Goal: Transaction & Acquisition: Book appointment/travel/reservation

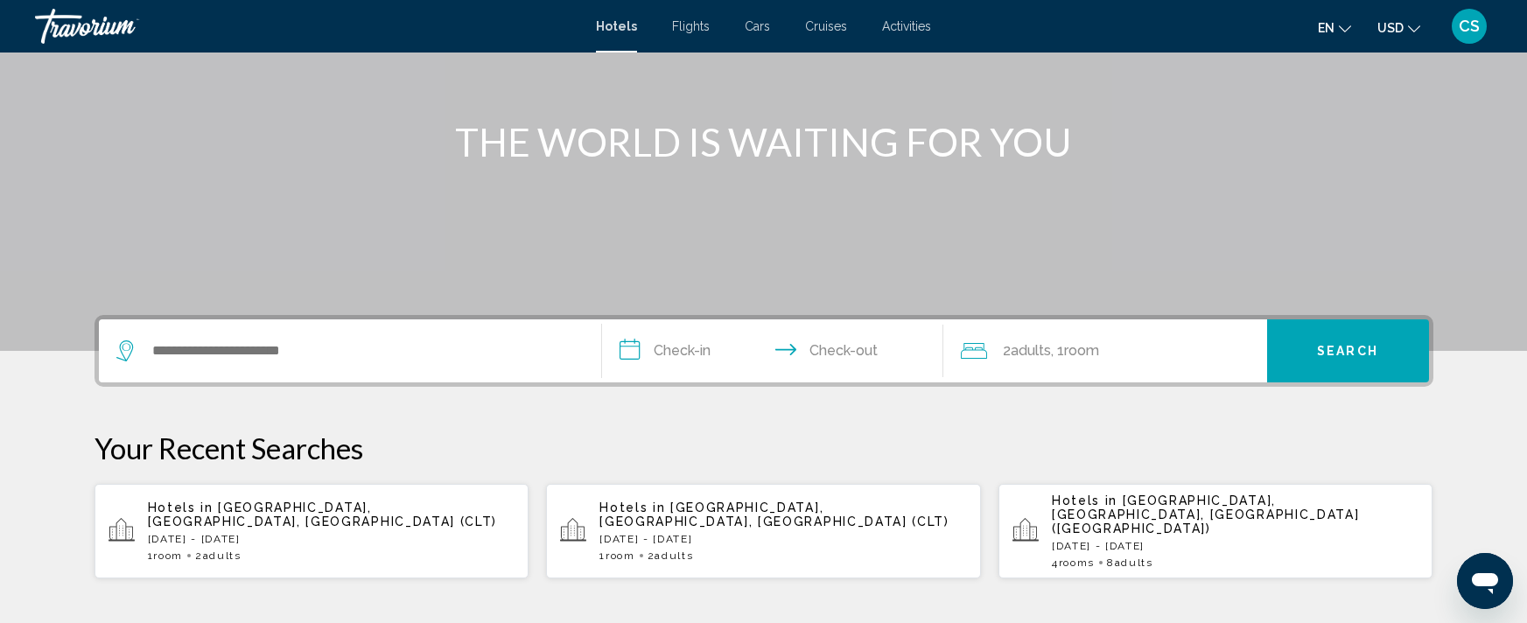
scroll to position [176, 0]
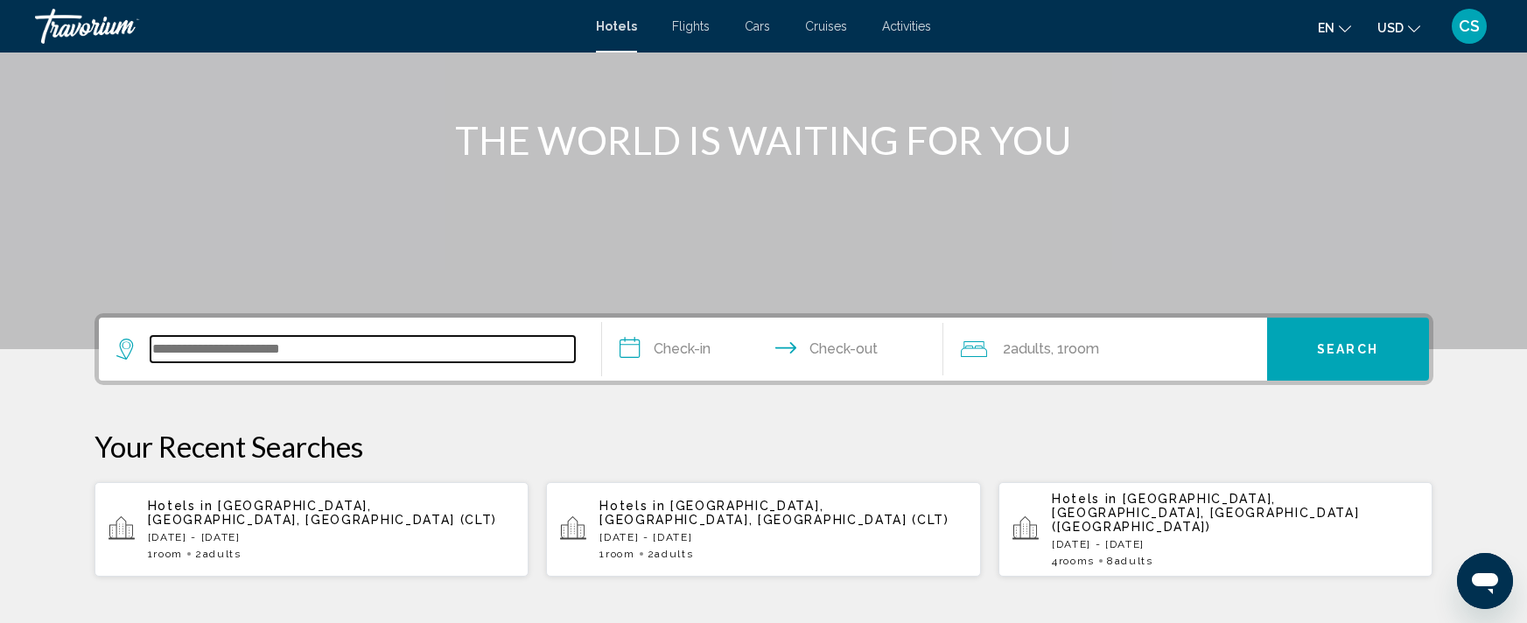
click at [208, 346] on input "Search widget" at bounding box center [362, 349] width 424 height 26
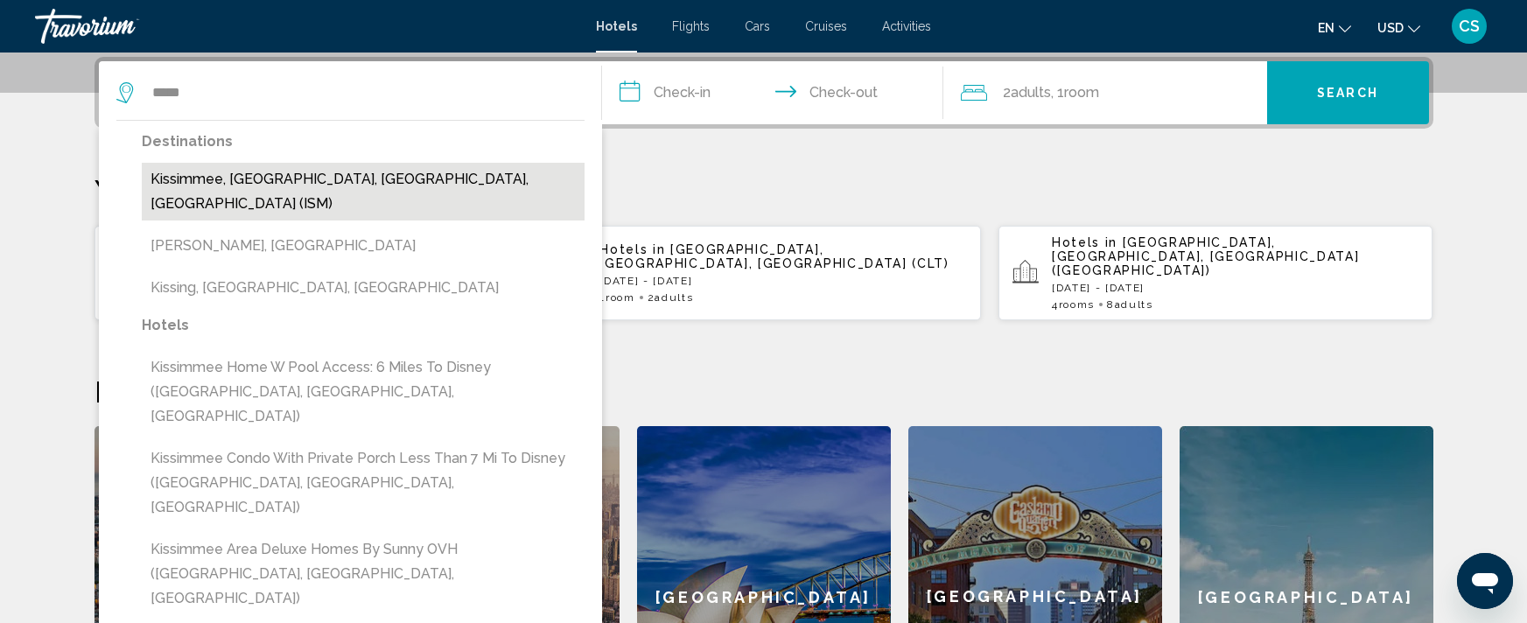
click at [180, 185] on button "Kissimmee, [GEOGRAPHIC_DATA], [GEOGRAPHIC_DATA], [GEOGRAPHIC_DATA] (ISM)" at bounding box center [363, 192] width 443 height 58
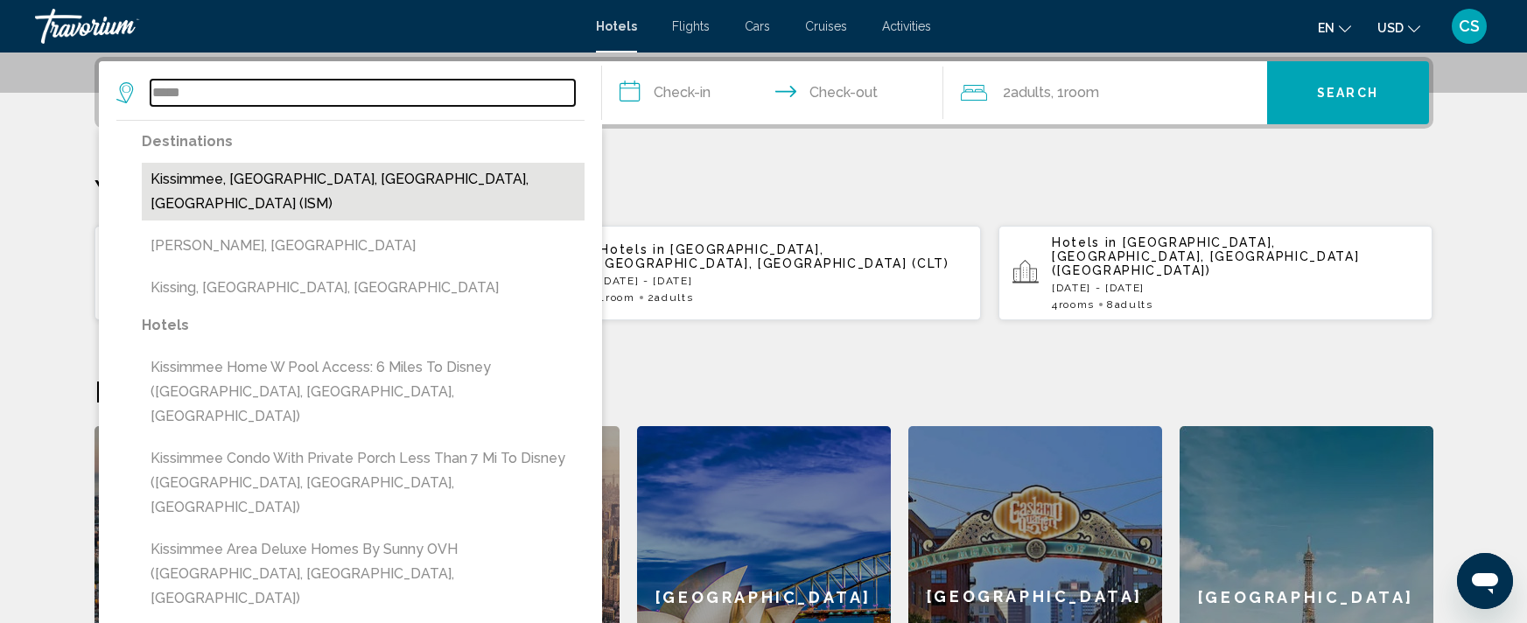
type input "**********"
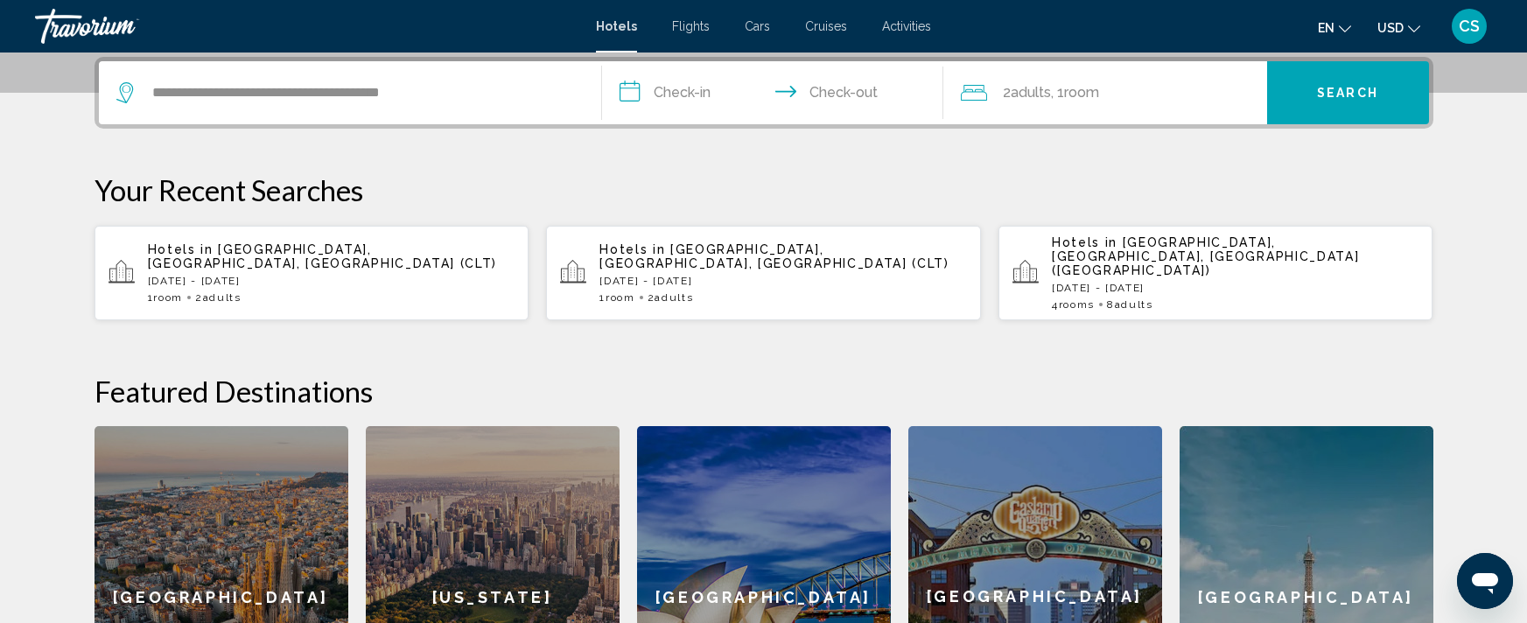
click at [689, 89] on input "**********" at bounding box center [776, 95] width 348 height 68
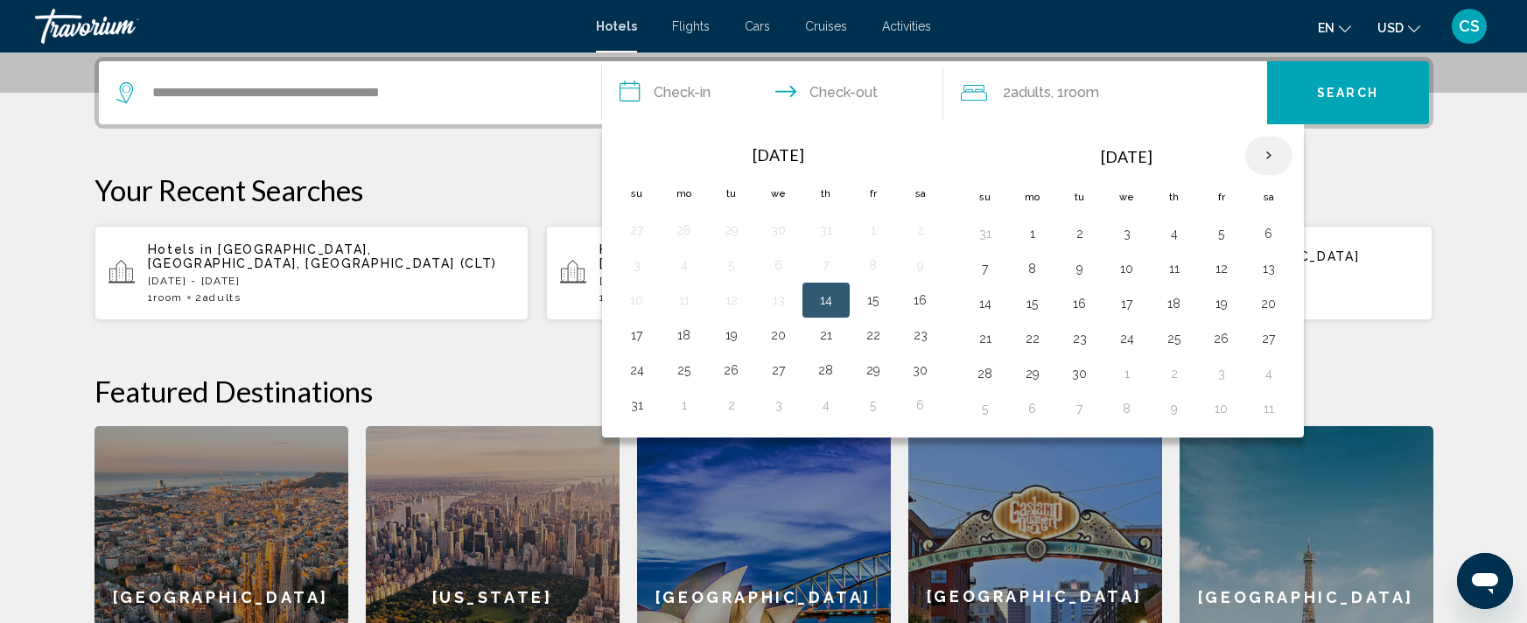
click at [1271, 151] on th "Next month" at bounding box center [1268, 155] width 47 height 38
click at [1220, 272] on button "7" at bounding box center [1221, 268] width 28 height 24
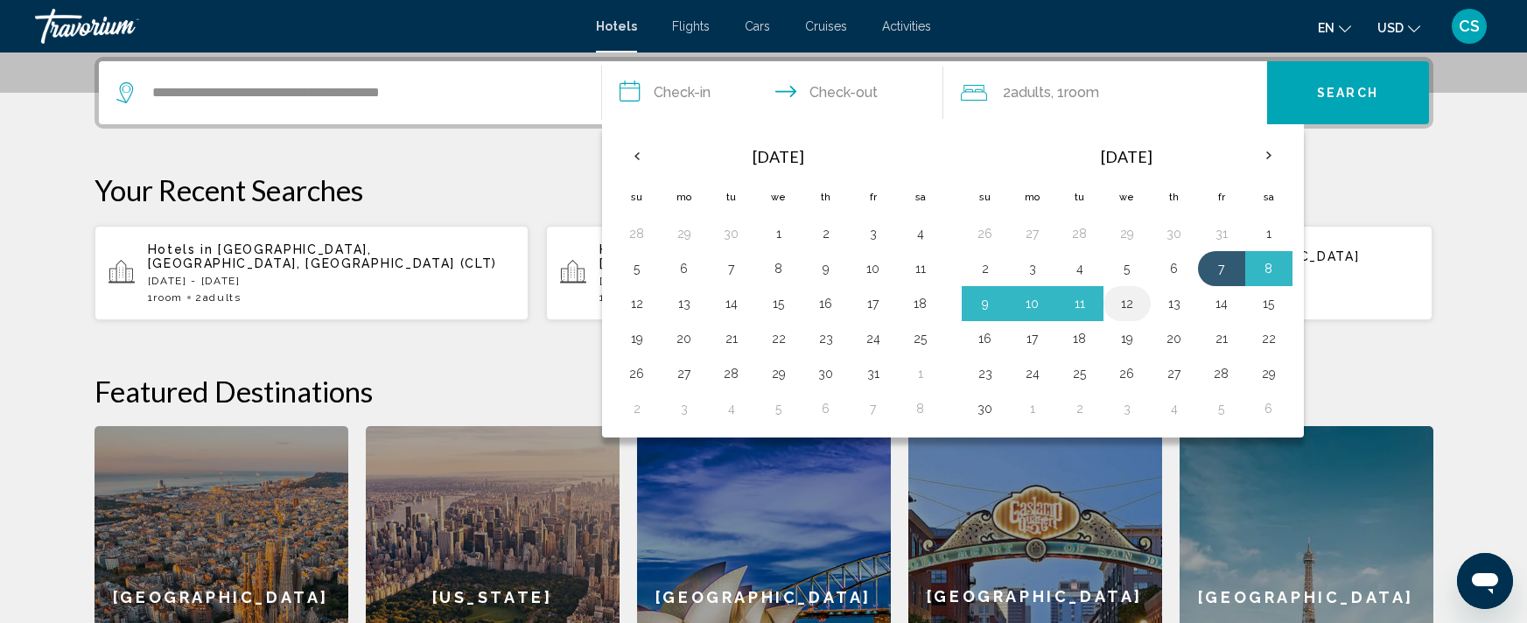
click at [1127, 297] on button "12" at bounding box center [1127, 303] width 28 height 24
type input "**********"
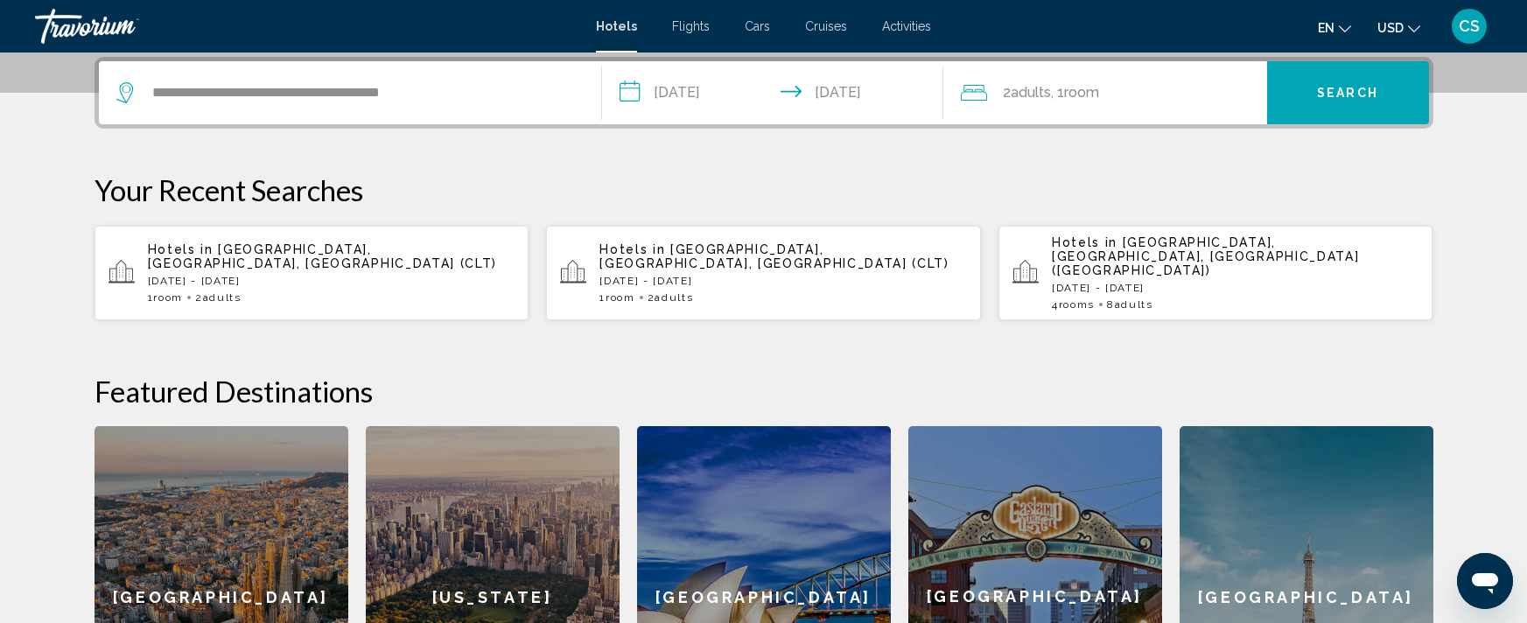
click at [1141, 88] on div "2 Adult Adults , 1 Room rooms" at bounding box center [1114, 92] width 306 height 24
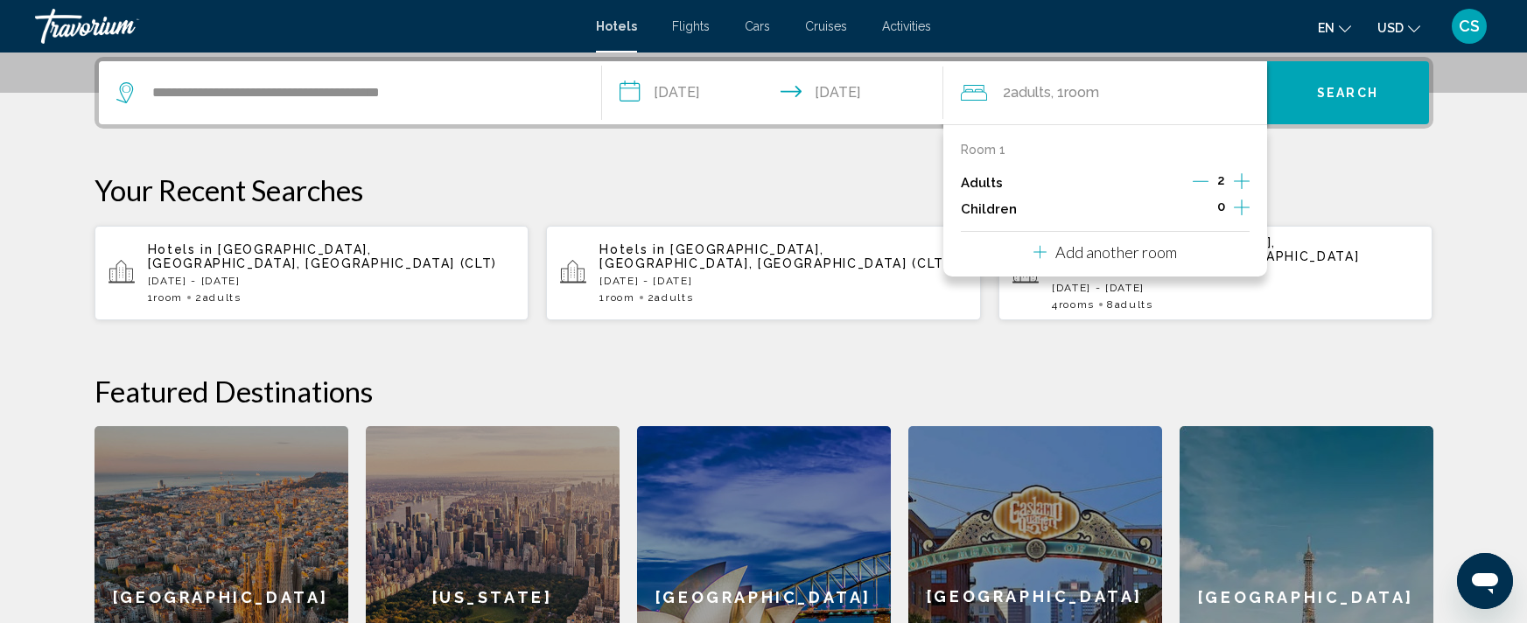
click at [1232, 182] on div "2" at bounding box center [1220, 183] width 57 height 26
click at [1242, 175] on icon "Increment adults" at bounding box center [1242, 181] width 16 height 21
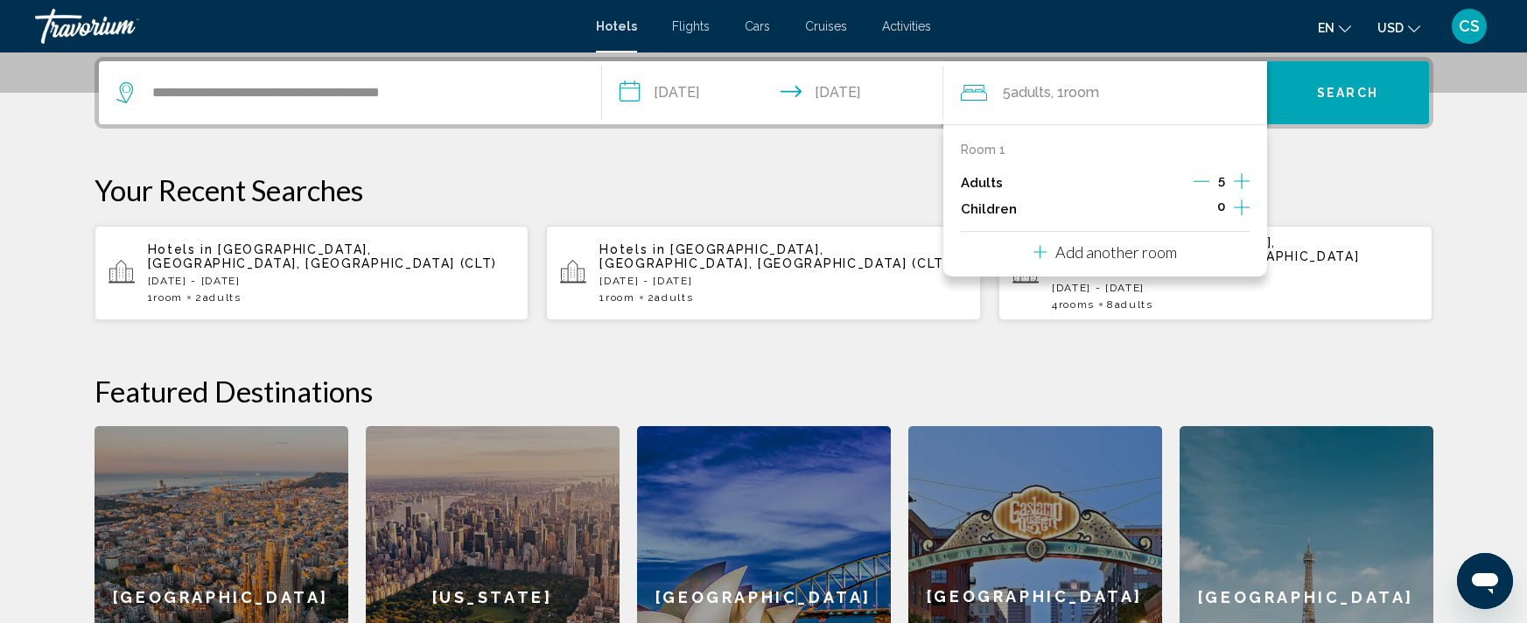
click at [1242, 175] on icon "Increment adults" at bounding box center [1242, 181] width 16 height 21
click at [1344, 94] on span "Search" at bounding box center [1347, 94] width 61 height 14
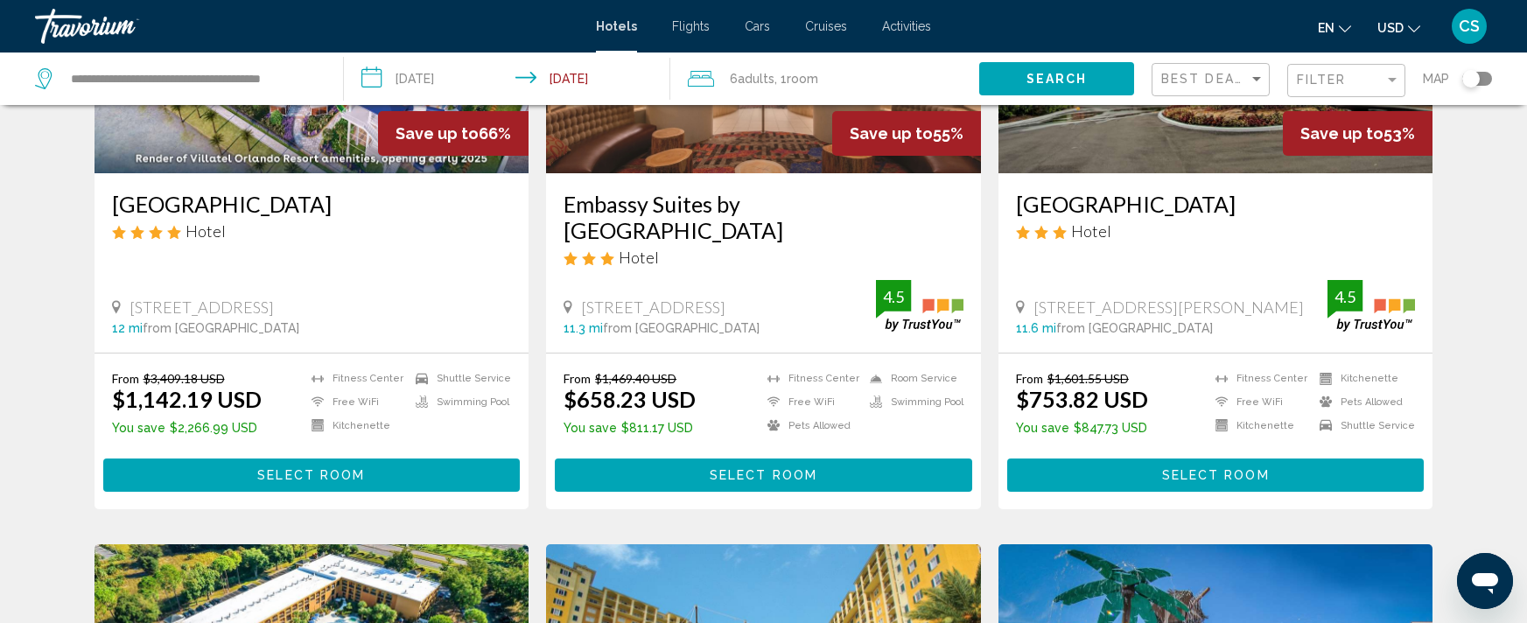
scroll to position [663, 0]
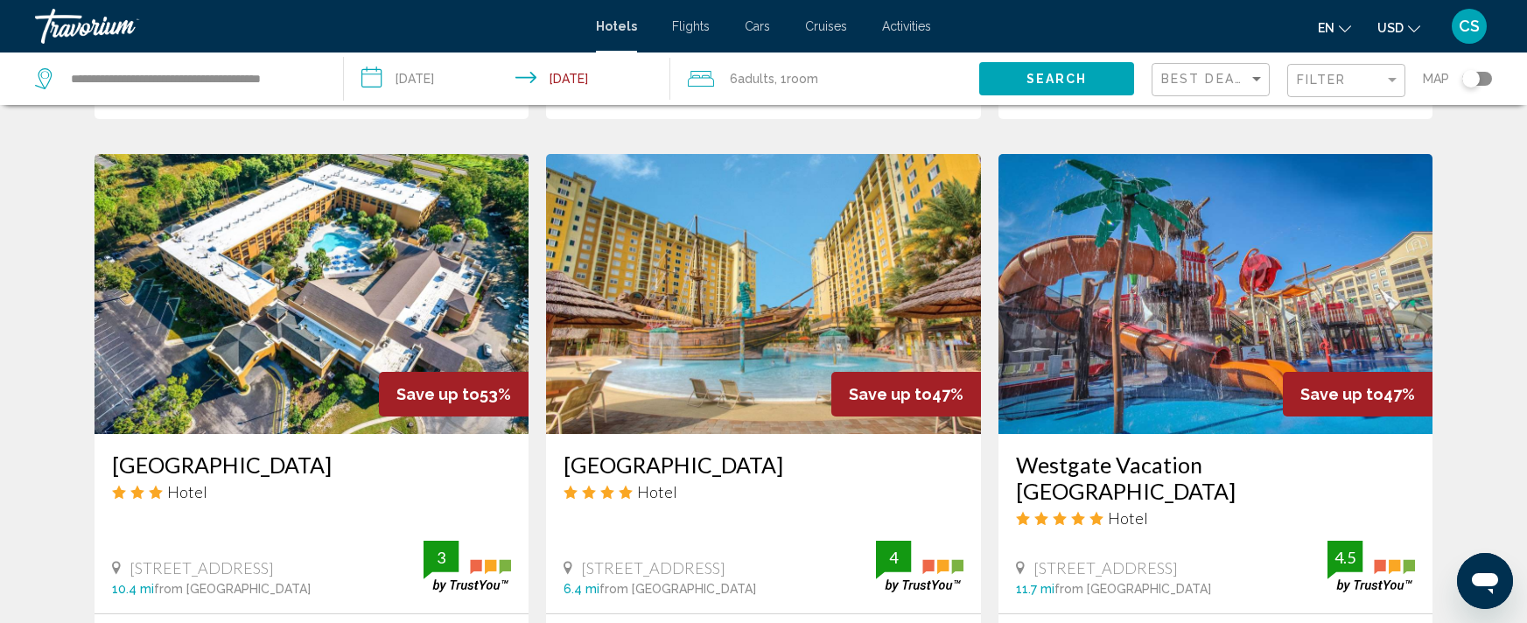
click at [714, 465] on h3 "[GEOGRAPHIC_DATA]" at bounding box center [763, 464] width 400 height 26
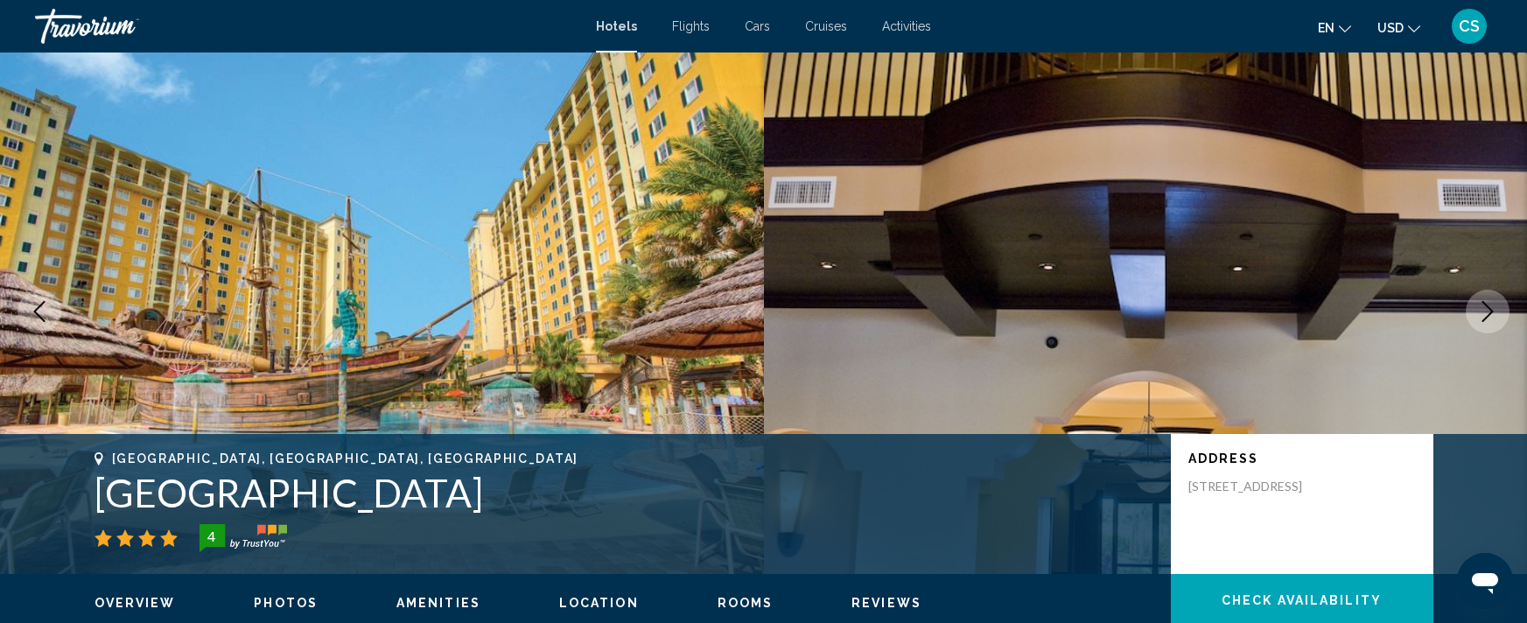
scroll to position [811, 0]
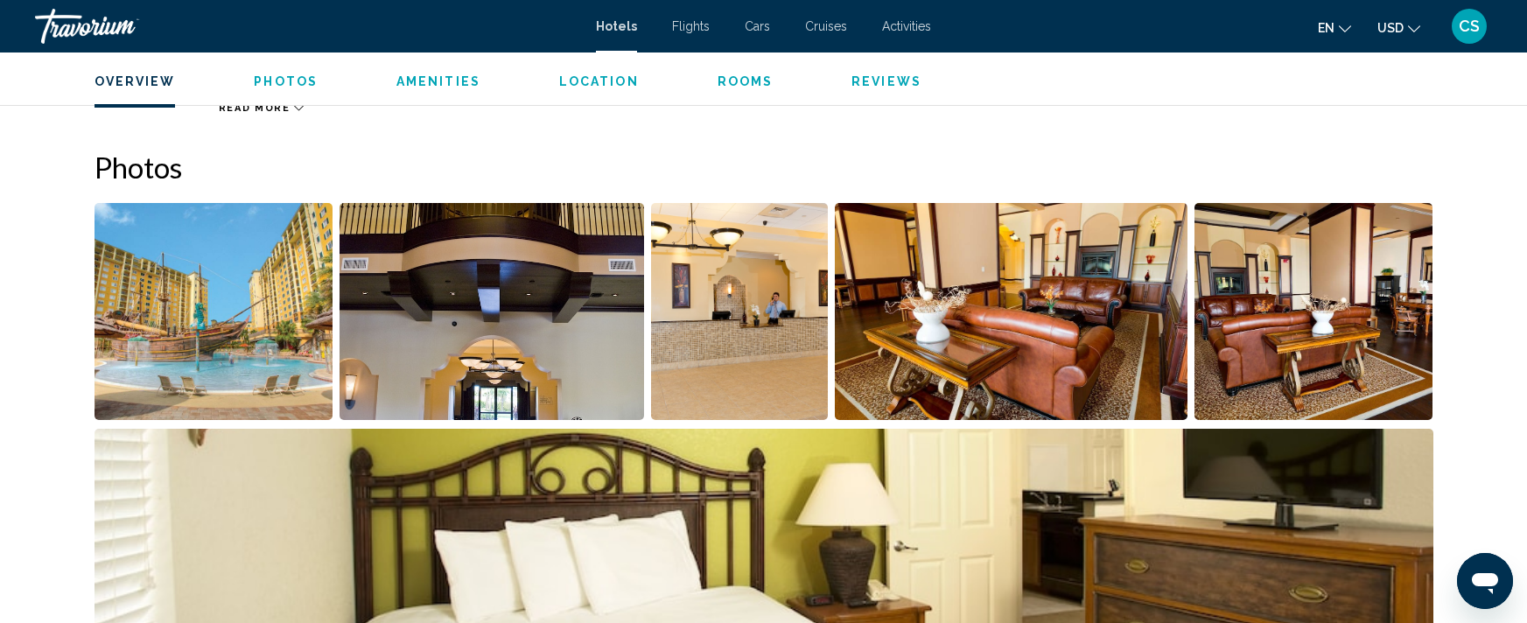
click at [256, 283] on img "Open full-screen image slider" at bounding box center [213, 311] width 239 height 217
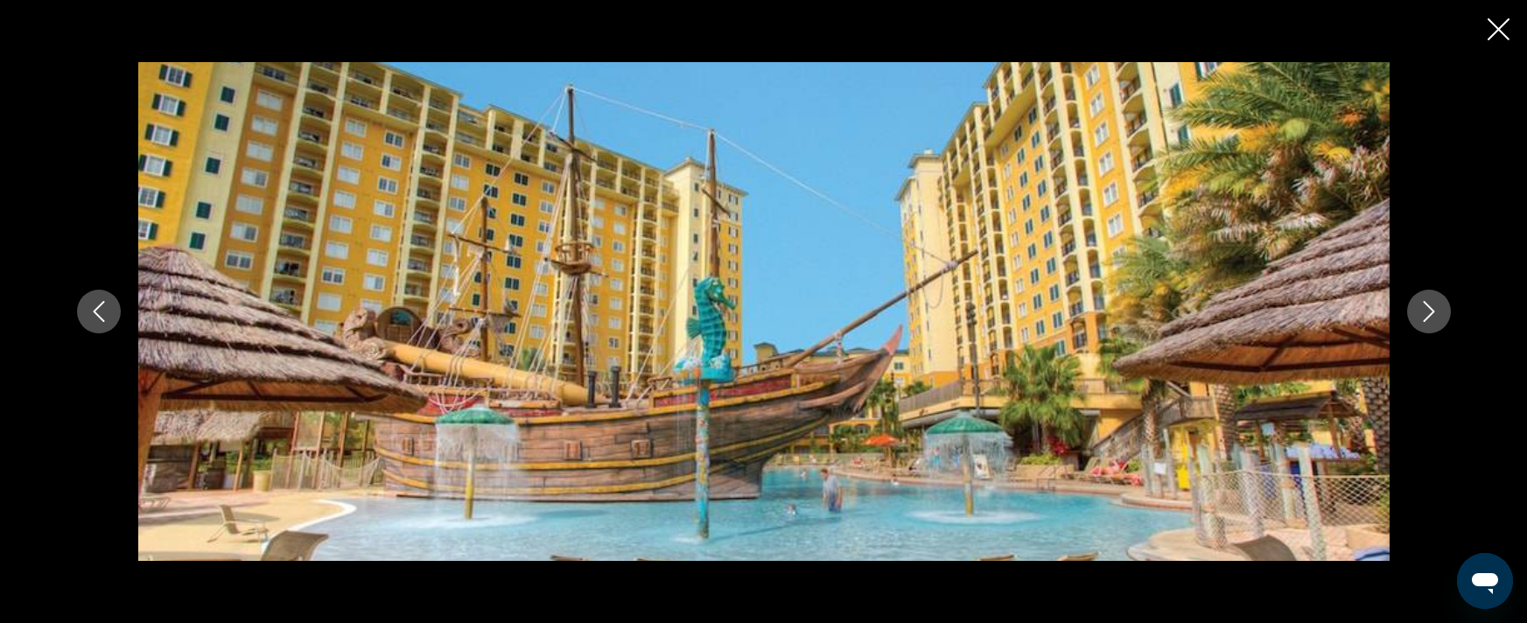
click at [1419, 310] on icon "Next image" at bounding box center [1428, 311] width 21 height 21
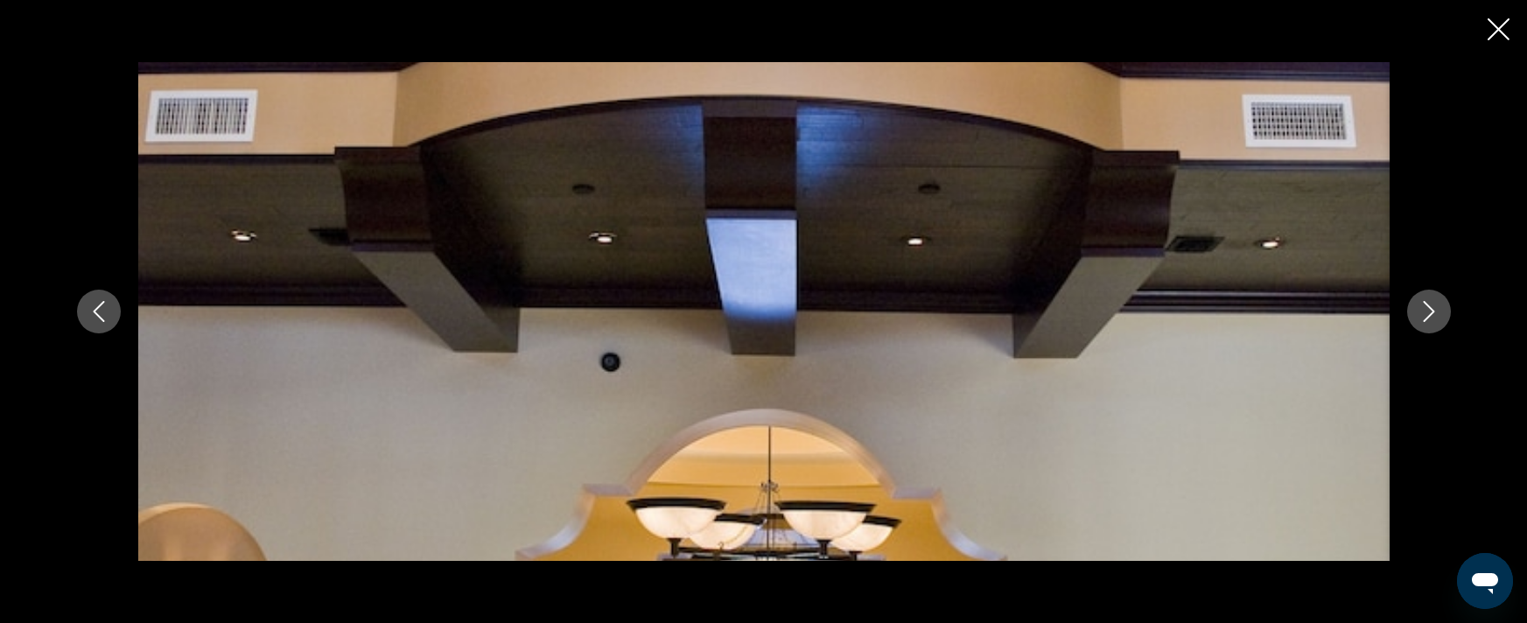
click at [1419, 310] on icon "Next image" at bounding box center [1428, 311] width 21 height 21
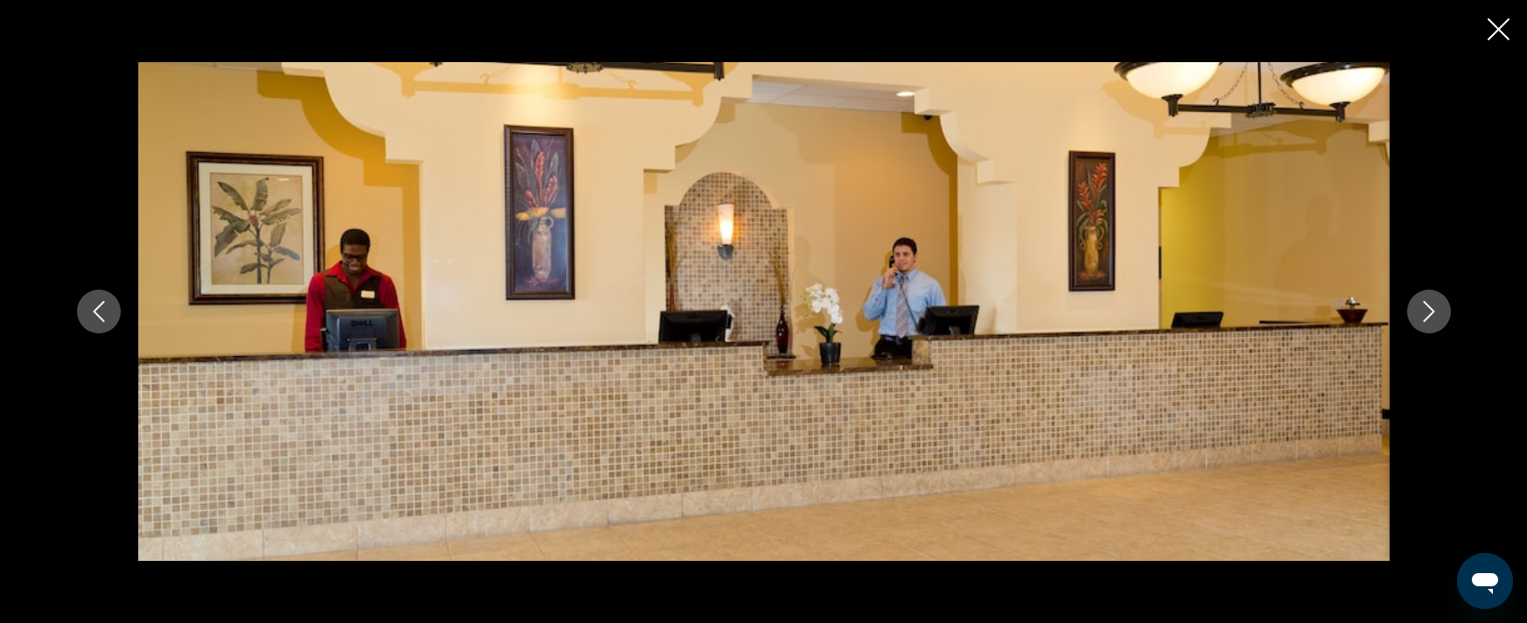
click at [1419, 310] on icon "Next image" at bounding box center [1428, 311] width 21 height 21
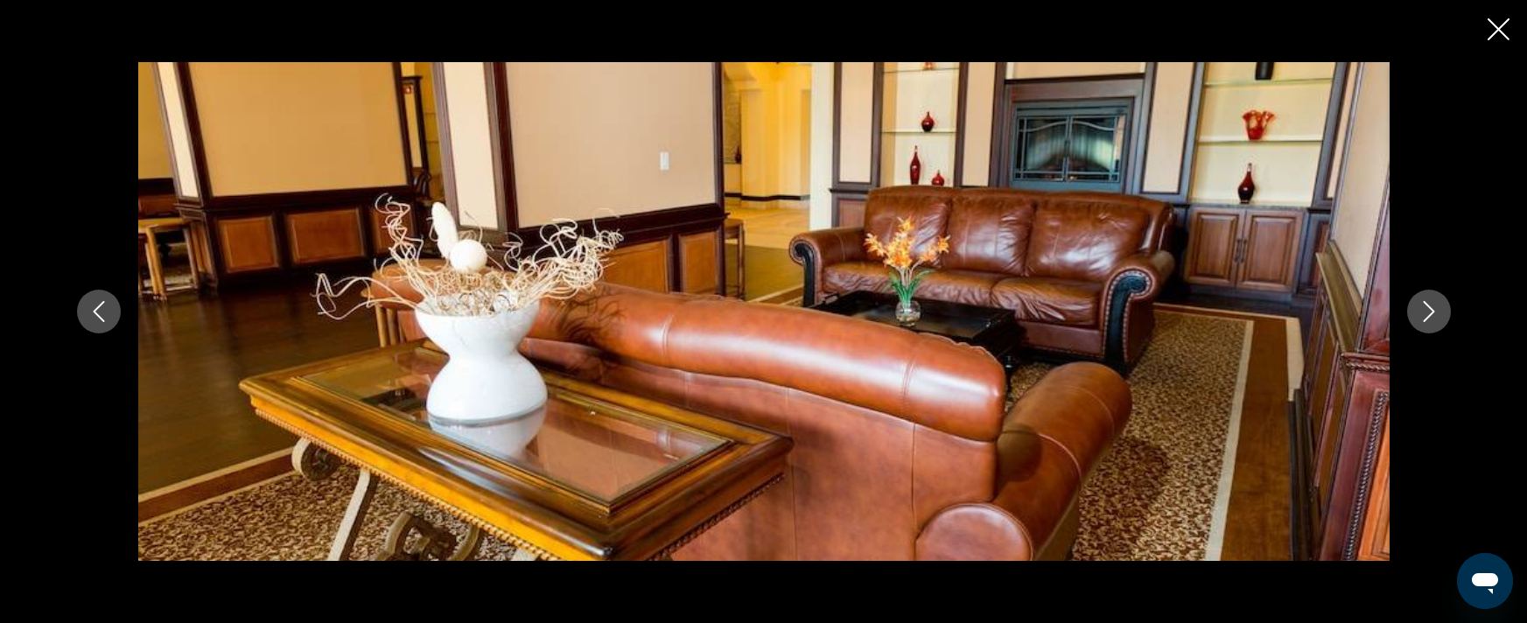
click at [1419, 310] on icon "Next image" at bounding box center [1428, 311] width 21 height 21
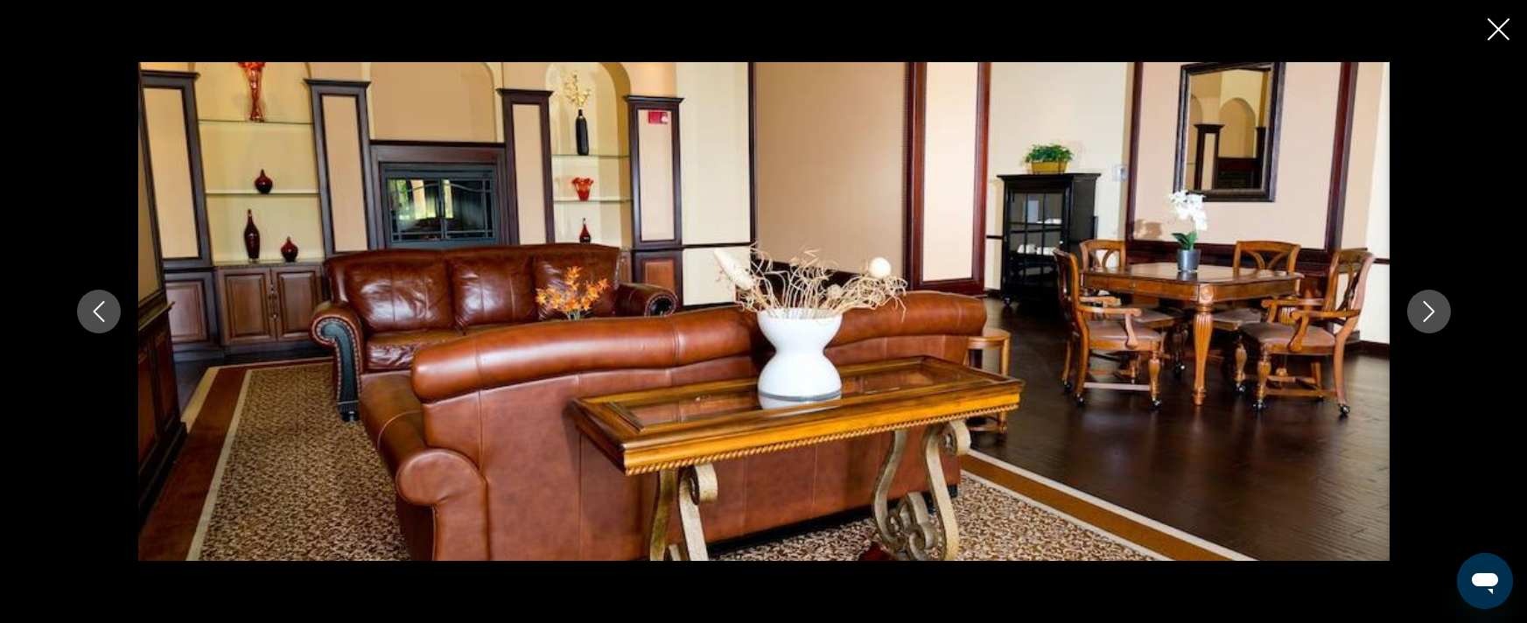
click at [1419, 310] on icon "Next image" at bounding box center [1428, 311] width 21 height 21
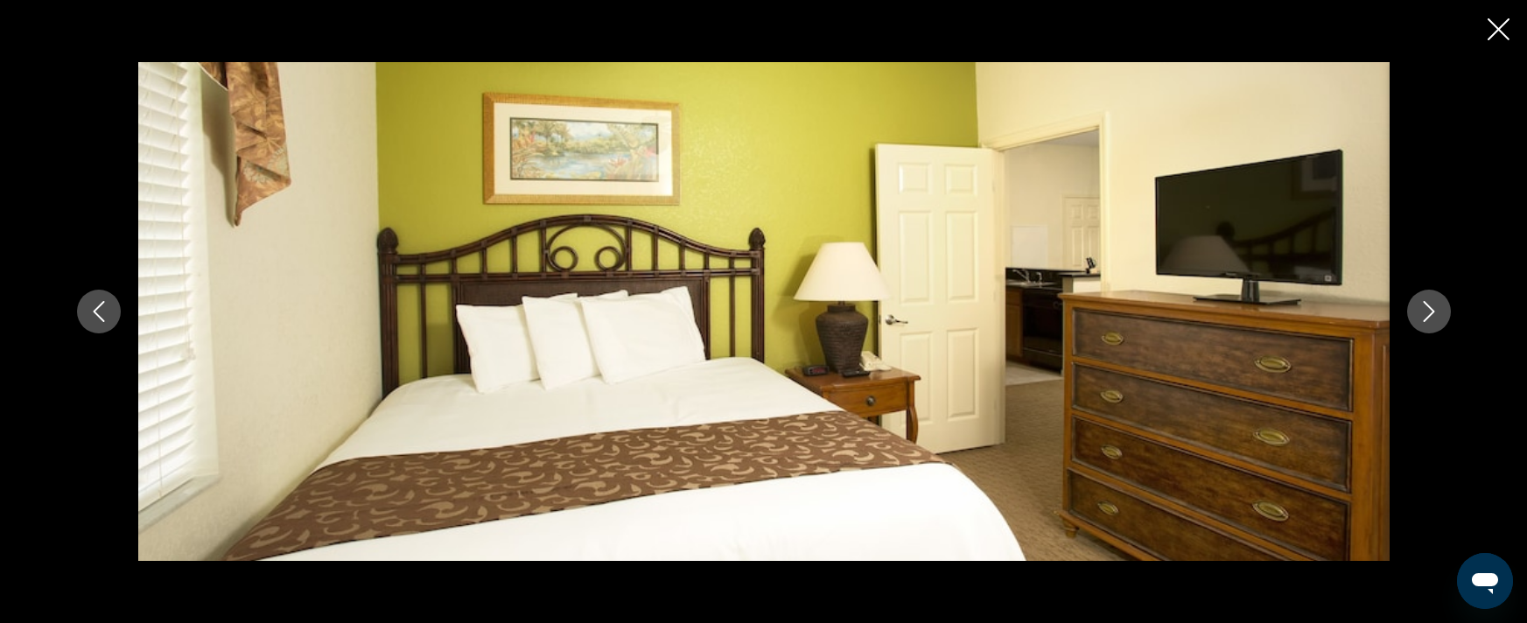
click at [1419, 310] on icon "Next image" at bounding box center [1428, 311] width 21 height 21
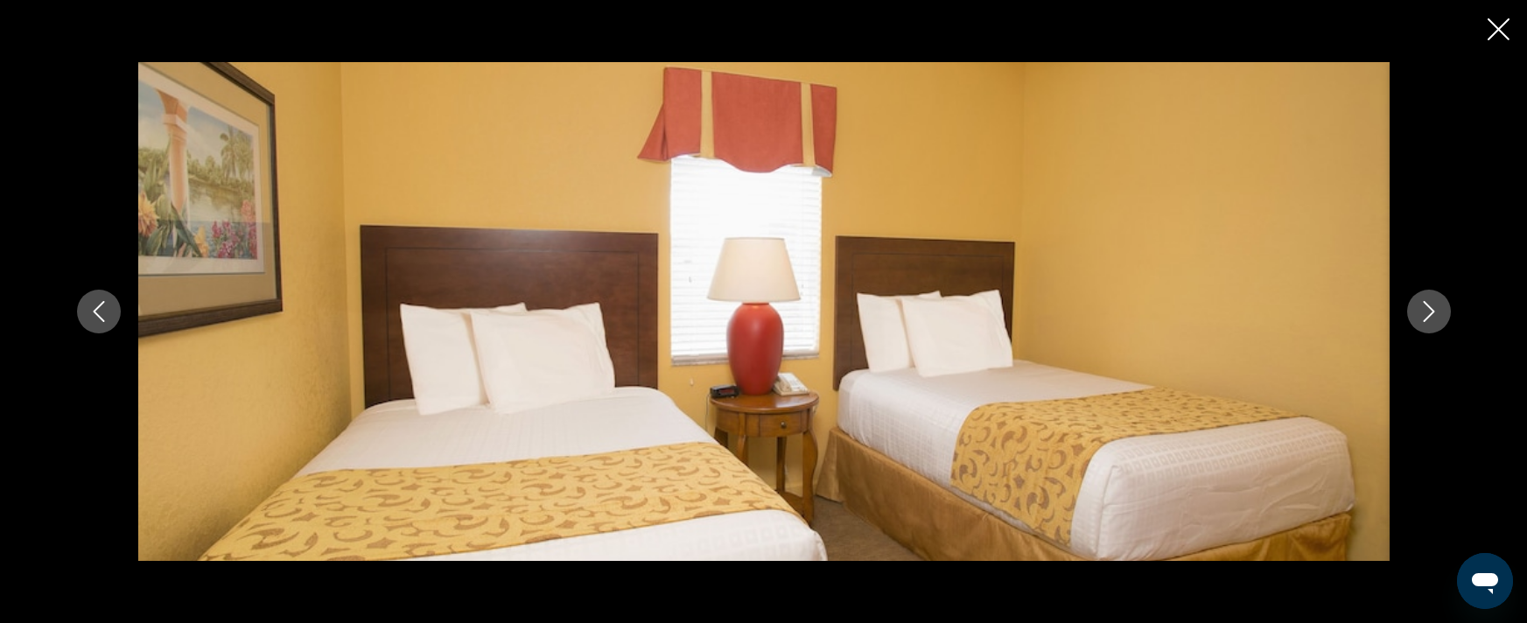
click at [1419, 310] on icon "Next image" at bounding box center [1428, 311] width 21 height 21
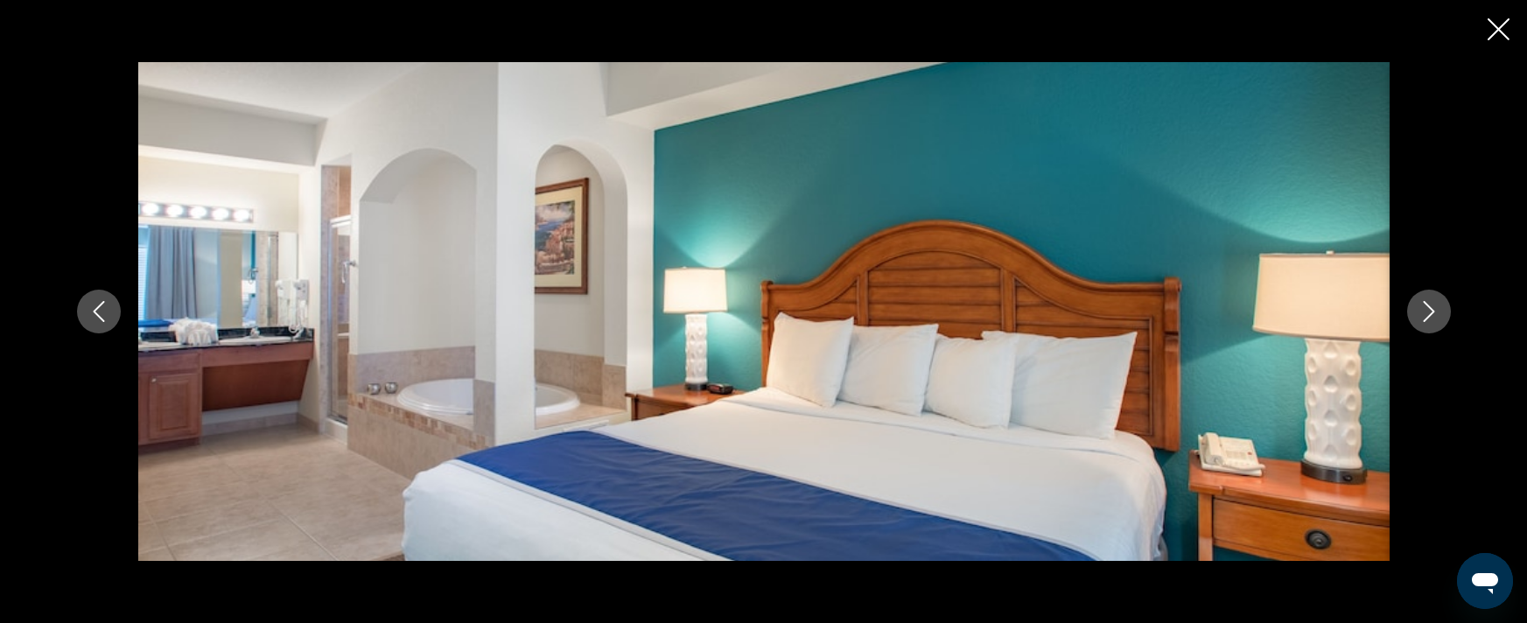
click at [1419, 310] on icon "Next image" at bounding box center [1428, 311] width 21 height 21
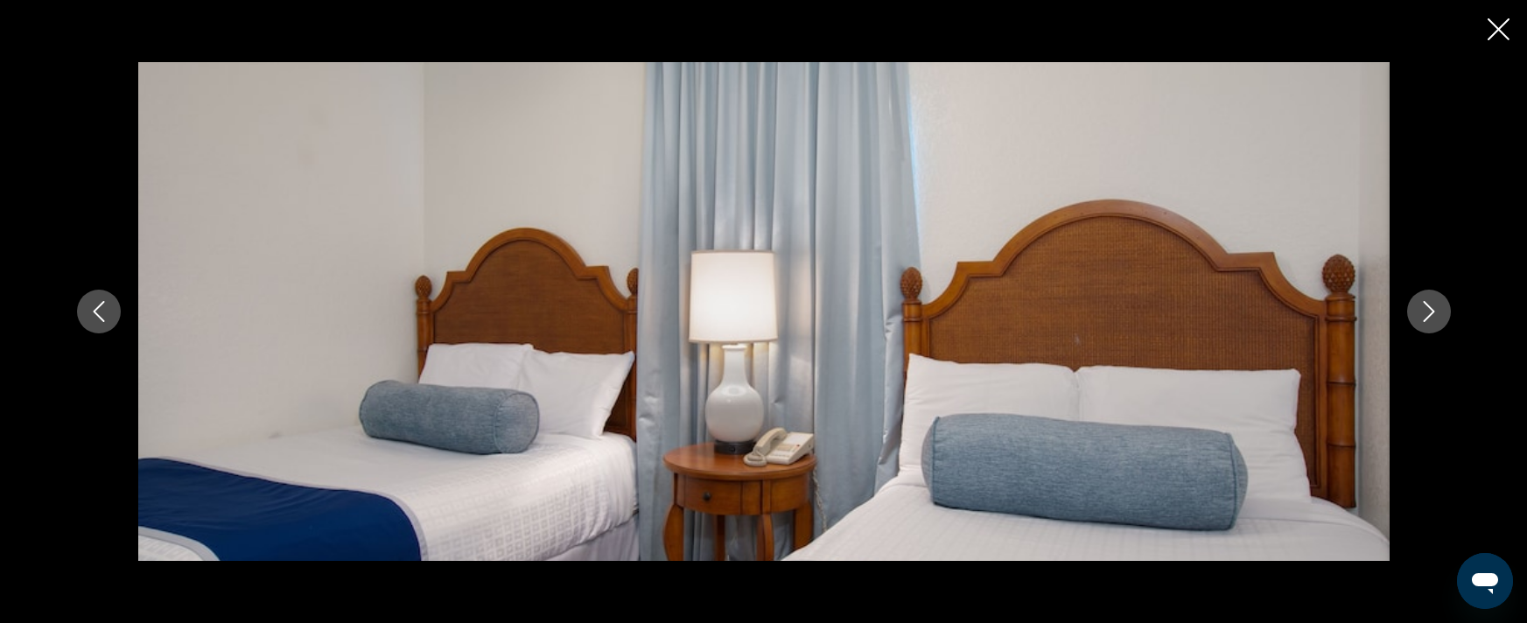
click at [1419, 310] on icon "Next image" at bounding box center [1428, 311] width 21 height 21
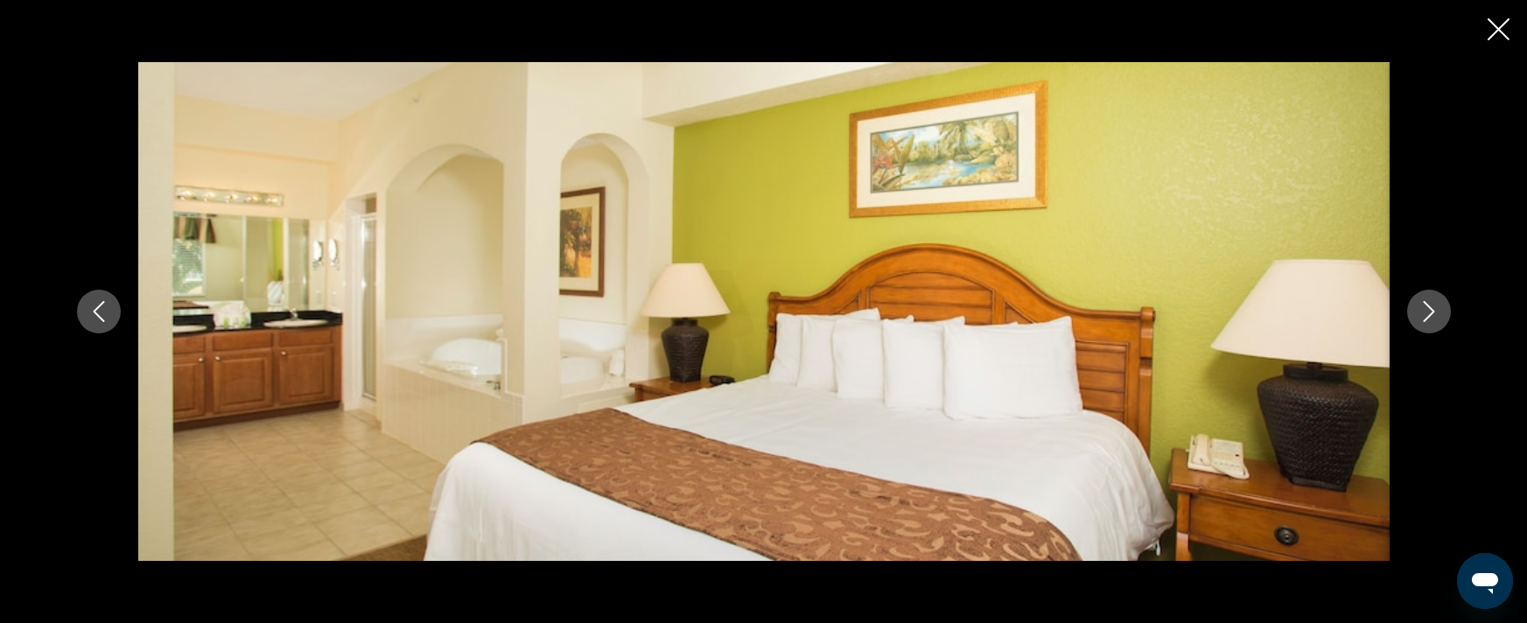
click at [1419, 310] on icon "Next image" at bounding box center [1428, 311] width 21 height 21
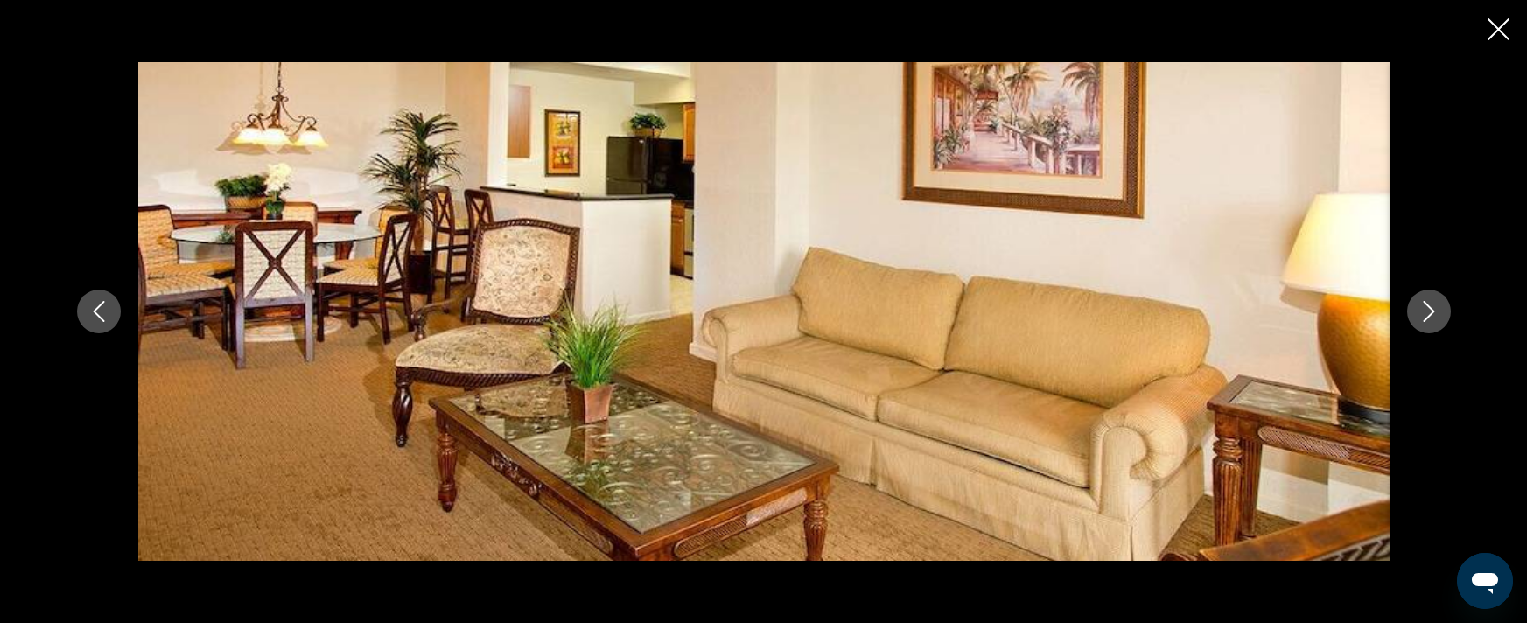
click at [1419, 310] on icon "Next image" at bounding box center [1428, 311] width 21 height 21
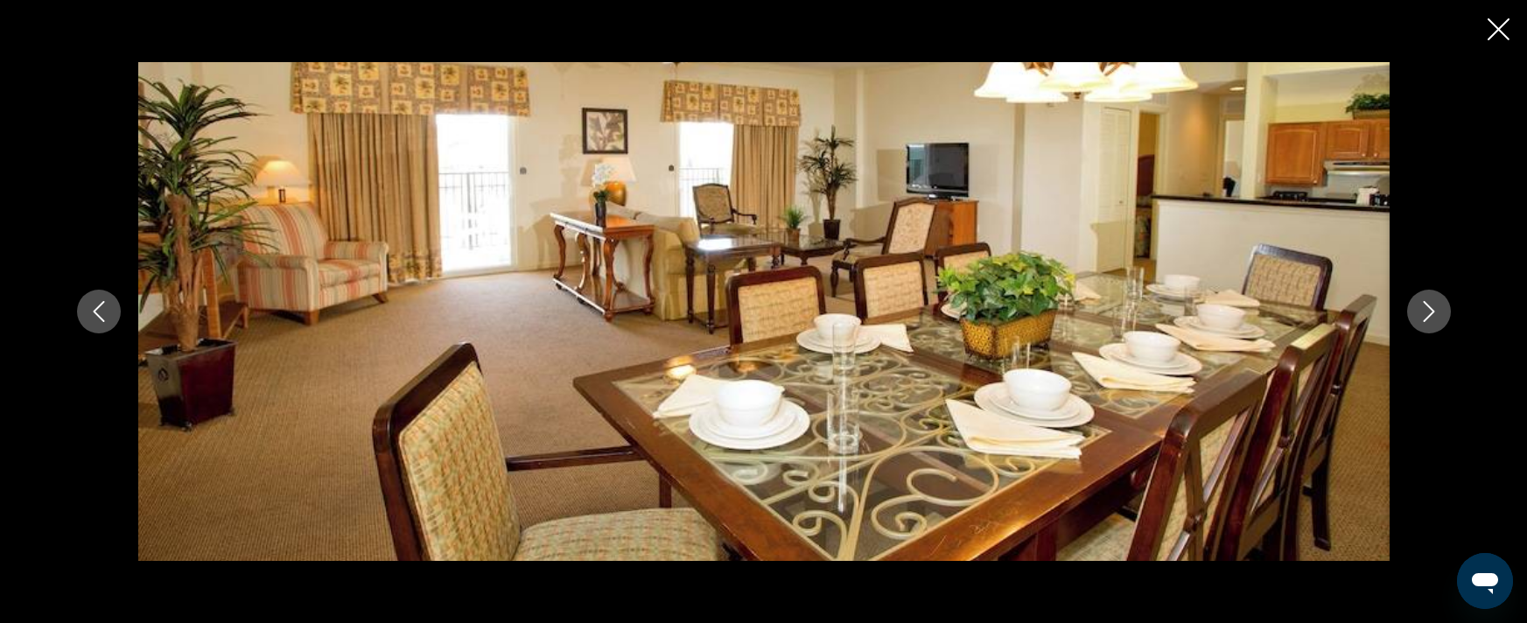
click at [1418, 323] on button "Next image" at bounding box center [1429, 312] width 44 height 44
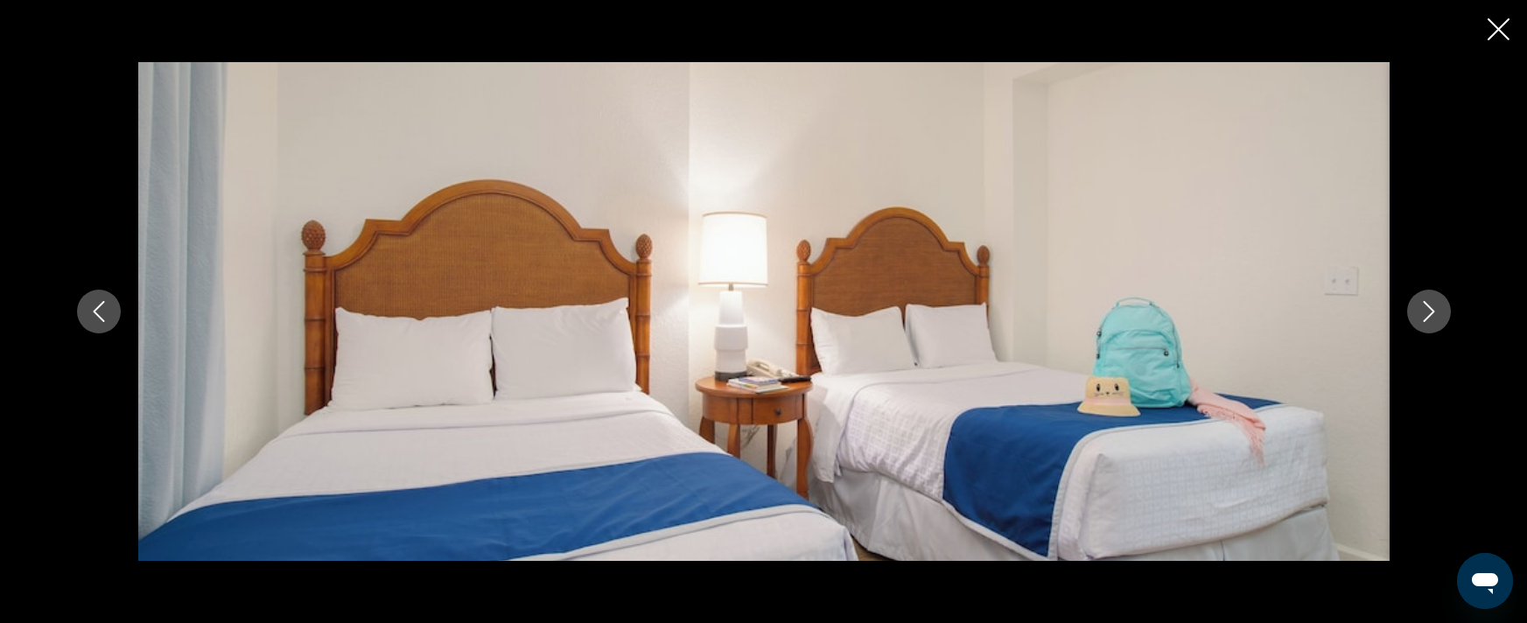
click at [1418, 323] on button "Next image" at bounding box center [1429, 312] width 44 height 44
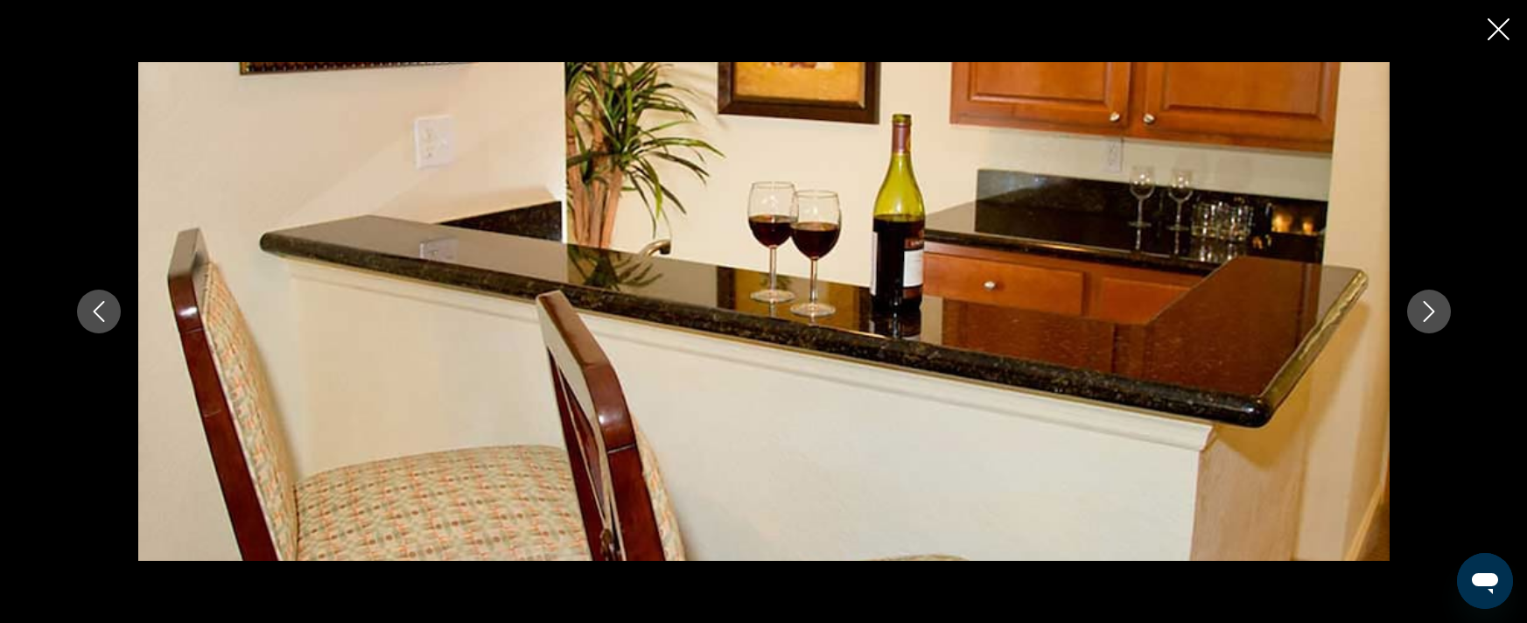
click at [1418, 323] on button "Next image" at bounding box center [1429, 312] width 44 height 44
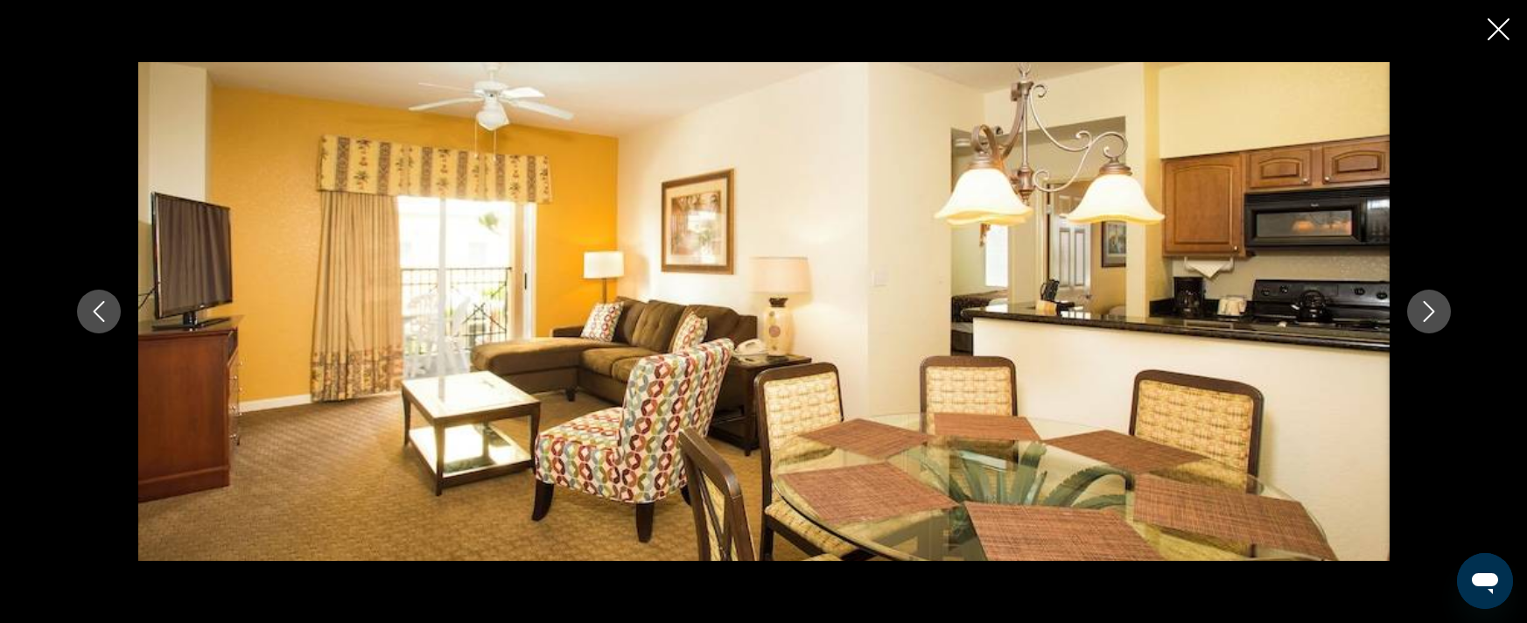
click at [1418, 323] on button "Next image" at bounding box center [1429, 312] width 44 height 44
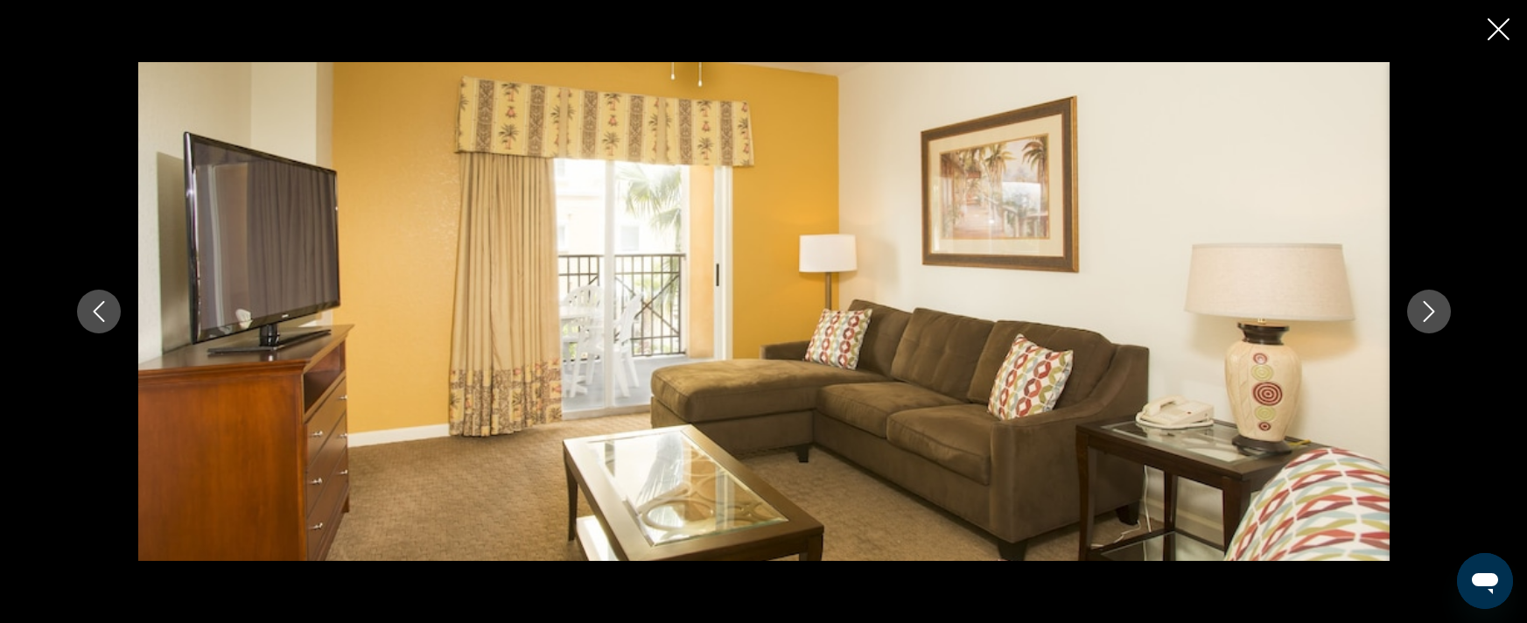
click at [1418, 323] on button "Next image" at bounding box center [1429, 312] width 44 height 44
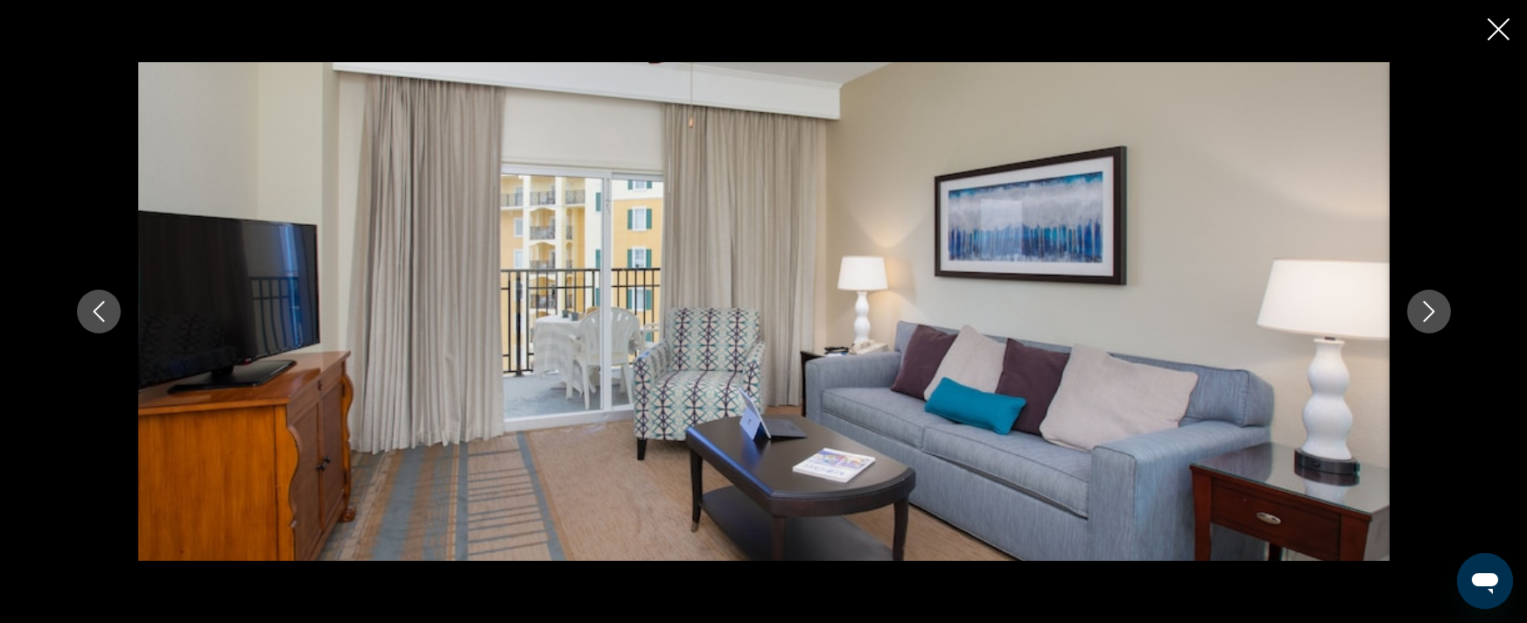
click at [1418, 323] on button "Next image" at bounding box center [1429, 312] width 44 height 44
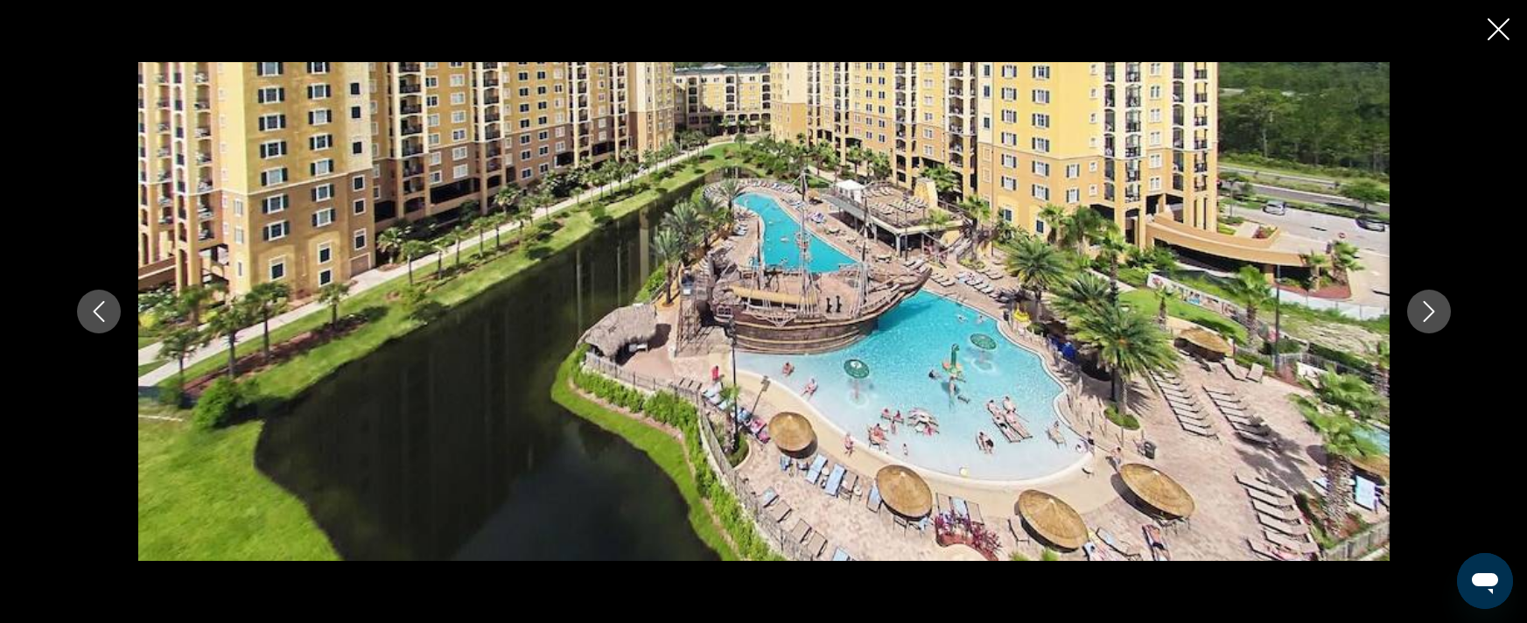
click at [1492, 42] on button "Close slideshow" at bounding box center [1498, 30] width 22 height 27
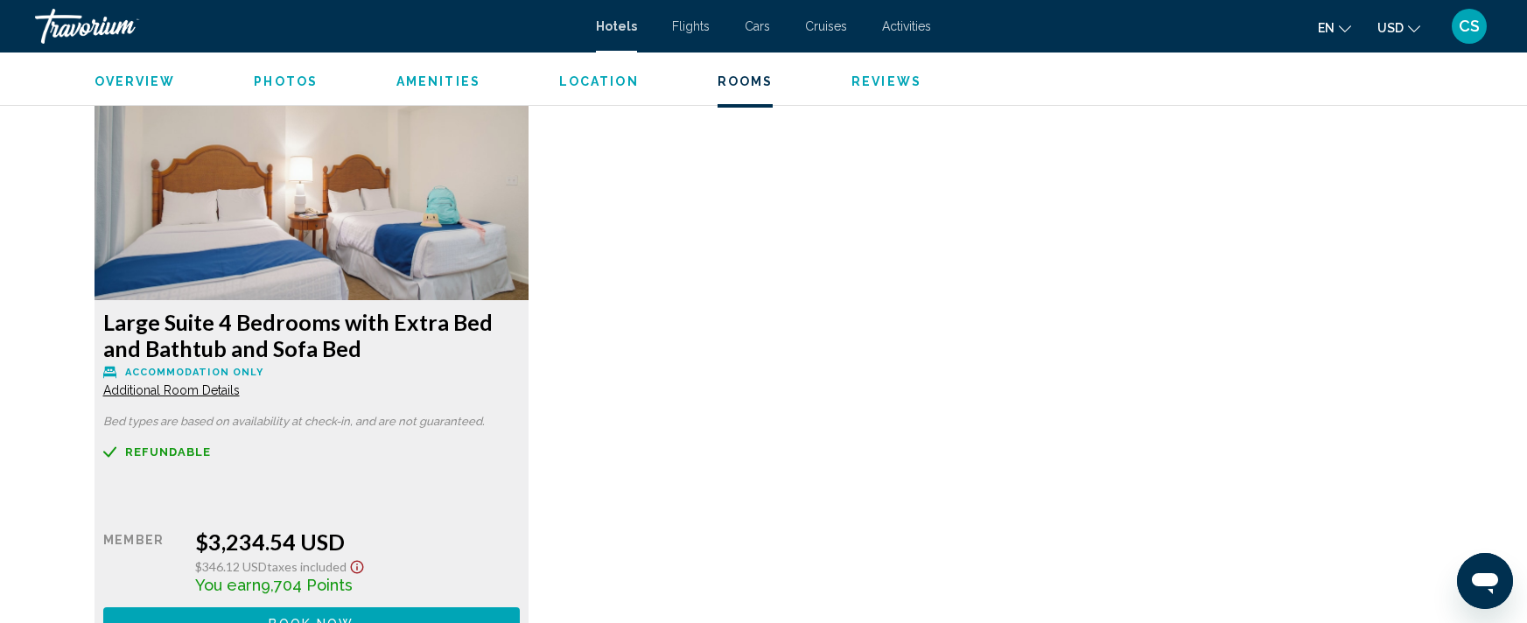
scroll to position [4864, 0]
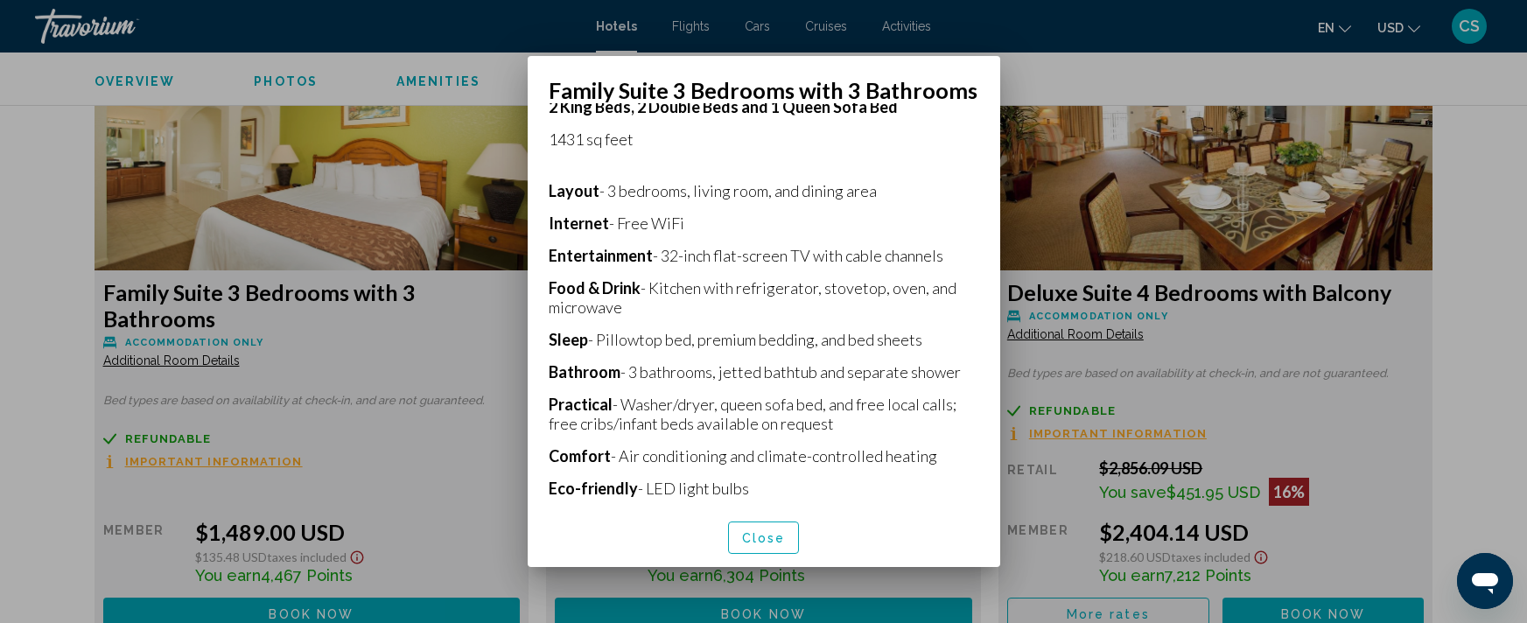
scroll to position [388, 0]
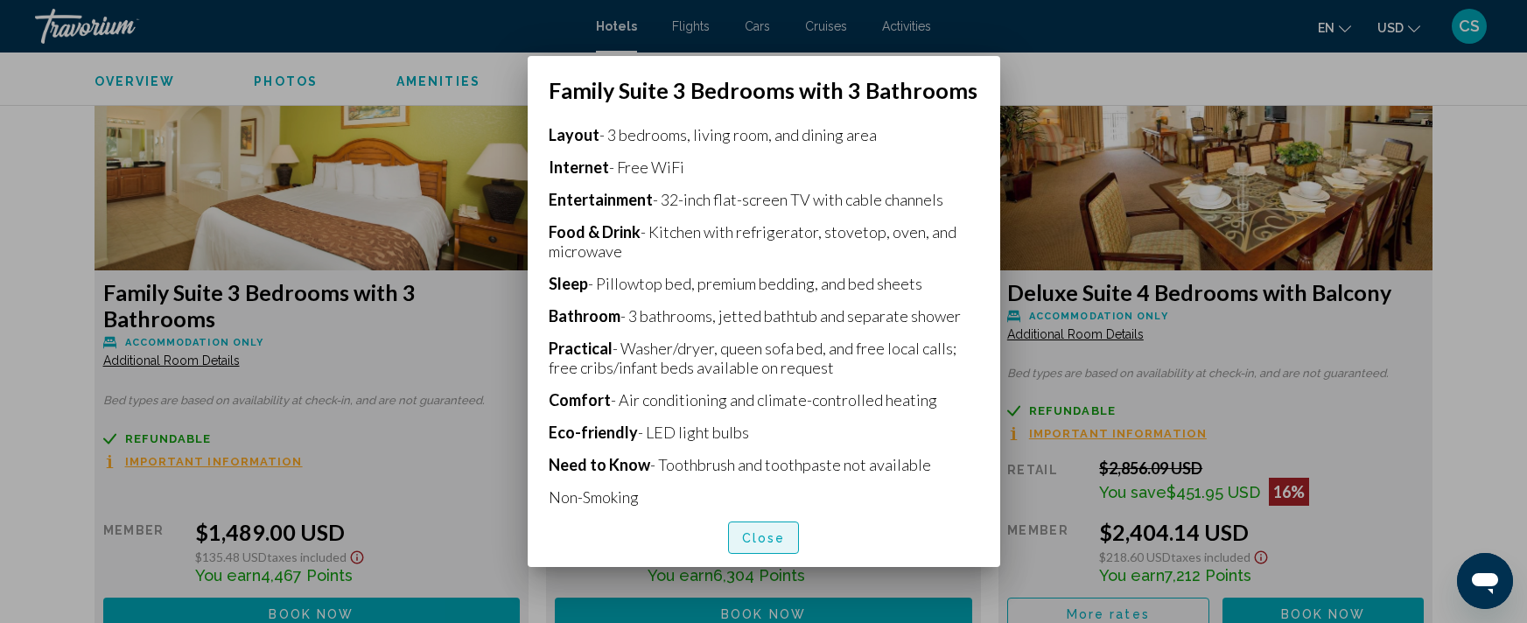
click at [767, 538] on span "Close" at bounding box center [764, 538] width 44 height 14
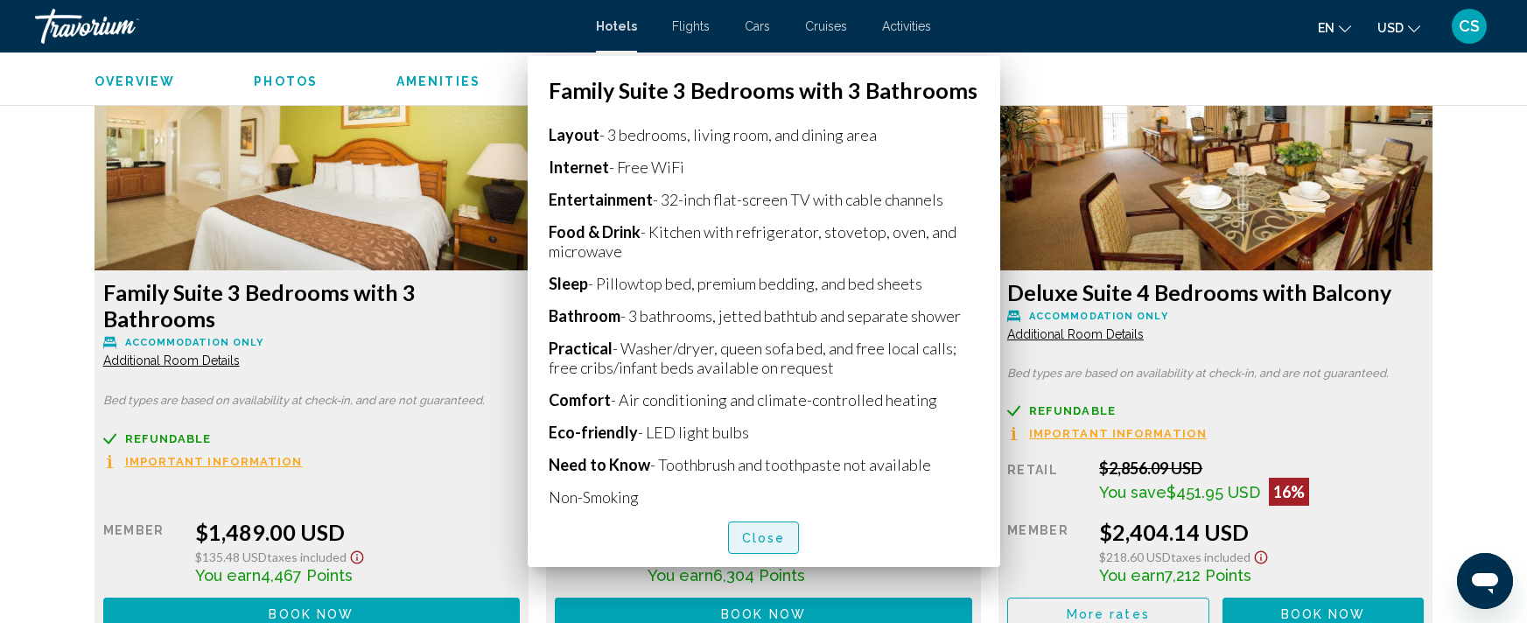
scroll to position [4864, 0]
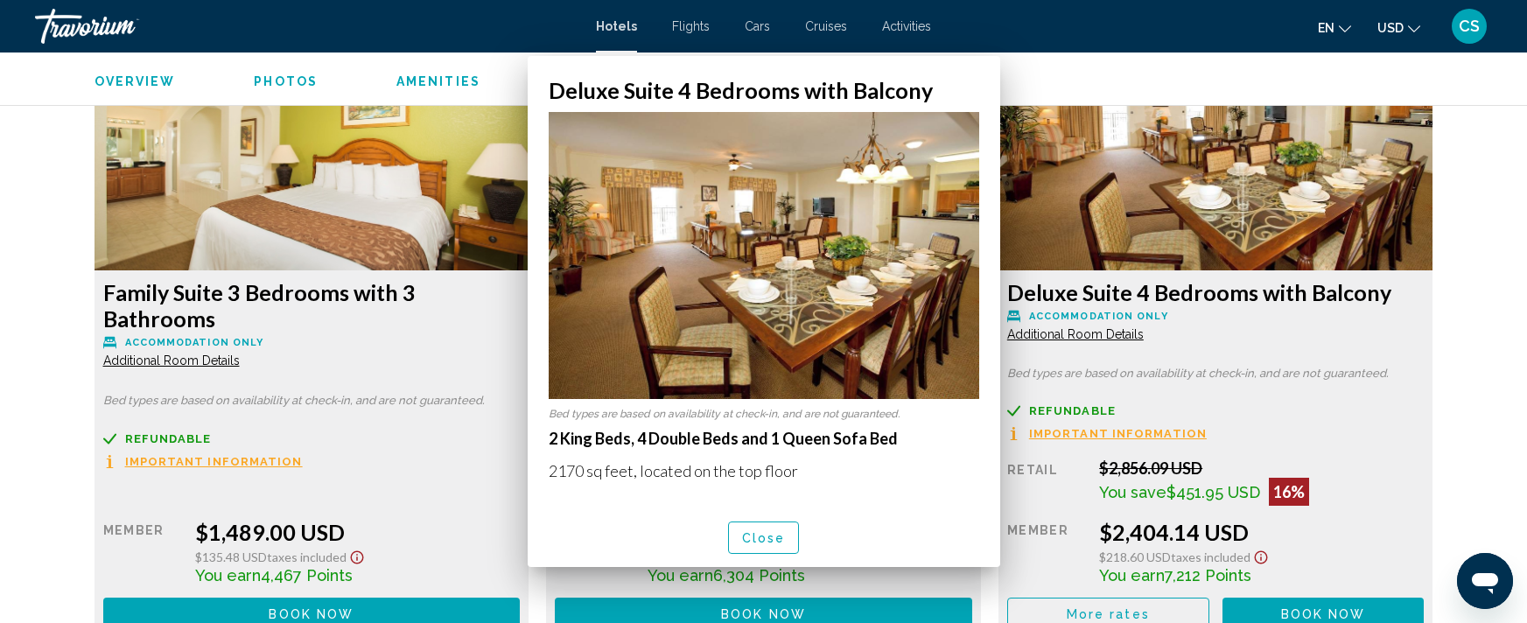
scroll to position [0, 0]
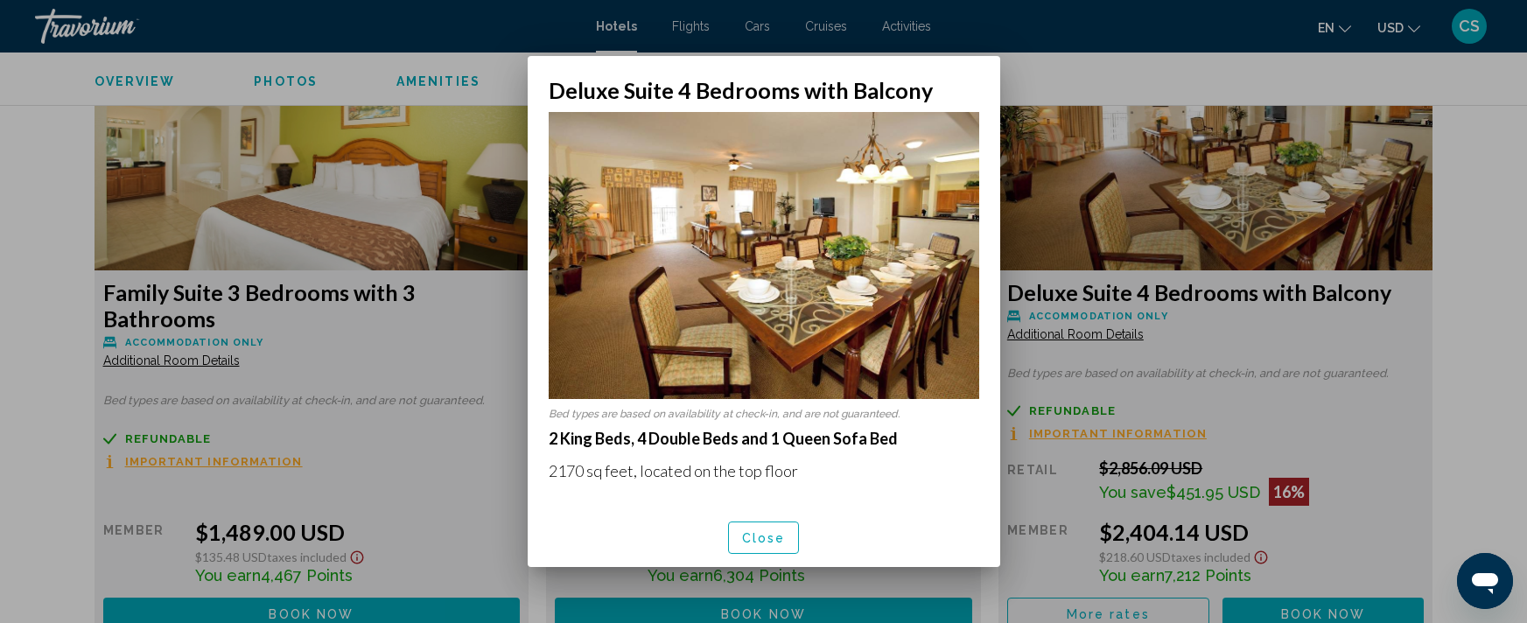
drag, startPoint x: 1004, startPoint y: 214, endPoint x: 991, endPoint y: 278, distance: 65.2
click at [991, 278] on div "Deluxe Suite 4 Bedrooms with Balcony Bed types are based on availability at che…" at bounding box center [764, 312] width 490 height 512
drag, startPoint x: 1000, startPoint y: 242, endPoint x: 996, endPoint y: 276, distance: 33.5
click at [996, 276] on div "Deluxe Suite 4 Bedrooms with Balcony Bed types are based on availability at che…" at bounding box center [764, 312] width 490 height 512
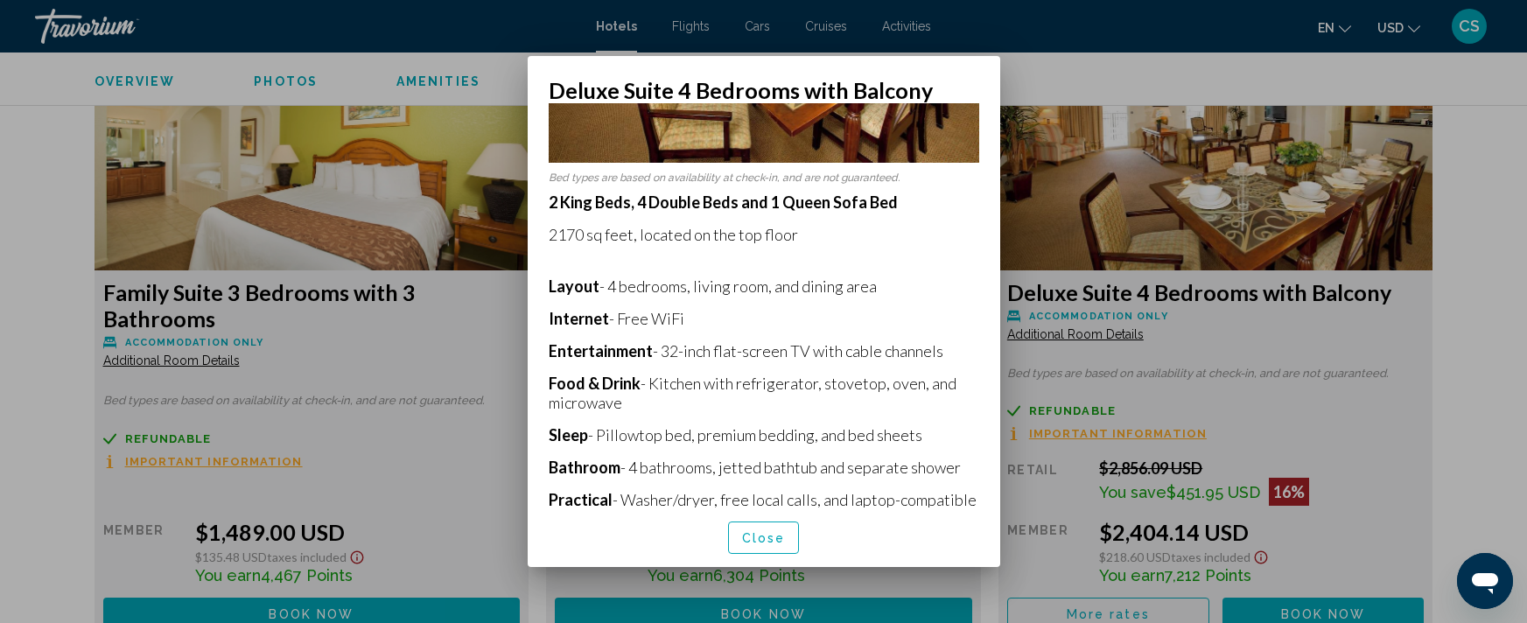
scroll to position [349, 0]
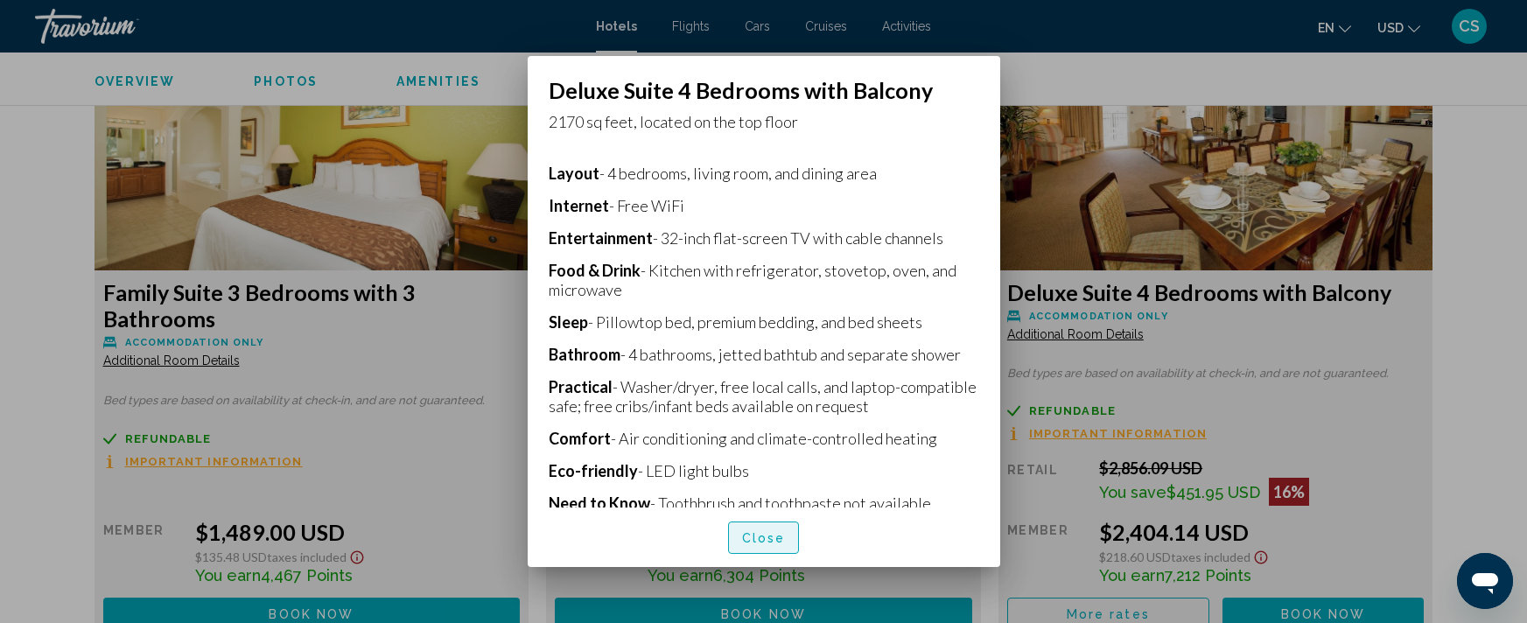
click at [755, 527] on button "Close" at bounding box center [764, 537] width 72 height 32
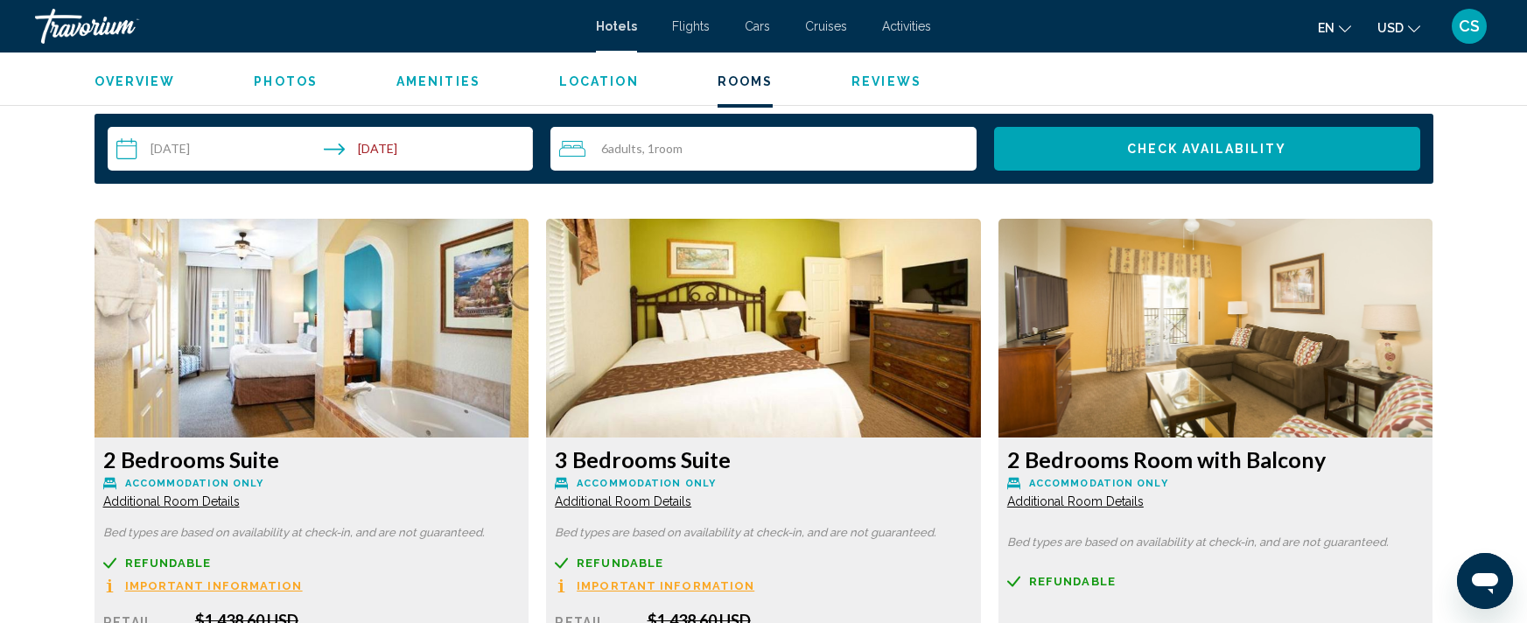
scroll to position [2464, 0]
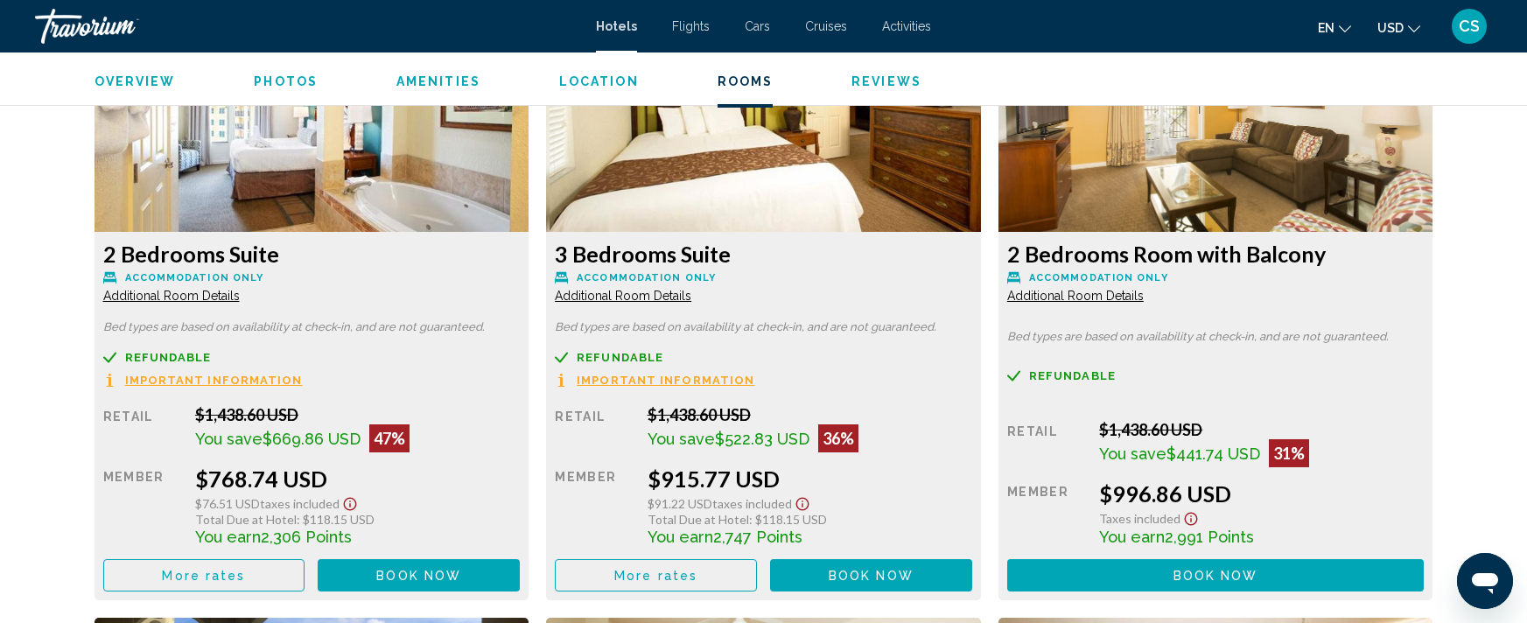
click at [213, 294] on span "Additional Room Details" at bounding box center [171, 296] width 136 height 14
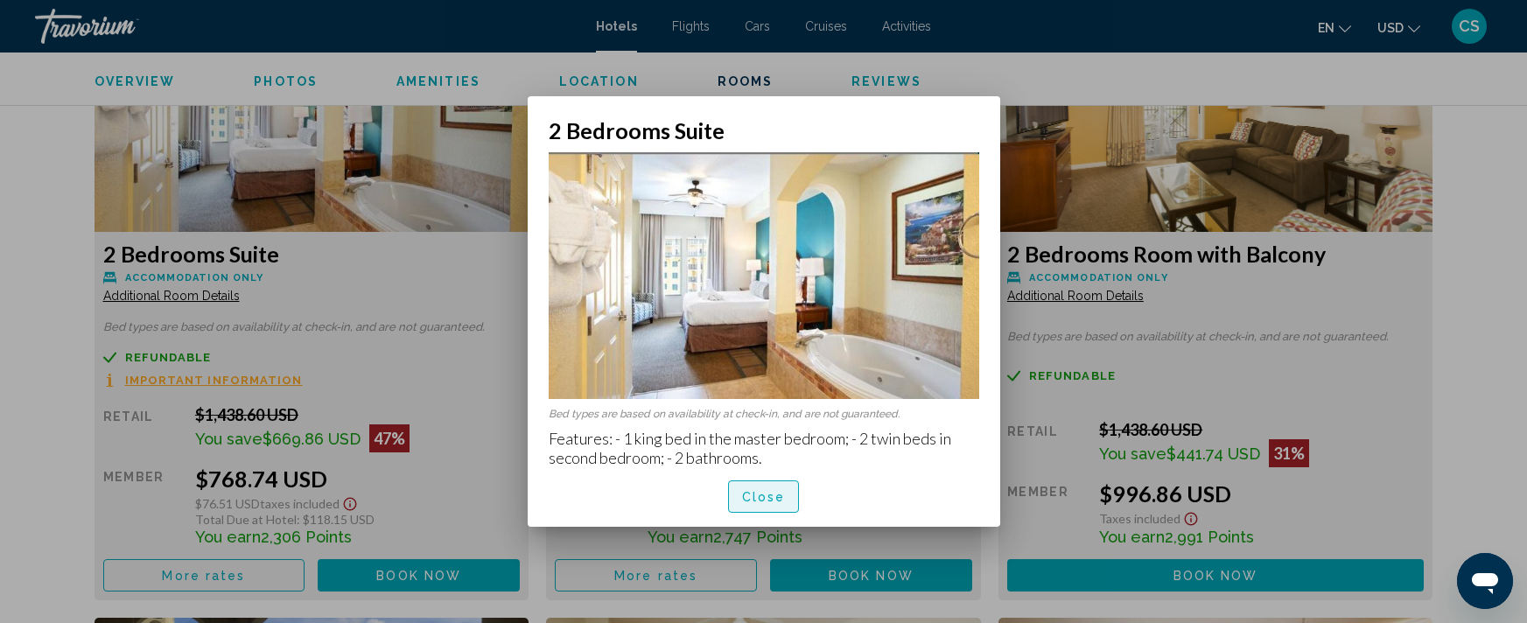
click at [758, 499] on span "Close" at bounding box center [764, 497] width 44 height 14
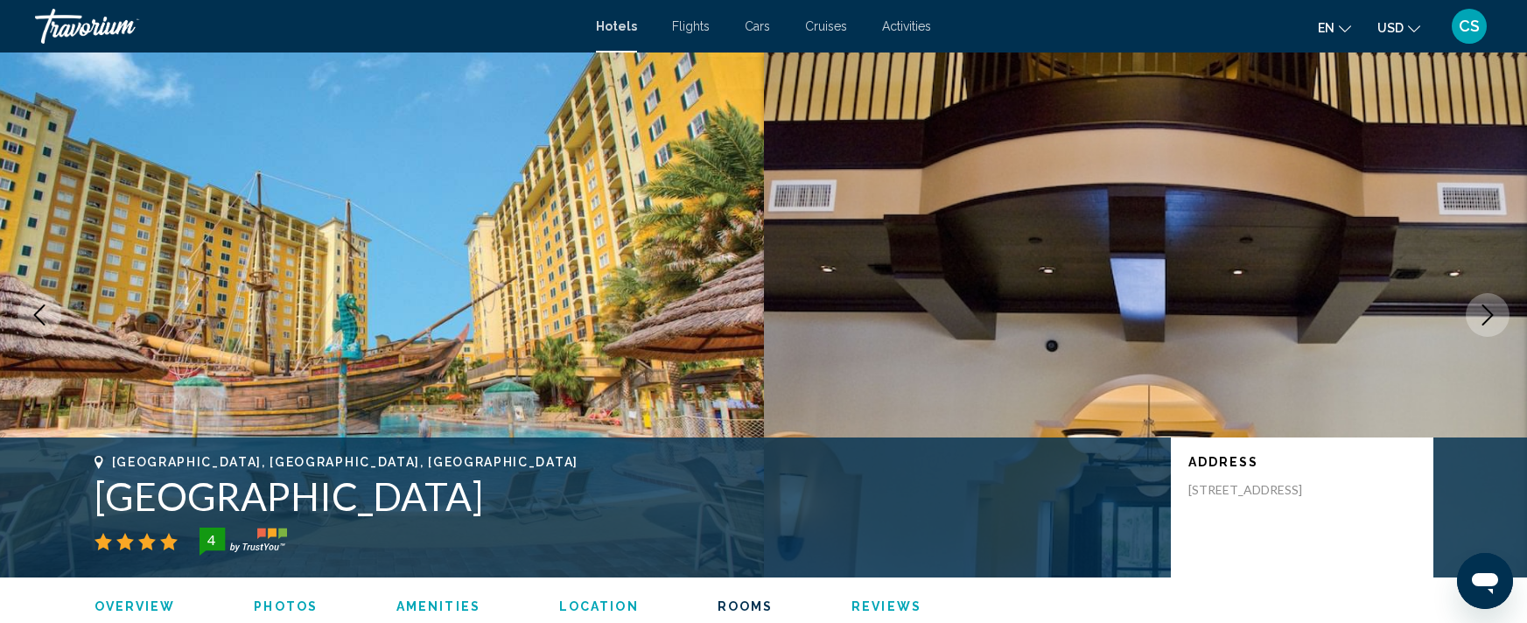
scroll to position [2464, 0]
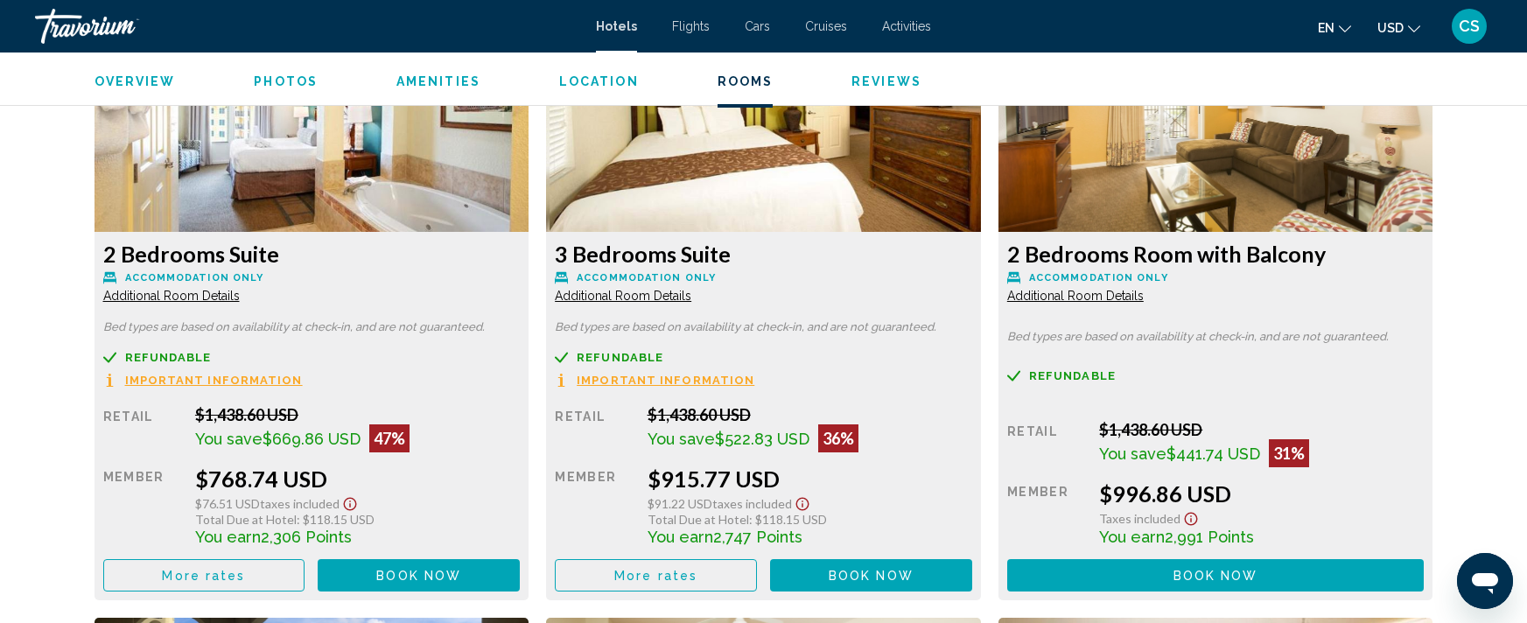
click at [240, 298] on span "Additional Room Details" at bounding box center [171, 296] width 136 height 14
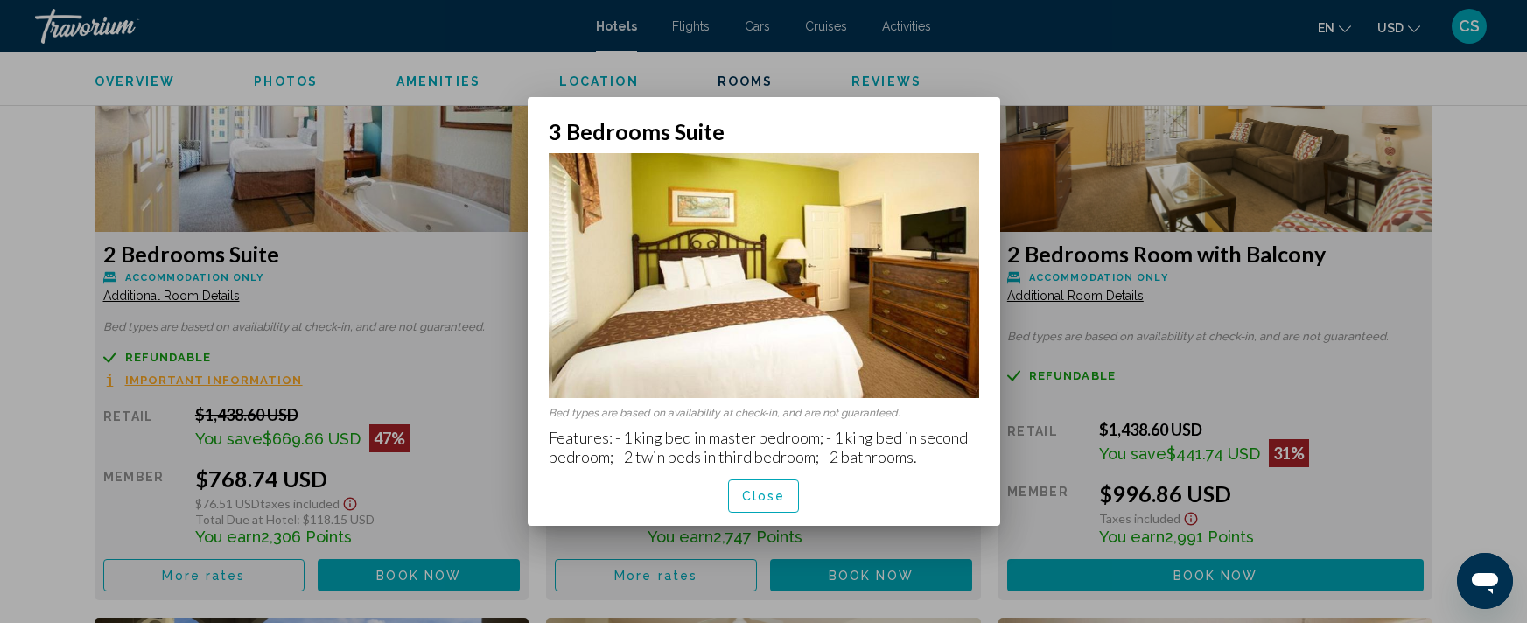
scroll to position [0, 0]
click at [781, 495] on span "Close" at bounding box center [764, 497] width 44 height 14
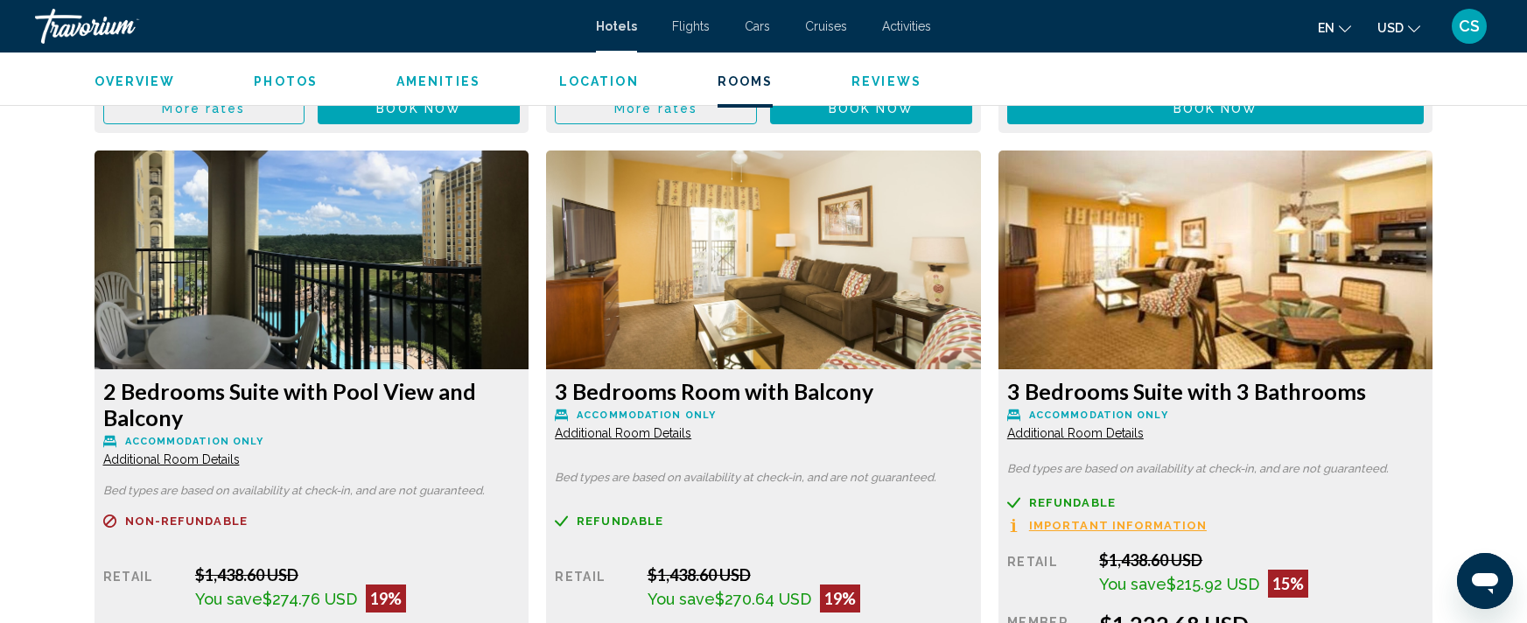
scroll to position [3018, 0]
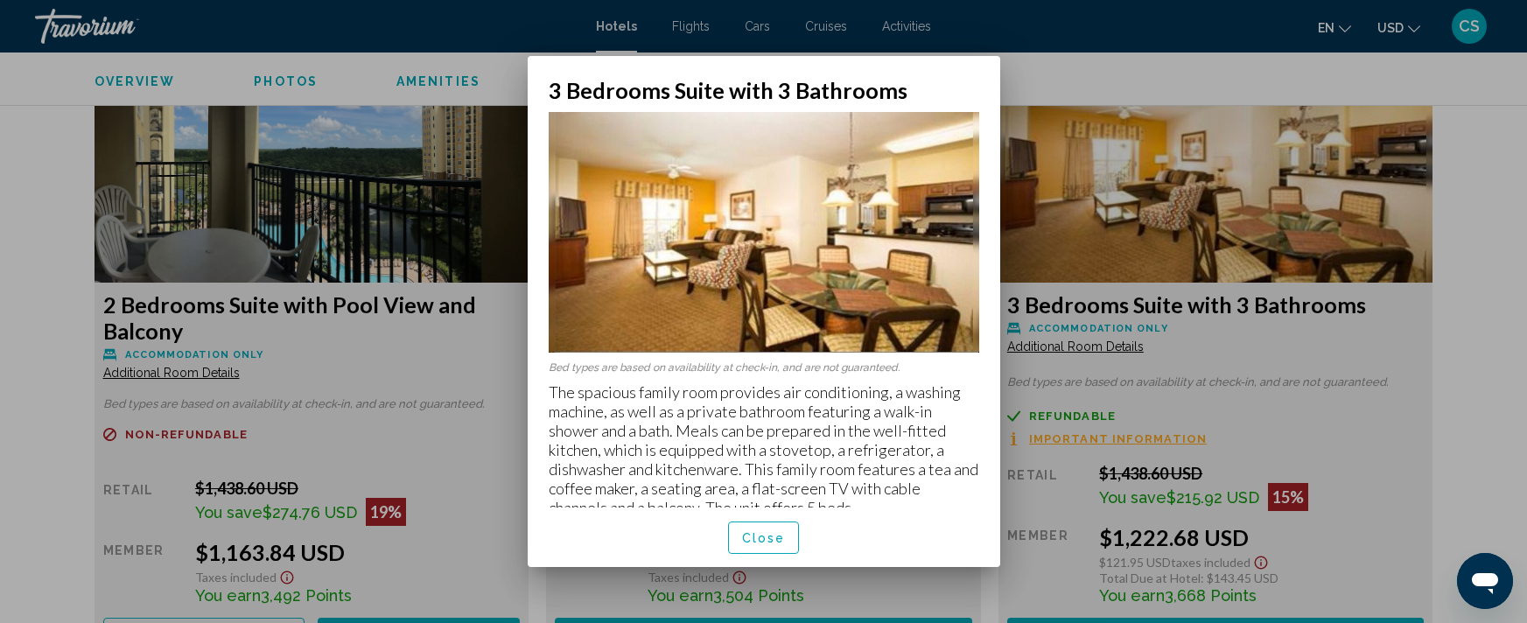
scroll to position [0, 0]
drag, startPoint x: 1000, startPoint y: 286, endPoint x: 995, endPoint y: 332, distance: 46.7
click at [995, 332] on div "3 Bedrooms Suite with 3 Bathrooms Bed types are based on availability at check-…" at bounding box center [764, 312] width 490 height 512
click at [1374, 419] on div at bounding box center [763, 311] width 1527 height 623
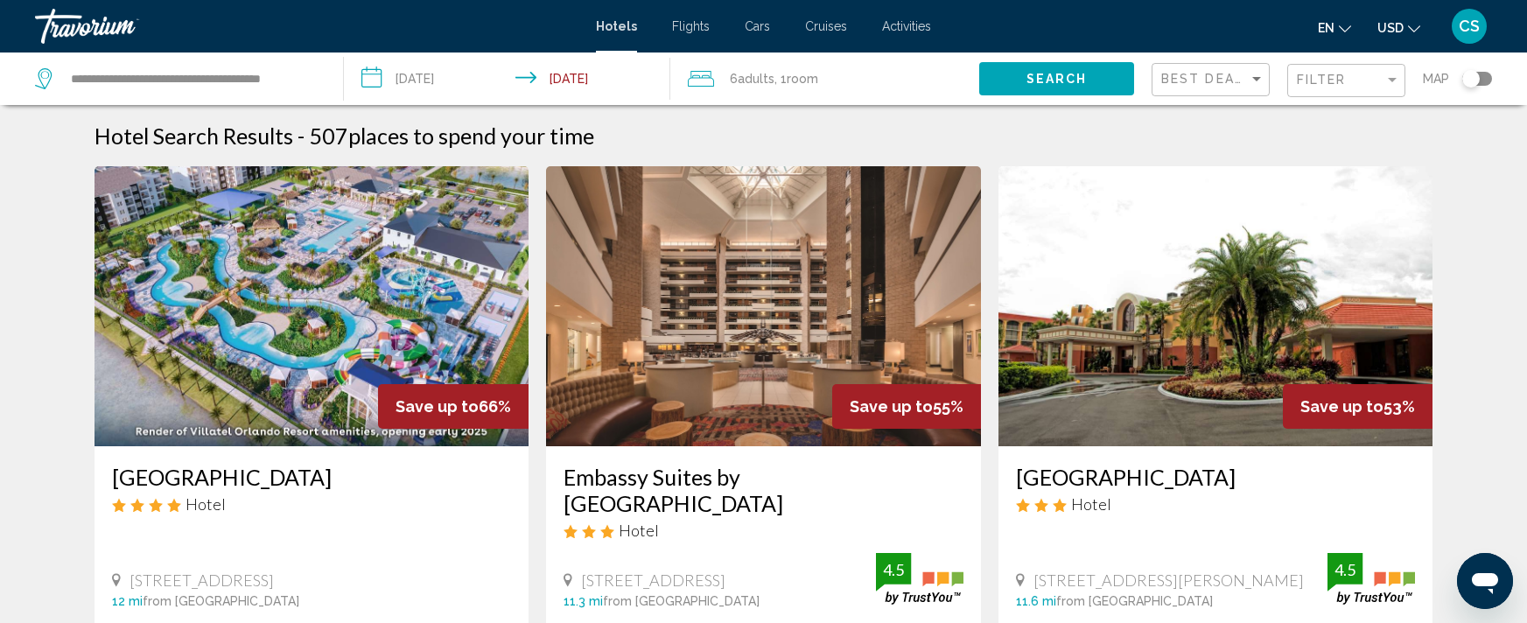
click at [587, 80] on input "**********" at bounding box center [510, 81] width 333 height 58
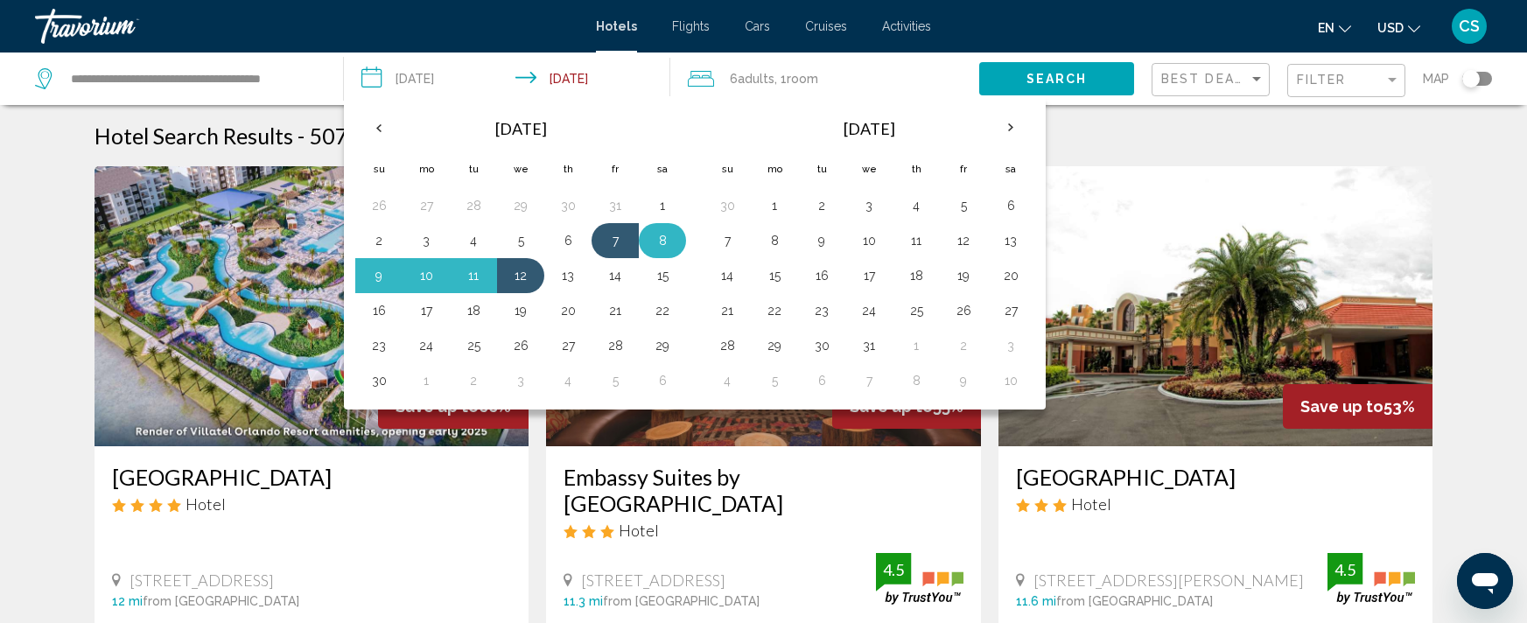
click at [672, 243] on button "8" at bounding box center [662, 240] width 28 height 24
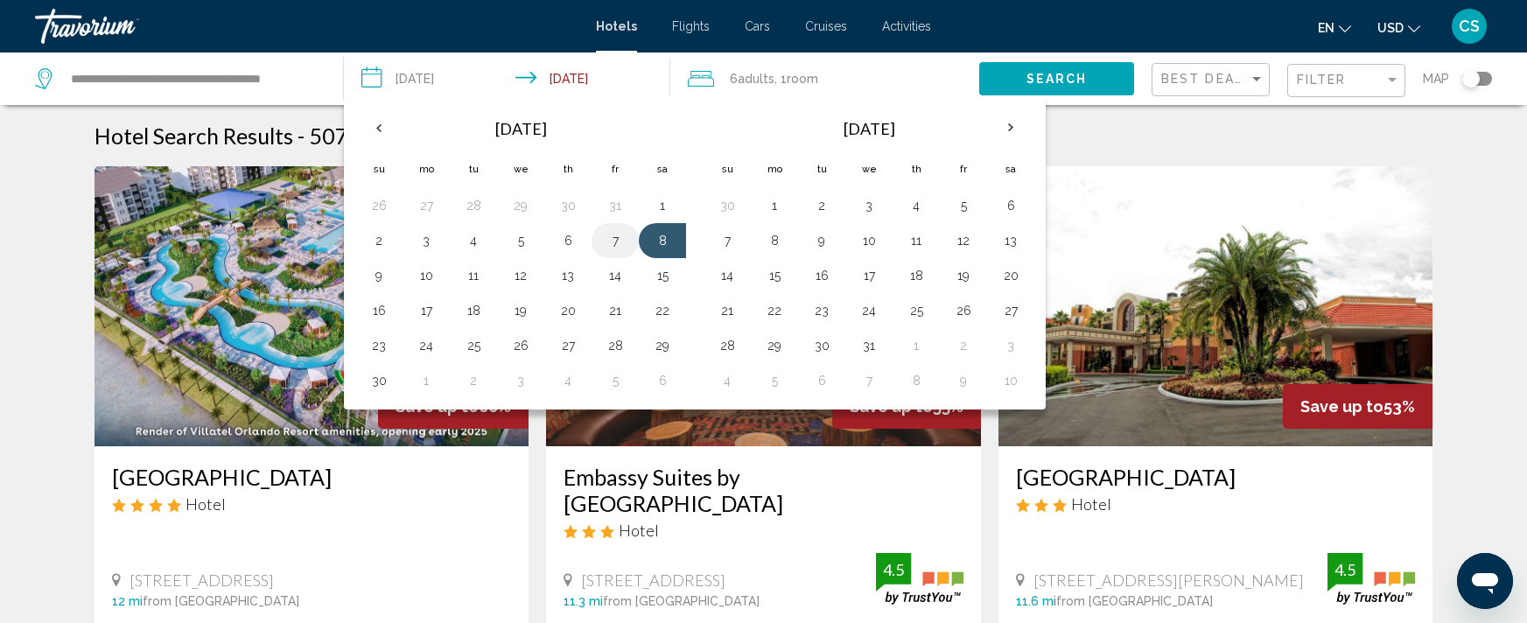
click at [615, 238] on button "7" at bounding box center [615, 240] width 28 height 24
type input "**********"
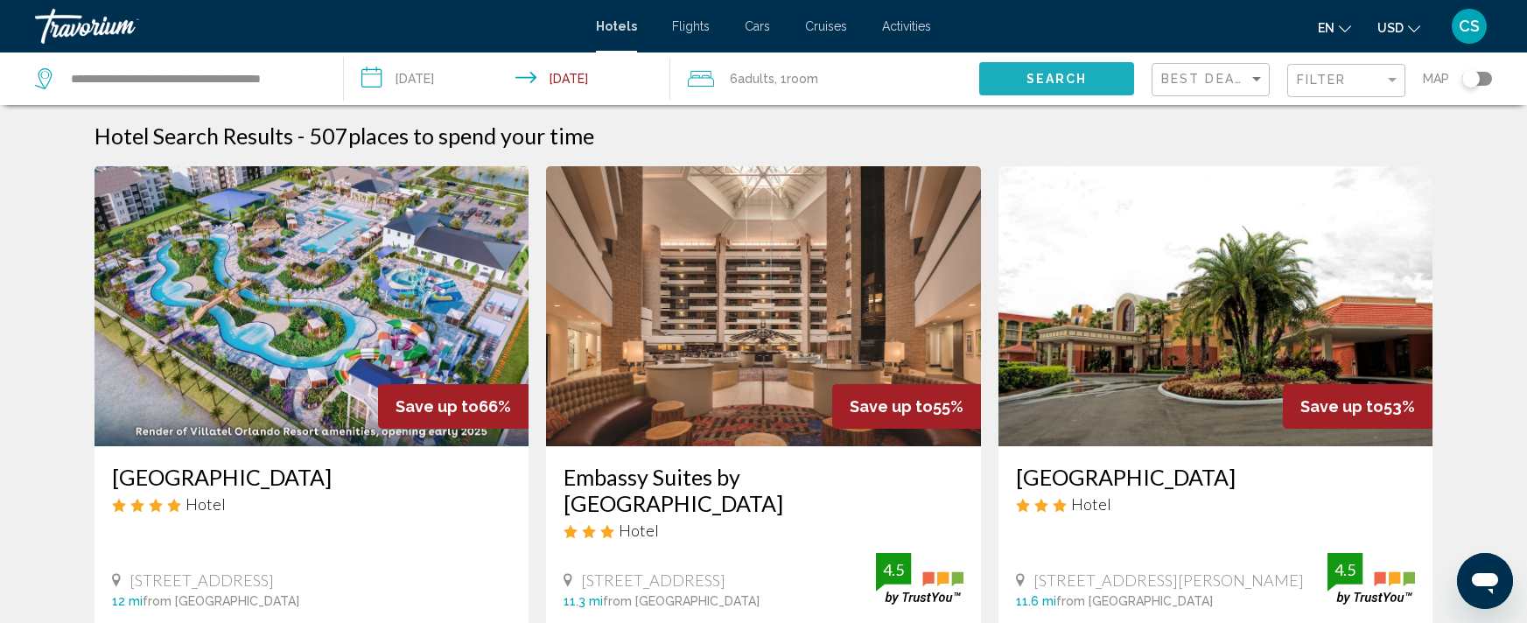
click at [1044, 76] on span "Search" at bounding box center [1056, 80] width 61 height 14
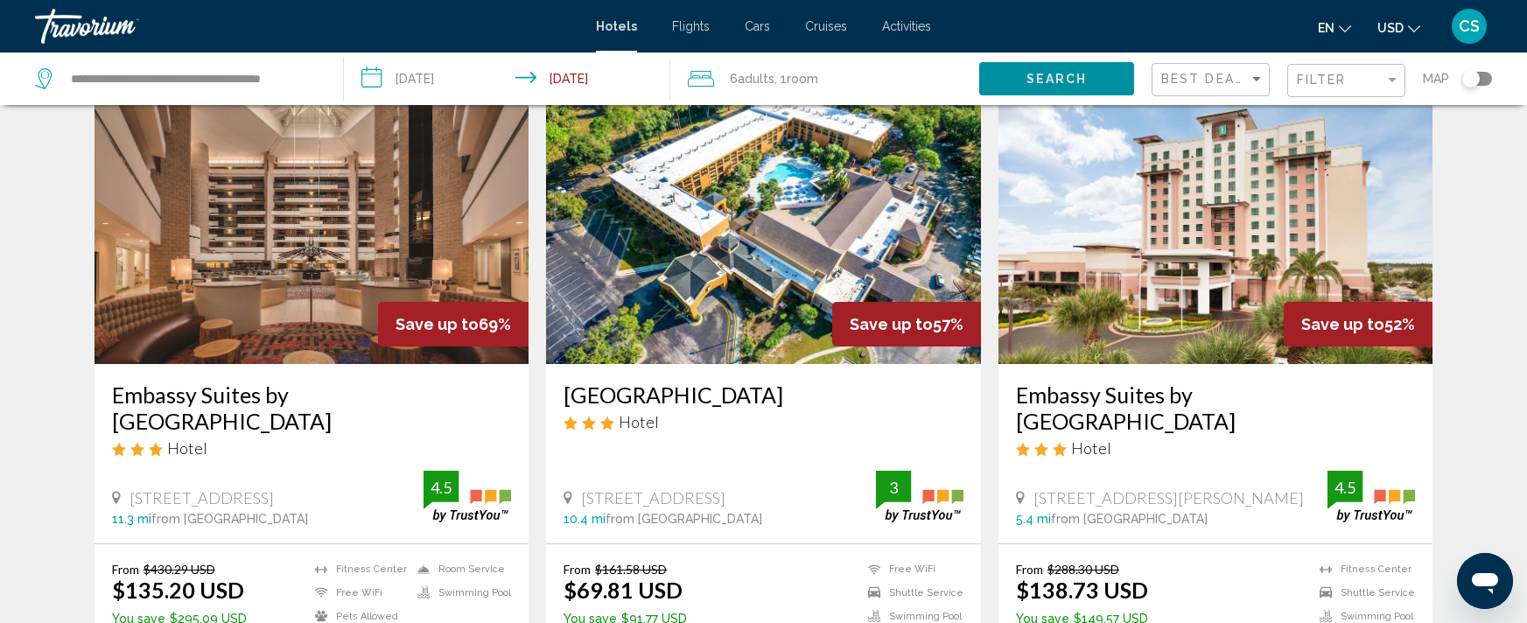
scroll to position [18, 0]
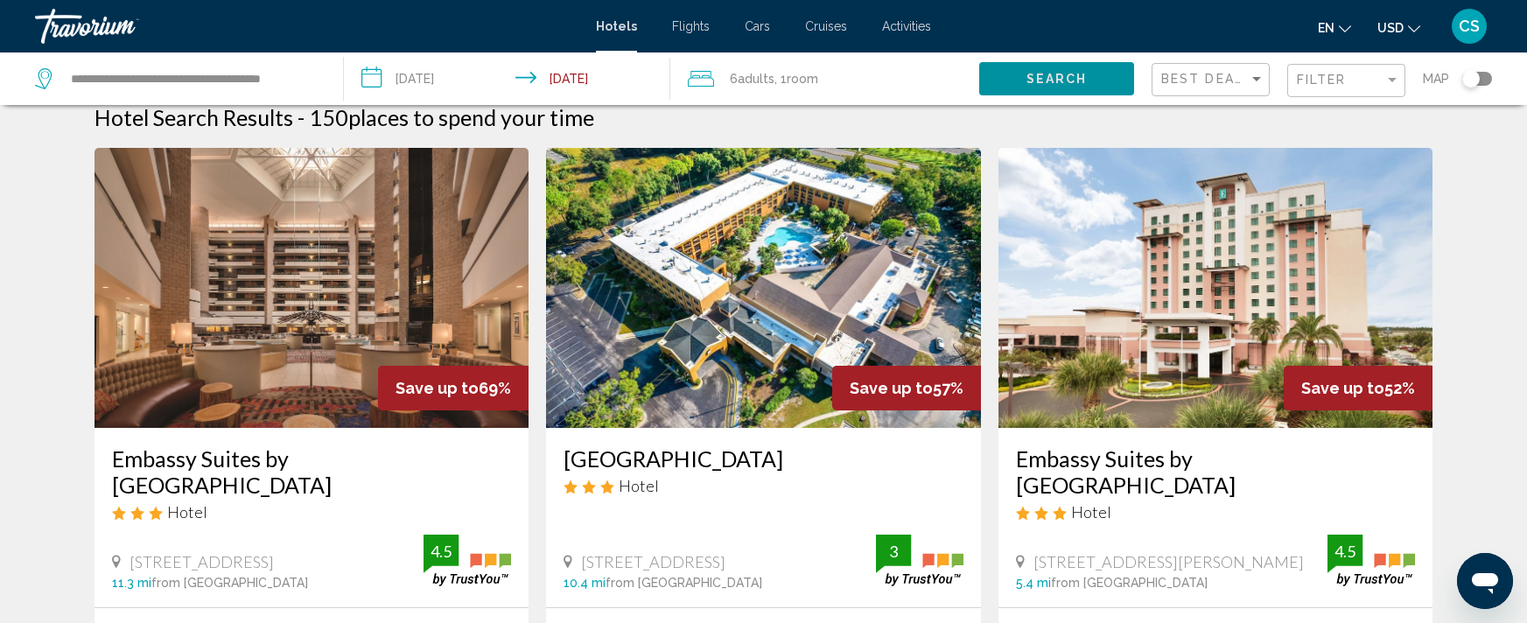
click at [1125, 450] on h3 "Embassy Suites by [GEOGRAPHIC_DATA]" at bounding box center [1216, 471] width 400 height 52
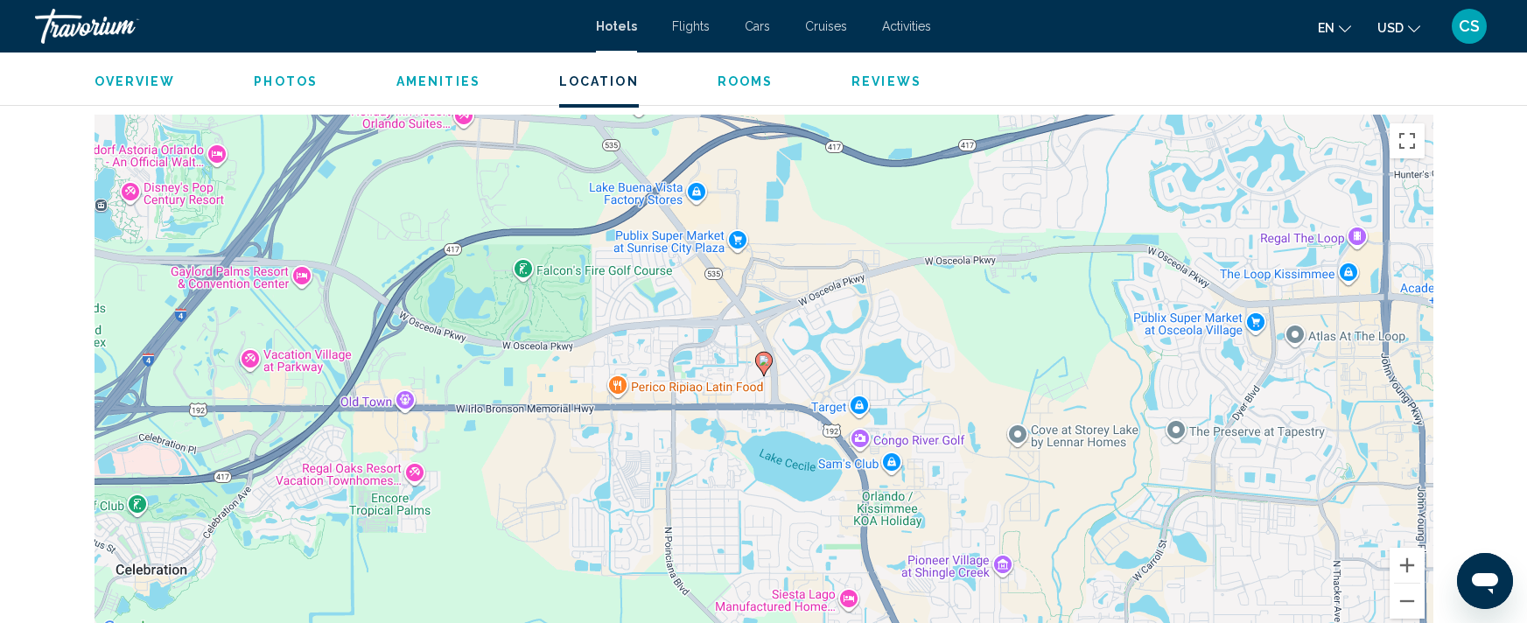
scroll to position [1726, 0]
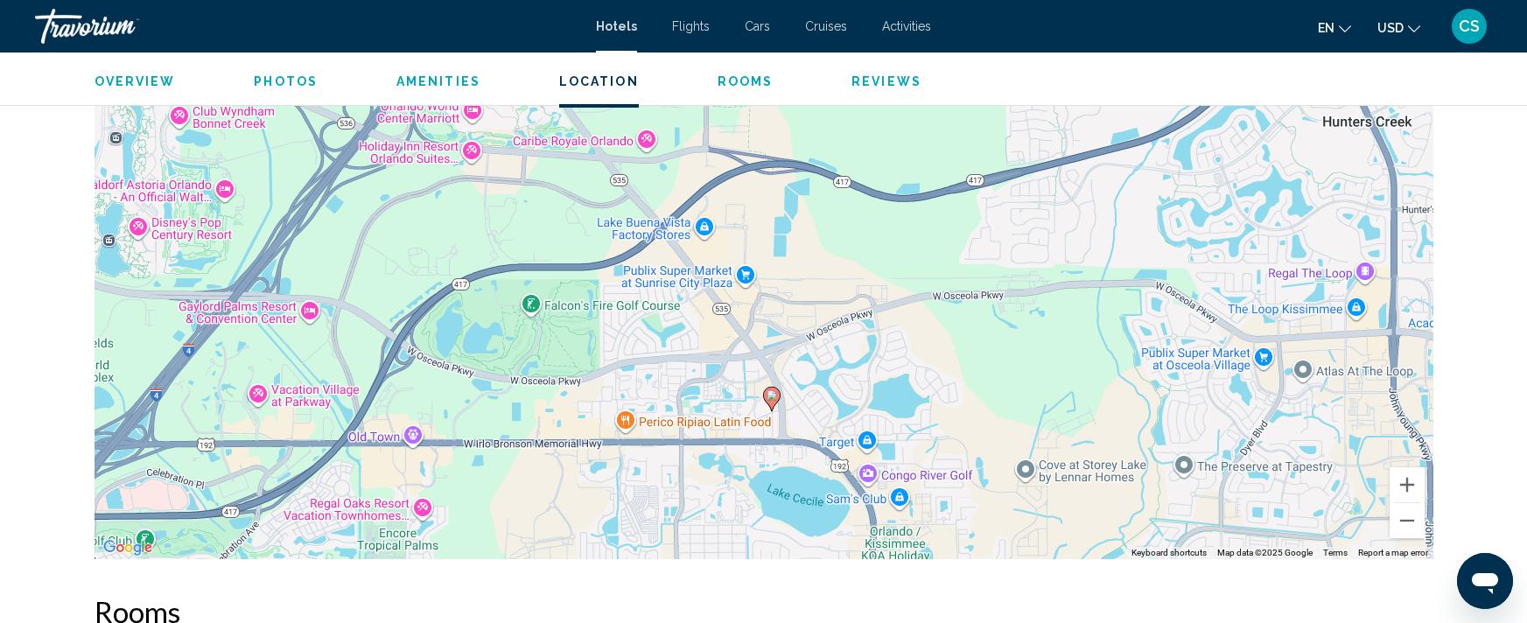
drag, startPoint x: 839, startPoint y: 157, endPoint x: 850, endPoint y: 280, distance: 123.9
click at [850, 281] on div "To activate drag with keyboard, press Alt + Enter. Once in keyboard drag state,…" at bounding box center [763, 296] width 1339 height 525
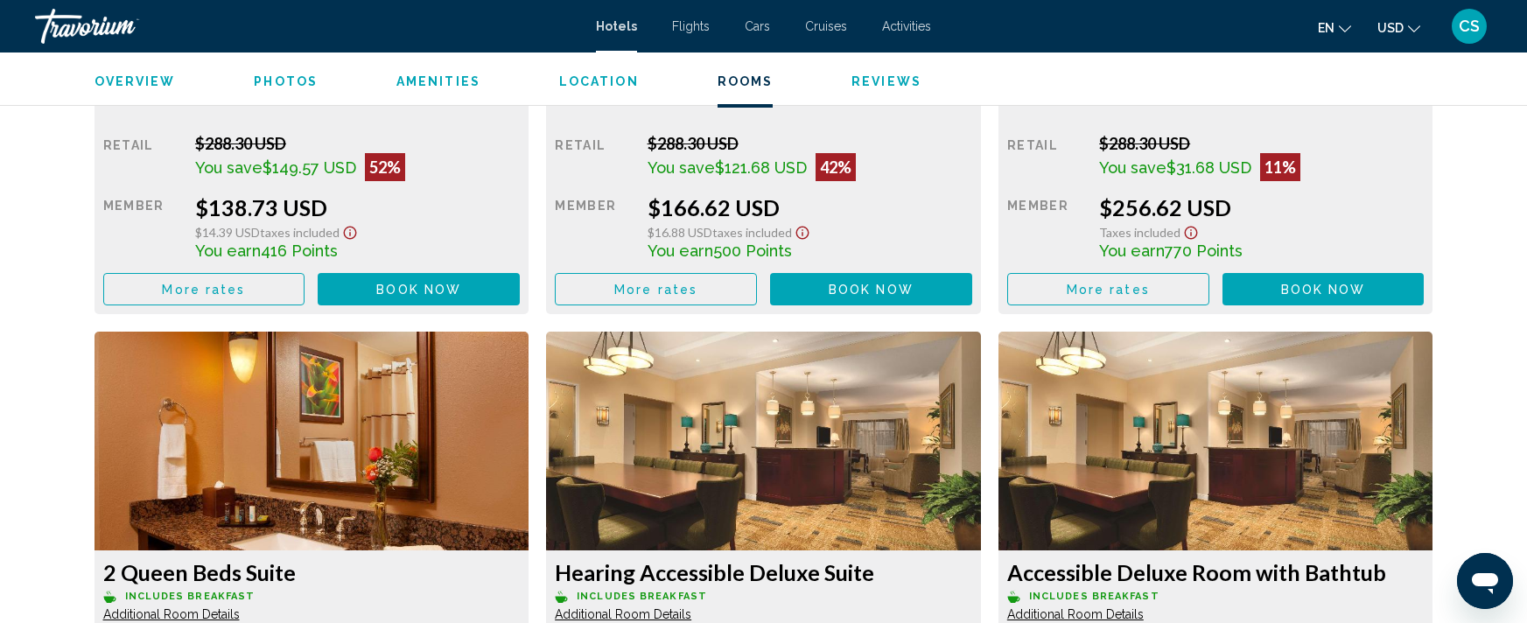
scroll to position [2437, 0]
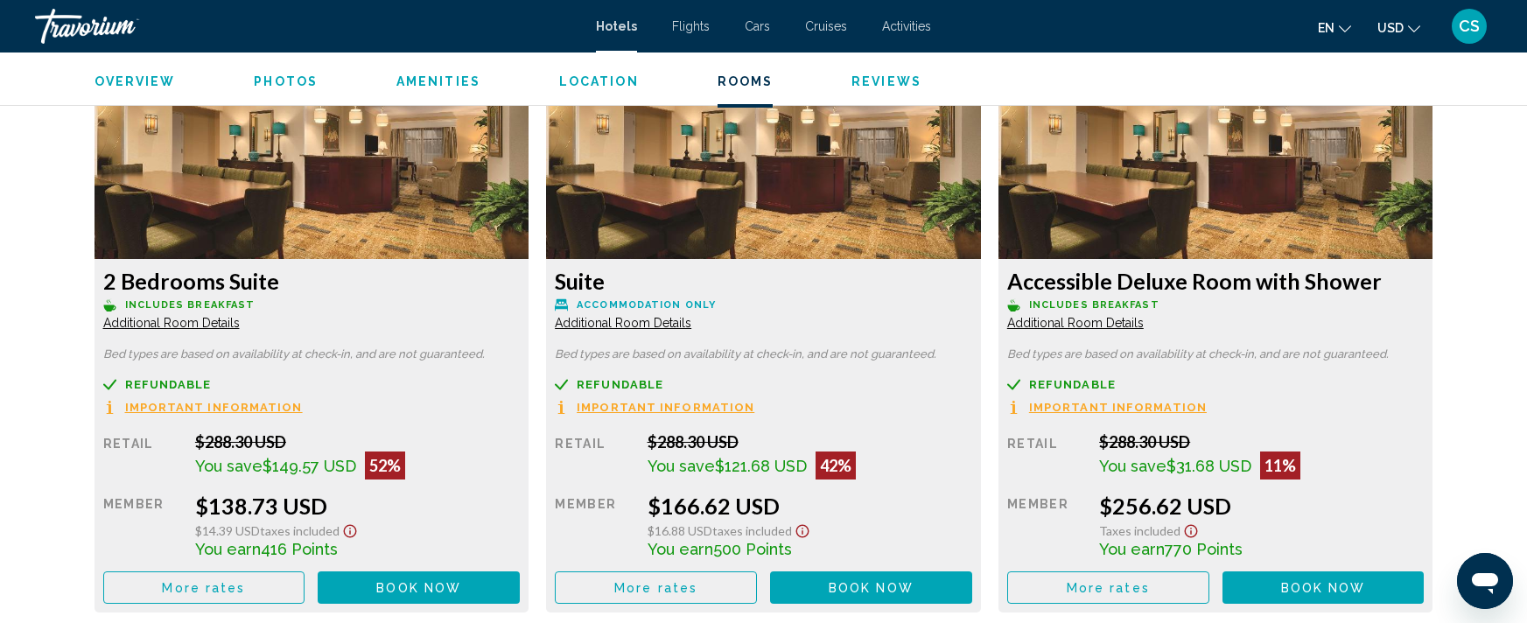
click at [167, 321] on span "Additional Room Details" at bounding box center [171, 323] width 136 height 14
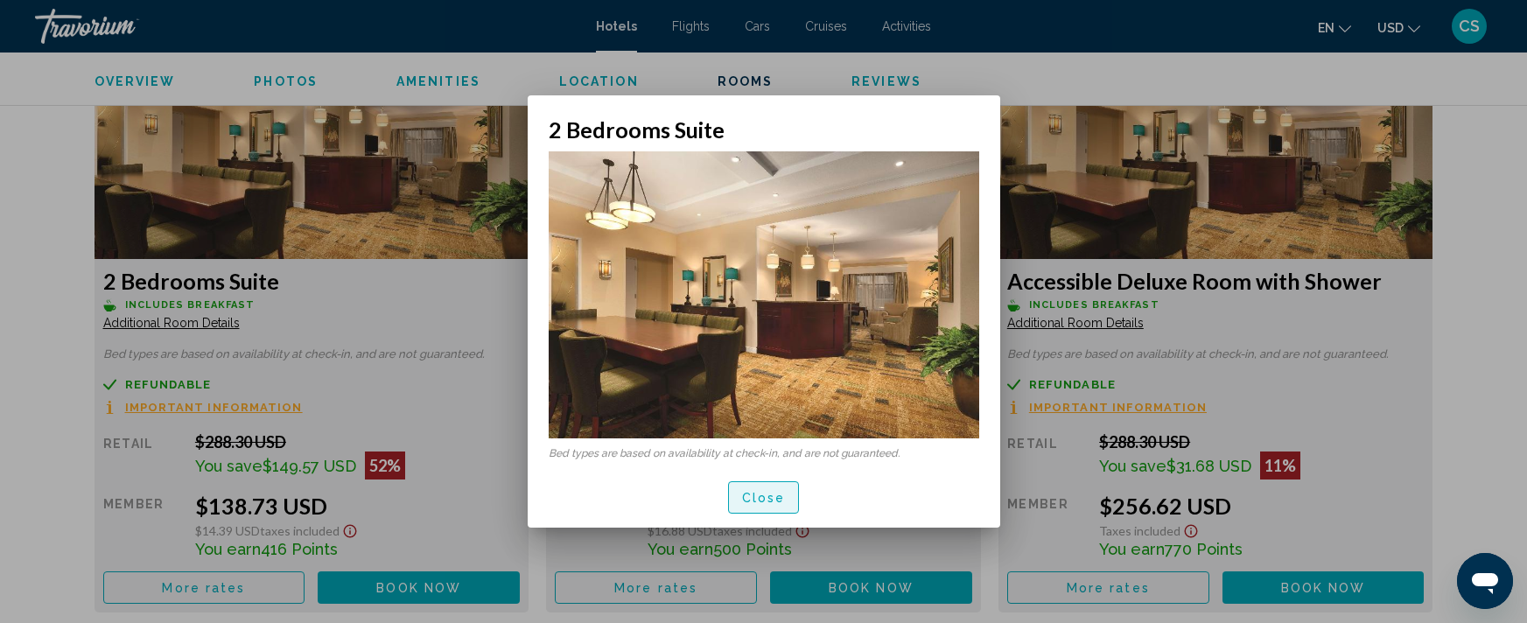
click at [739, 496] on button "Close" at bounding box center [764, 497] width 72 height 32
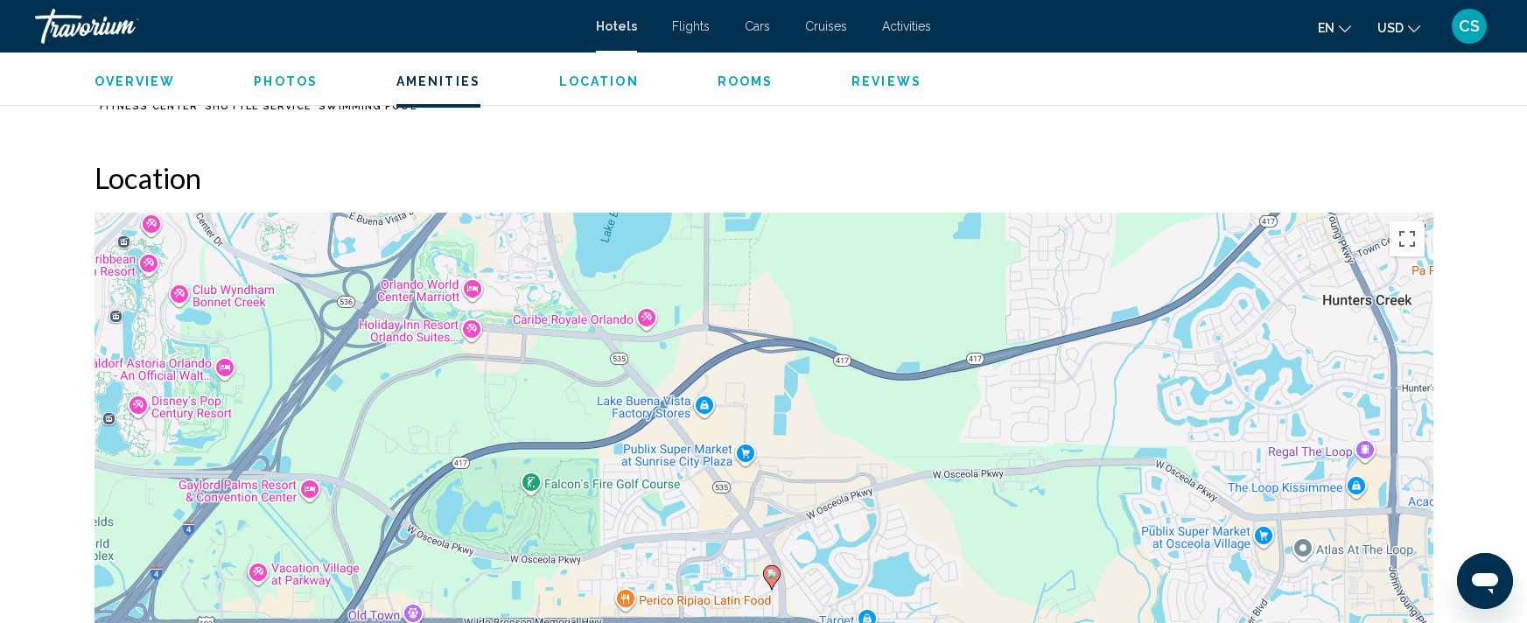
scroll to position [1534, 0]
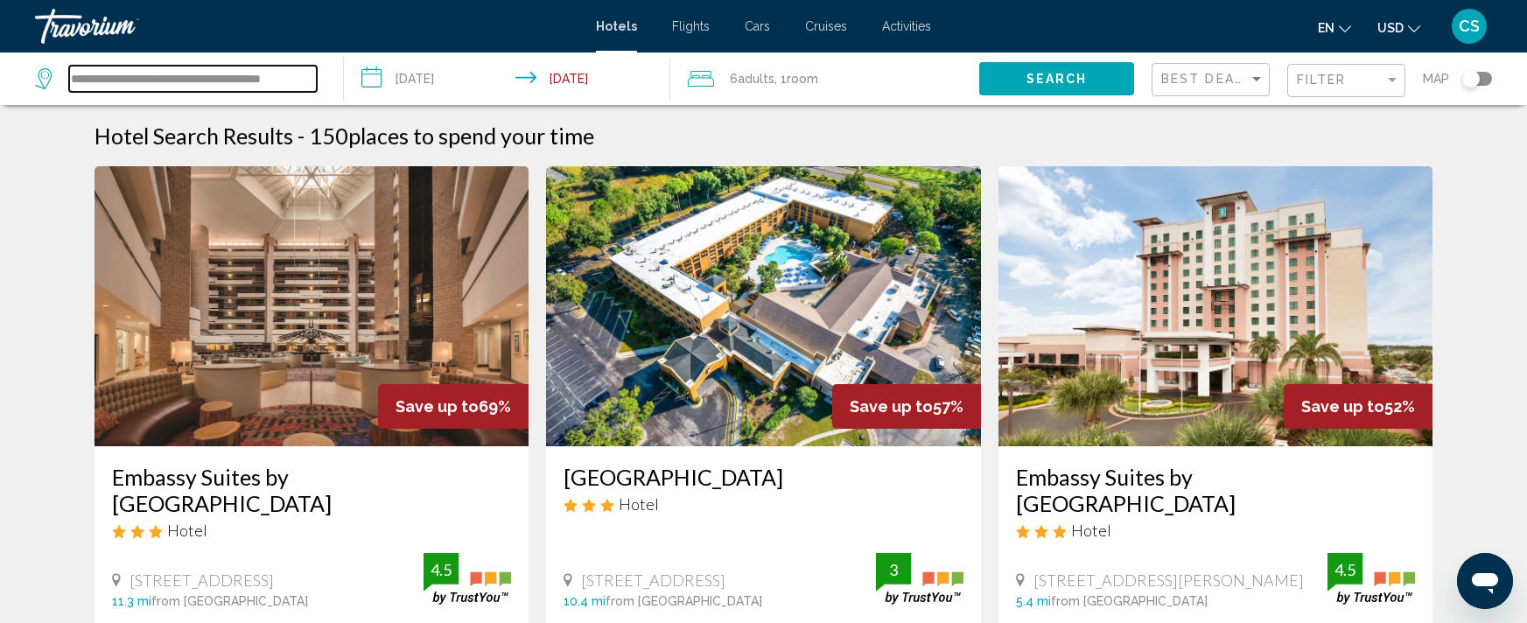
click at [283, 76] on input "**********" at bounding box center [193, 79] width 248 height 26
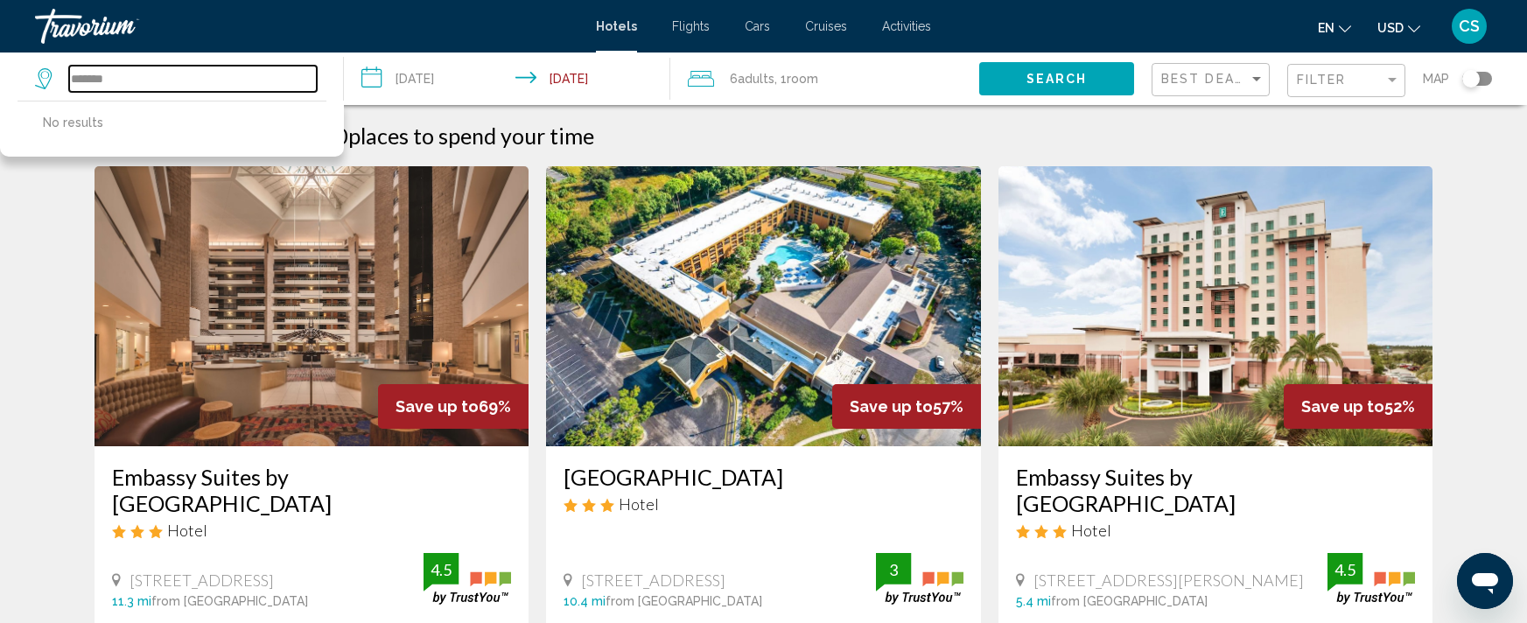
click at [185, 88] on input "*******" at bounding box center [193, 79] width 248 height 26
type input "*"
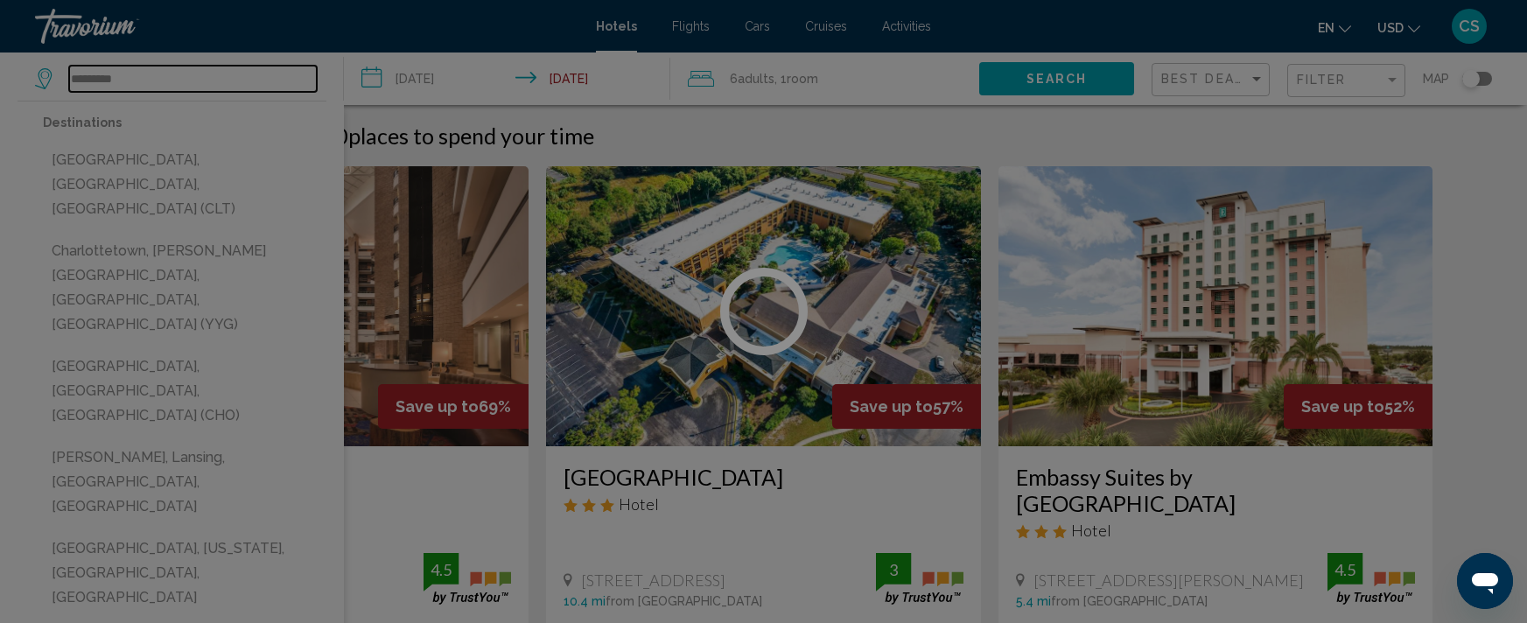
type input "*********"
click at [216, 160] on div at bounding box center [763, 311] width 1527 height 623
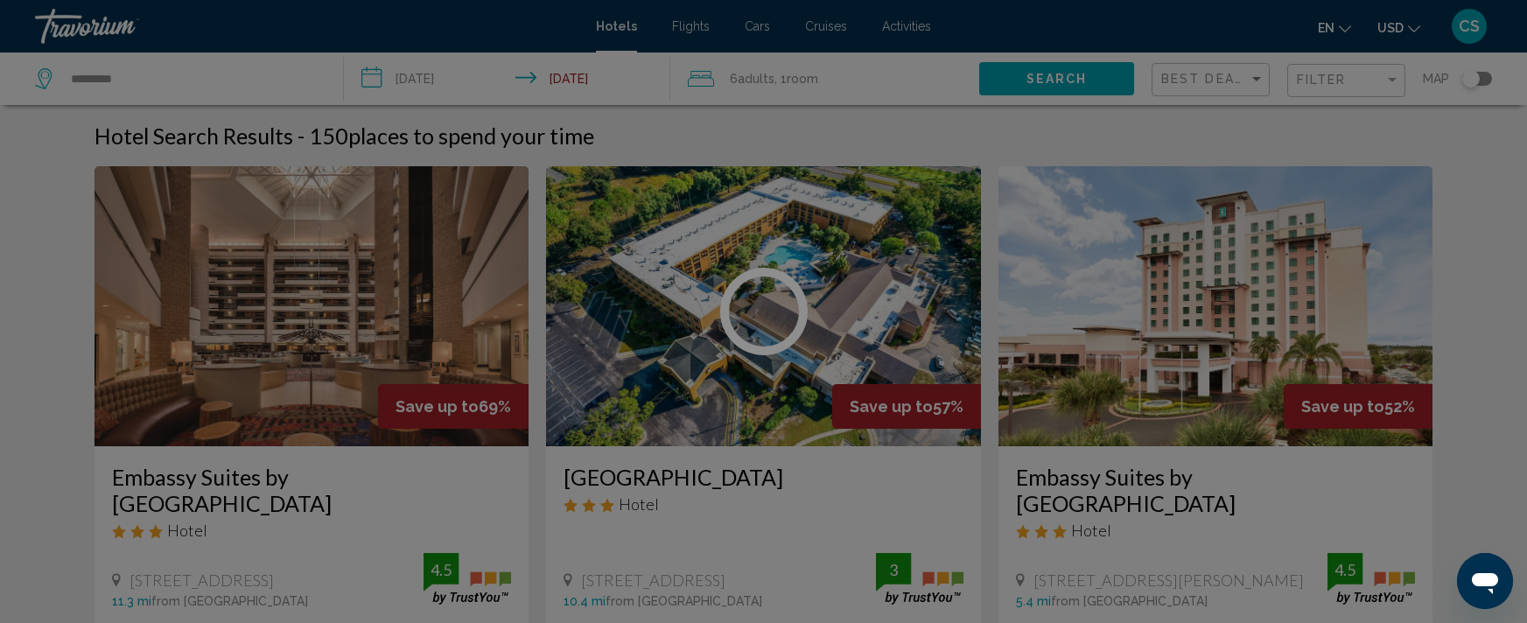
click at [438, 80] on div at bounding box center [763, 311] width 1527 height 623
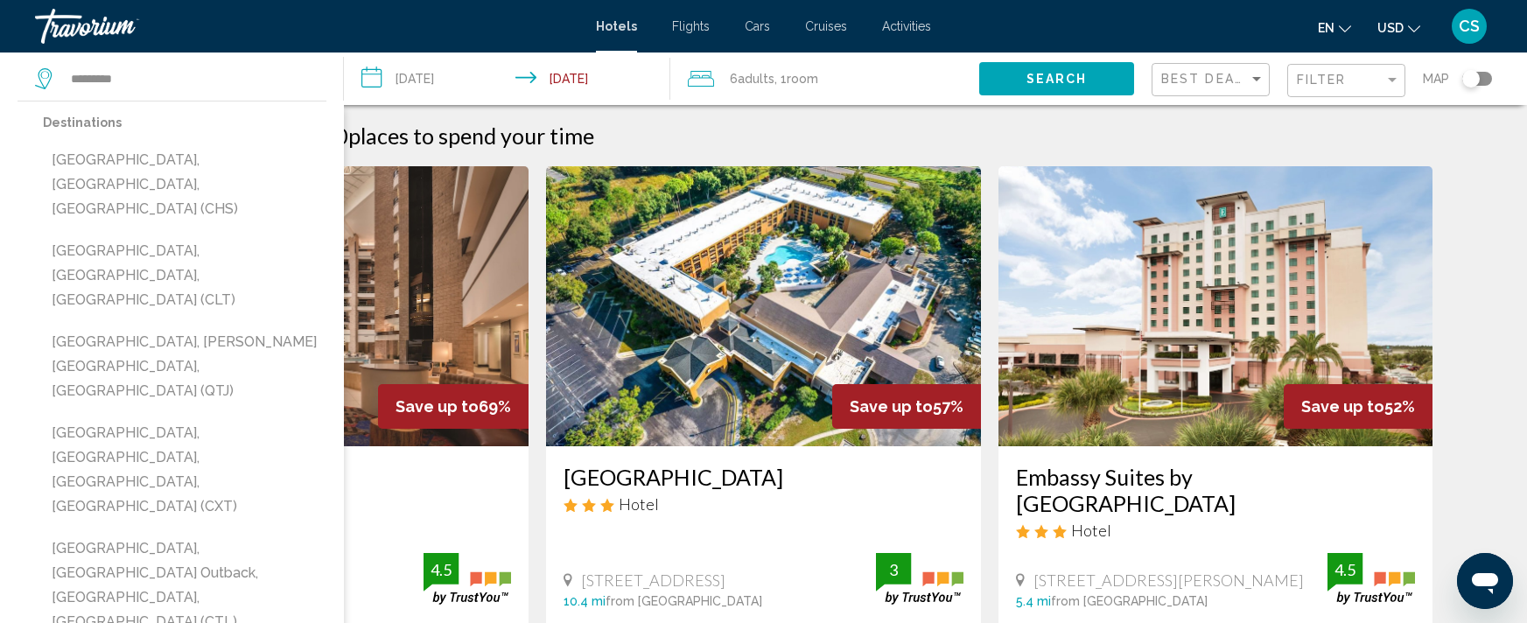
click at [438, 80] on input "**********" at bounding box center [510, 81] width 333 height 58
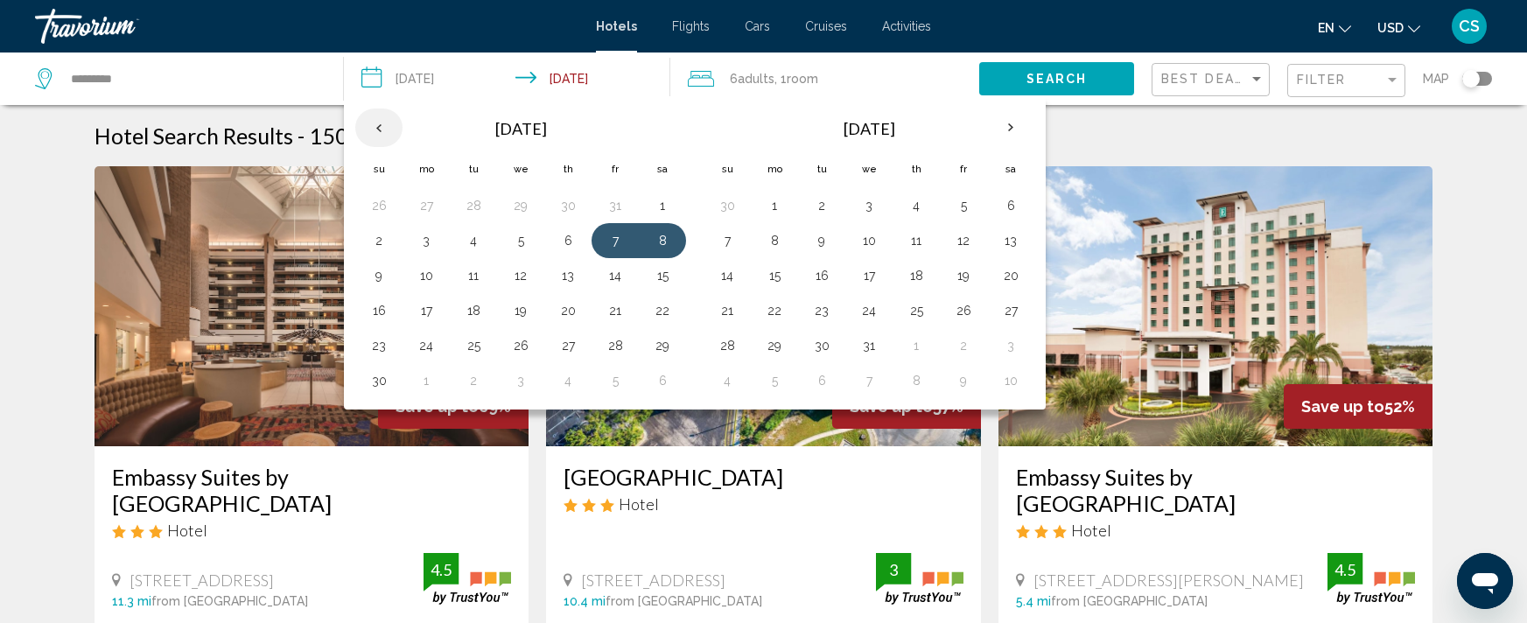
click at [383, 128] on th "Previous month" at bounding box center [378, 127] width 47 height 38
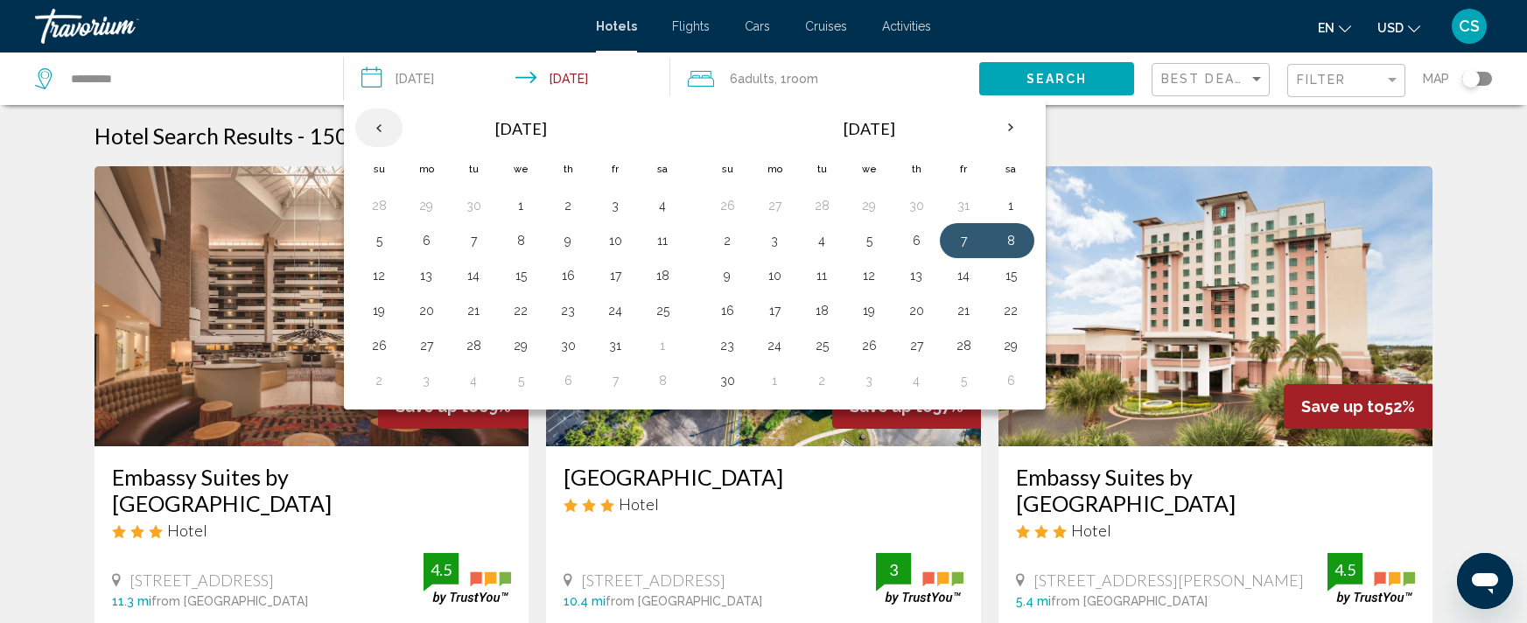
click at [383, 128] on th "Previous month" at bounding box center [378, 127] width 47 height 38
click at [655, 269] on button "16" at bounding box center [662, 272] width 28 height 24
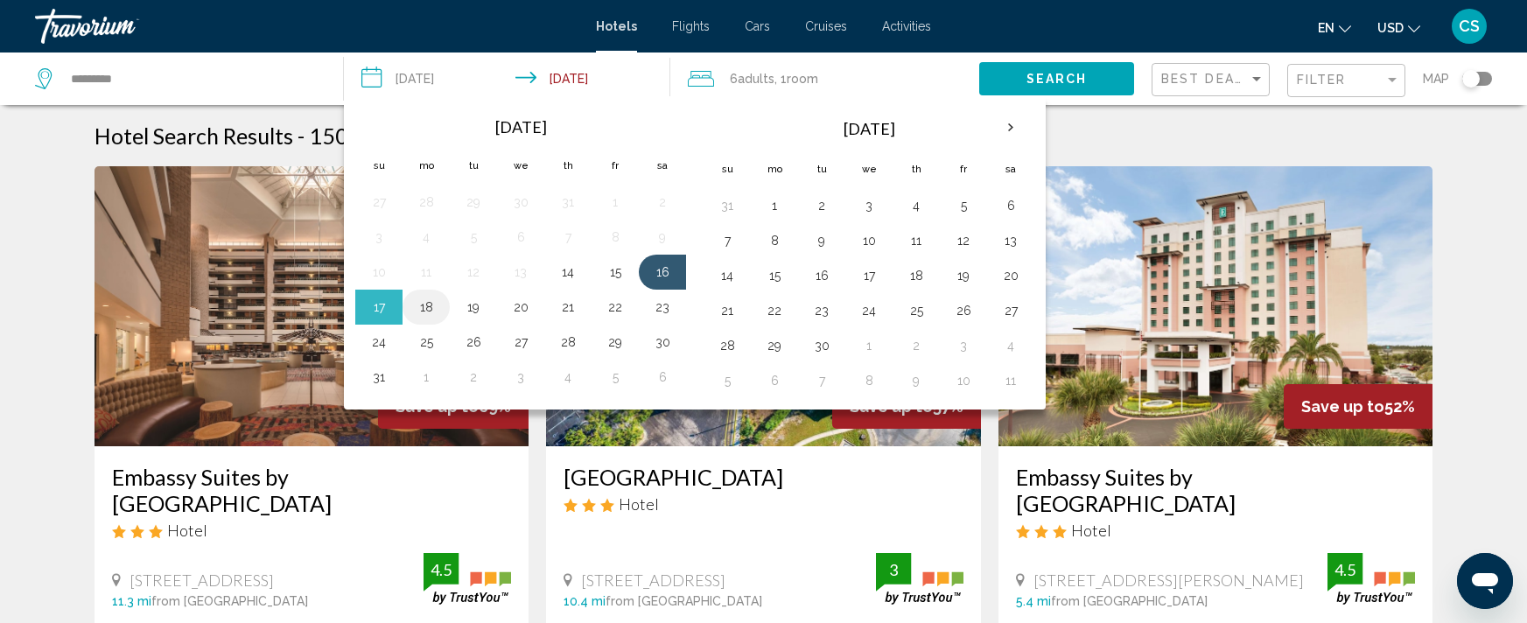
click at [430, 305] on button "18" at bounding box center [426, 307] width 28 height 24
type input "**********"
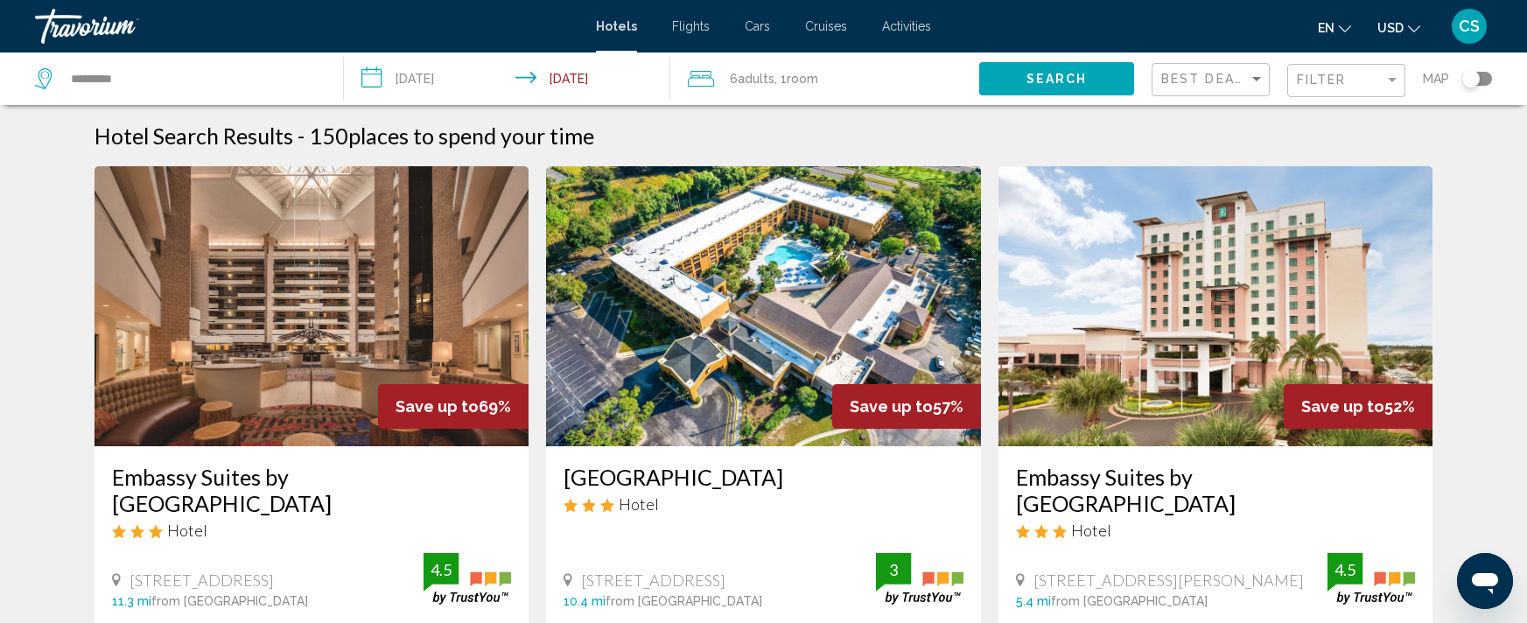
click at [866, 73] on div "6 Adult Adults , 1 Room rooms" at bounding box center [833, 78] width 291 height 24
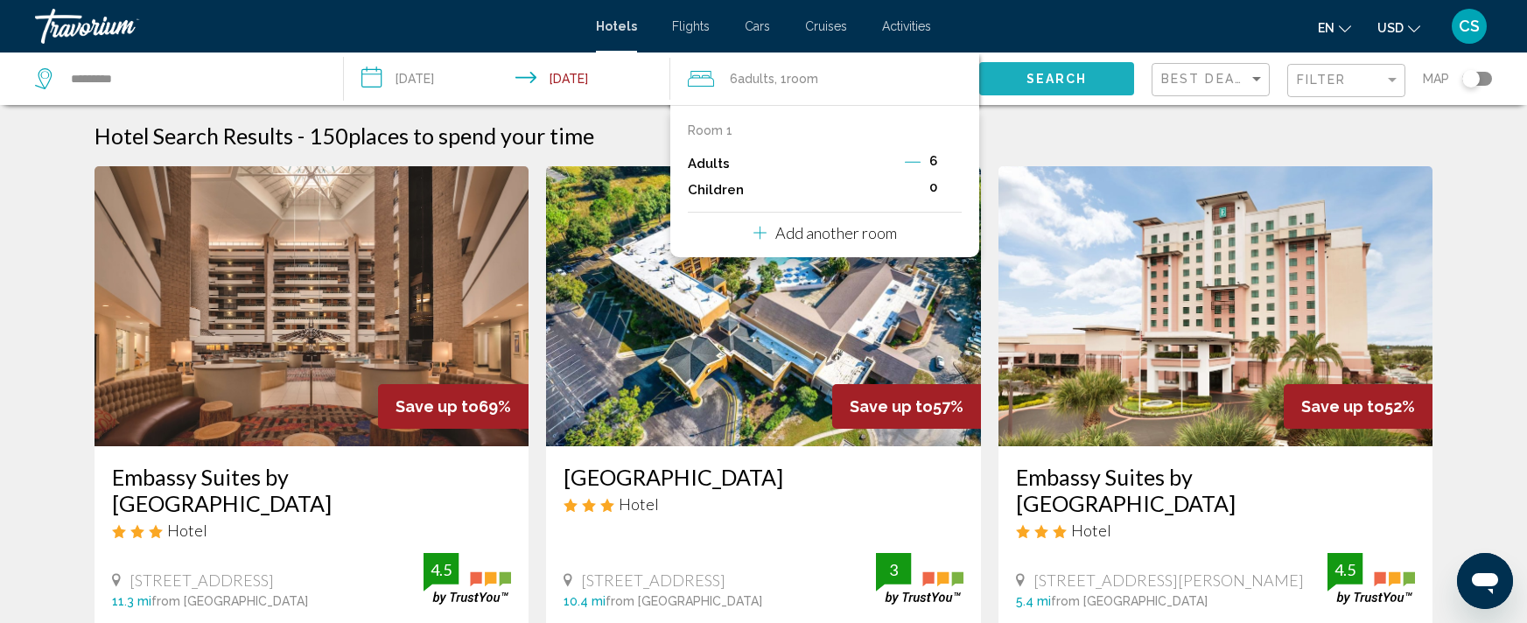
click at [1049, 78] on span "Search" at bounding box center [1056, 80] width 61 height 14
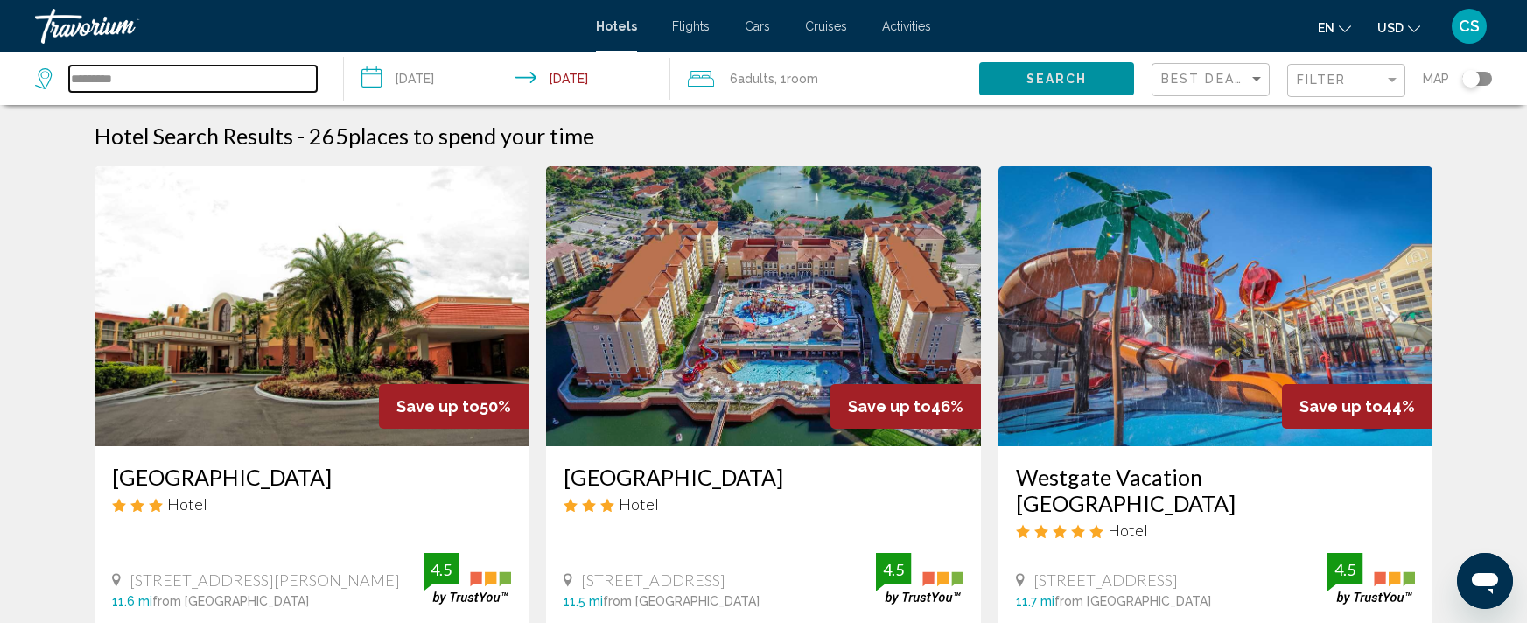
click at [171, 76] on input "*********" at bounding box center [193, 79] width 248 height 26
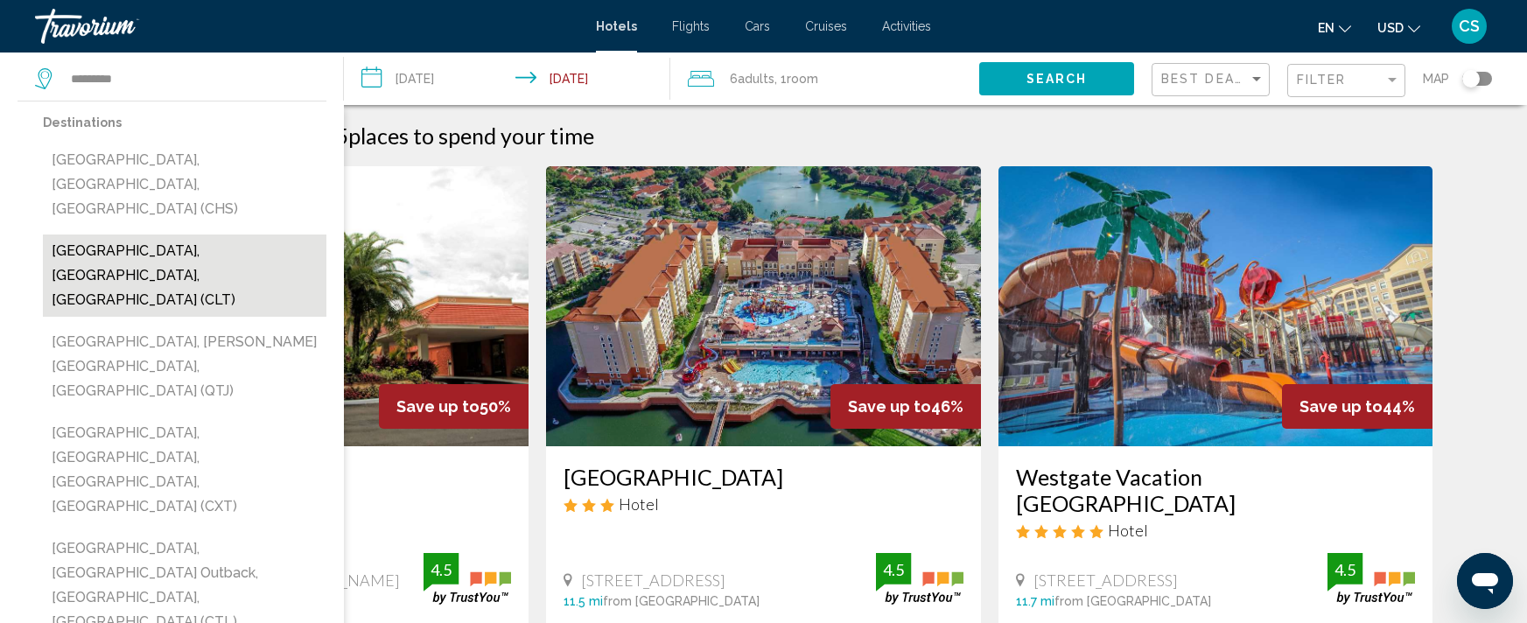
click at [171, 234] on button "[GEOGRAPHIC_DATA], [GEOGRAPHIC_DATA], [GEOGRAPHIC_DATA] (CLT)" at bounding box center [184, 275] width 283 height 82
type input "**********"
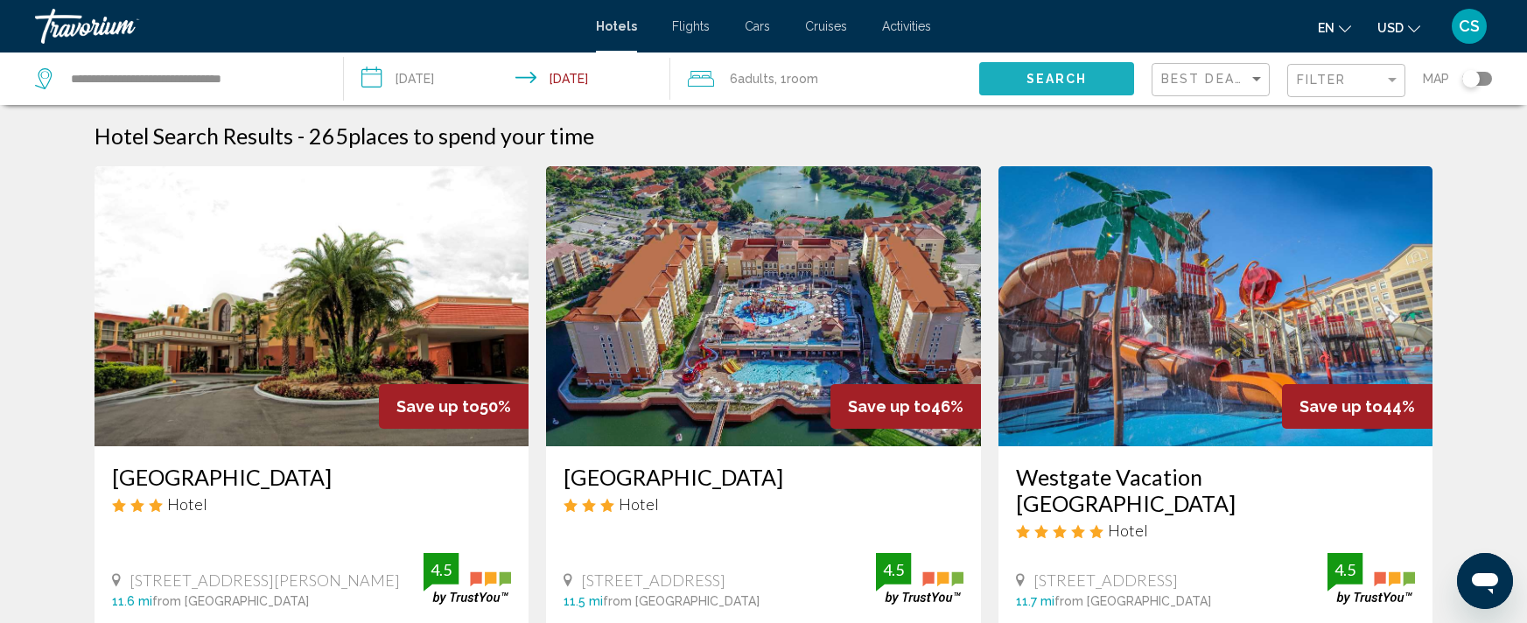
click at [1100, 66] on button "Search" at bounding box center [1056, 78] width 155 height 32
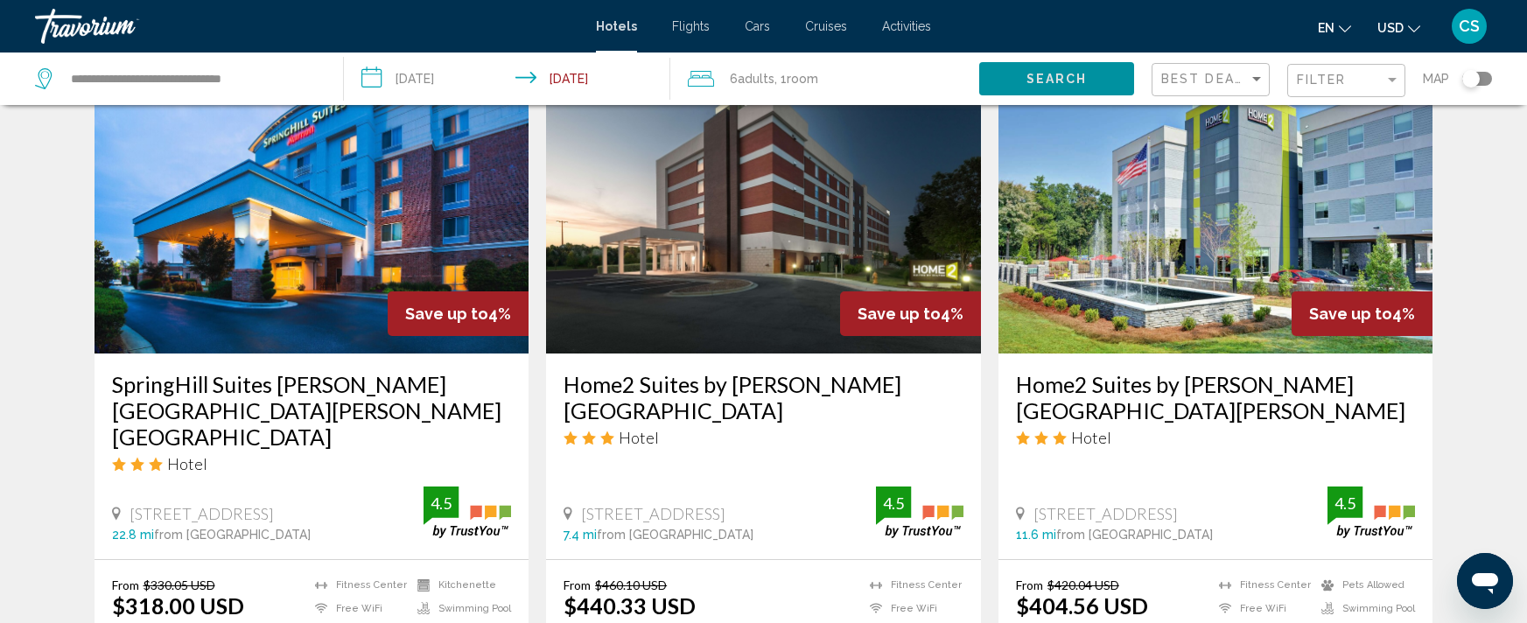
scroll to position [2430, 0]
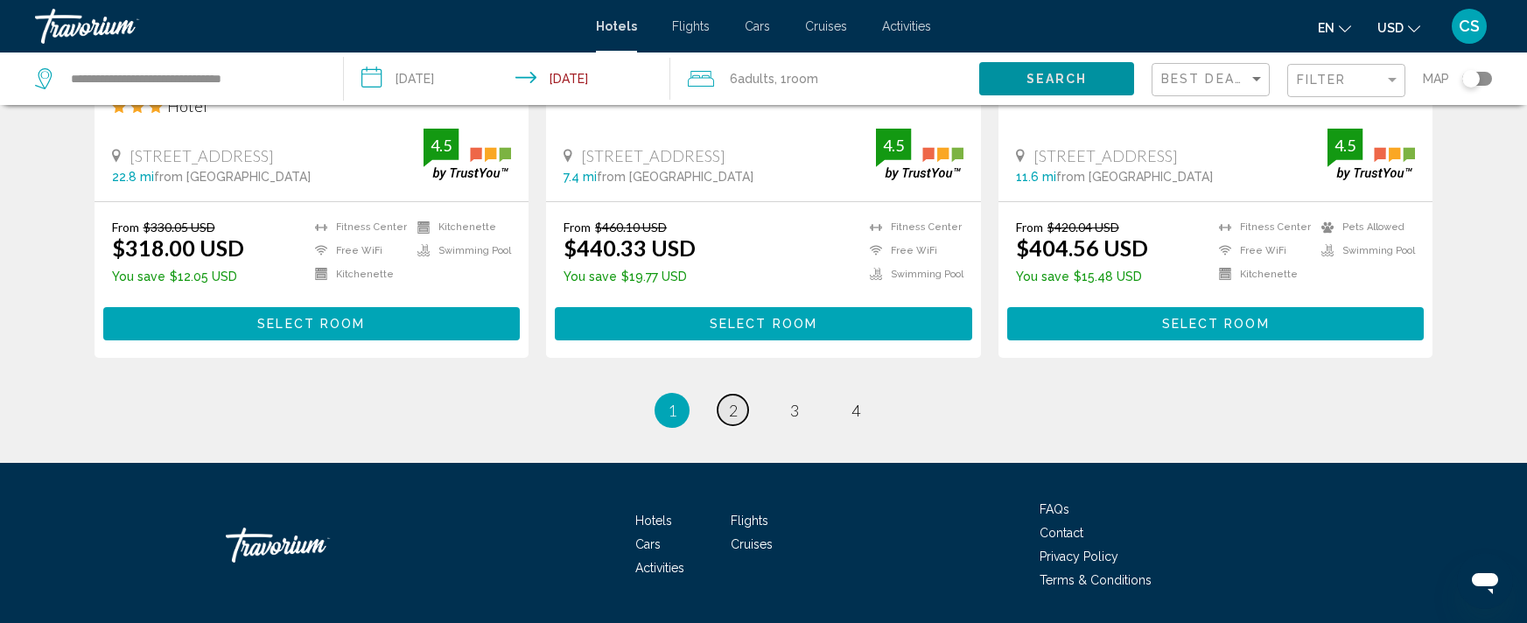
click at [730, 401] on span "2" at bounding box center [733, 410] width 9 height 19
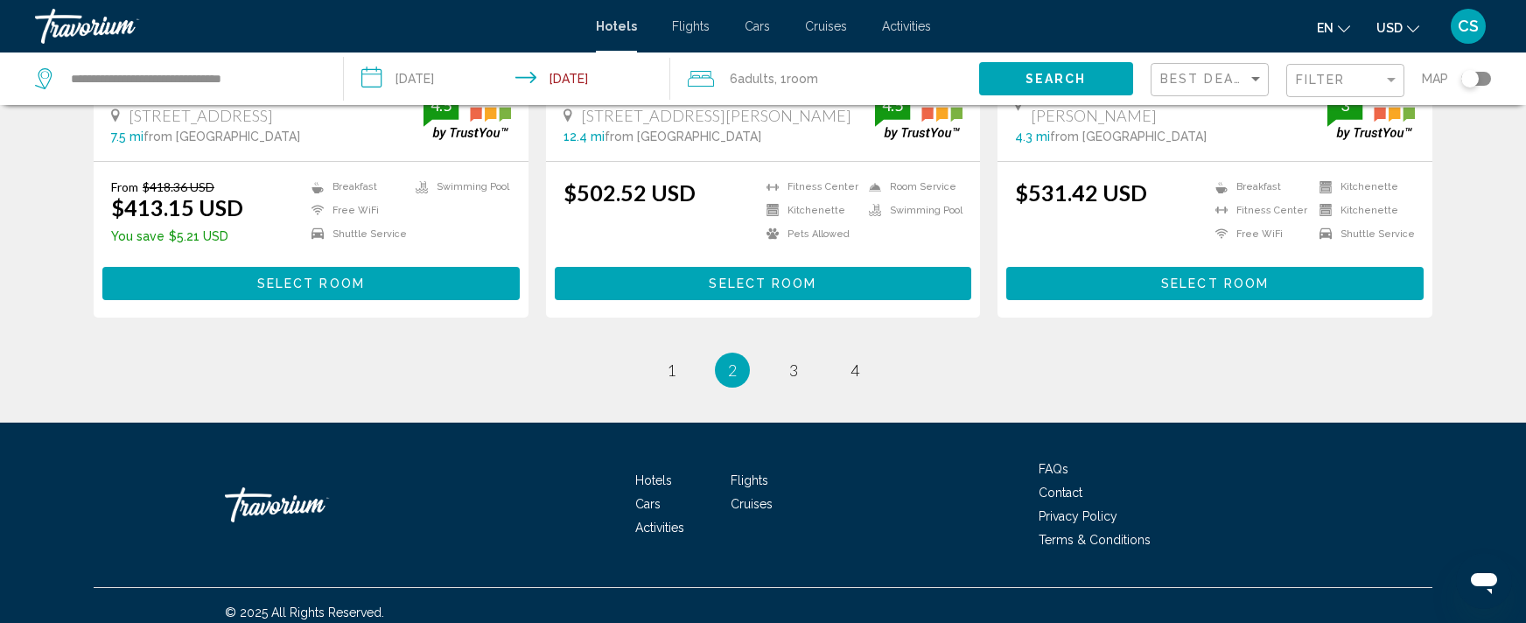
scroll to position [2432, 0]
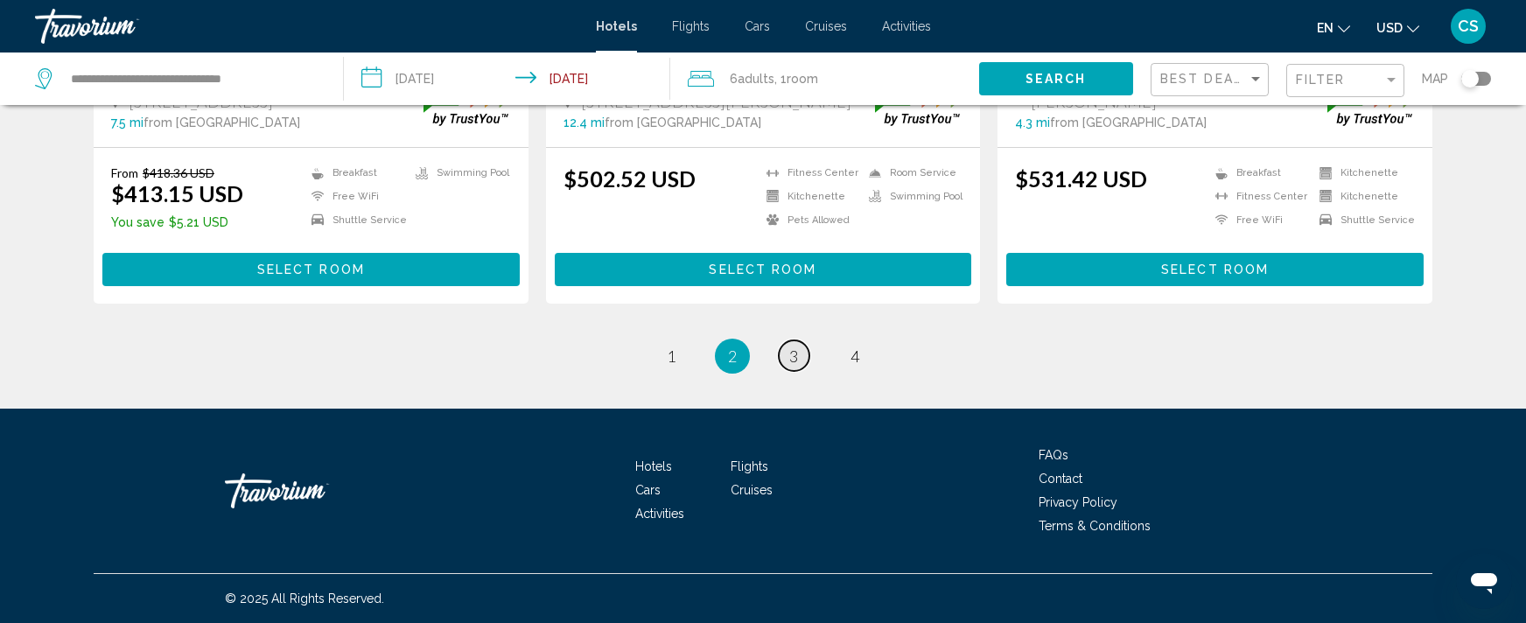
click at [794, 354] on span "3" at bounding box center [793, 355] width 9 height 19
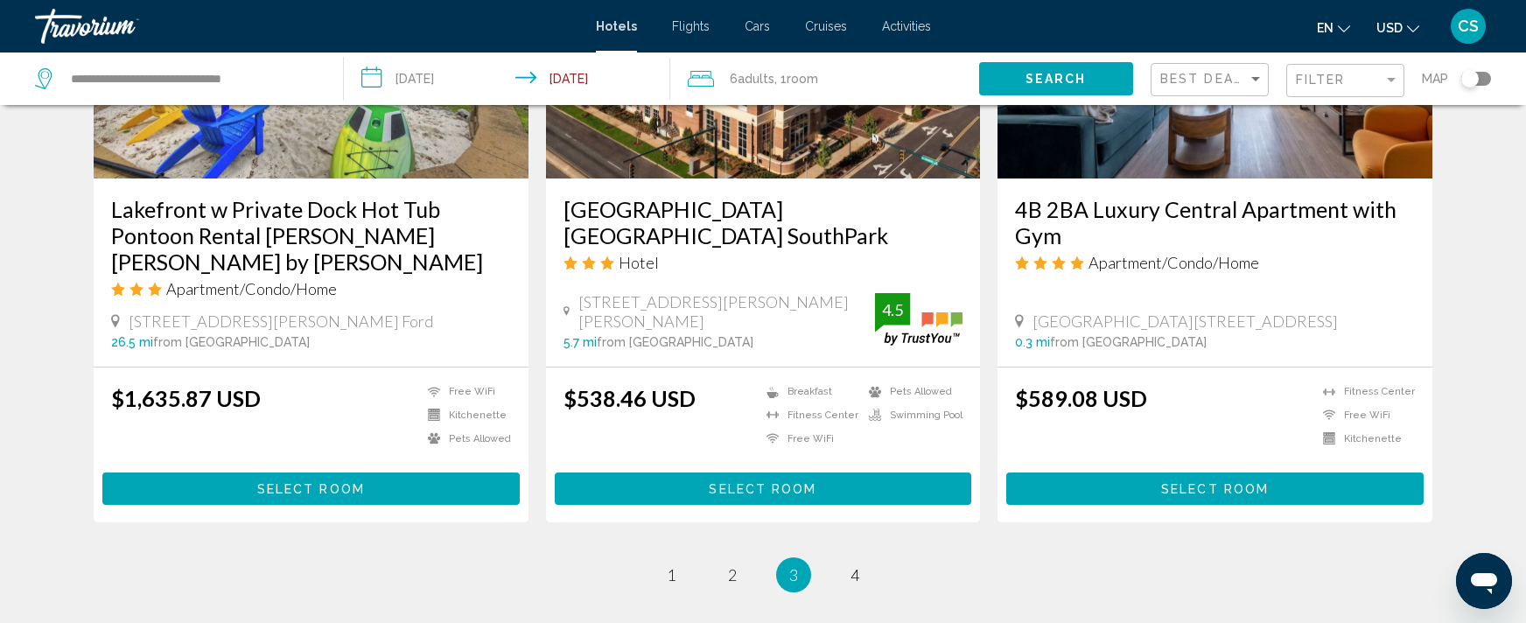
scroll to position [2350, 0]
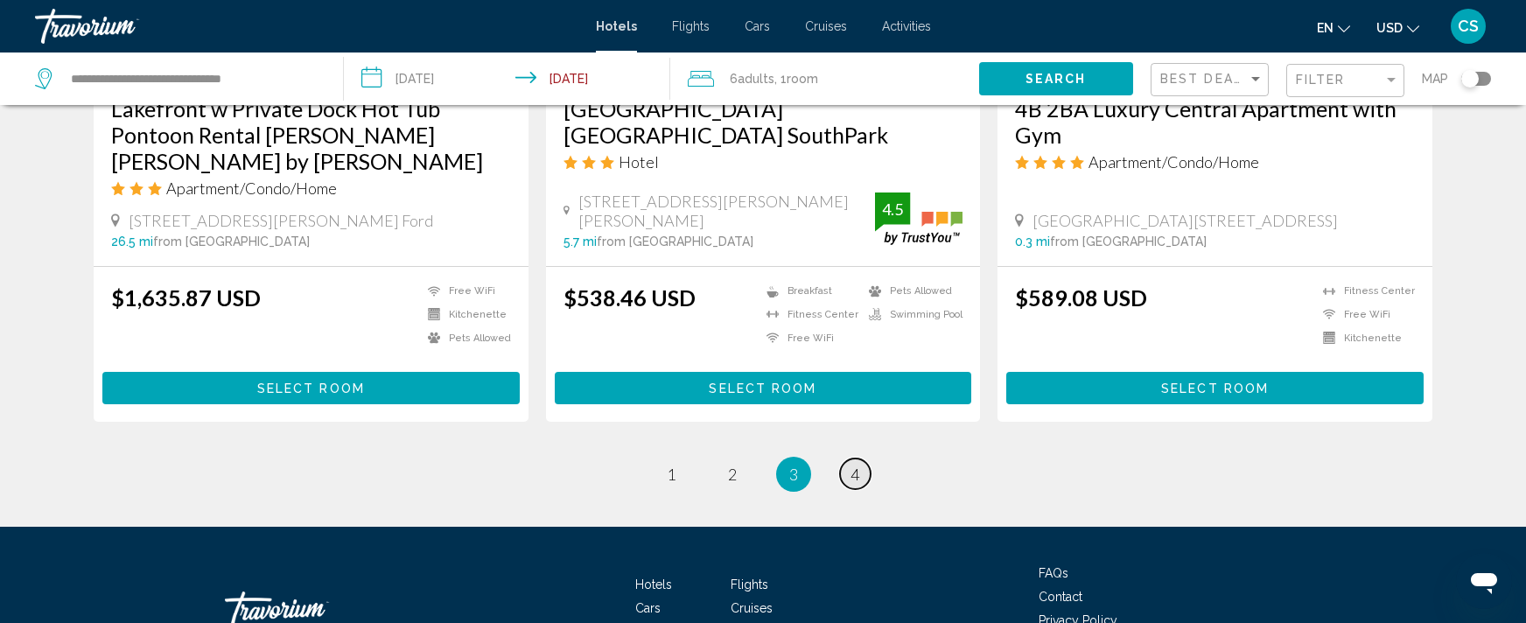
click at [859, 465] on span "4" at bounding box center [854, 474] width 9 height 19
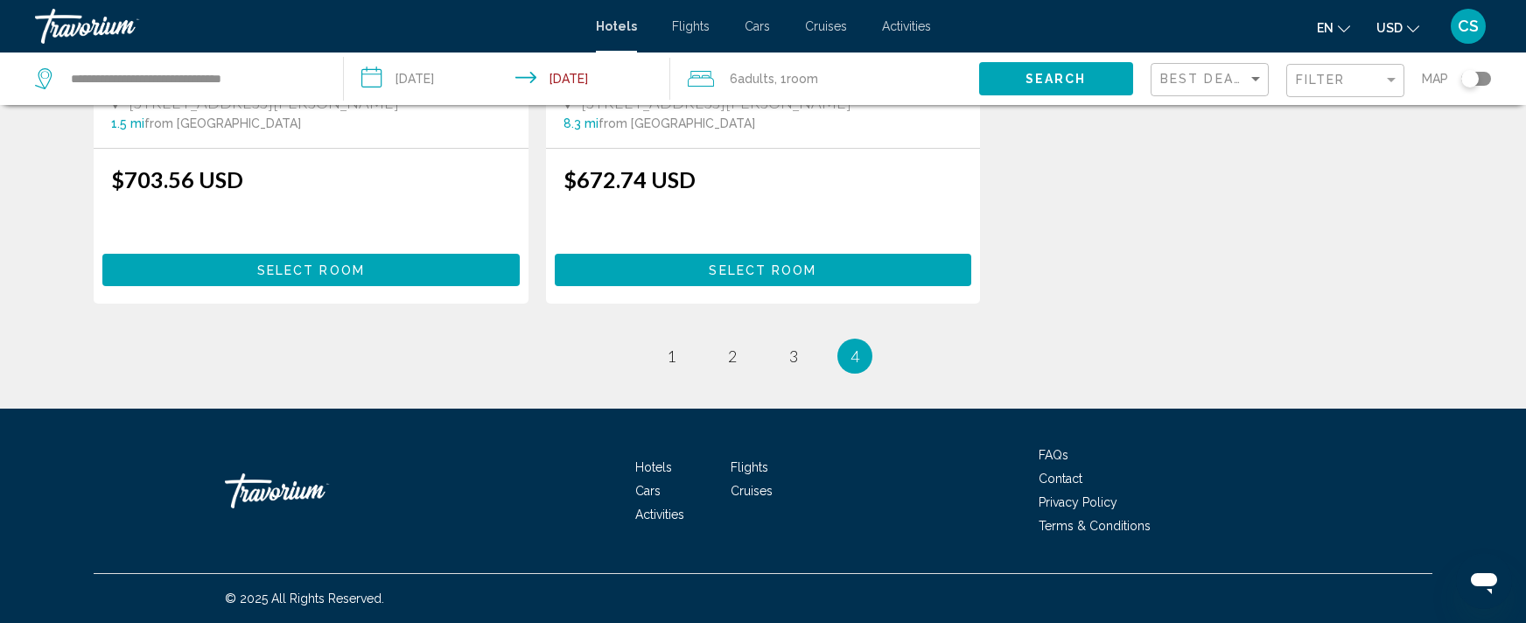
scroll to position [434, 0]
drag, startPoint x: 1524, startPoint y: 444, endPoint x: 1554, endPoint y: 294, distance: 152.5
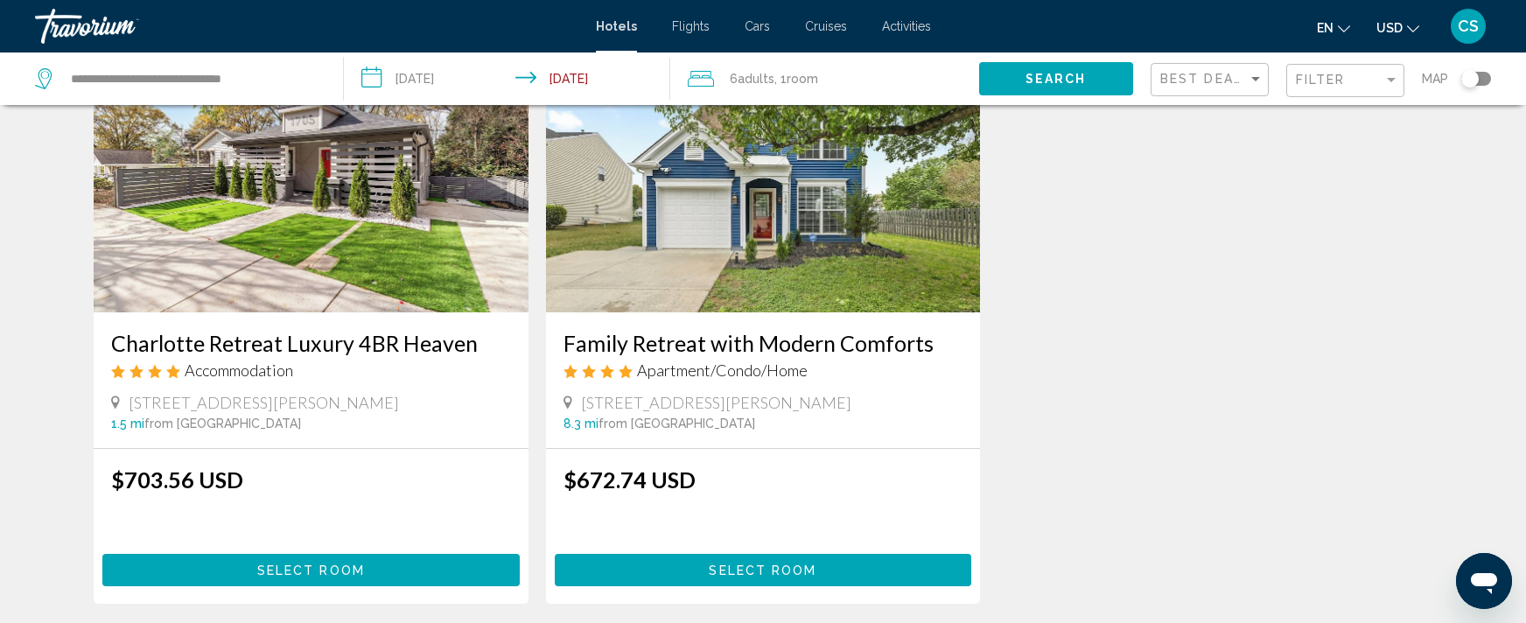
scroll to position [0, 0]
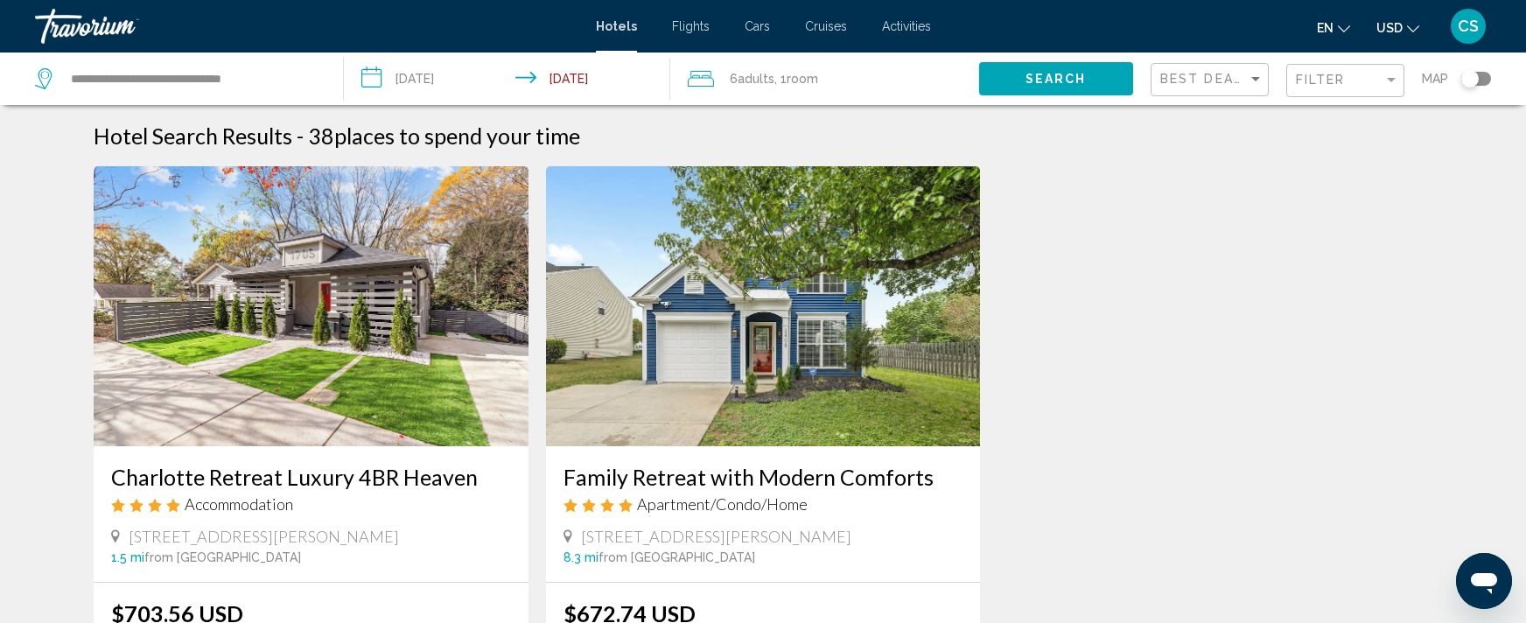
click at [580, 79] on input "**********" at bounding box center [510, 81] width 333 height 58
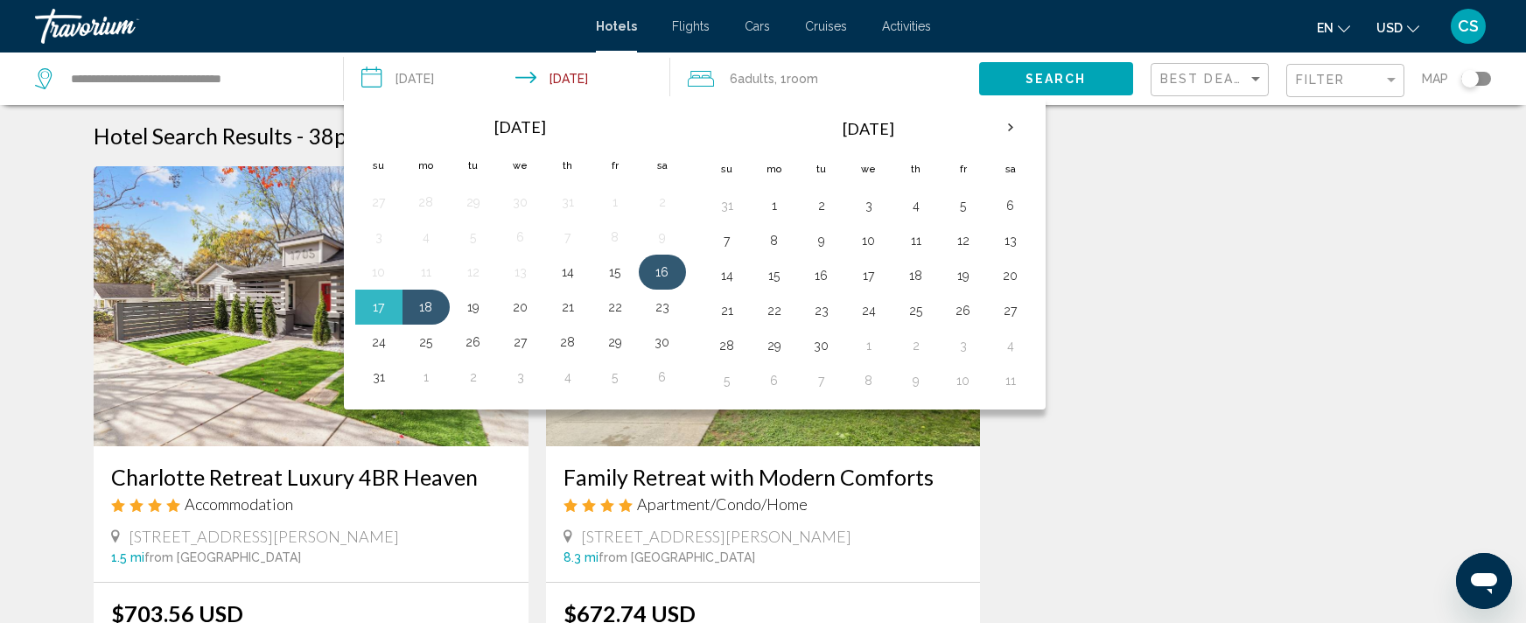
click at [649, 271] on button "16" at bounding box center [662, 272] width 28 height 24
click at [383, 311] on button "17" at bounding box center [379, 307] width 28 height 24
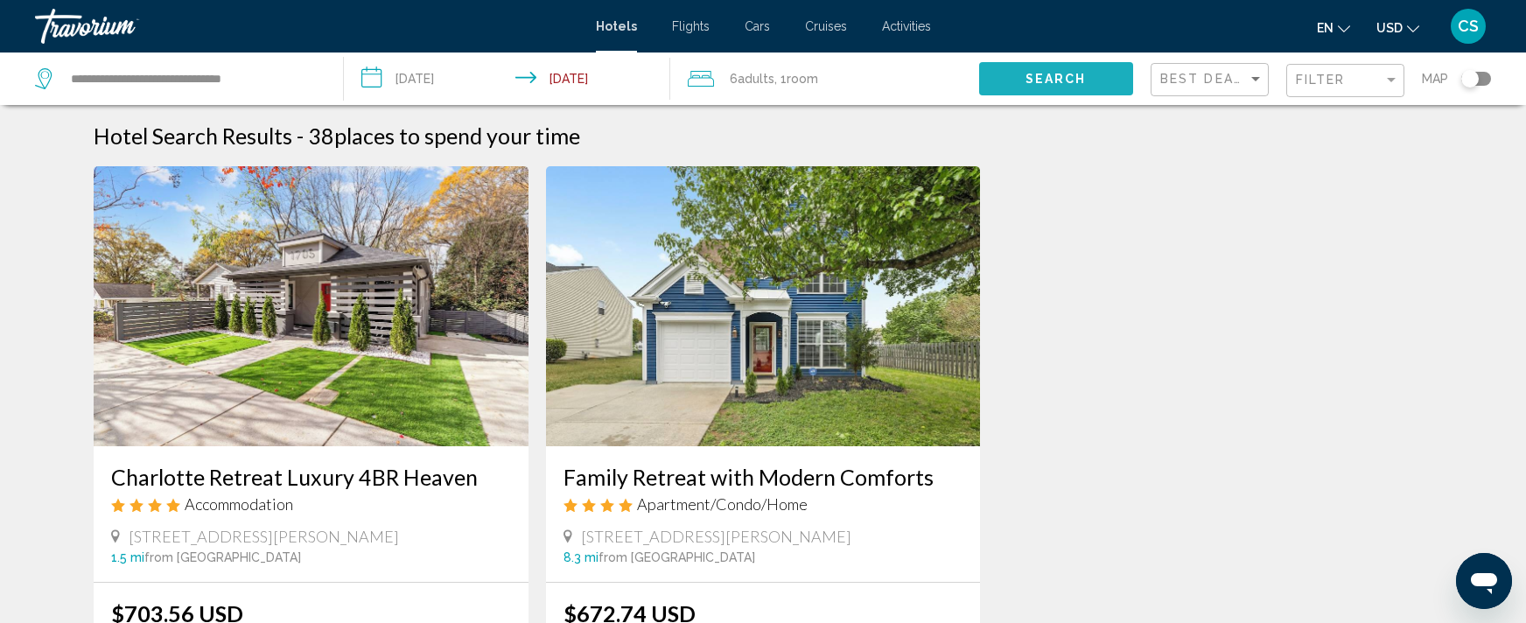
click at [1044, 84] on span "Search" at bounding box center [1055, 80] width 61 height 14
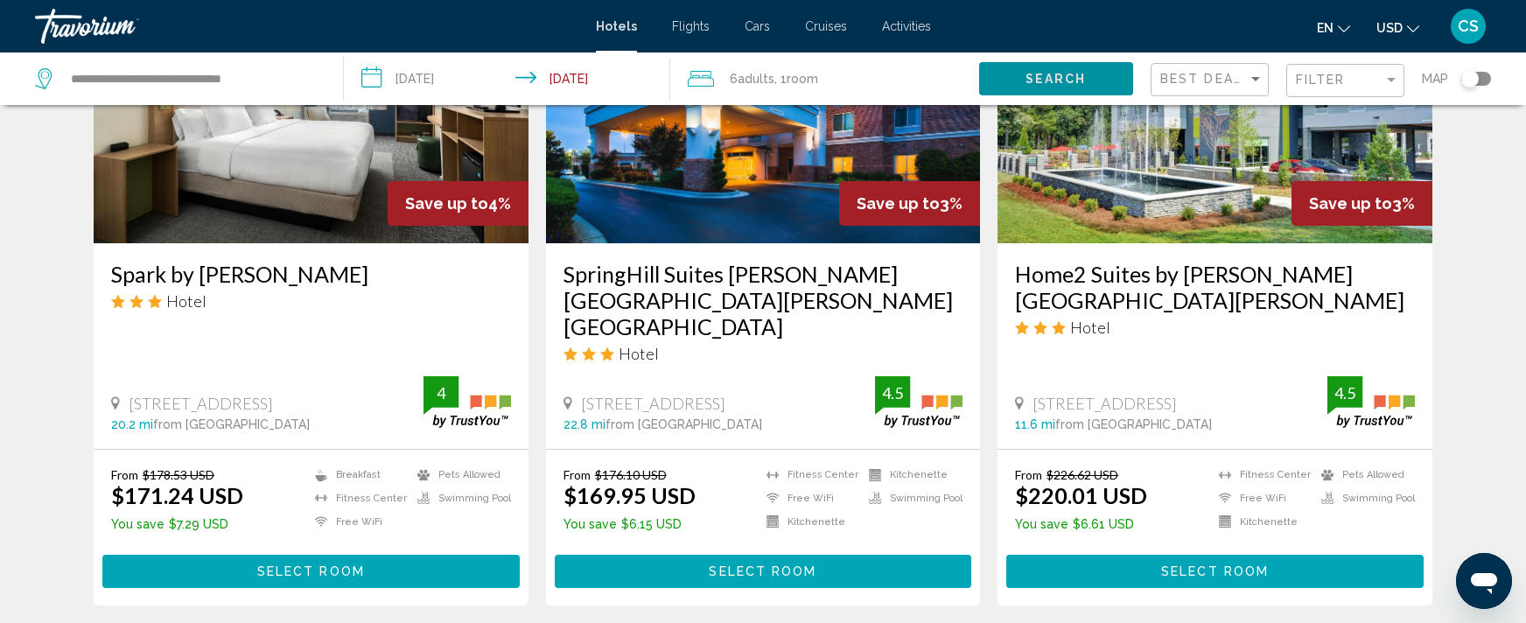
scroll to position [2430, 0]
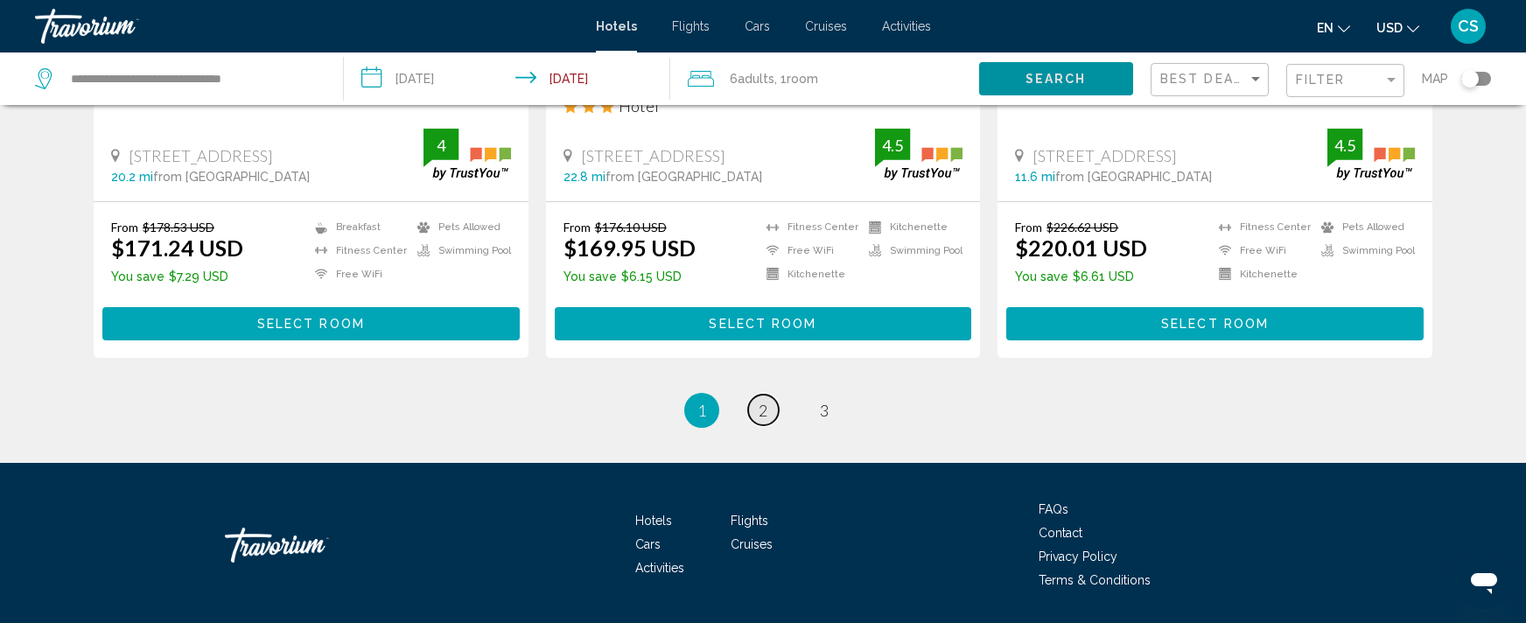
click at [765, 401] on span "2" at bounding box center [762, 410] width 9 height 19
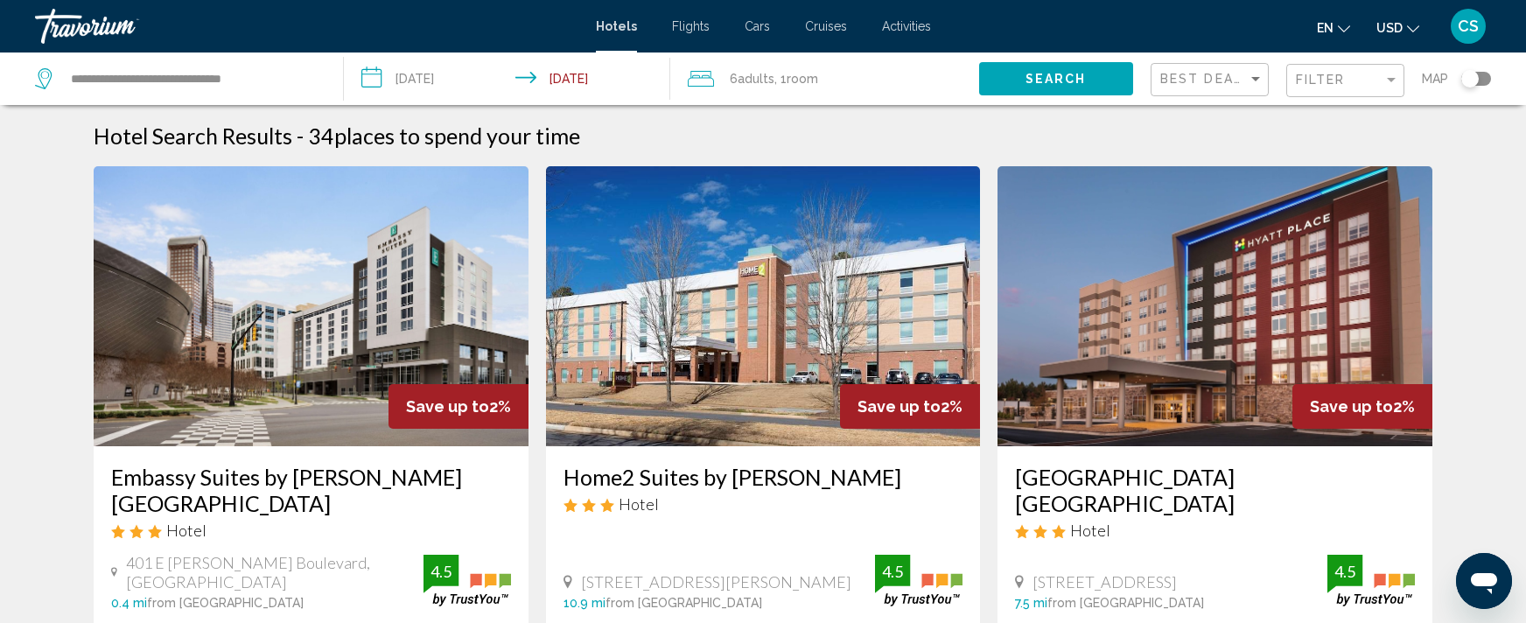
click at [607, 81] on input "**********" at bounding box center [510, 81] width 333 height 58
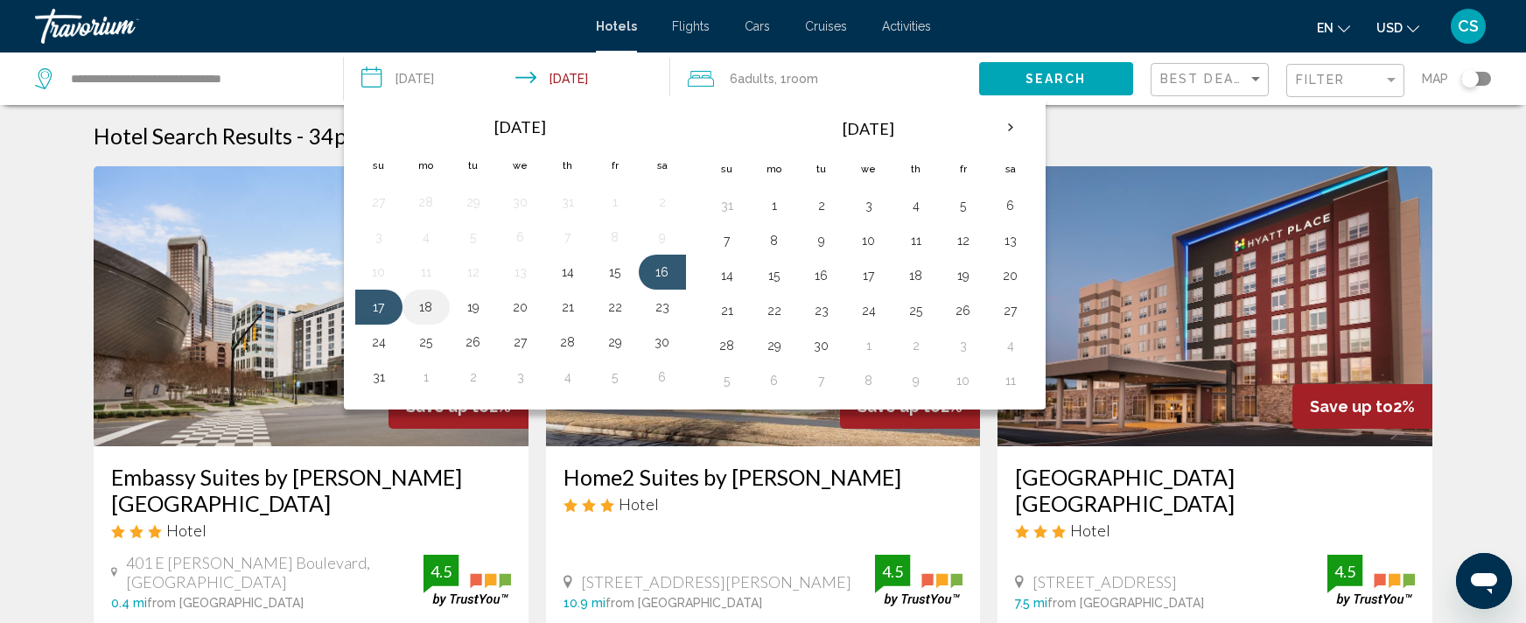
click at [424, 307] on button "18" at bounding box center [426, 307] width 28 height 24
click at [657, 272] on button "16" at bounding box center [662, 272] width 28 height 24
type input "**********"
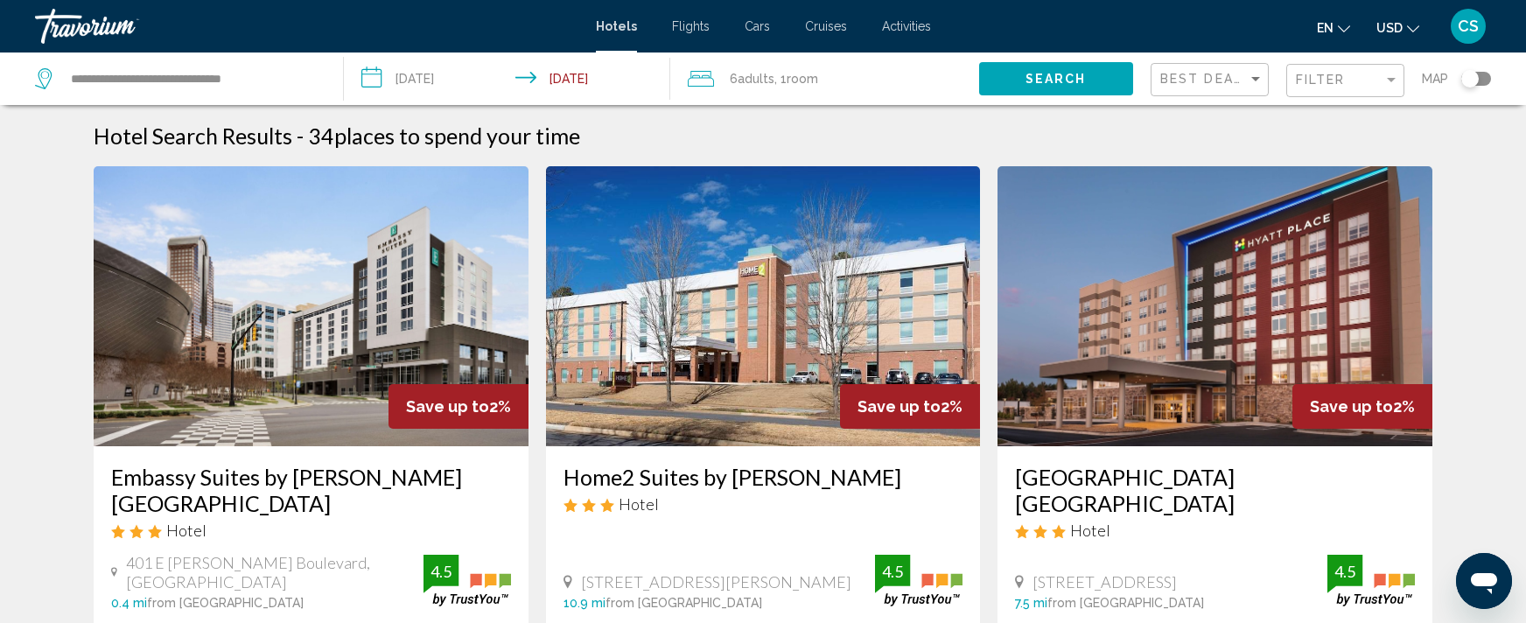
click at [832, 76] on div "6 Adult Adults , 1 Room rooms" at bounding box center [833, 78] width 291 height 24
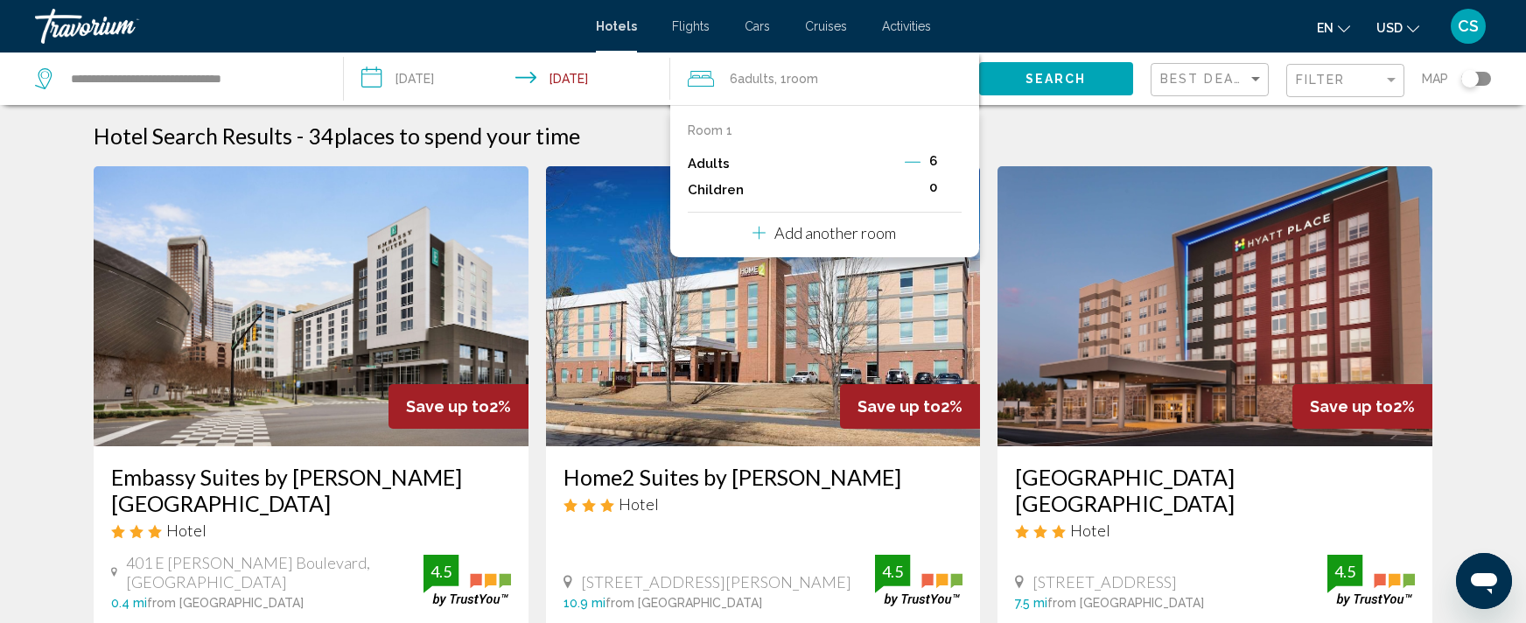
click at [912, 161] on icon "Decrement adults" at bounding box center [913, 162] width 16 height 16
click at [1054, 73] on span "Search" at bounding box center [1055, 80] width 61 height 14
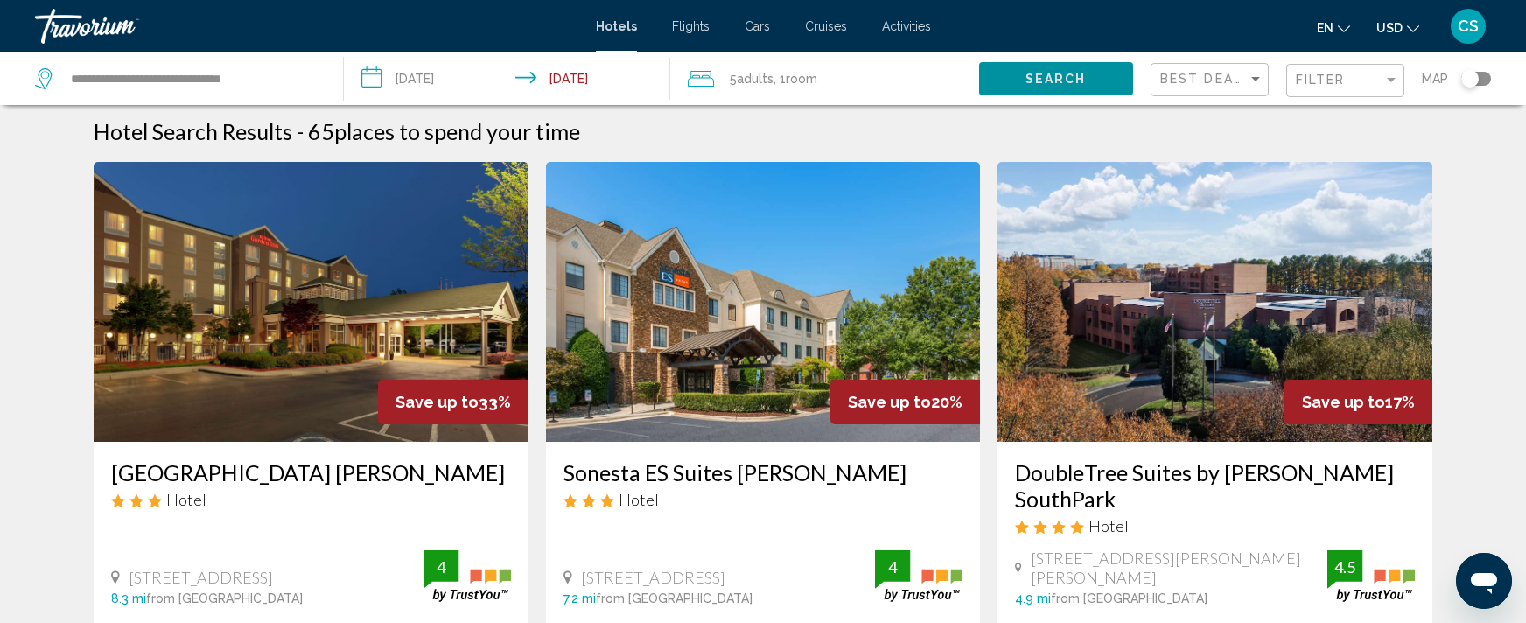
scroll to position [129, 0]
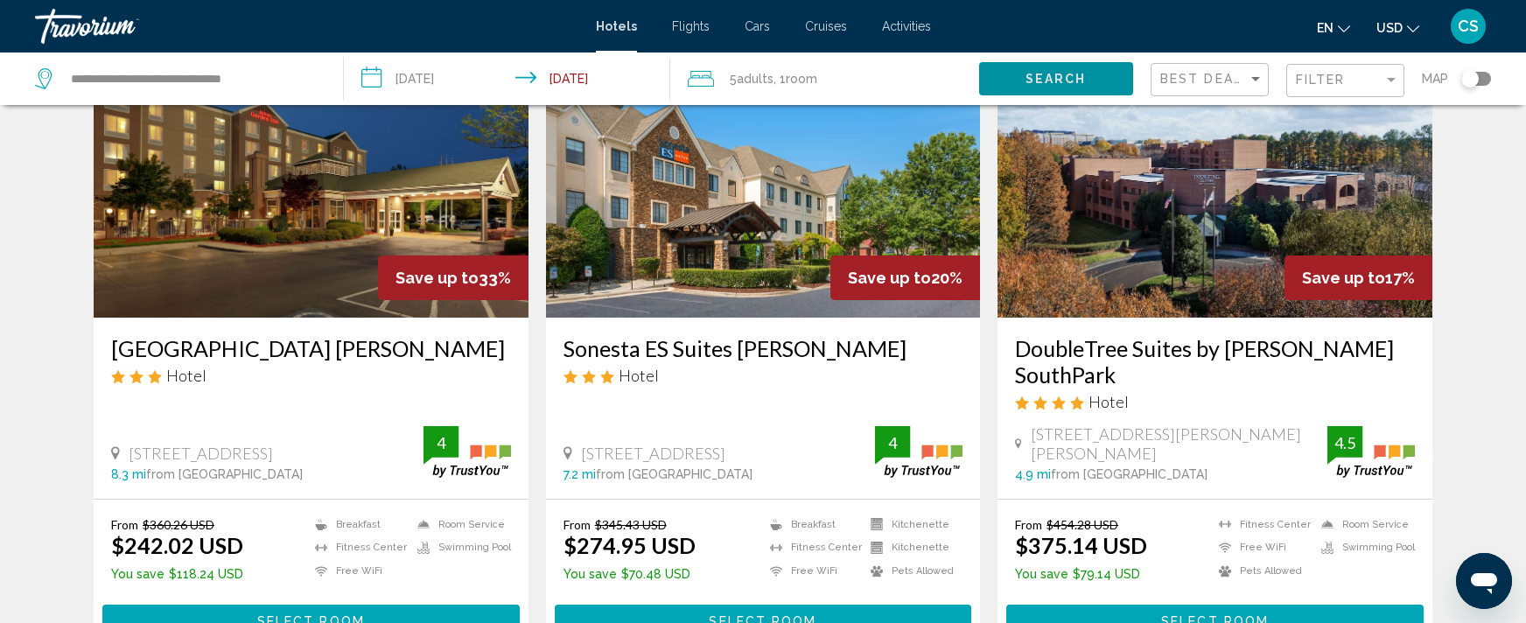
click at [801, 353] on h3 "Sonesta ES Suites [PERSON_NAME]" at bounding box center [763, 348] width 400 height 26
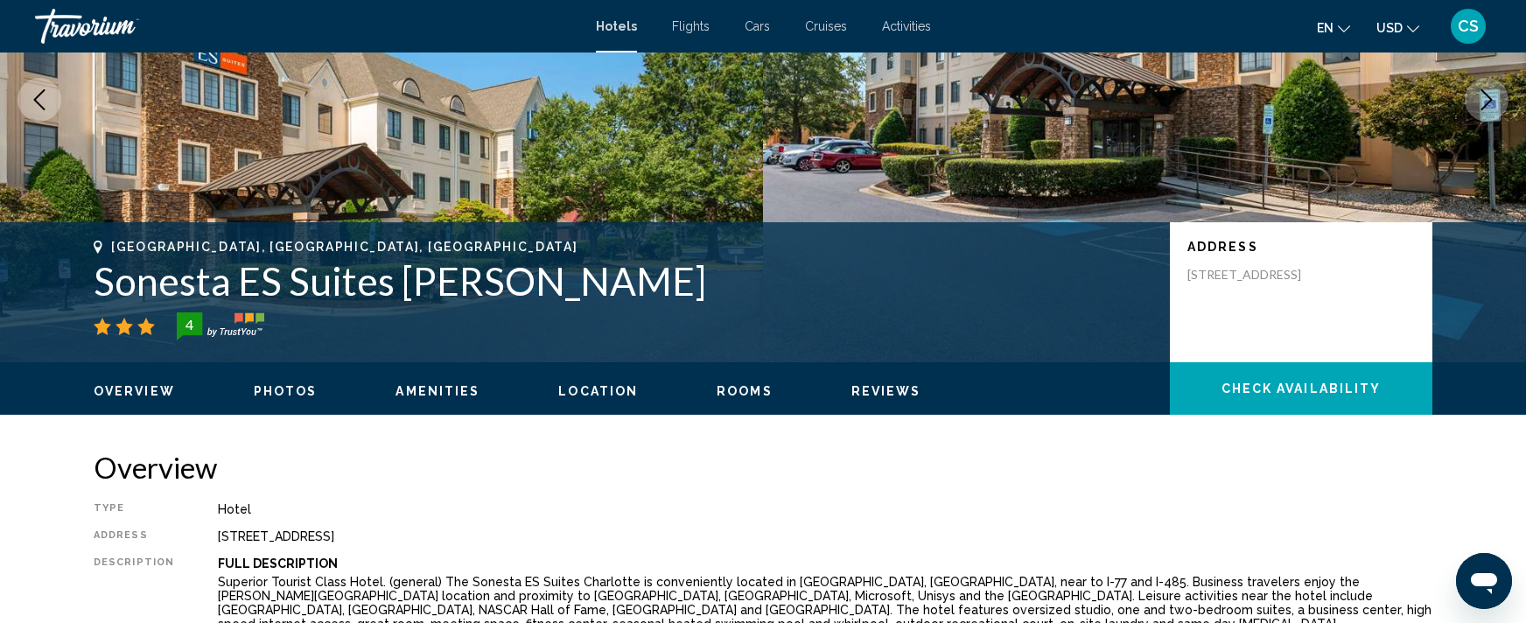
scroll to position [97, 0]
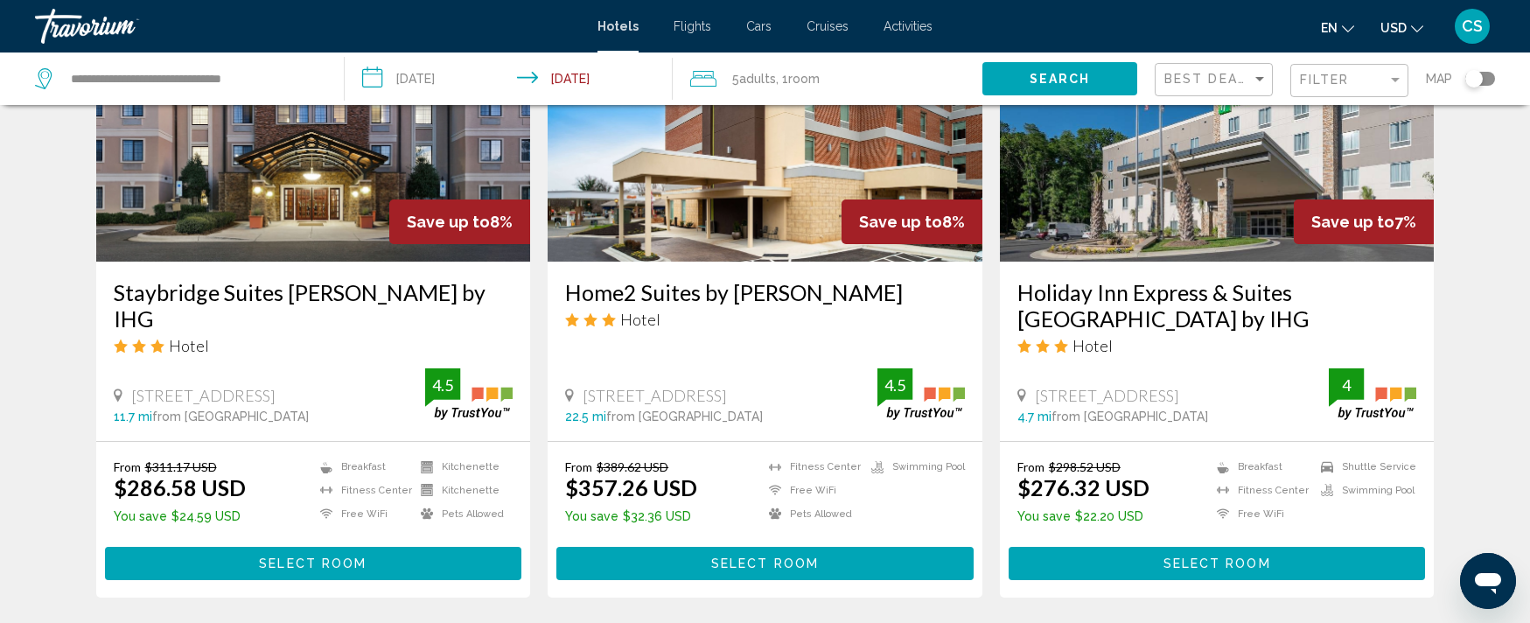
scroll to position [2430, 0]
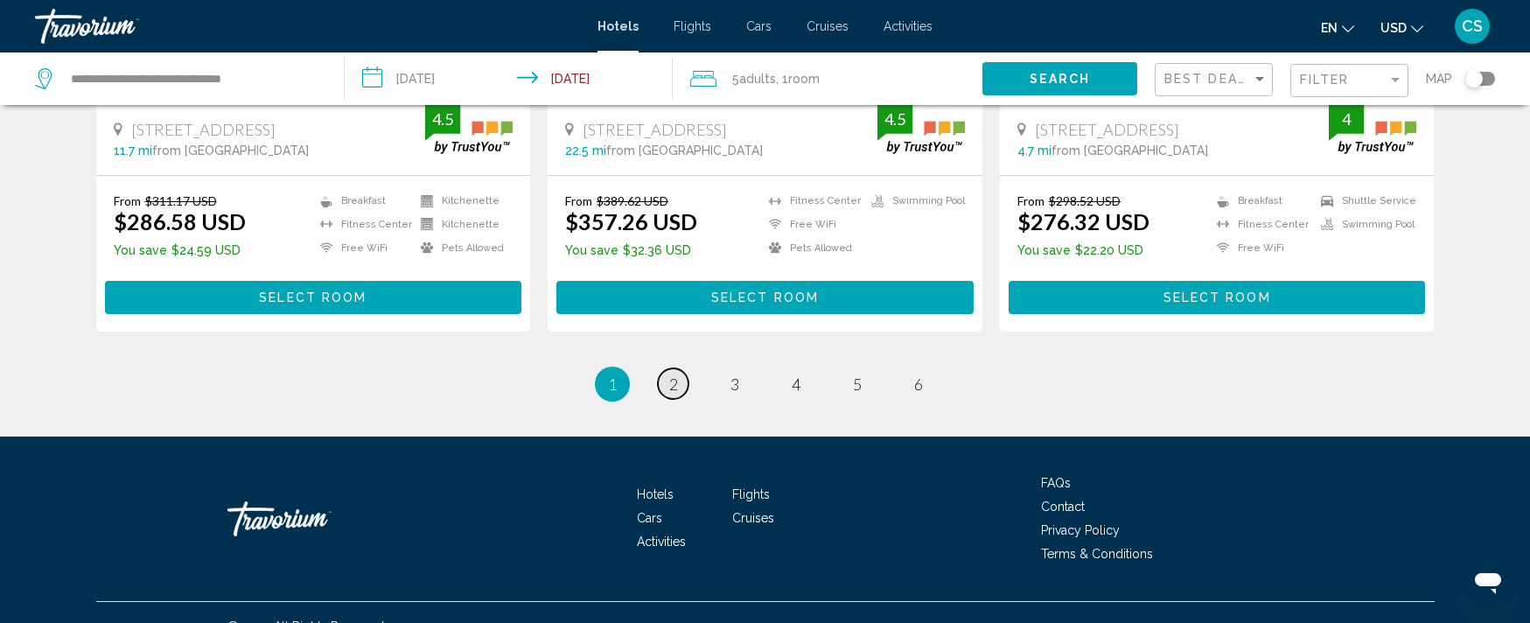
click at [674, 374] on span "2" at bounding box center [673, 383] width 9 height 19
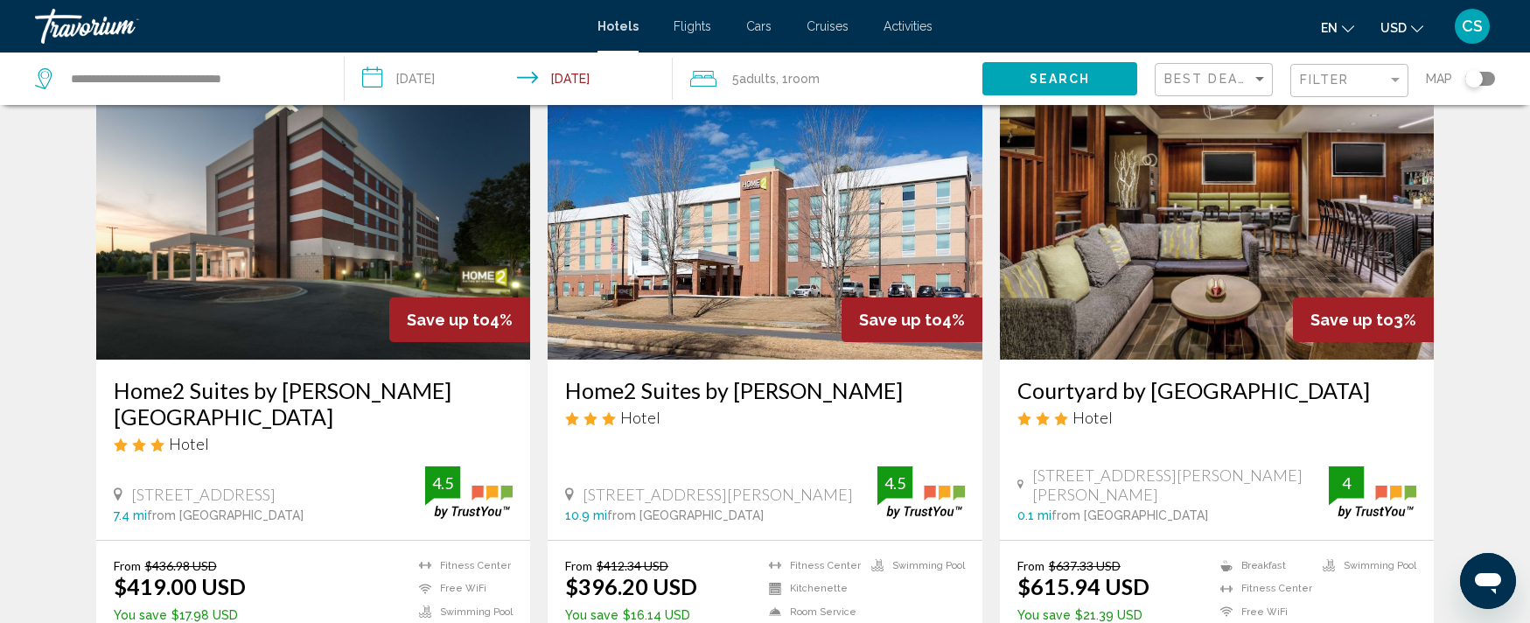
scroll to position [2430, 0]
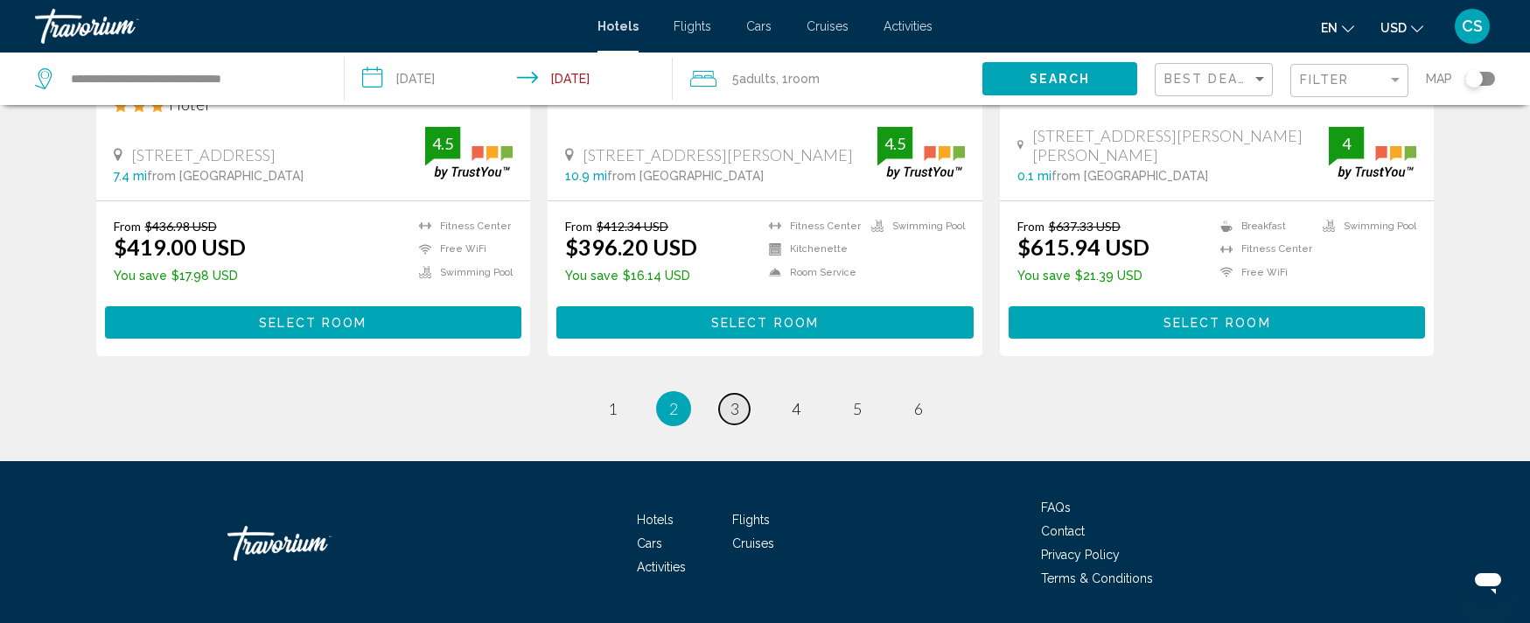
click at [734, 399] on span "3" at bounding box center [735, 408] width 9 height 19
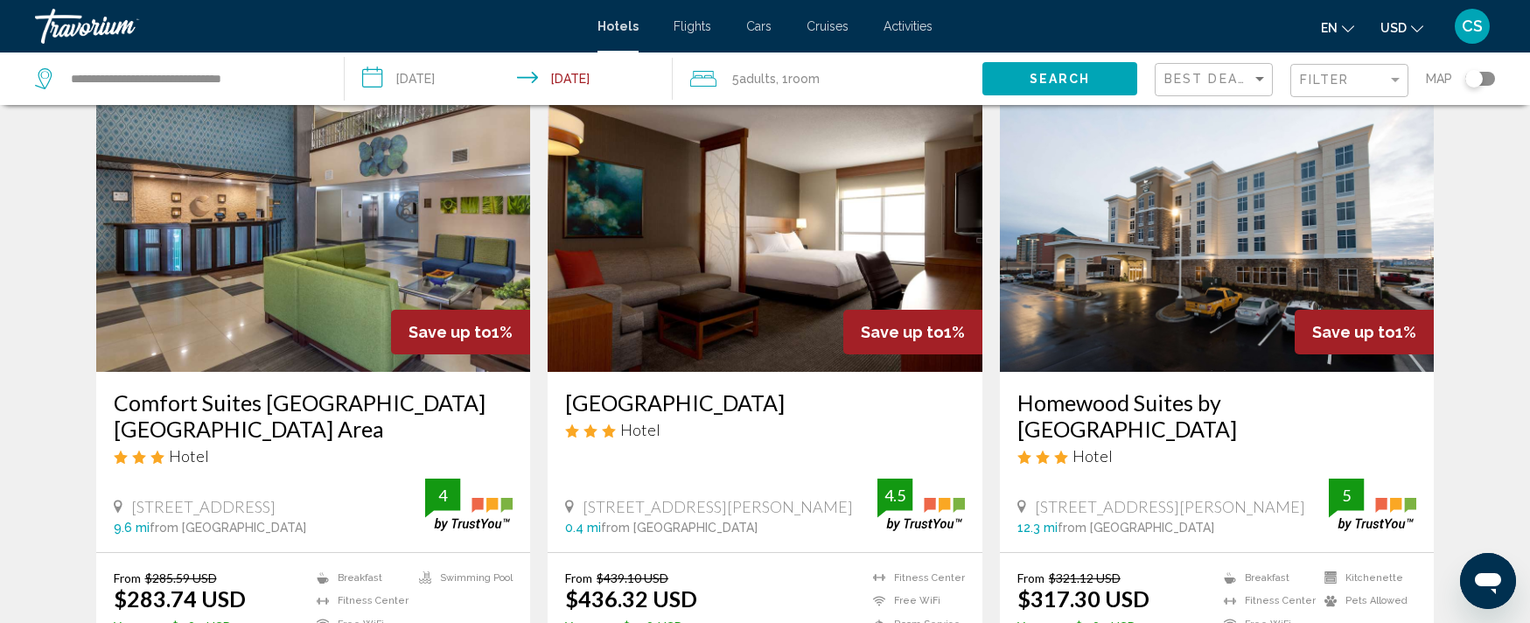
scroll to position [2267, 0]
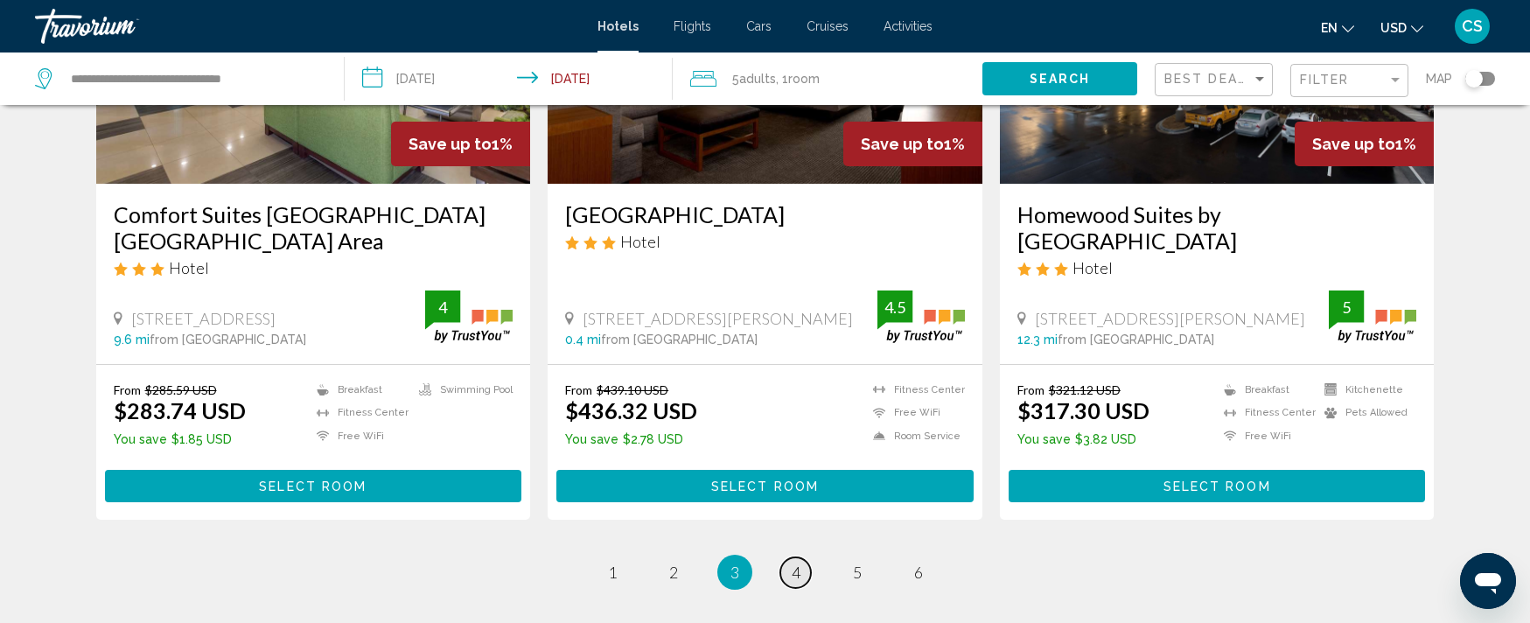
click at [798, 563] on span "4" at bounding box center [796, 572] width 9 height 19
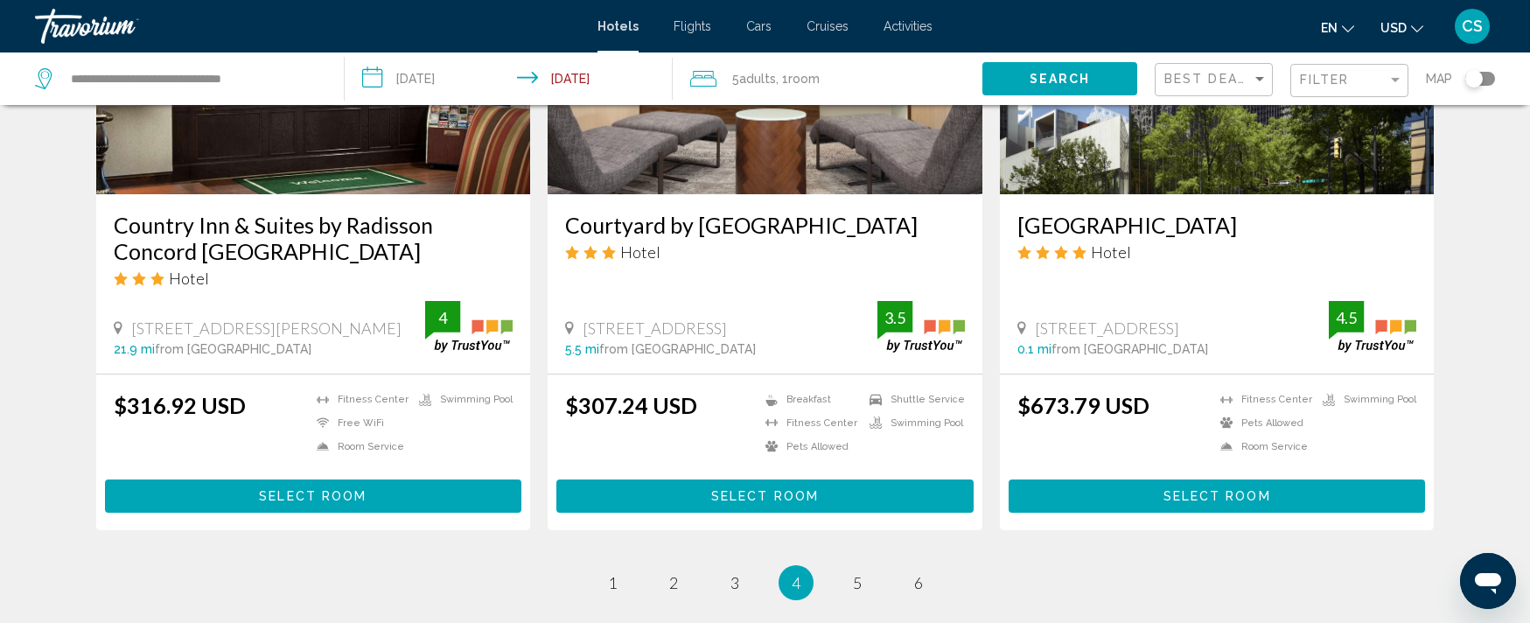
scroll to position [2262, 0]
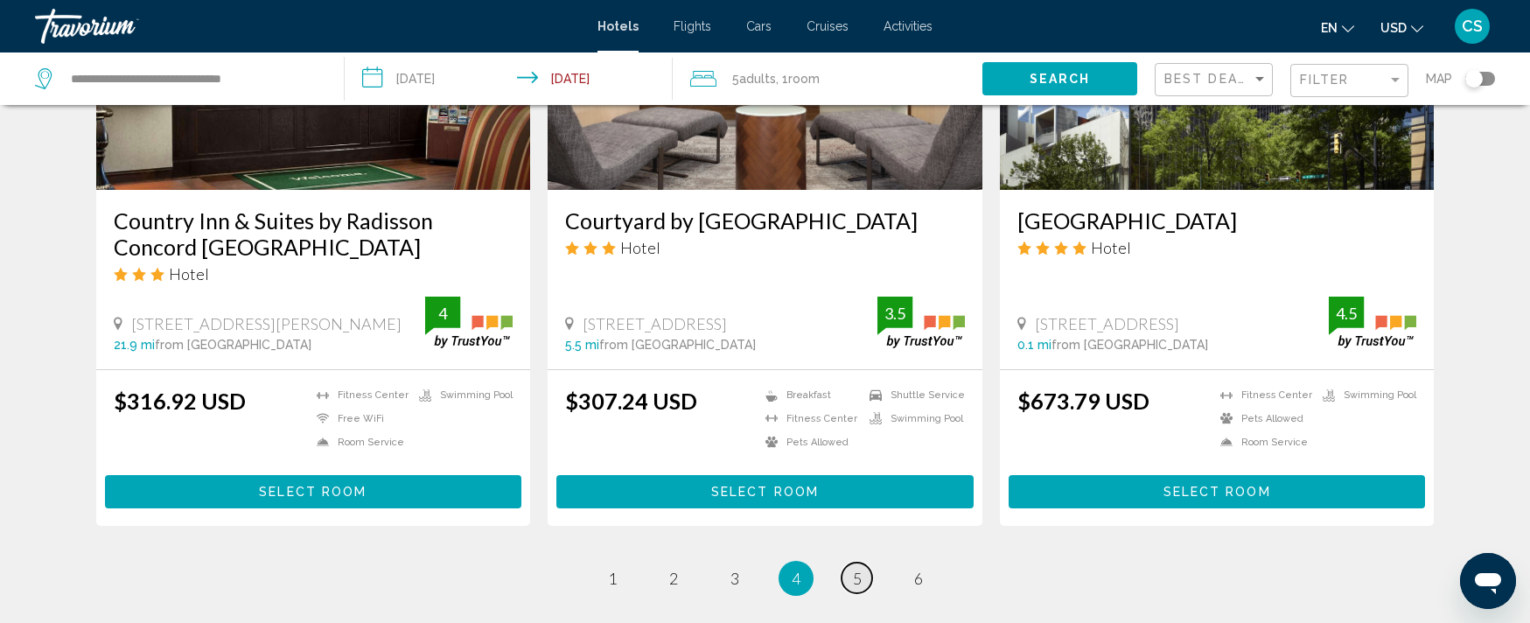
click at [846, 563] on link "page 5" at bounding box center [857, 578] width 31 height 31
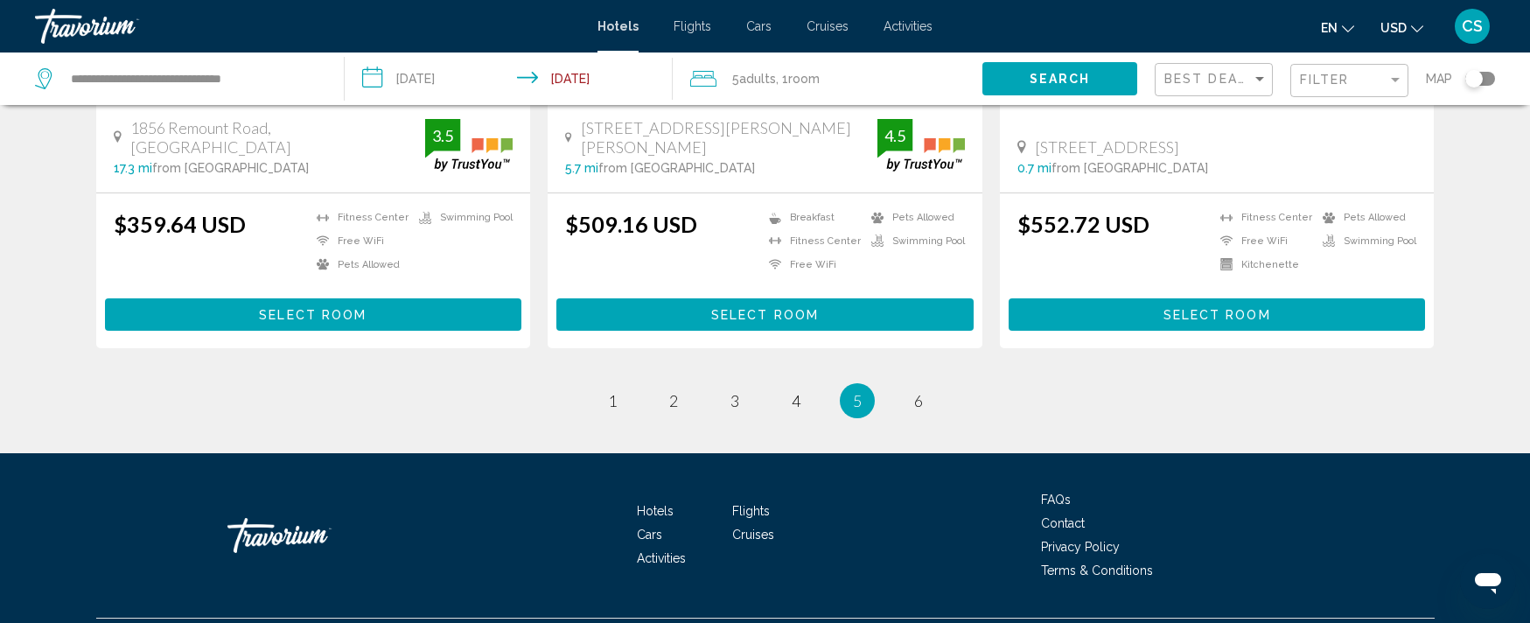
scroll to position [2430, 0]
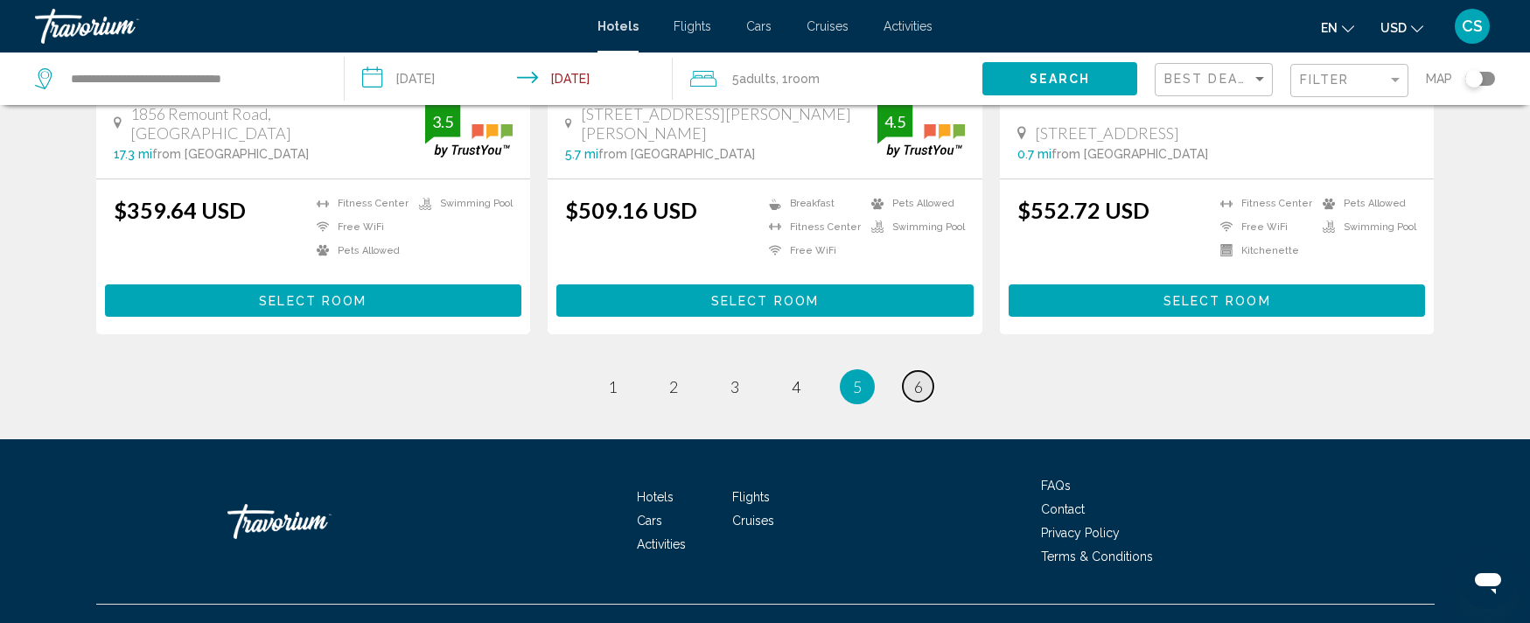
click at [923, 371] on link "page 6" at bounding box center [918, 386] width 31 height 31
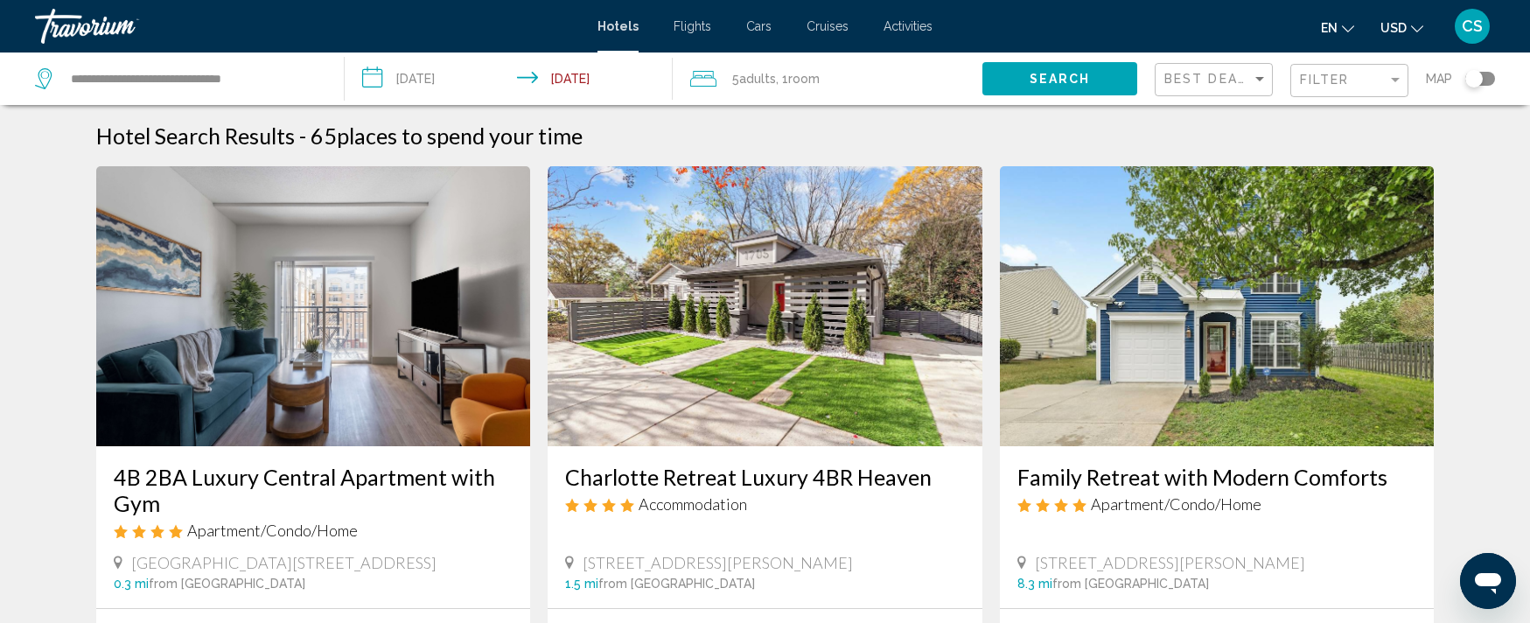
click at [1217, 479] on h3 "Family Retreat with Modern Comforts" at bounding box center [1217, 477] width 400 height 26
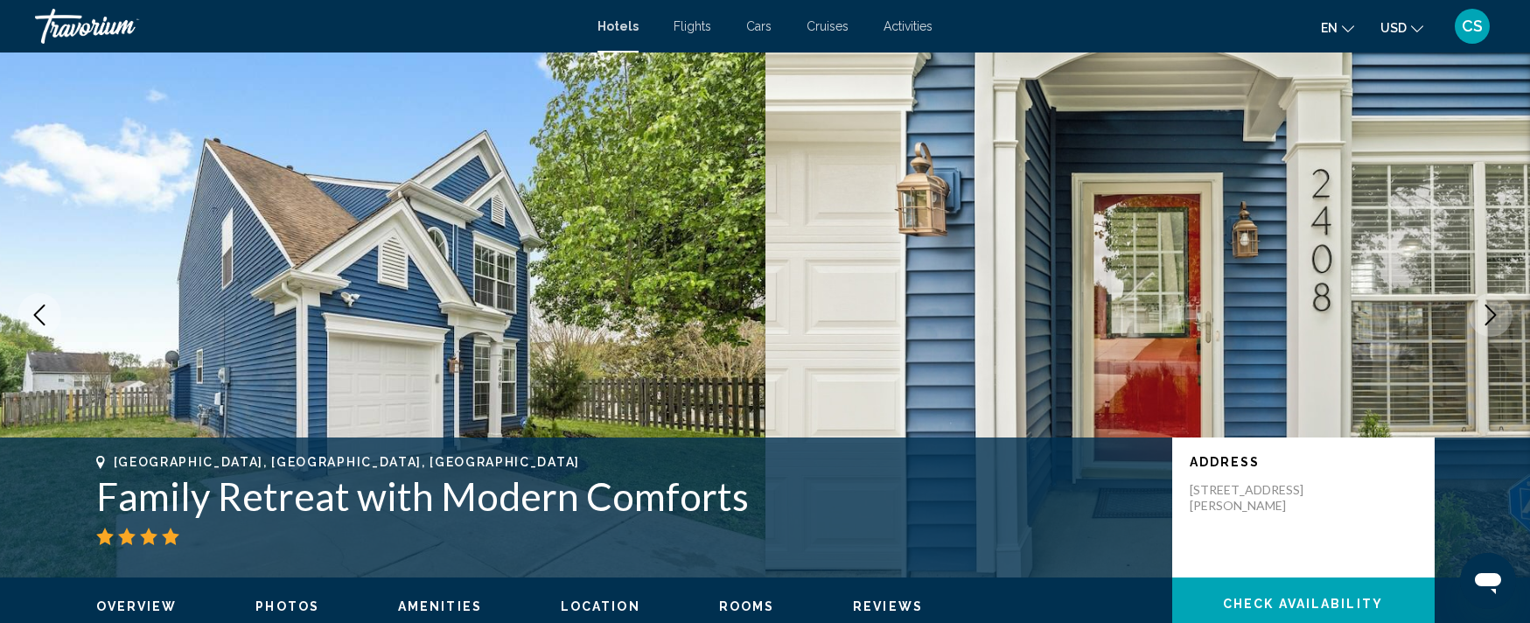
scroll to position [3, 0]
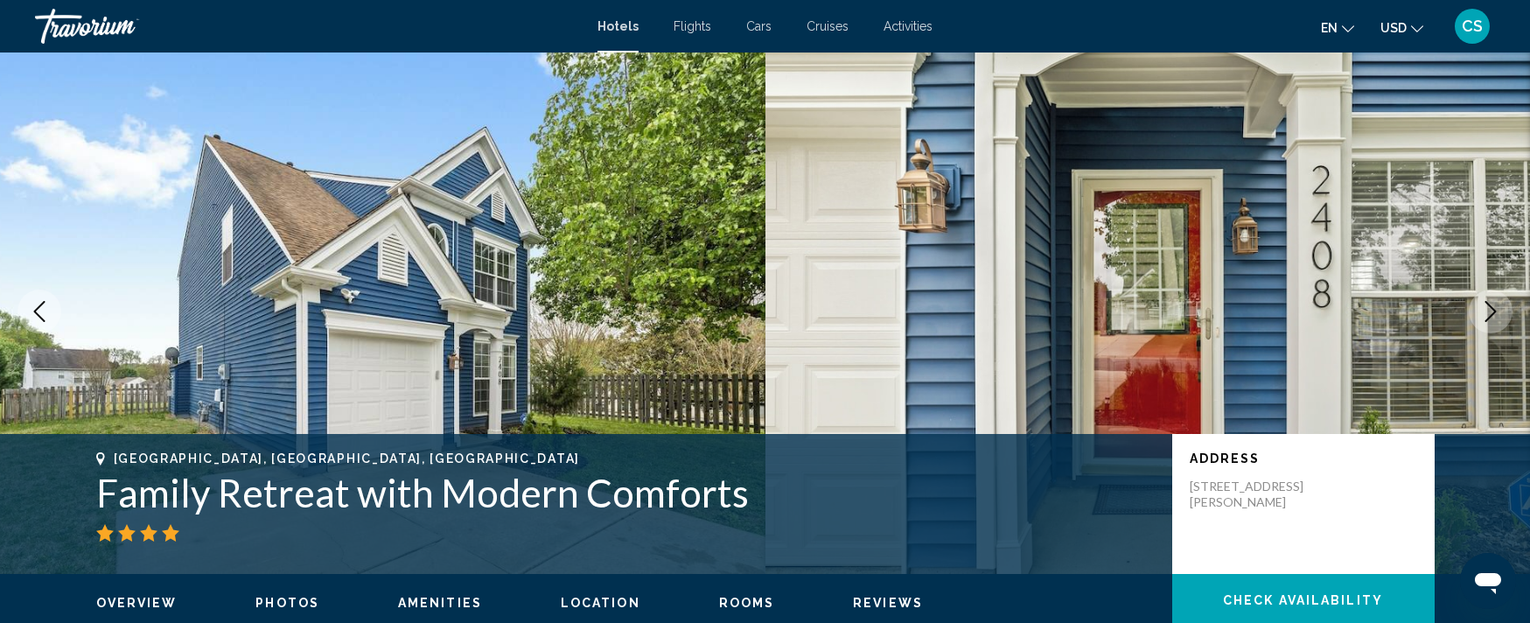
click at [1485, 308] on icon "Next image" at bounding box center [1490, 311] width 21 height 21
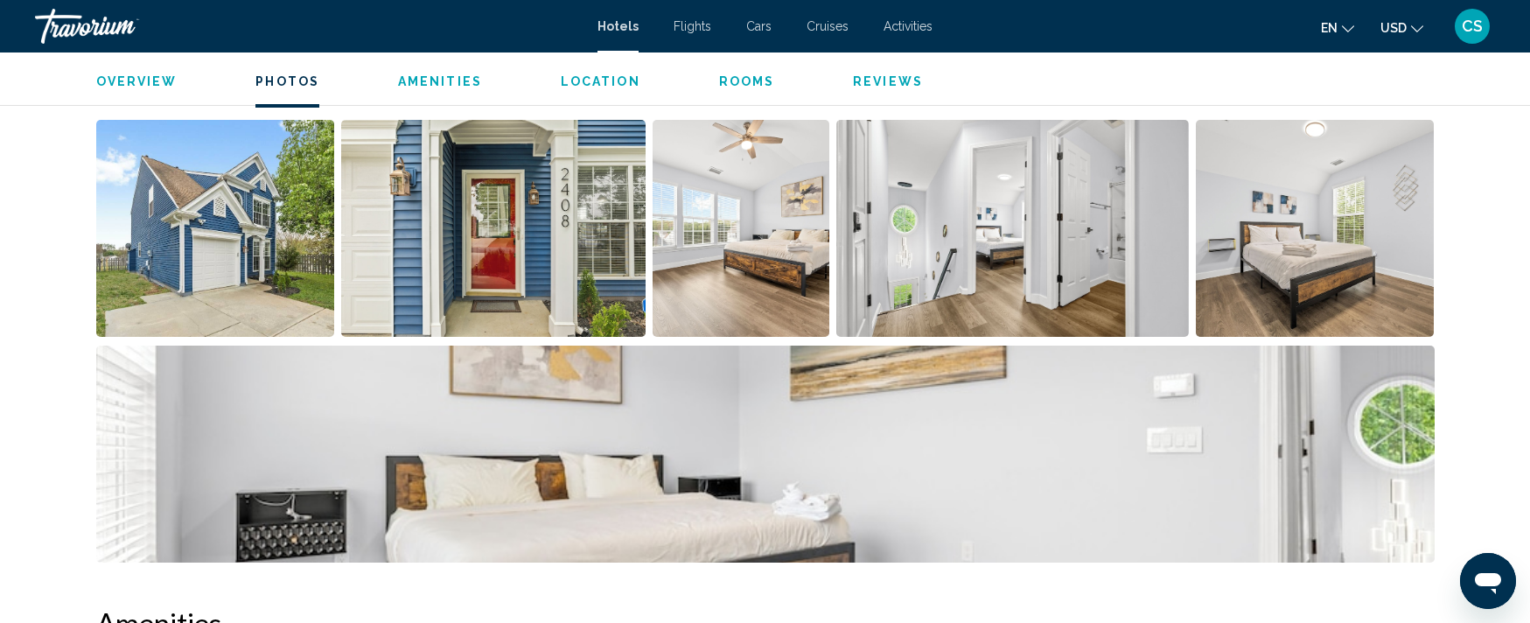
drag, startPoint x: 1542, startPoint y: 102, endPoint x: 1541, endPoint y: 111, distance: 8.8
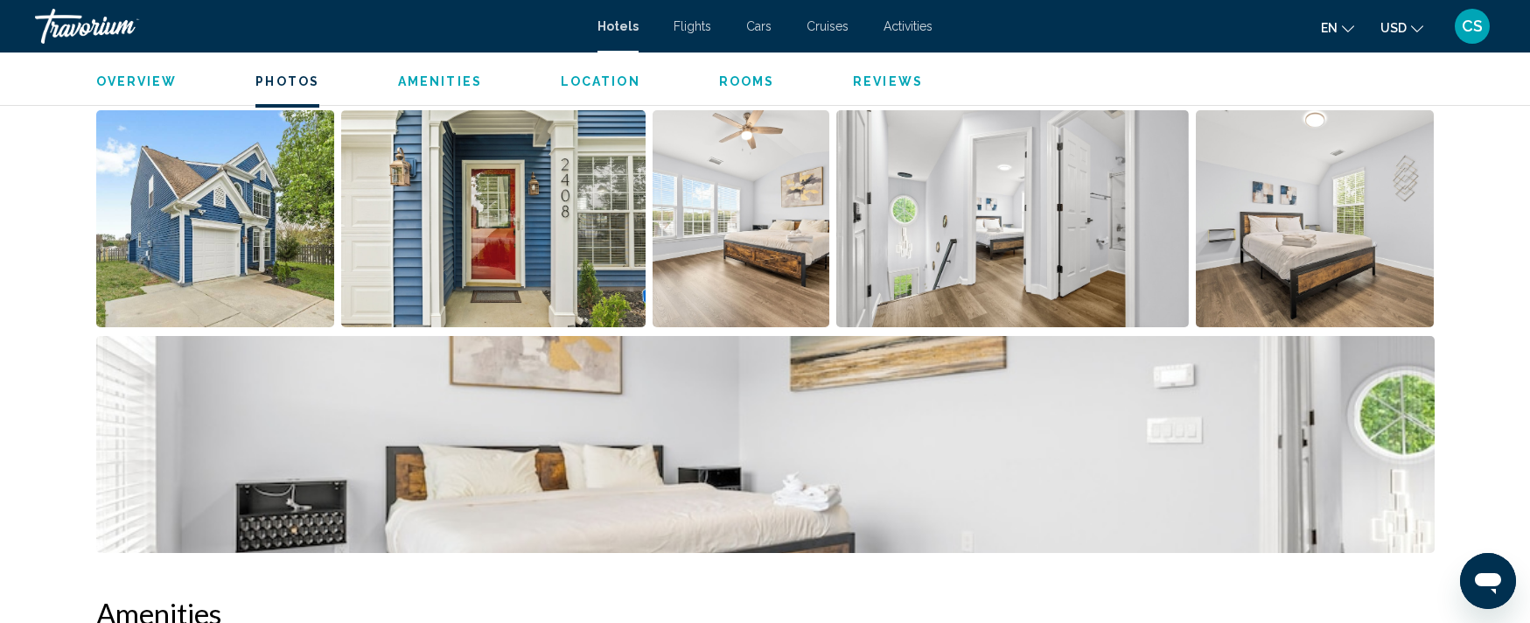
click at [241, 209] on img "Open full-screen image slider" at bounding box center [215, 218] width 239 height 217
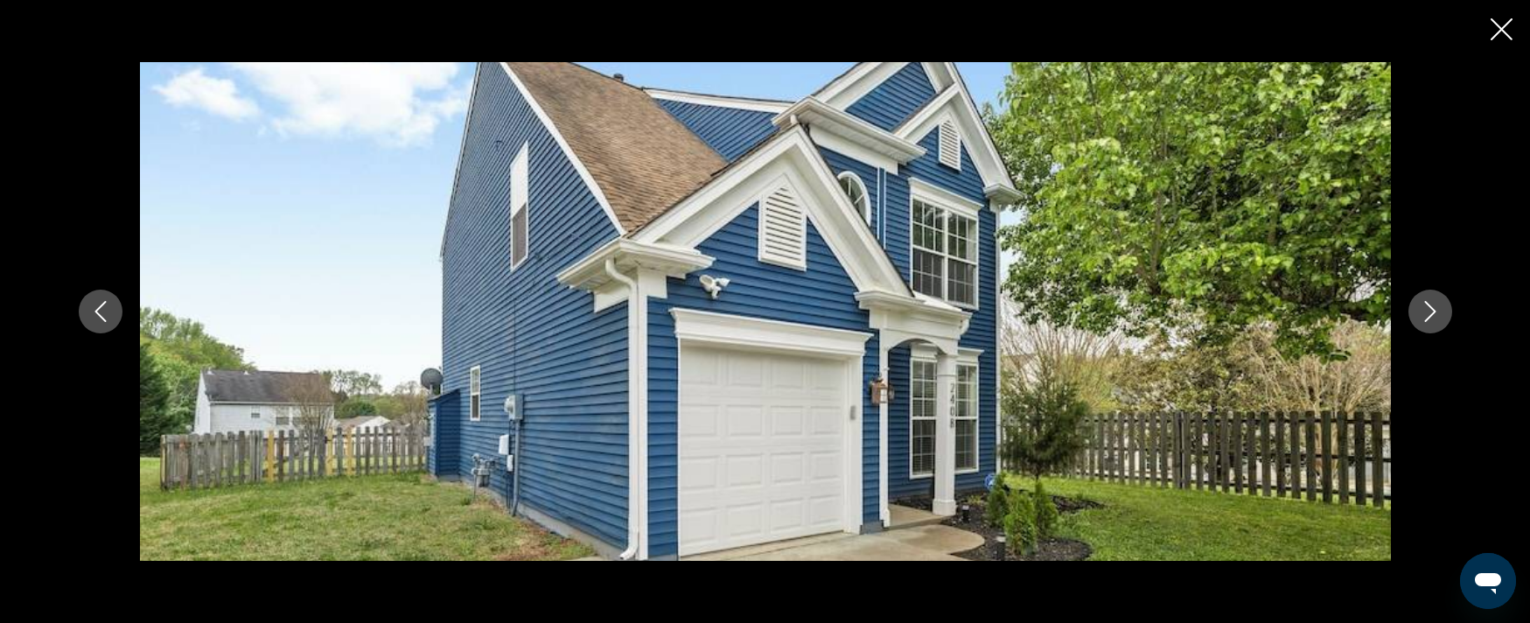
click at [1434, 317] on icon "Next image" at bounding box center [1430, 311] width 21 height 21
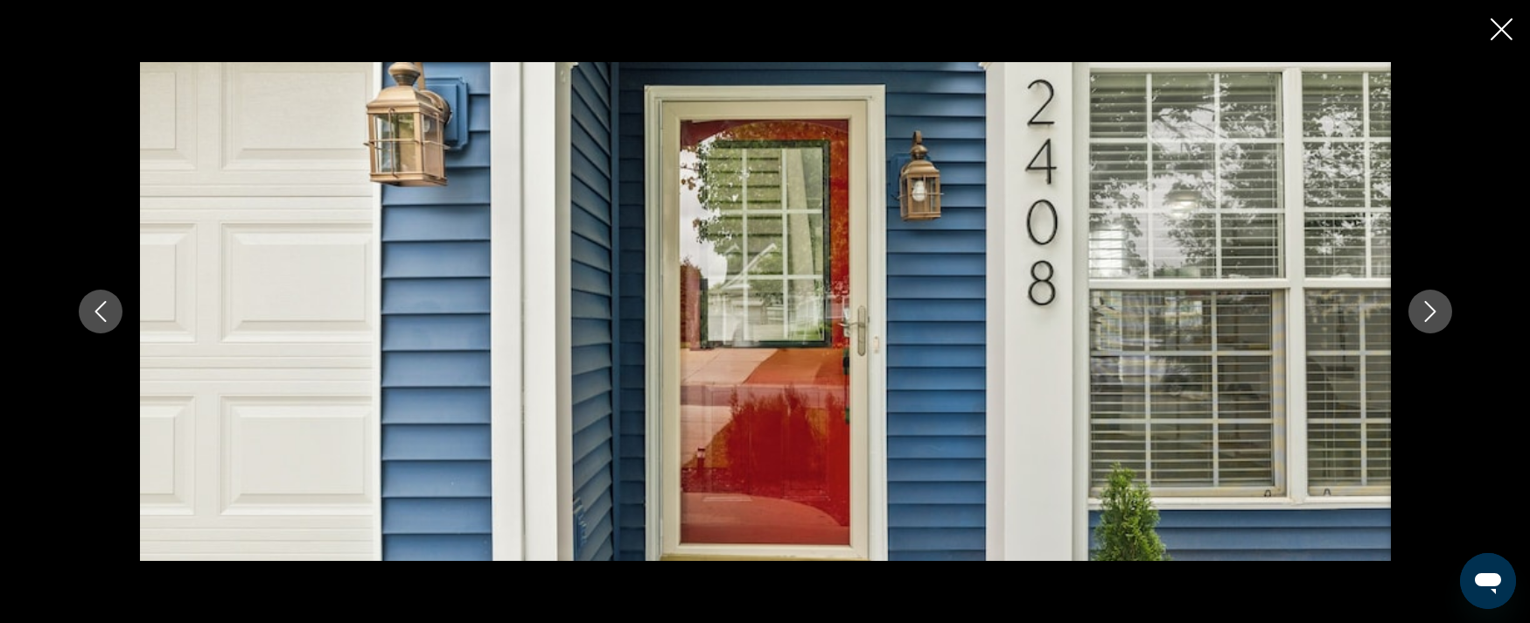
click at [1434, 317] on icon "Next image" at bounding box center [1430, 311] width 21 height 21
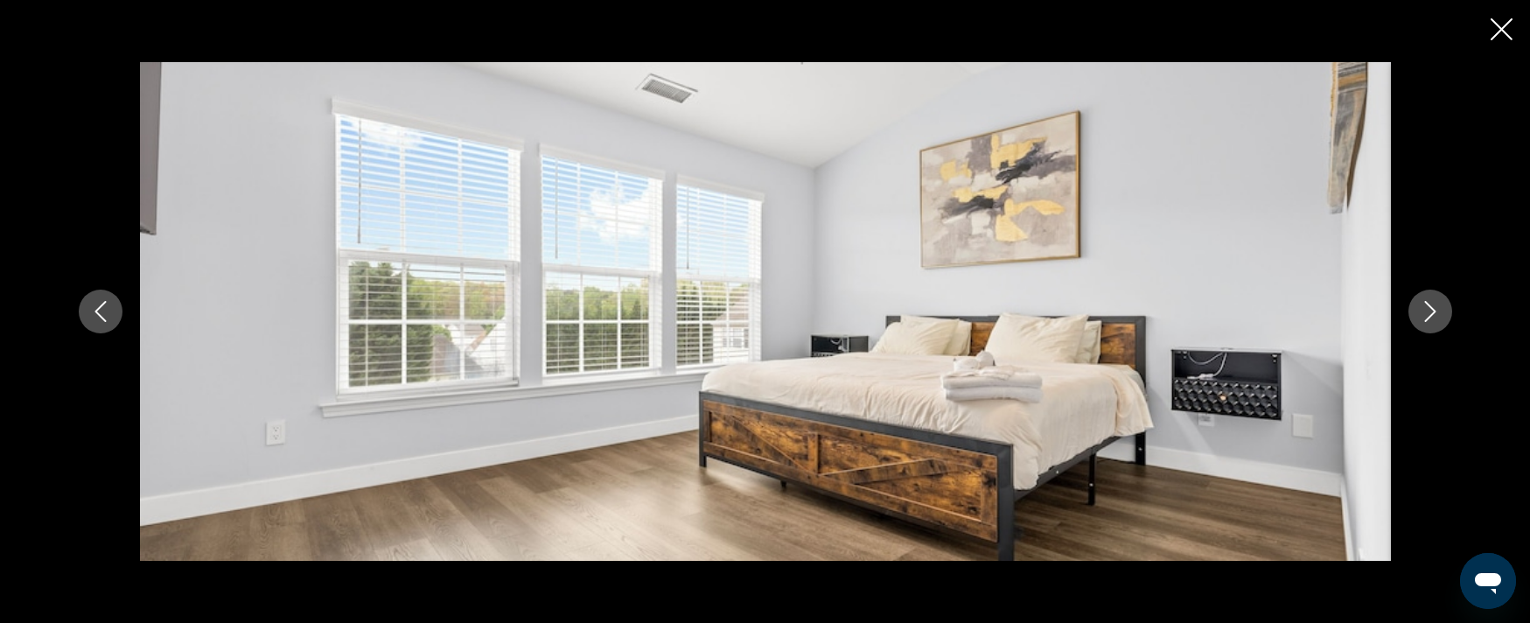
click at [1434, 317] on icon "Next image" at bounding box center [1430, 311] width 21 height 21
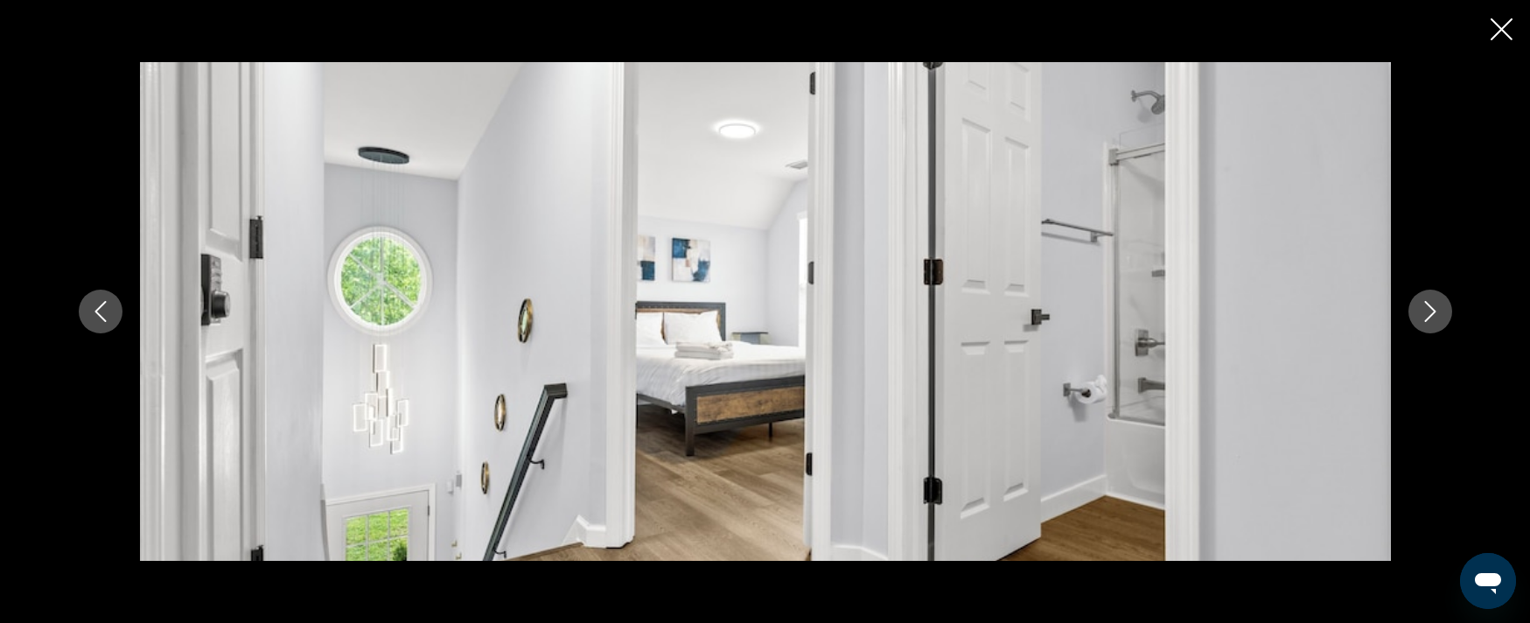
click at [1434, 317] on icon "Next image" at bounding box center [1430, 311] width 21 height 21
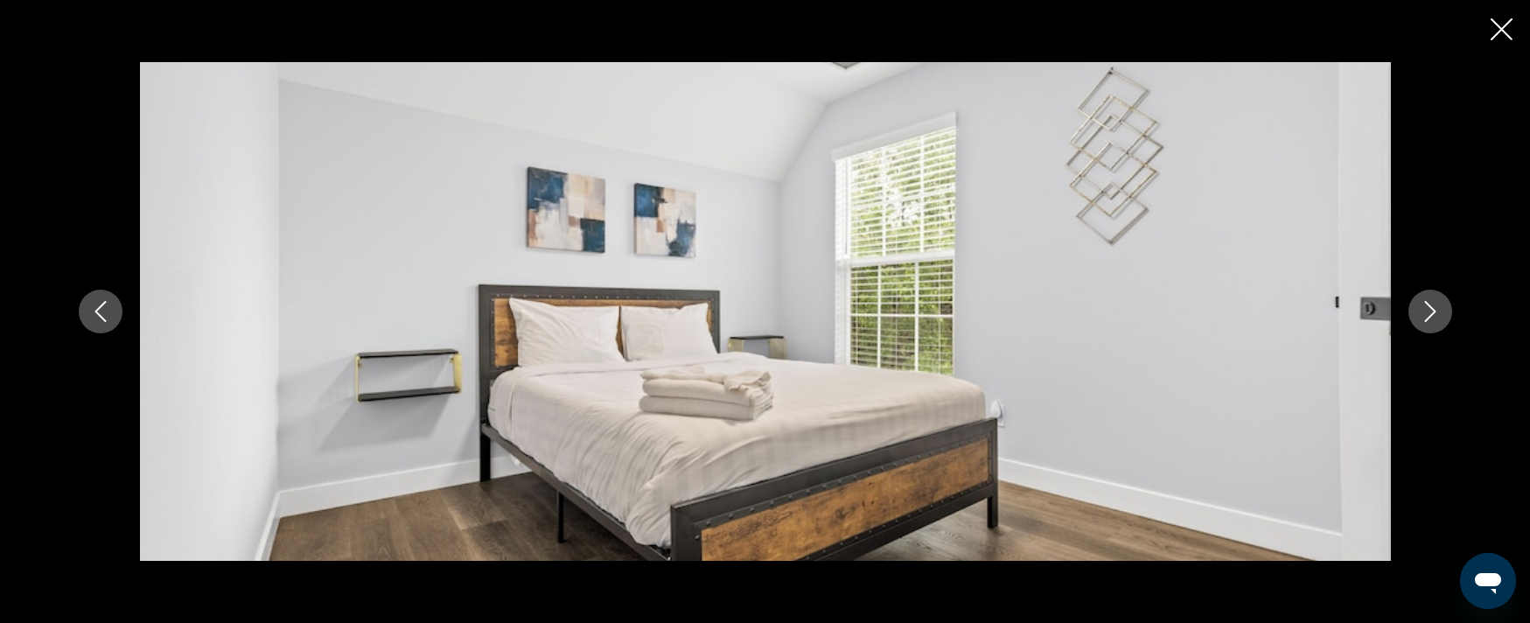
click at [1434, 317] on icon "Next image" at bounding box center [1430, 311] width 21 height 21
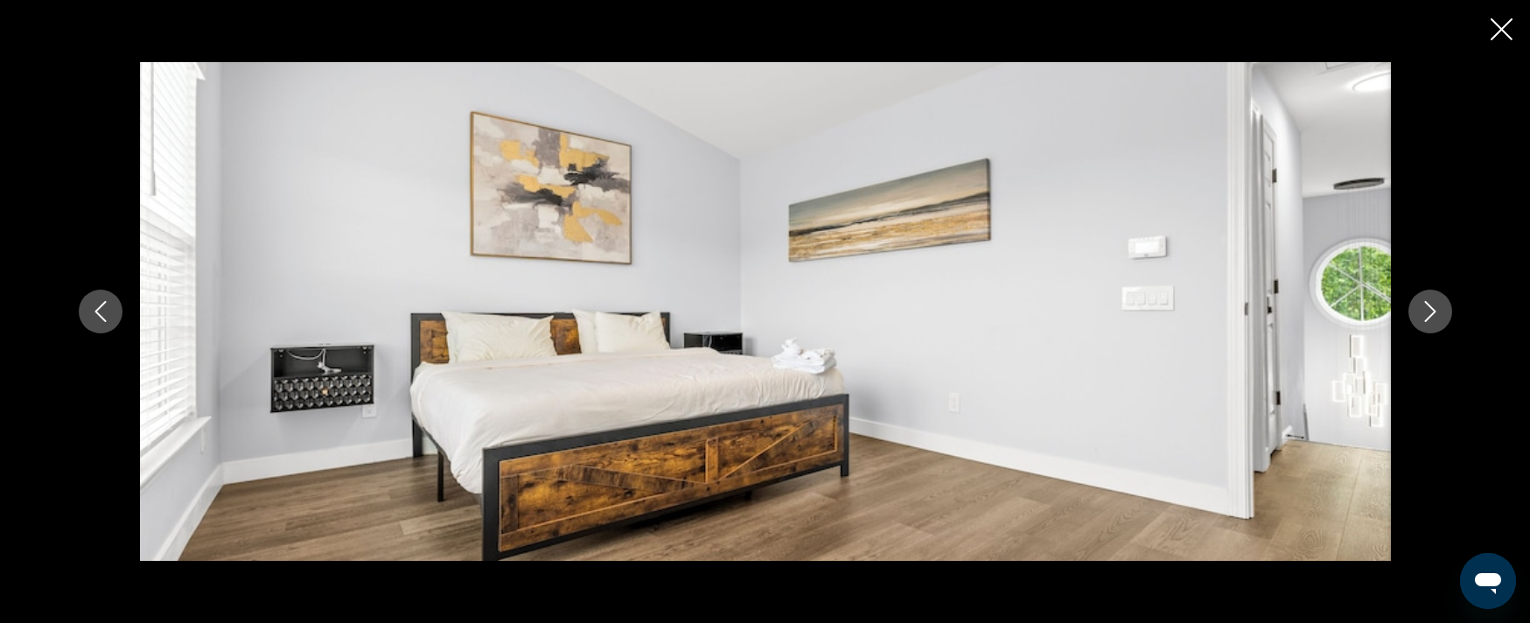
click at [1434, 317] on icon "Next image" at bounding box center [1430, 311] width 21 height 21
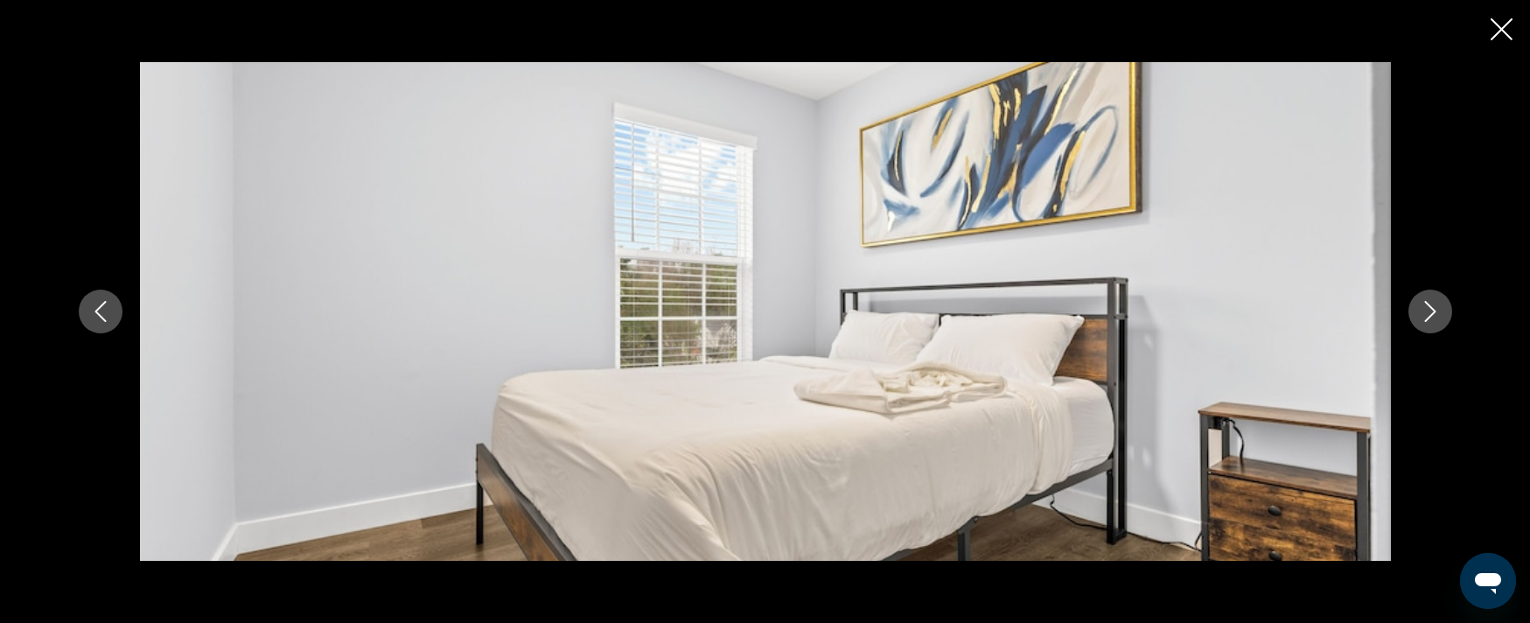
click at [1434, 317] on icon "Next image" at bounding box center [1430, 311] width 21 height 21
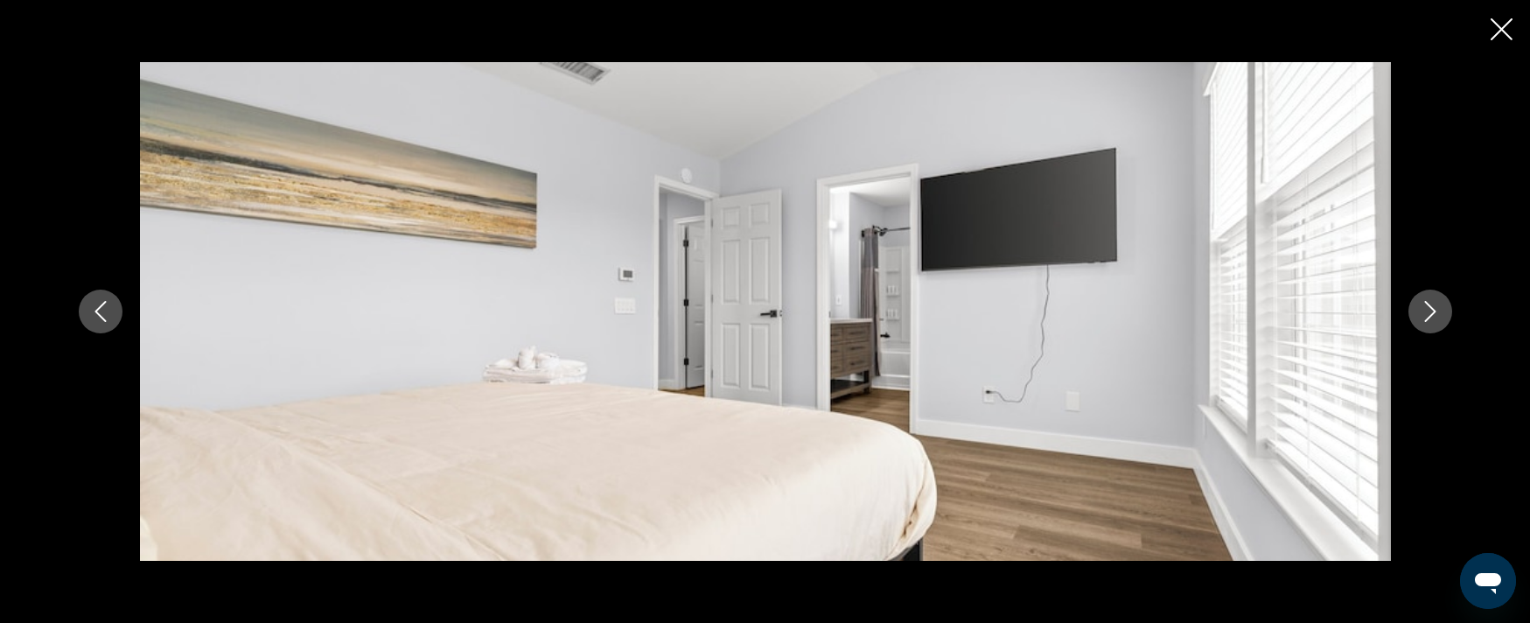
click at [1434, 318] on icon "Next image" at bounding box center [1430, 311] width 21 height 21
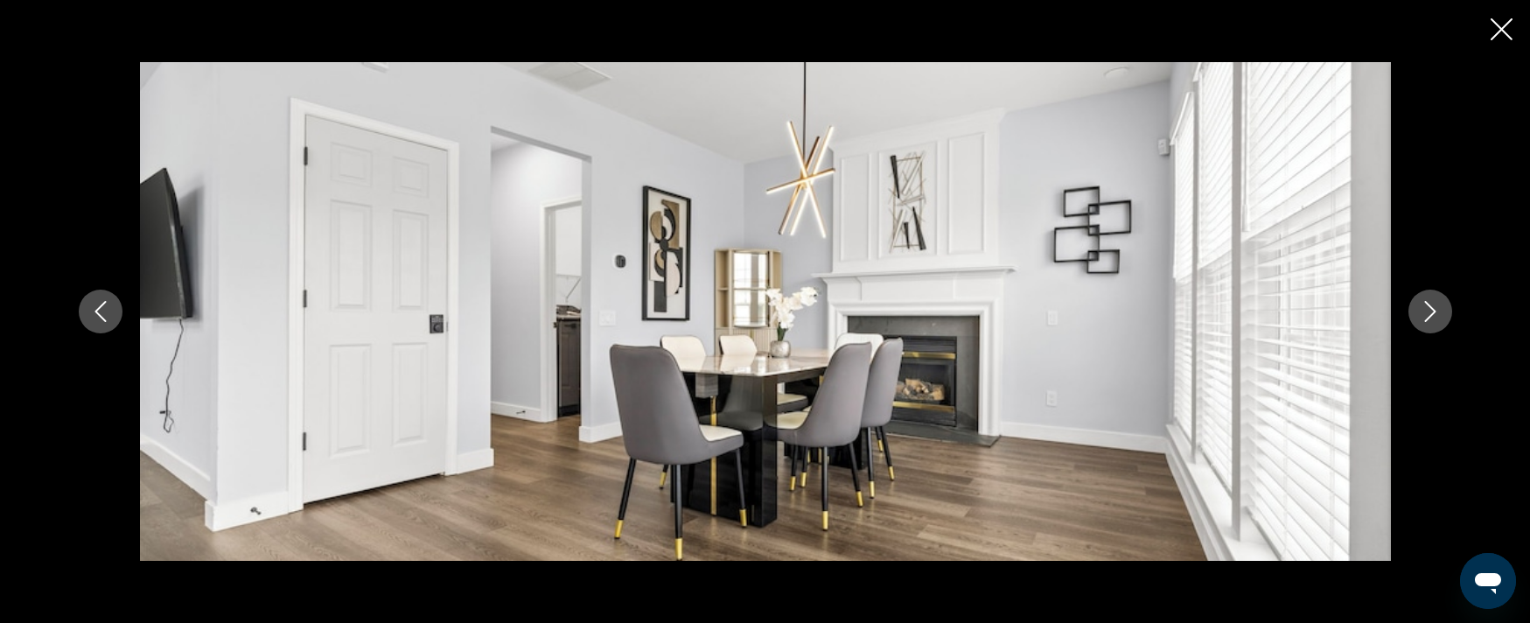
click at [1434, 322] on button "Next image" at bounding box center [1431, 312] width 44 height 44
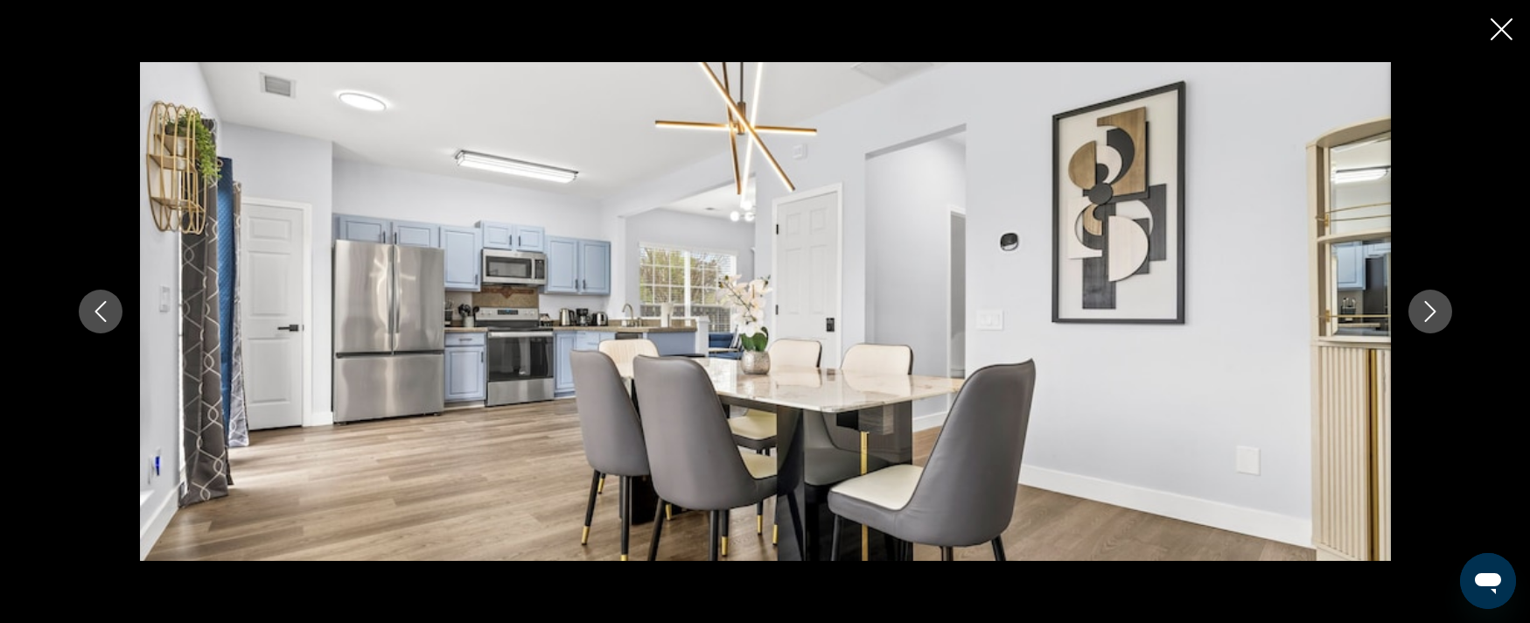
click at [1434, 325] on button "Next image" at bounding box center [1431, 312] width 44 height 44
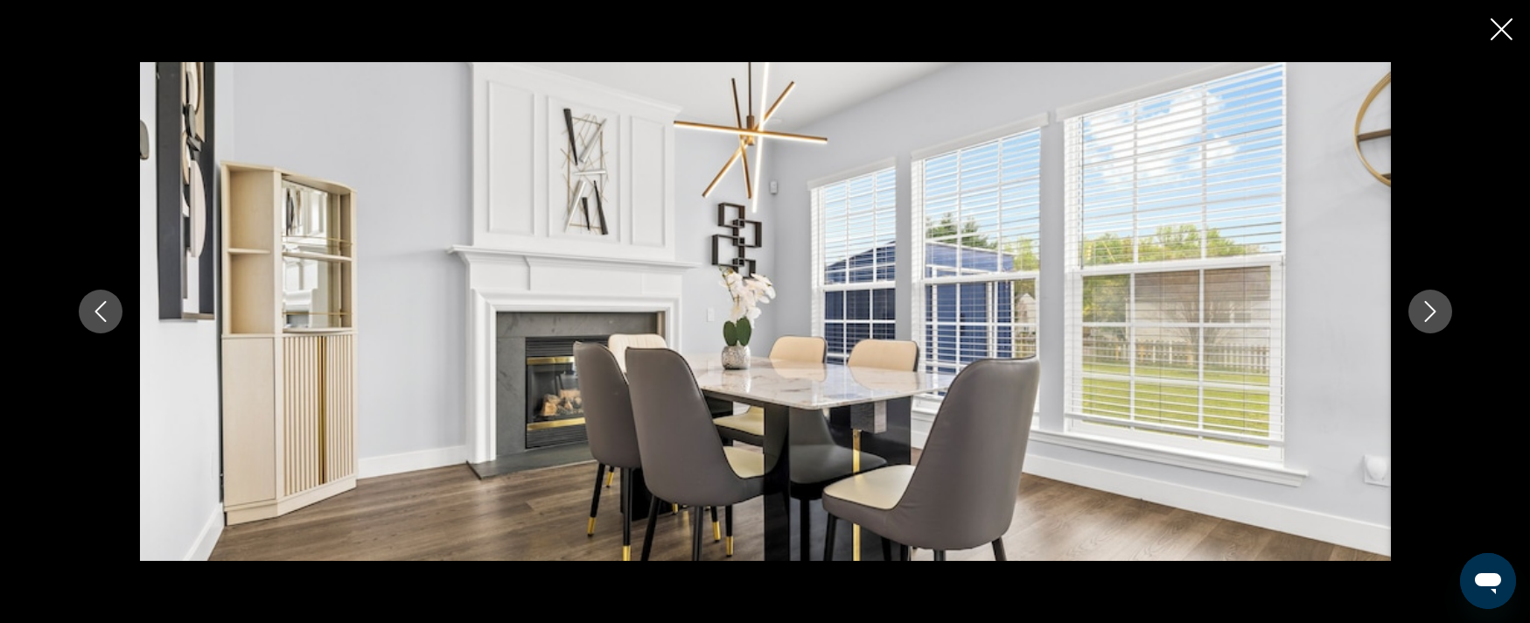
click at [1434, 325] on button "Next image" at bounding box center [1431, 312] width 44 height 44
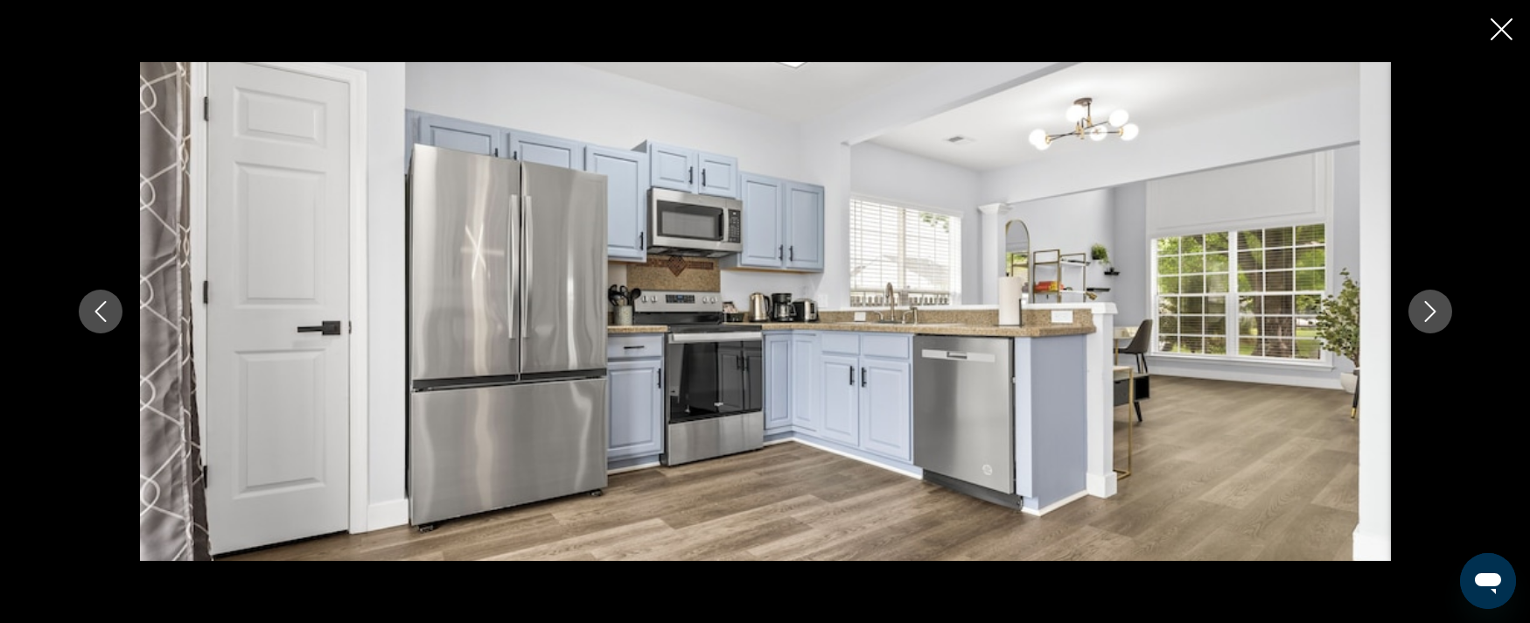
click at [1434, 325] on button "Next image" at bounding box center [1431, 312] width 44 height 44
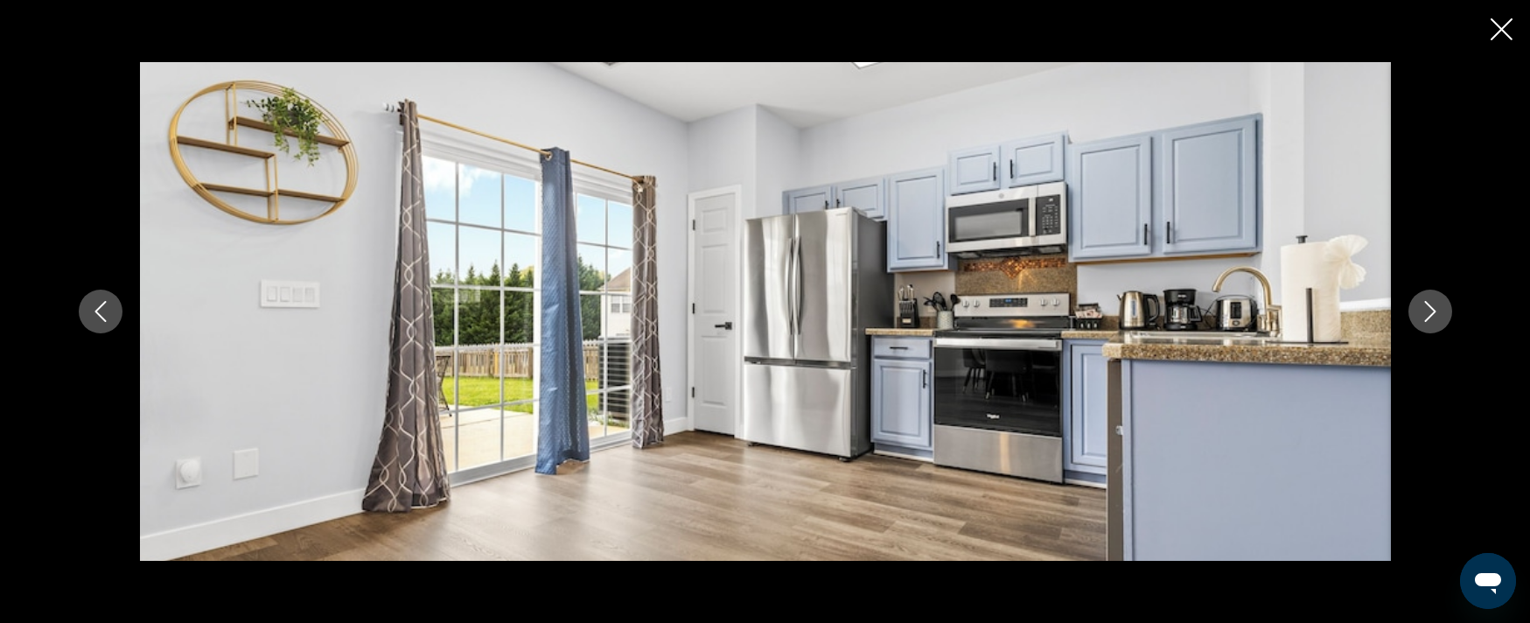
click at [1434, 325] on button "Next image" at bounding box center [1431, 312] width 44 height 44
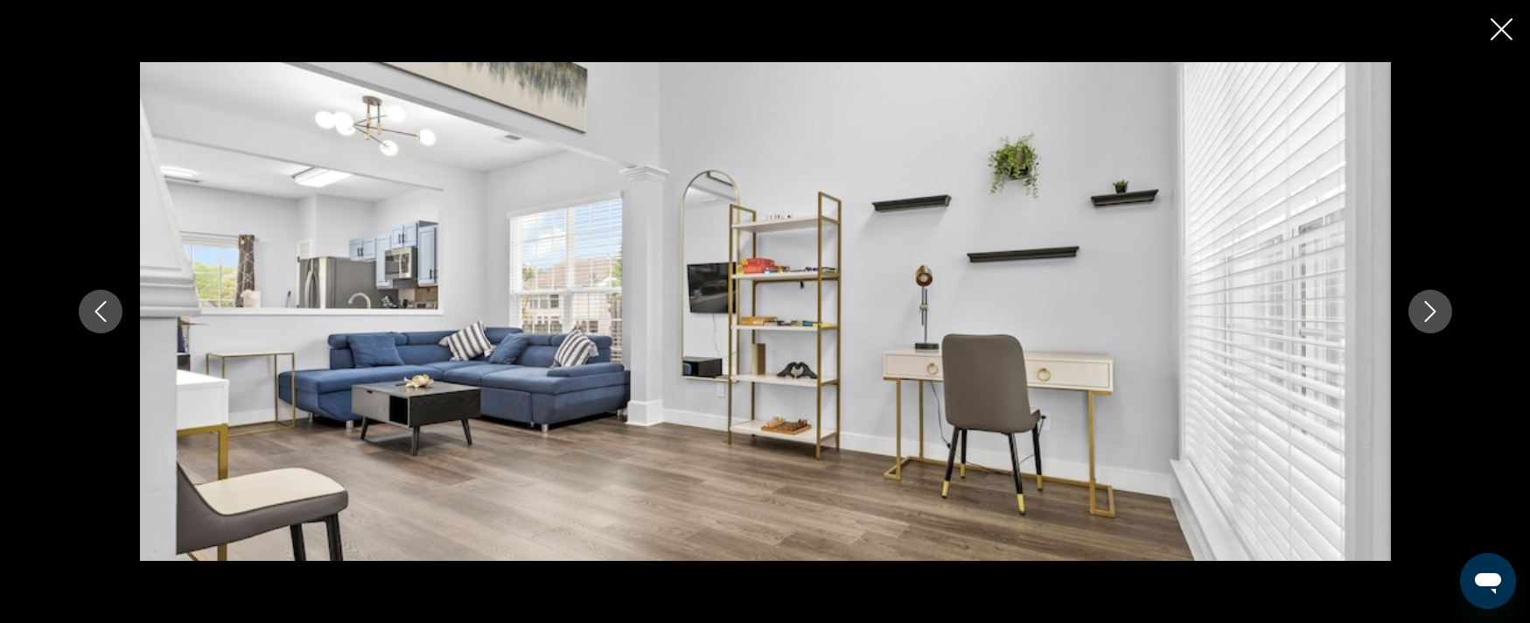
click at [1434, 325] on button "Next image" at bounding box center [1431, 312] width 44 height 44
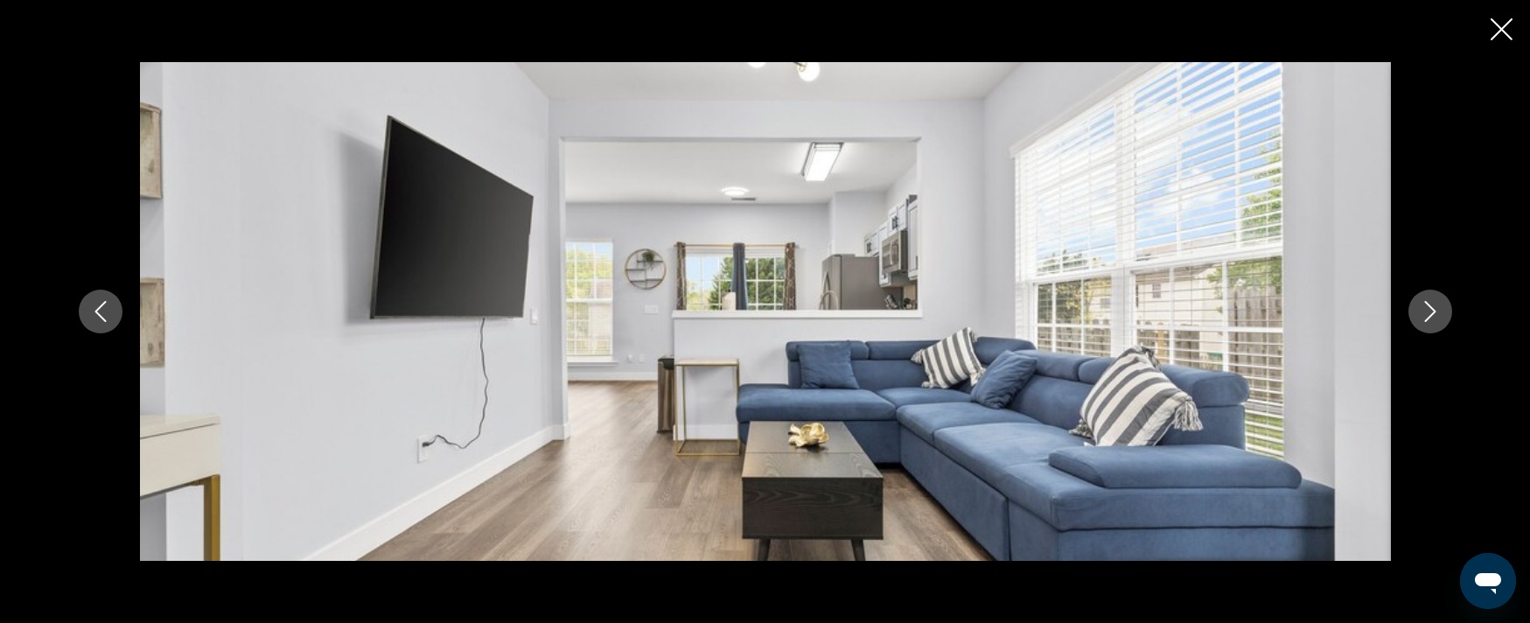
click at [1434, 325] on button "Next image" at bounding box center [1431, 312] width 44 height 44
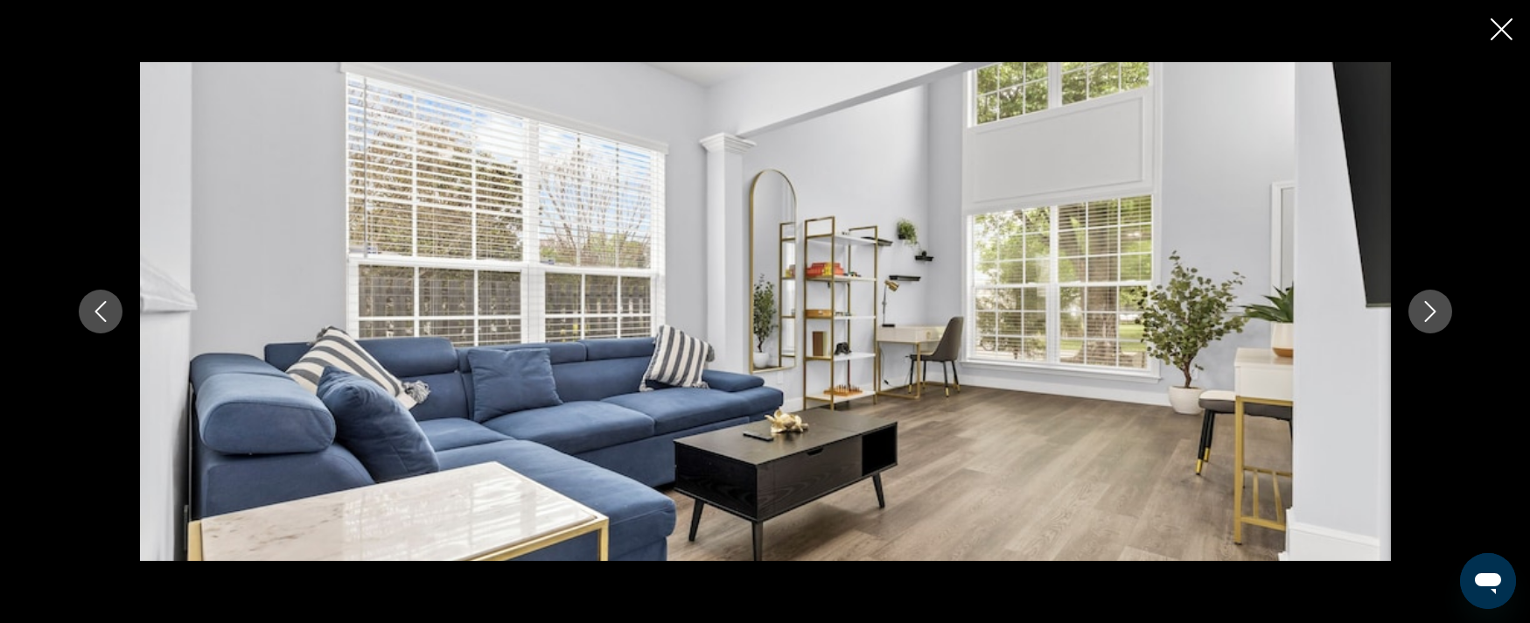
click at [1434, 325] on button "Next image" at bounding box center [1431, 312] width 44 height 44
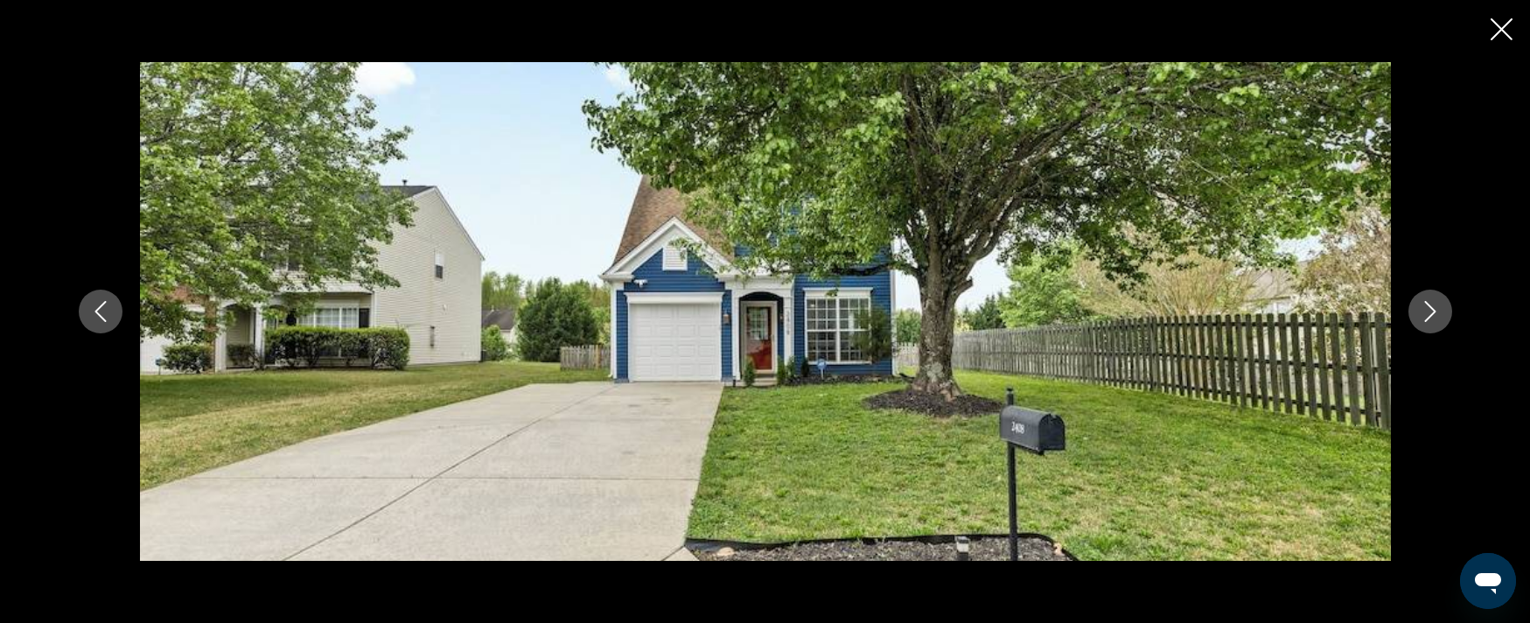
click at [1434, 325] on button "Next image" at bounding box center [1431, 312] width 44 height 44
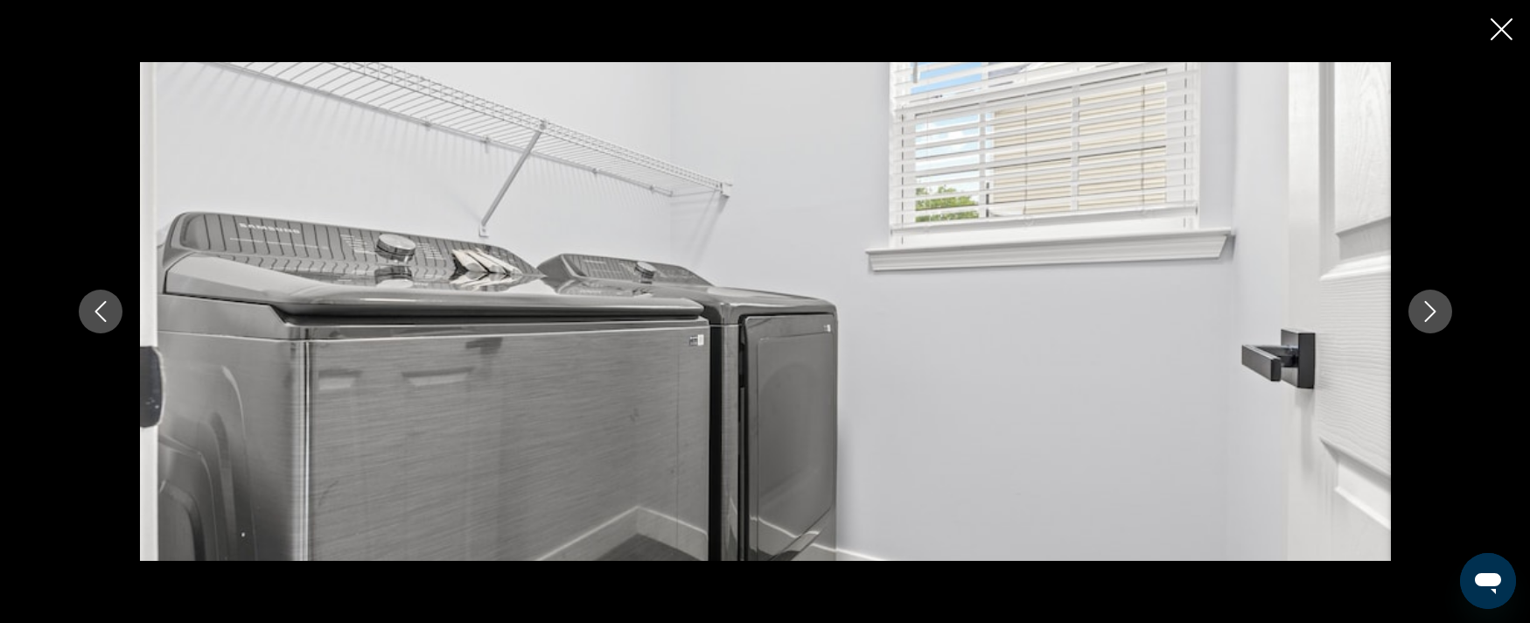
click at [1434, 325] on button "Next image" at bounding box center [1431, 312] width 44 height 44
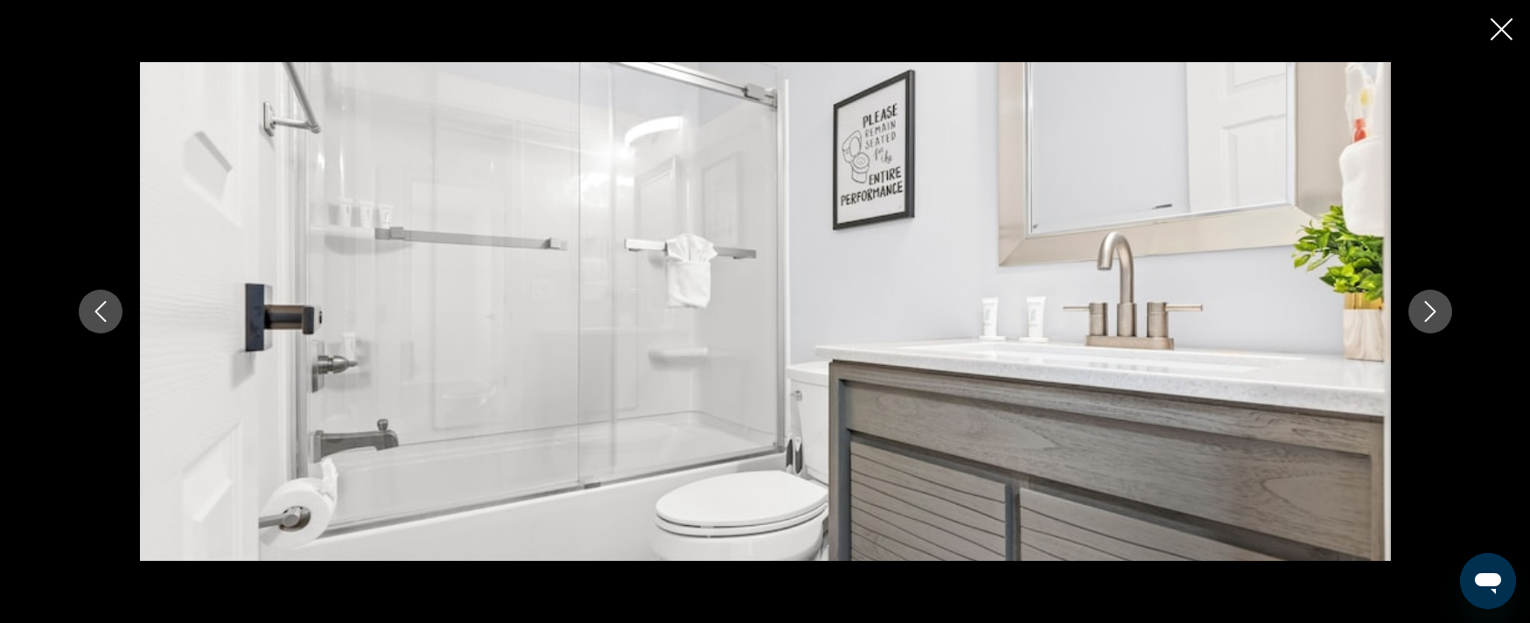
click at [1434, 325] on button "Next image" at bounding box center [1431, 312] width 44 height 44
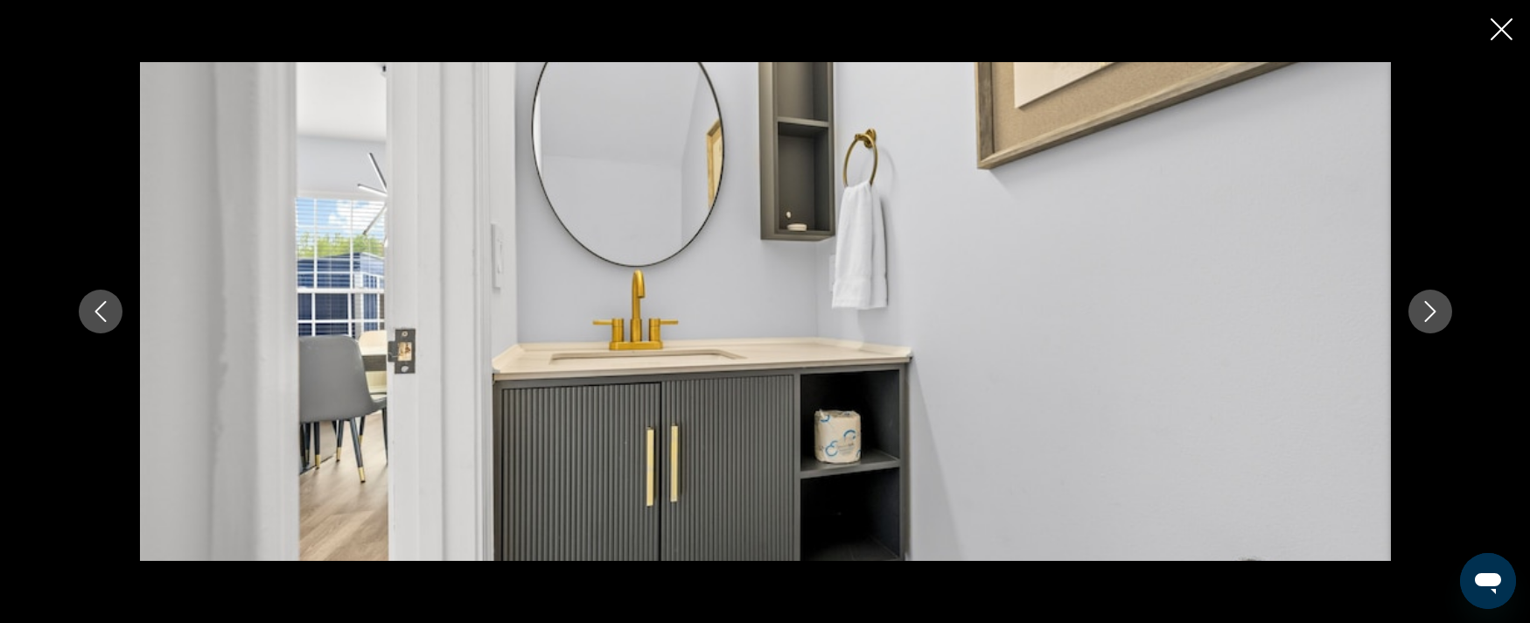
click at [1434, 325] on button "Next image" at bounding box center [1431, 312] width 44 height 44
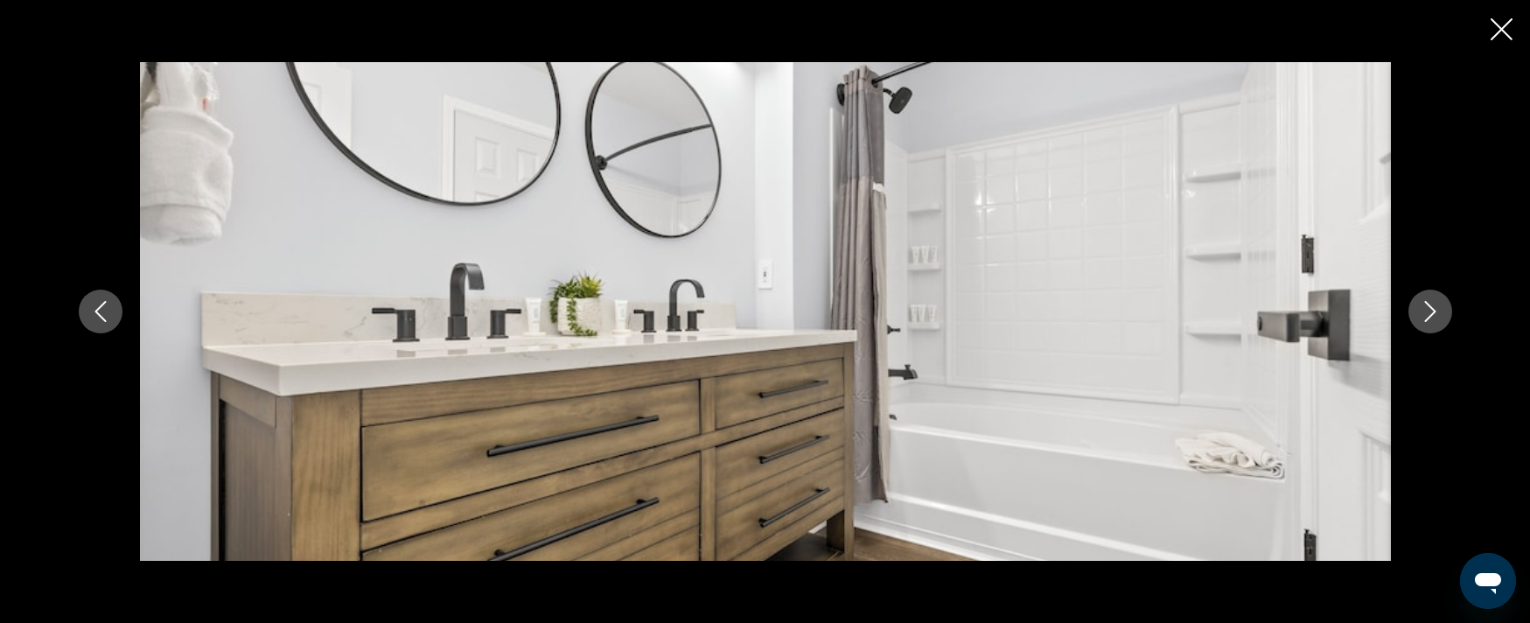
click at [1434, 325] on button "Next image" at bounding box center [1431, 312] width 44 height 44
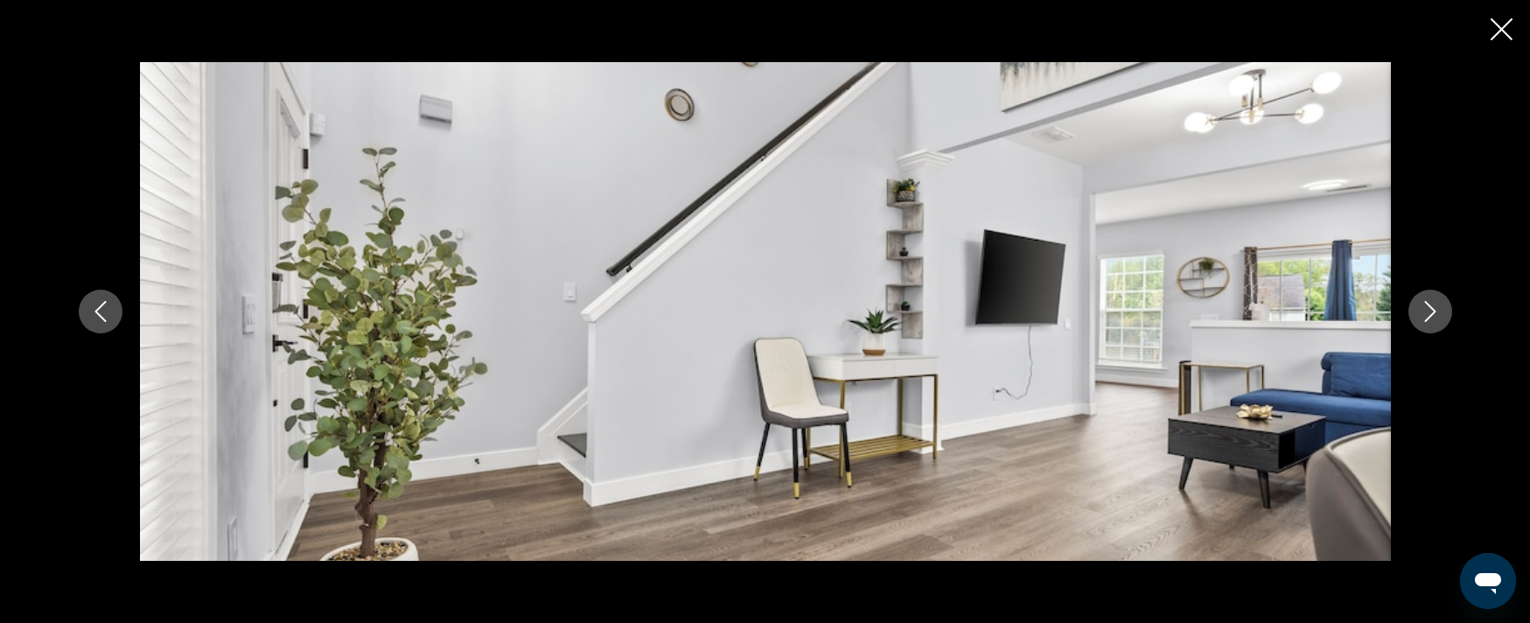
click at [1433, 325] on button "Next image" at bounding box center [1431, 312] width 44 height 44
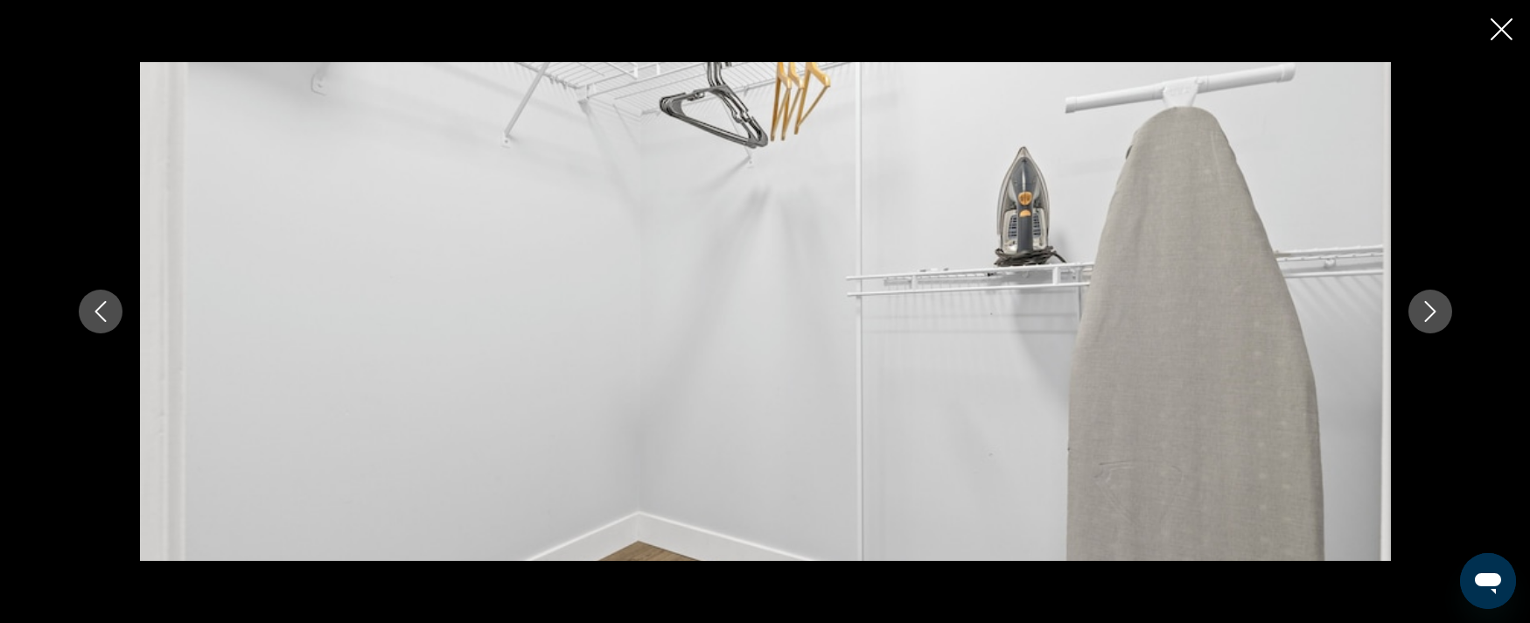
click at [1433, 325] on button "Next image" at bounding box center [1431, 312] width 44 height 44
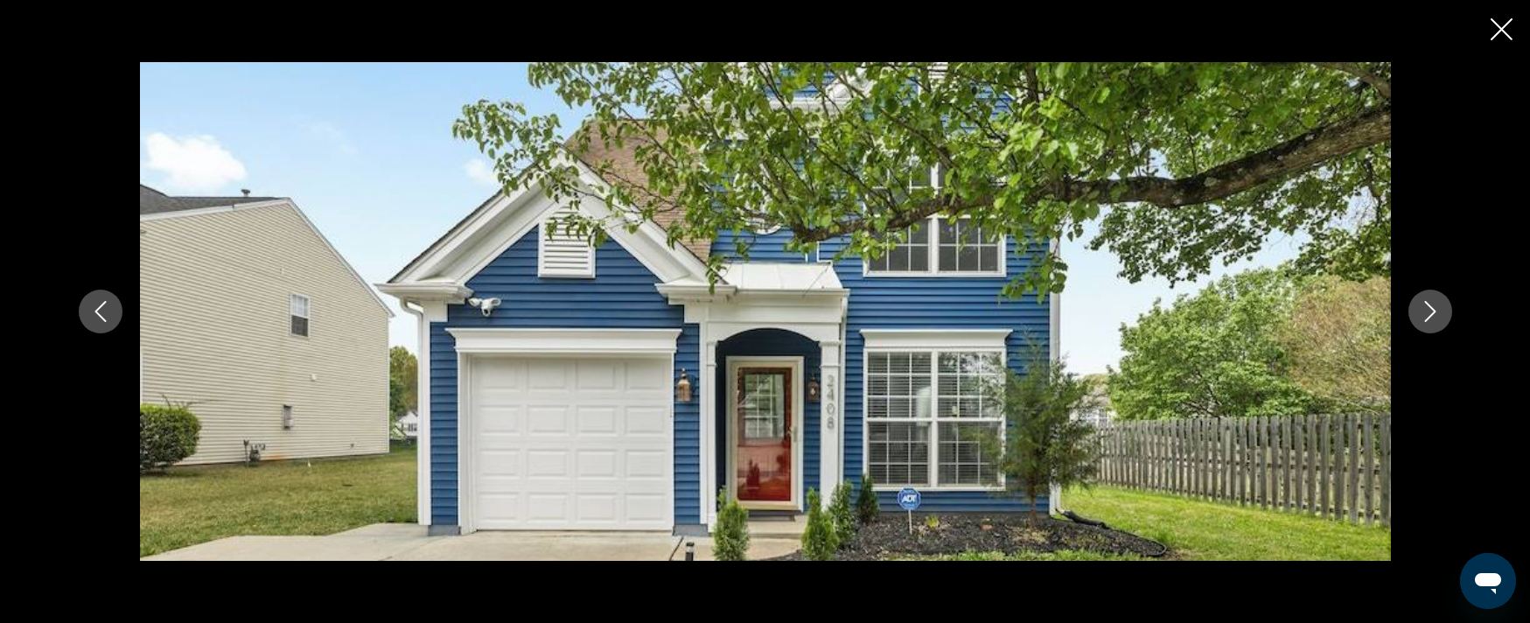
click at [1501, 36] on icon "Close slideshow" at bounding box center [1502, 29] width 22 height 22
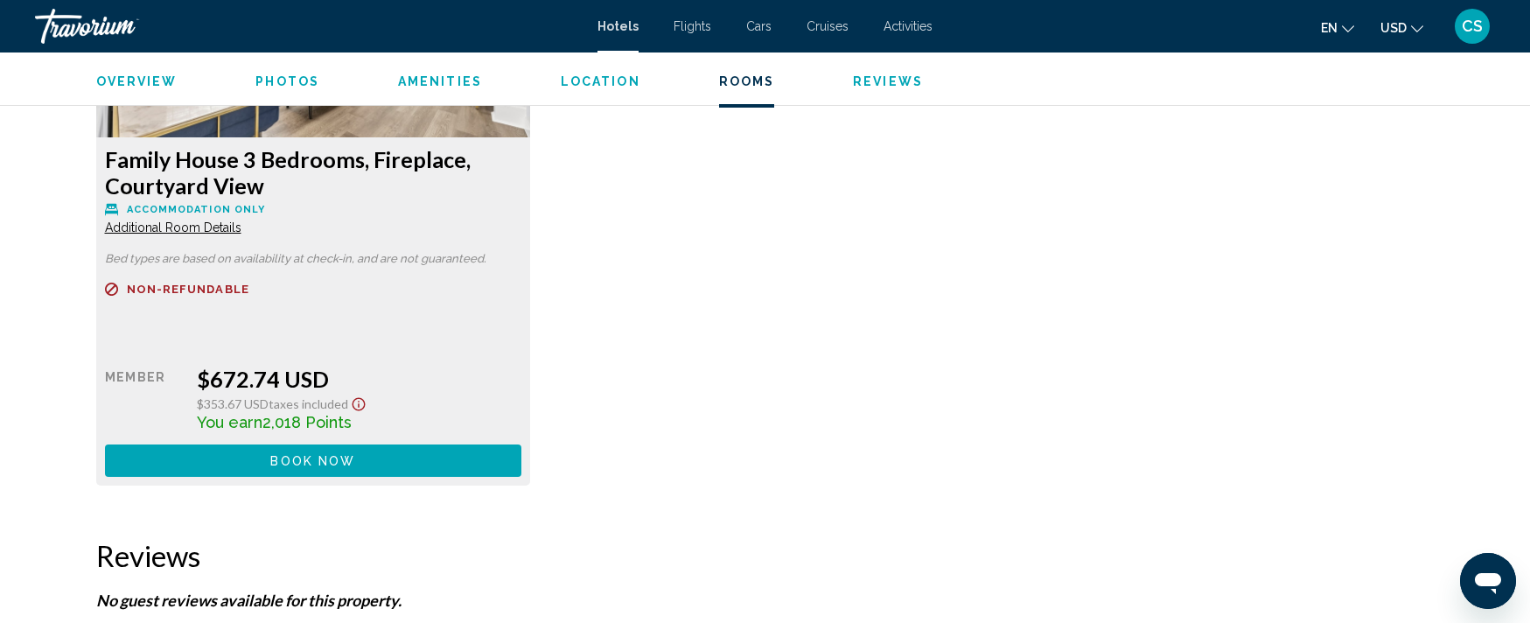
scroll to position [2694, 0]
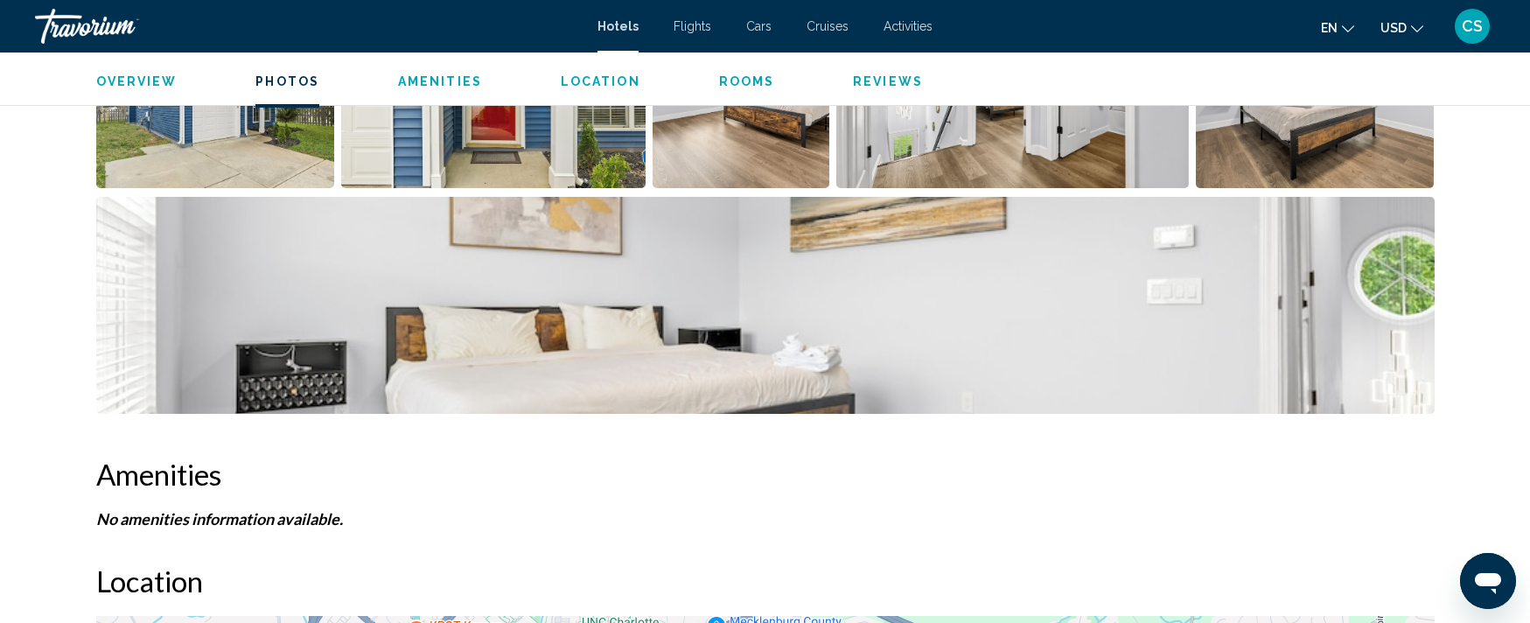
click at [581, 85] on span "Location" at bounding box center [601, 81] width 80 height 14
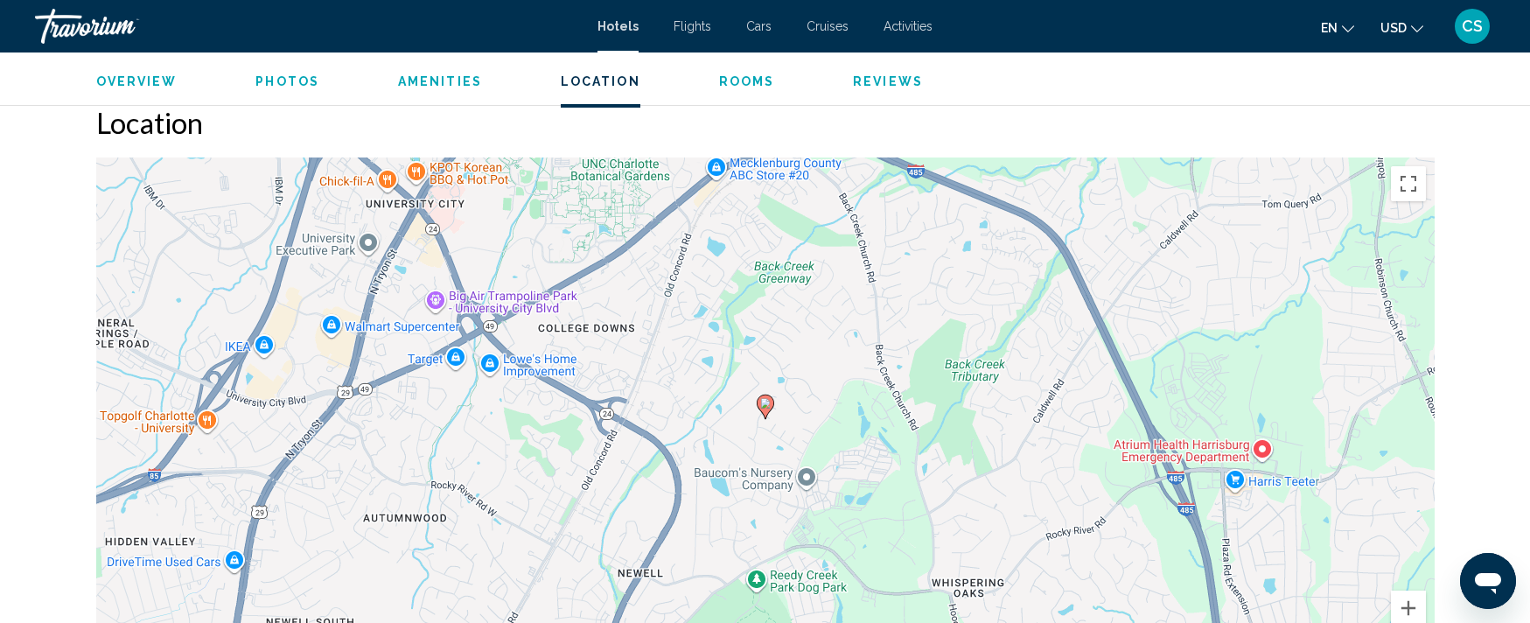
drag, startPoint x: 812, startPoint y: 395, endPoint x: 801, endPoint y: 384, distance: 14.8
drag, startPoint x: 801, startPoint y: 384, endPoint x: 1239, endPoint y: 123, distance: 509.2
click at [1239, 123] on h2 "Location" at bounding box center [765, 122] width 1339 height 35
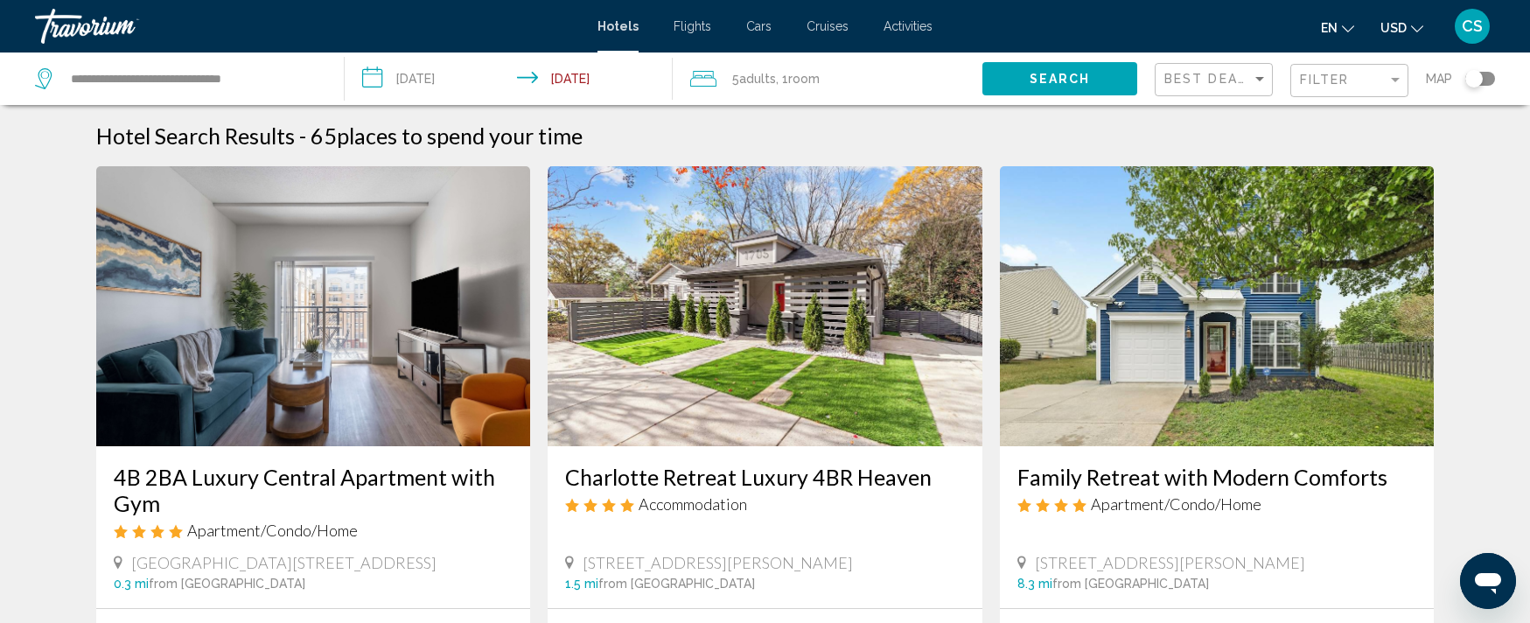
click at [718, 477] on h3 "Charlotte Retreat Luxury 4BR Heaven" at bounding box center [765, 477] width 400 height 26
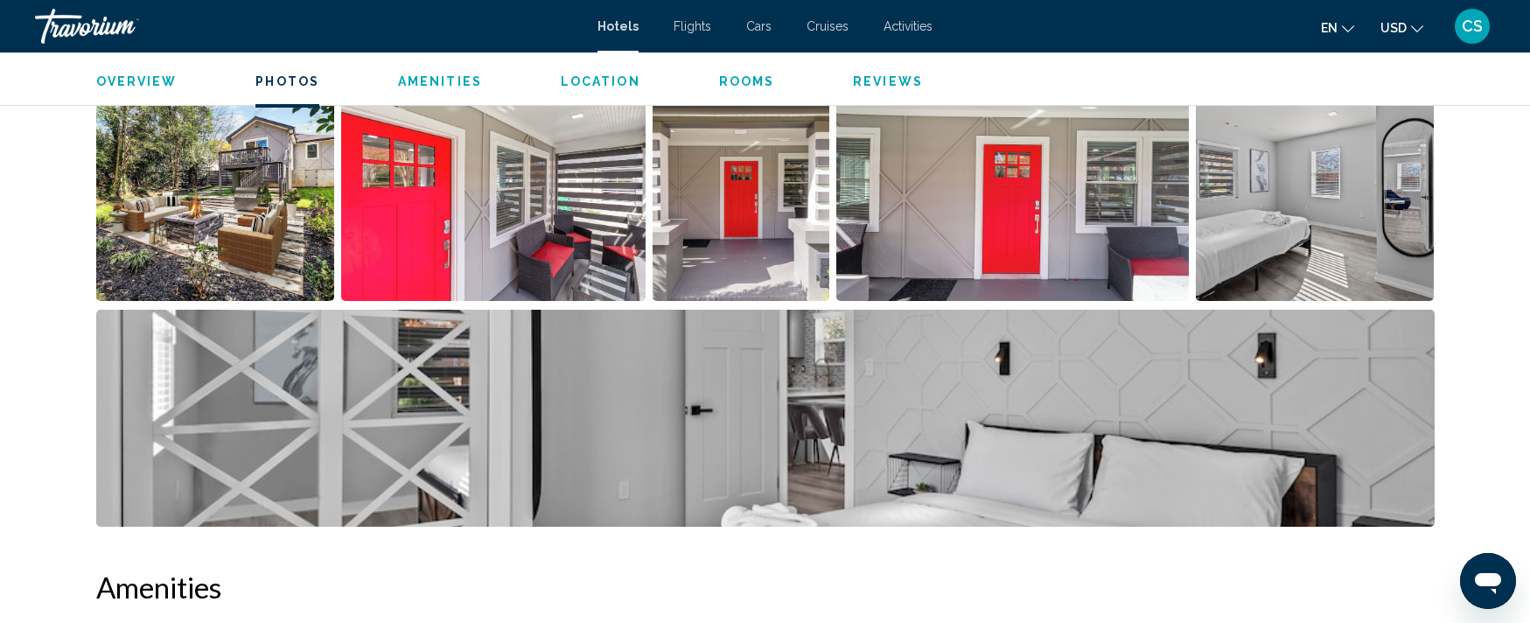
scroll to position [940, 0]
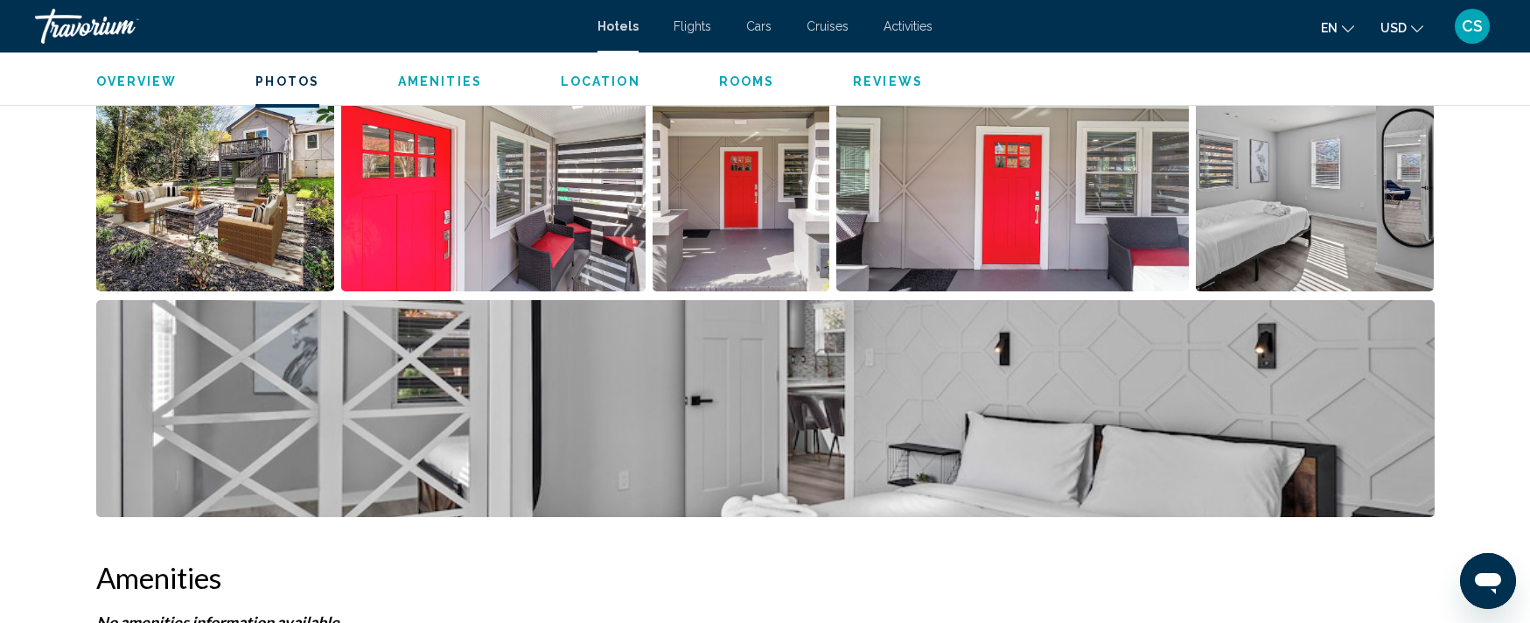
click at [182, 171] on img "Open full-screen image slider" at bounding box center [215, 182] width 239 height 217
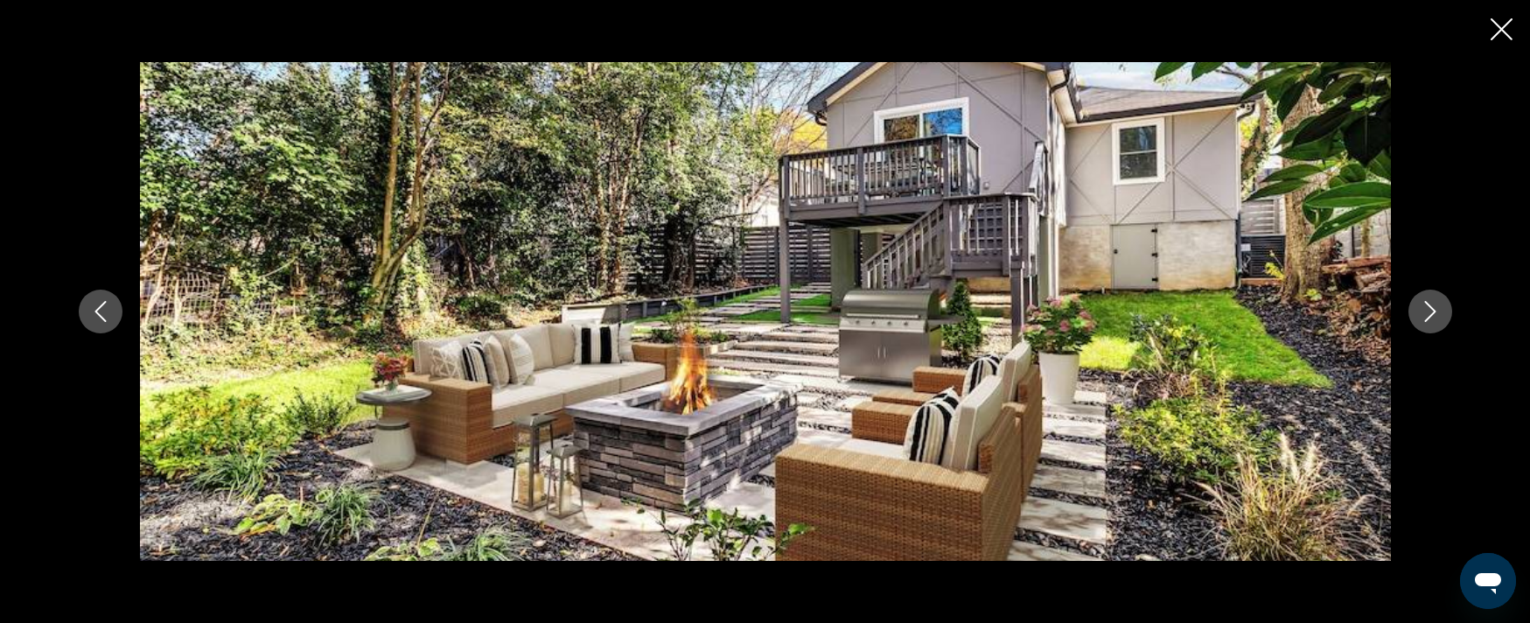
click at [1443, 311] on button "Next image" at bounding box center [1431, 312] width 44 height 44
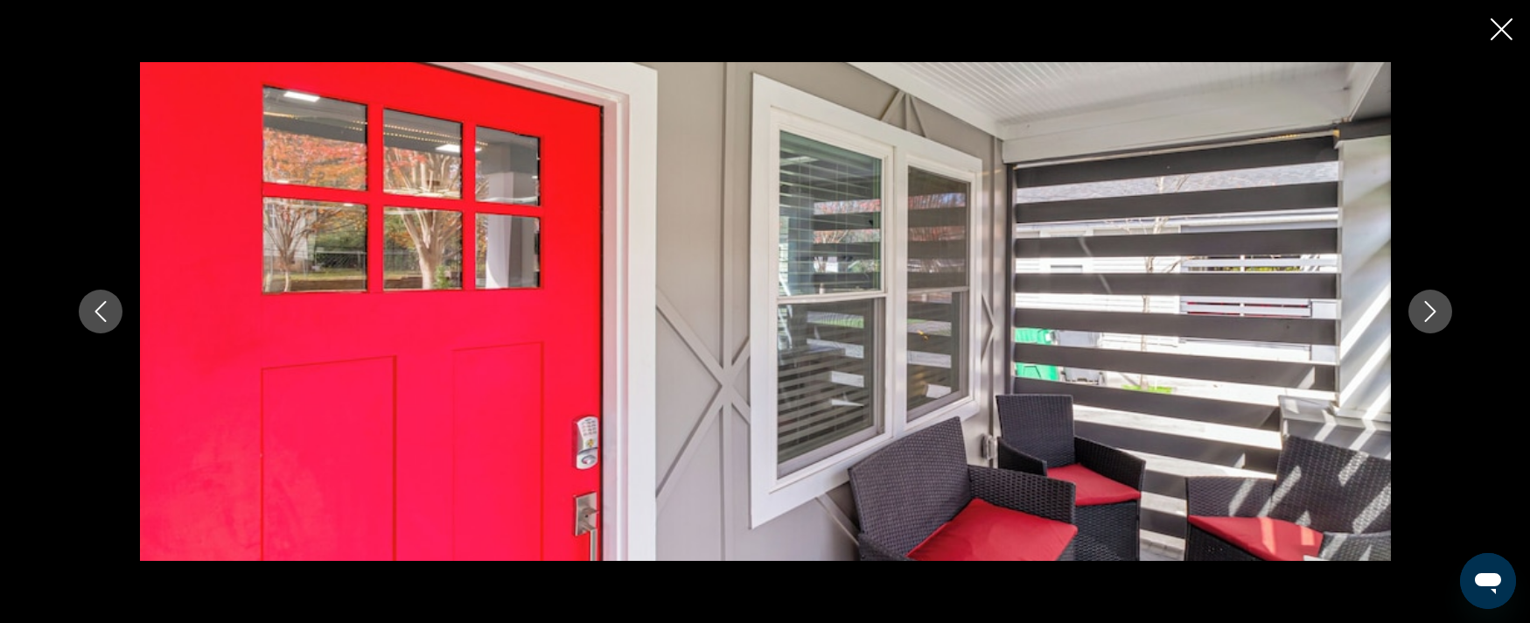
click at [1443, 311] on button "Next image" at bounding box center [1431, 312] width 44 height 44
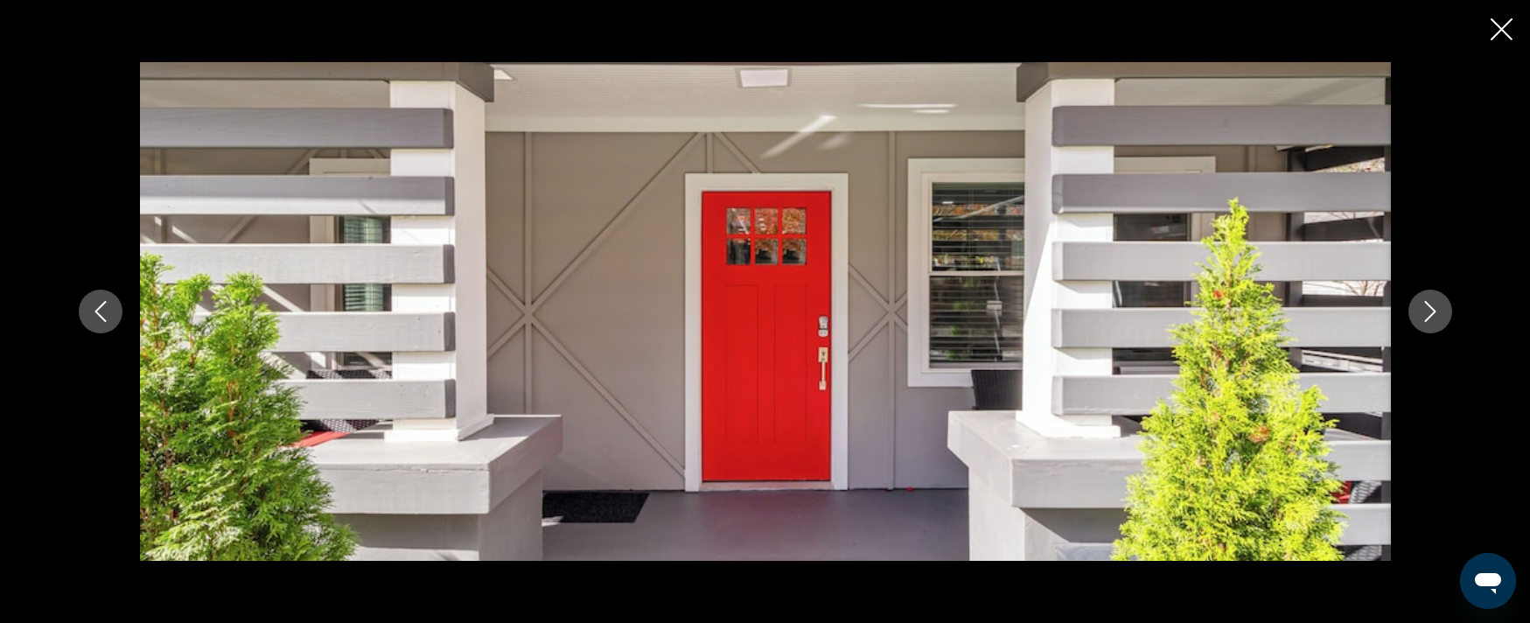
click at [1443, 311] on button "Next image" at bounding box center [1431, 312] width 44 height 44
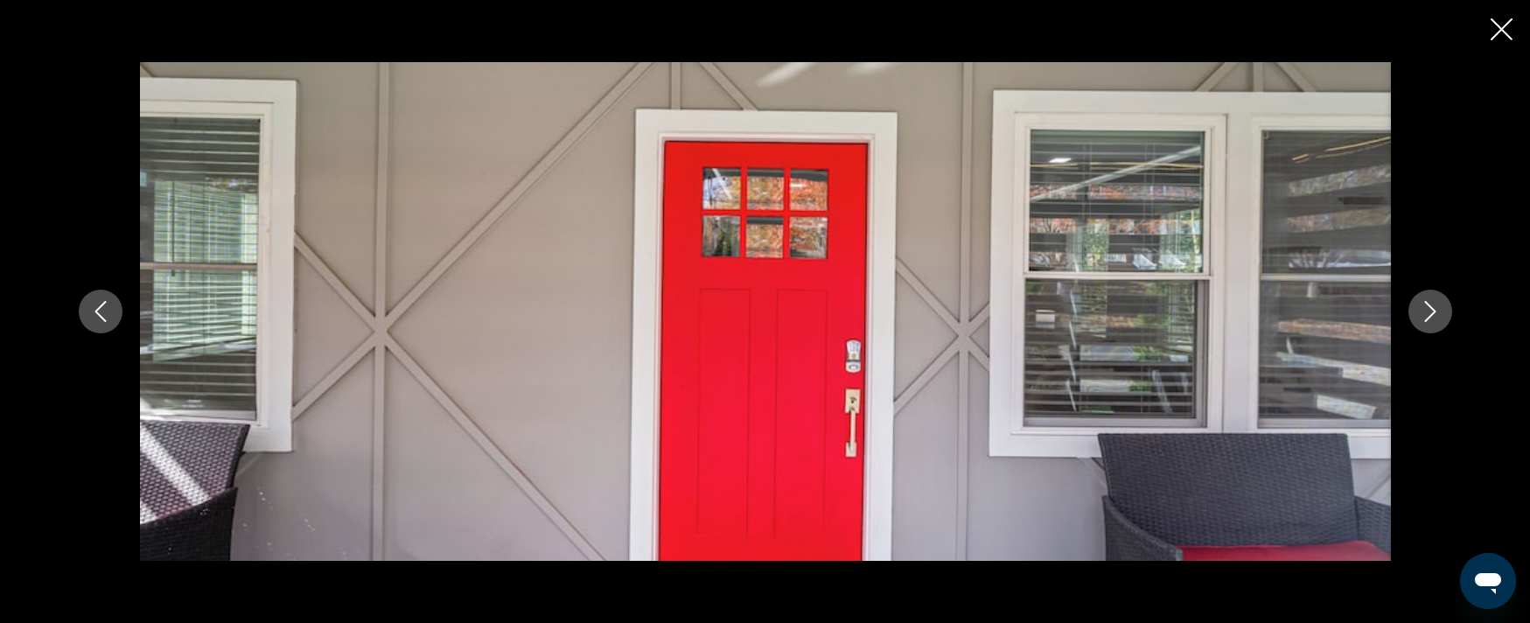
click at [1443, 311] on button "Next image" at bounding box center [1431, 312] width 44 height 44
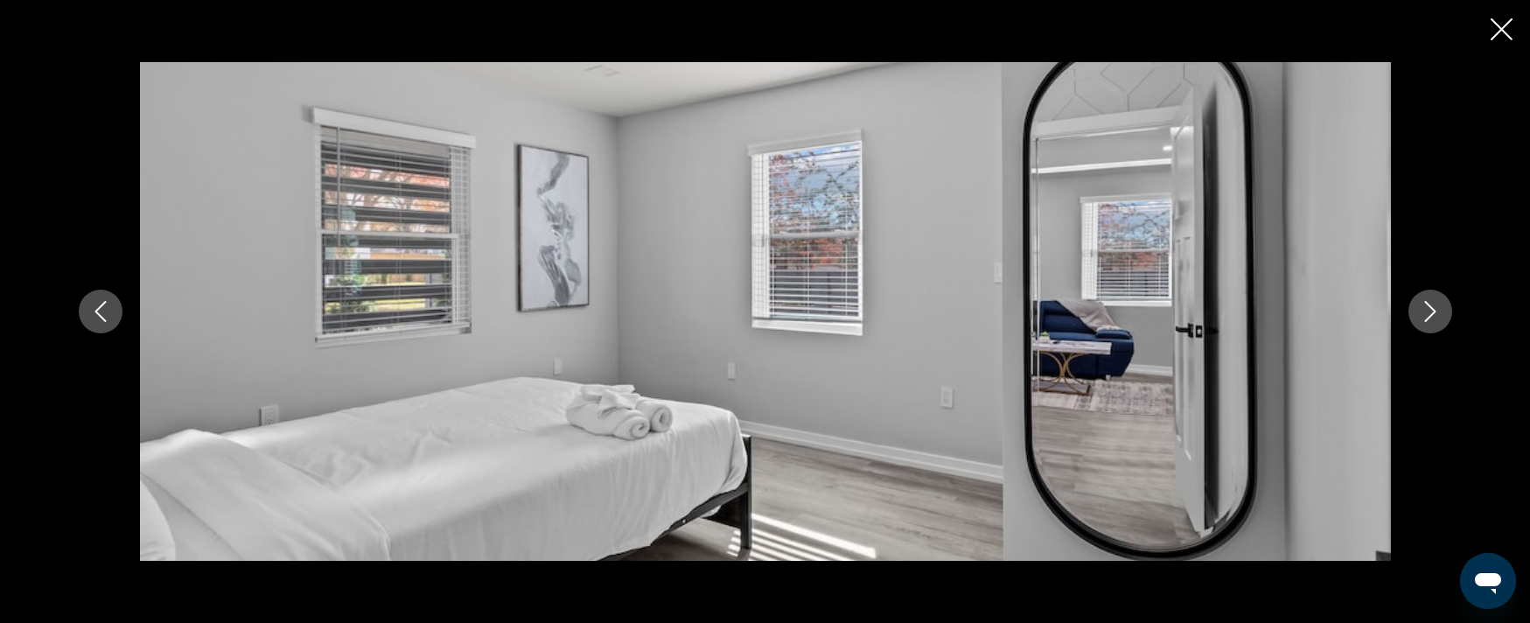
click at [1443, 311] on button "Next image" at bounding box center [1431, 312] width 44 height 44
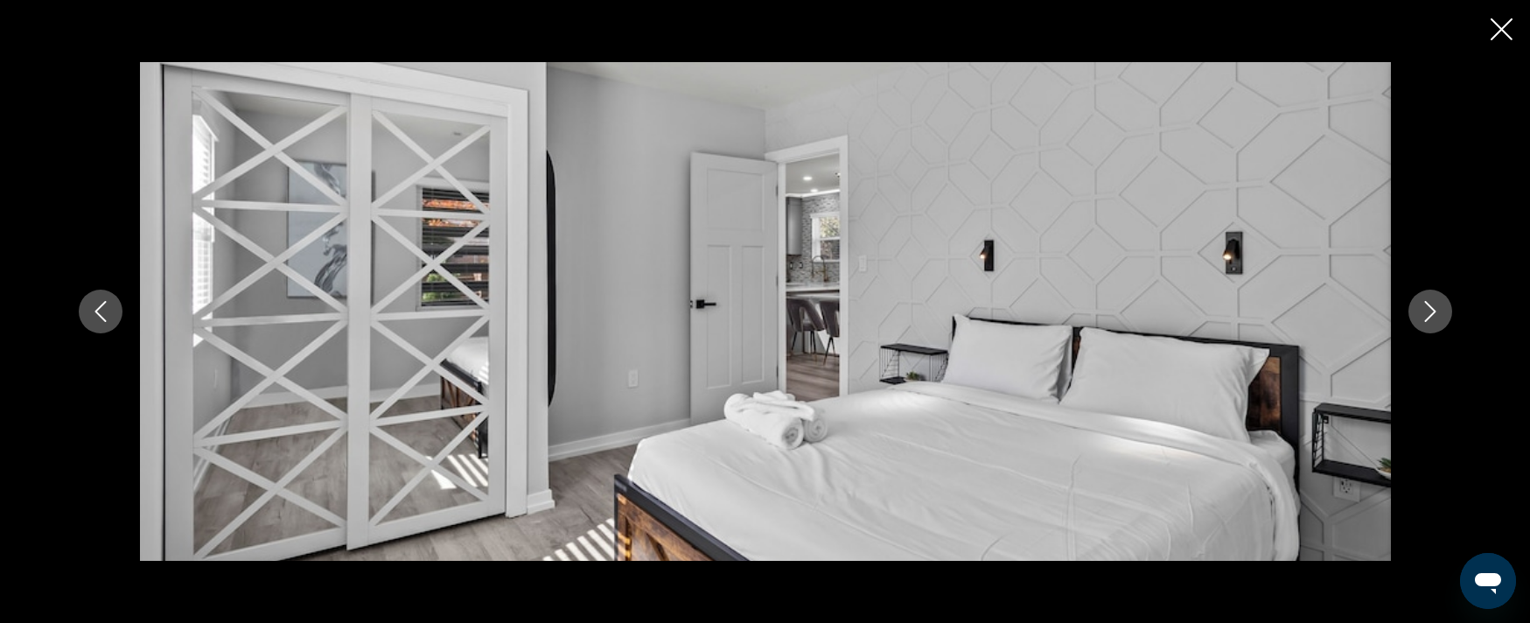
click at [1443, 311] on button "Next image" at bounding box center [1431, 312] width 44 height 44
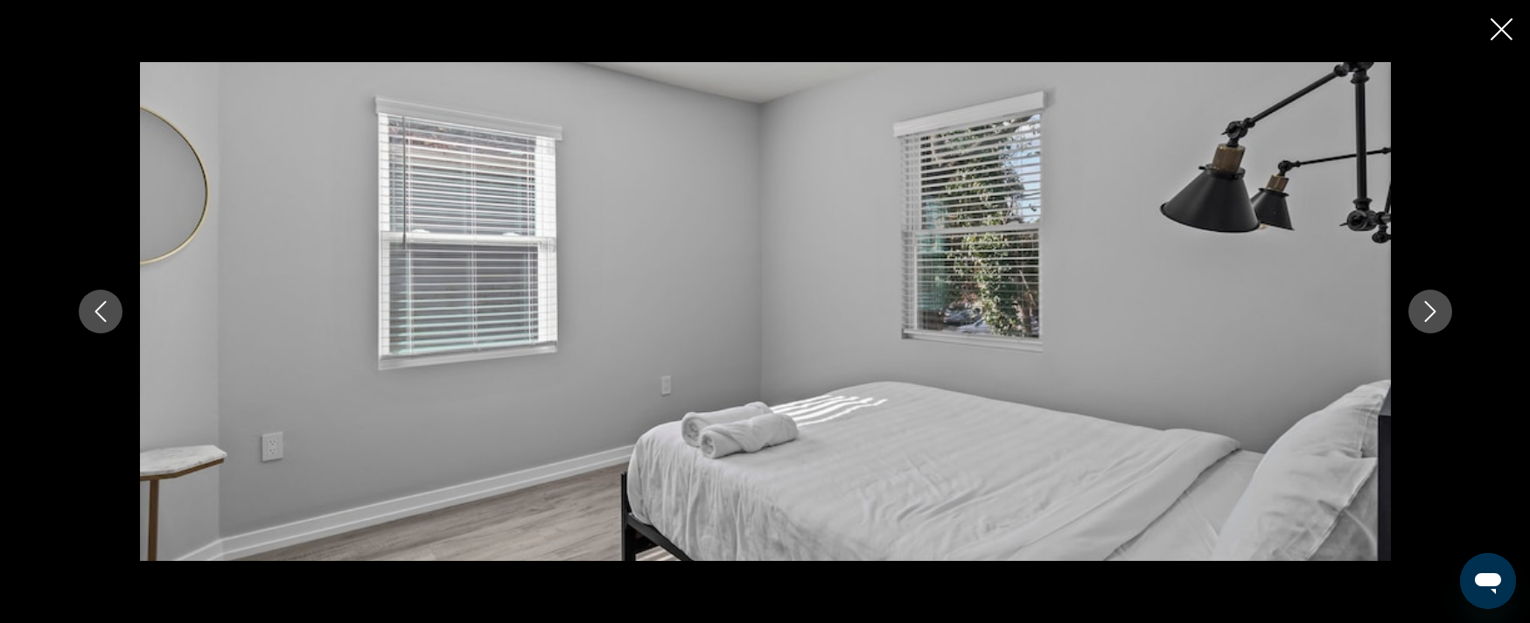
click at [1443, 311] on button "Next image" at bounding box center [1431, 312] width 44 height 44
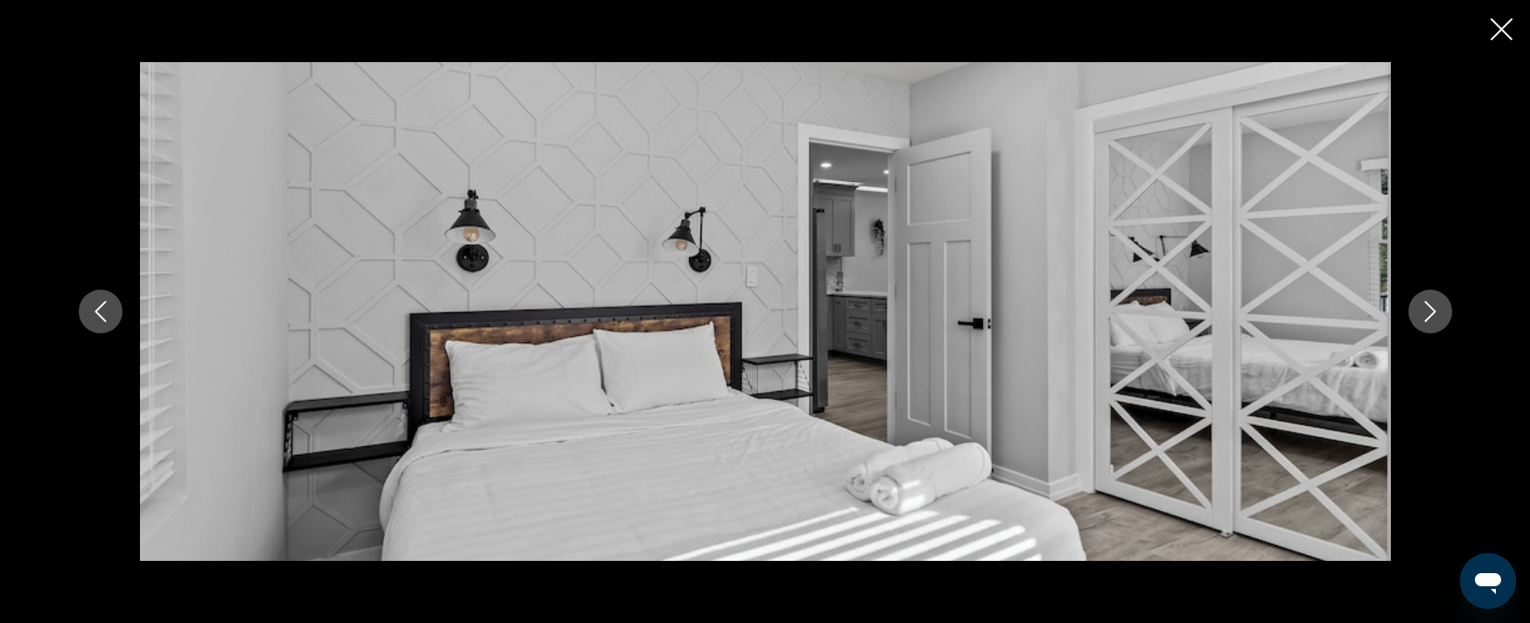
click at [1443, 311] on button "Next image" at bounding box center [1431, 312] width 44 height 44
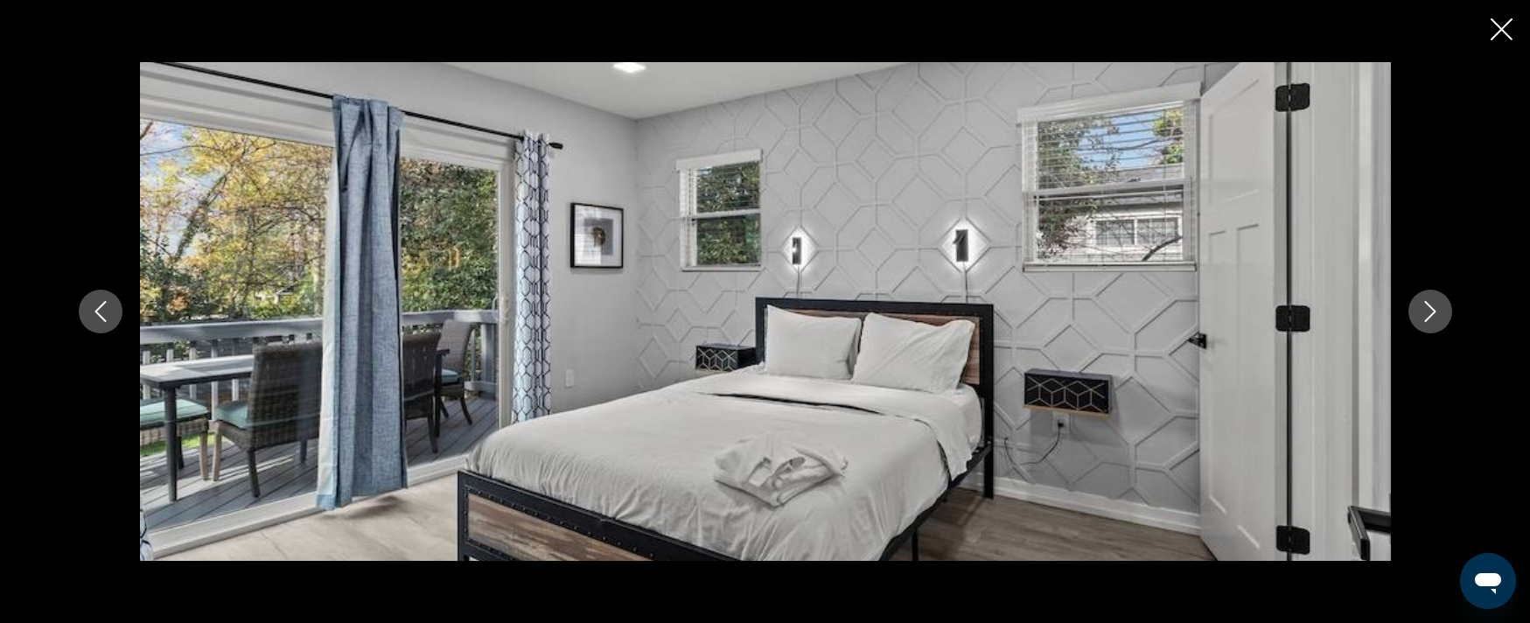
click at [1443, 311] on button "Next image" at bounding box center [1431, 312] width 44 height 44
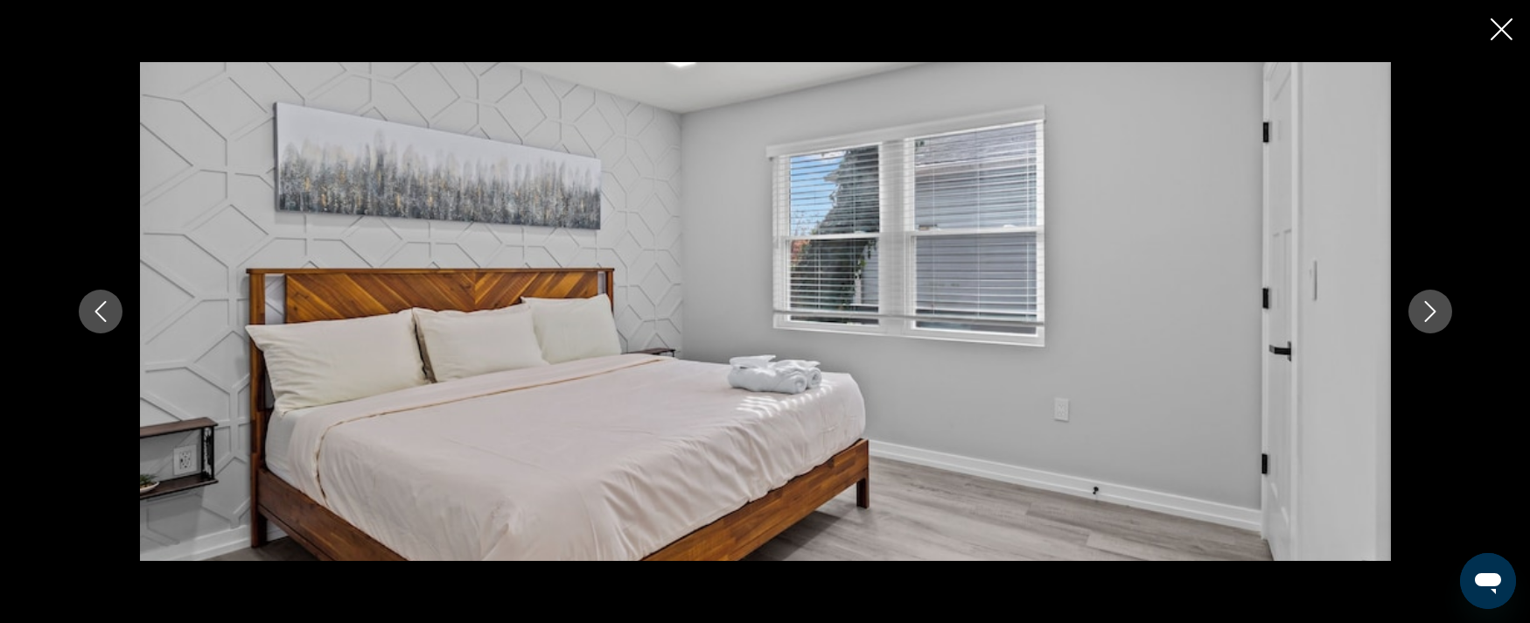
click at [1443, 311] on button "Next image" at bounding box center [1431, 312] width 44 height 44
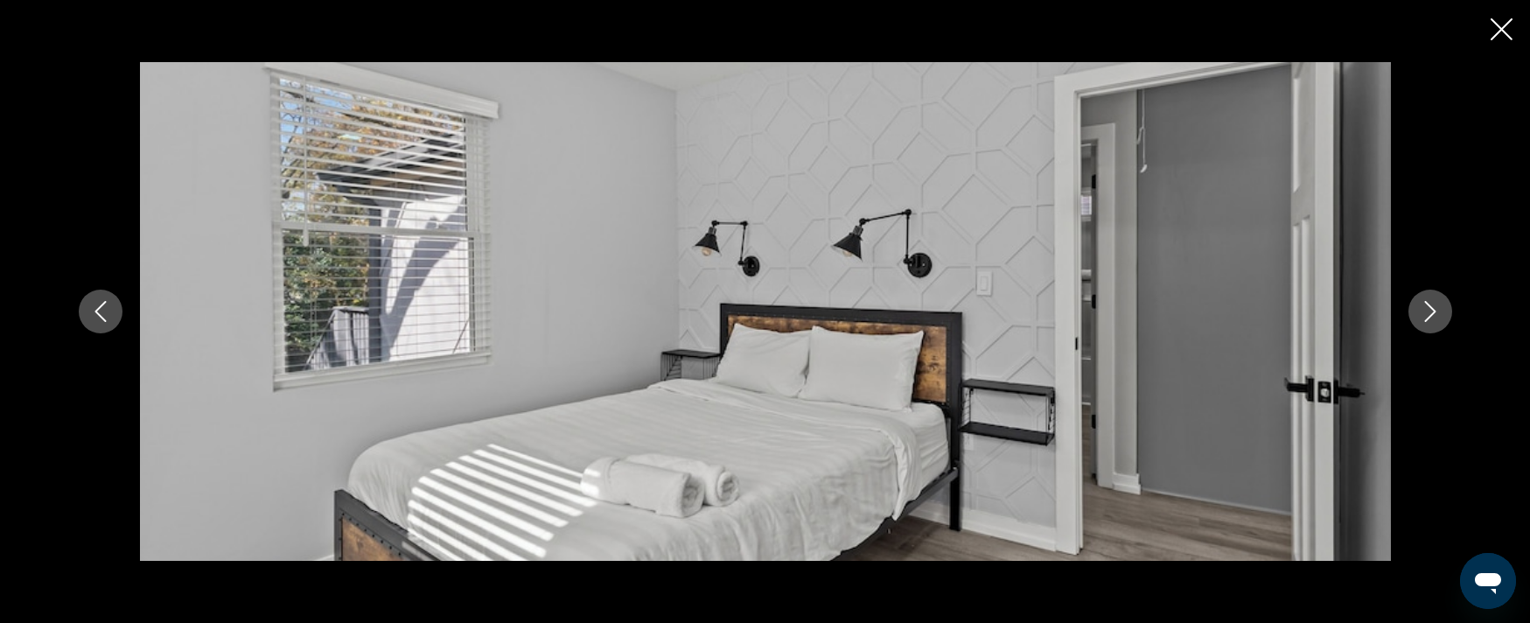
click at [1443, 311] on button "Next image" at bounding box center [1431, 312] width 44 height 44
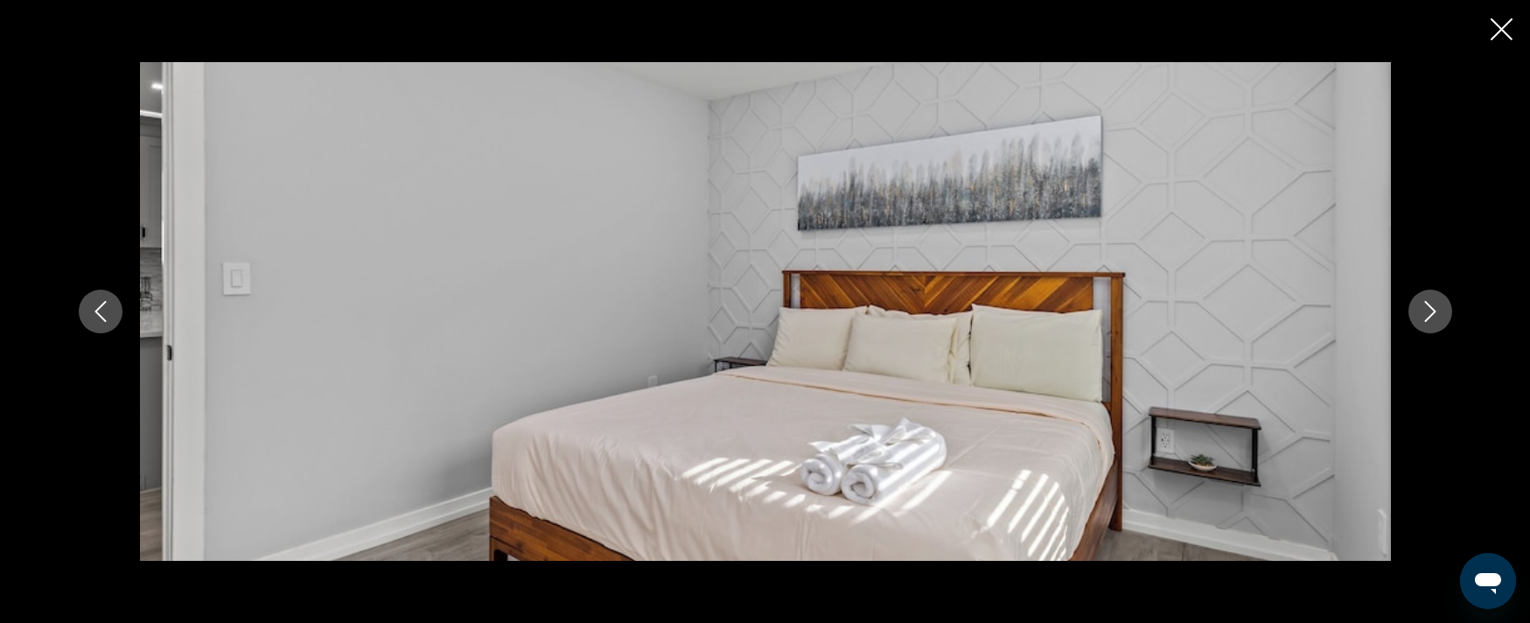
click at [1443, 311] on button "Next image" at bounding box center [1431, 312] width 44 height 44
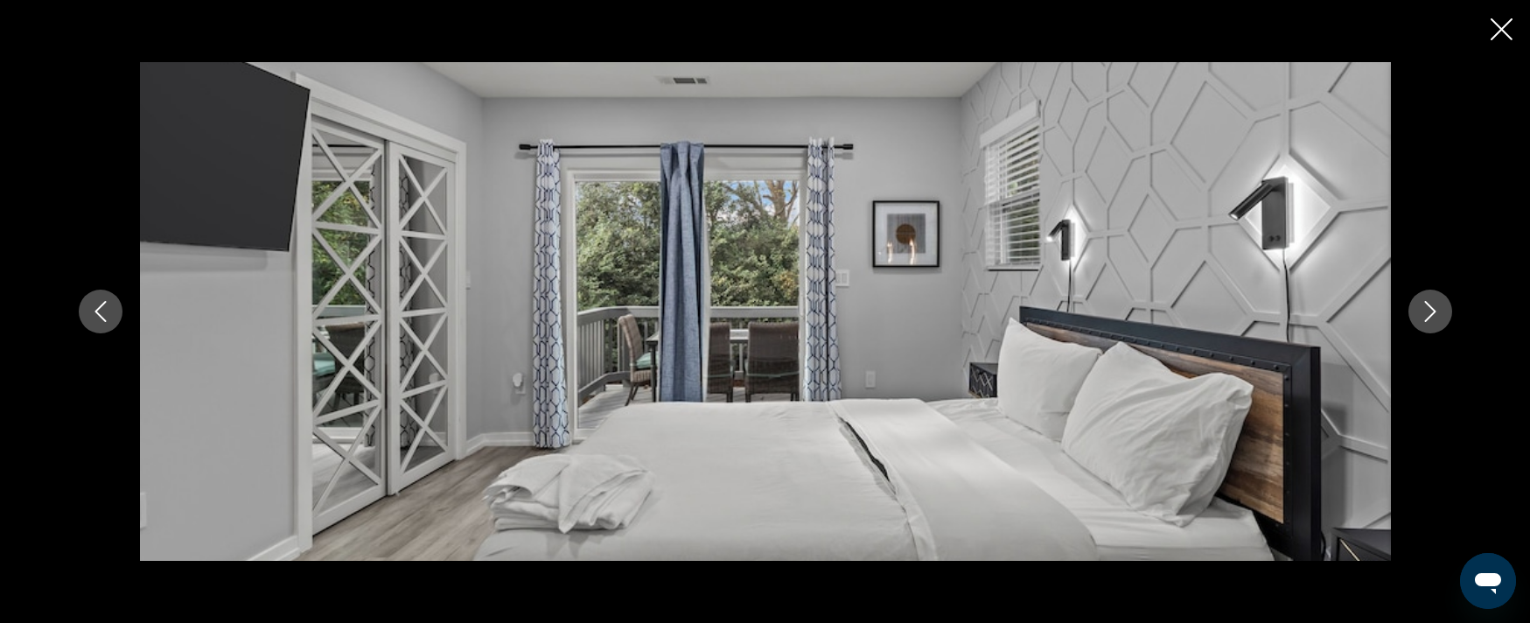
click at [1443, 311] on button "Next image" at bounding box center [1431, 312] width 44 height 44
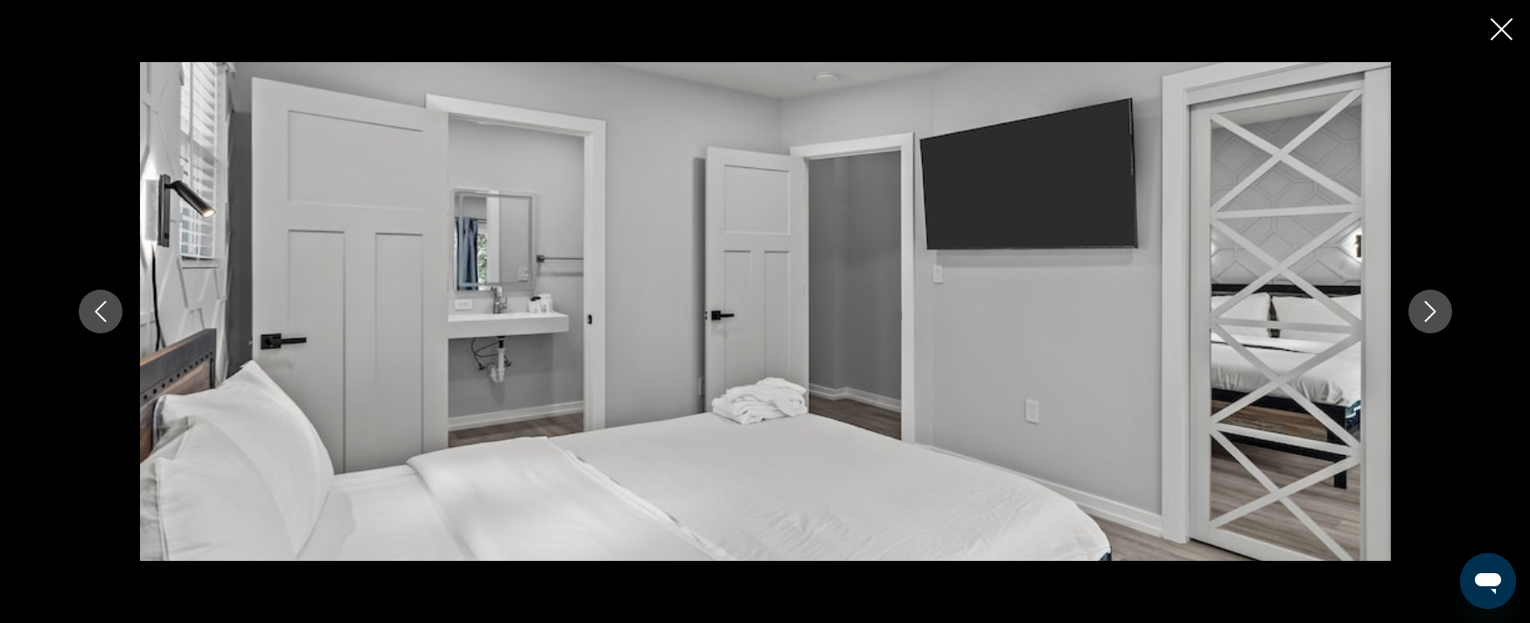
click at [1443, 311] on button "Next image" at bounding box center [1431, 312] width 44 height 44
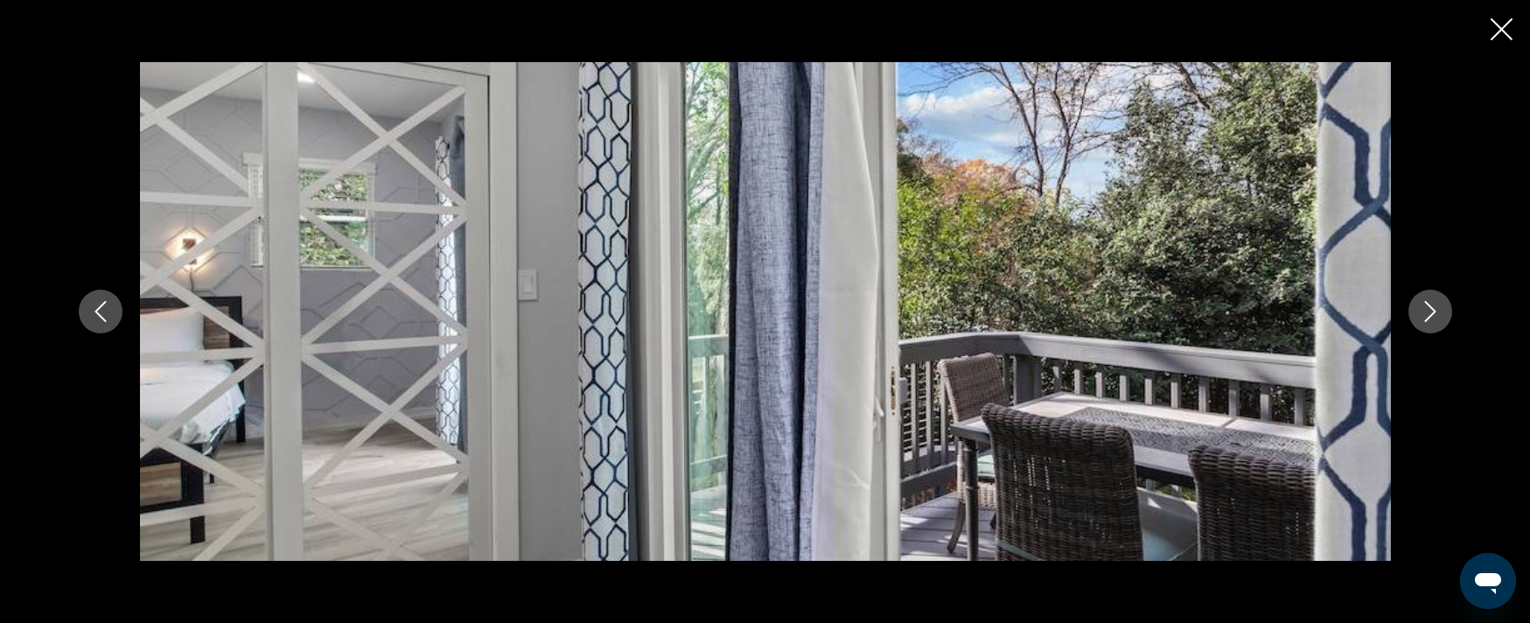
click at [1443, 311] on button "Next image" at bounding box center [1431, 312] width 44 height 44
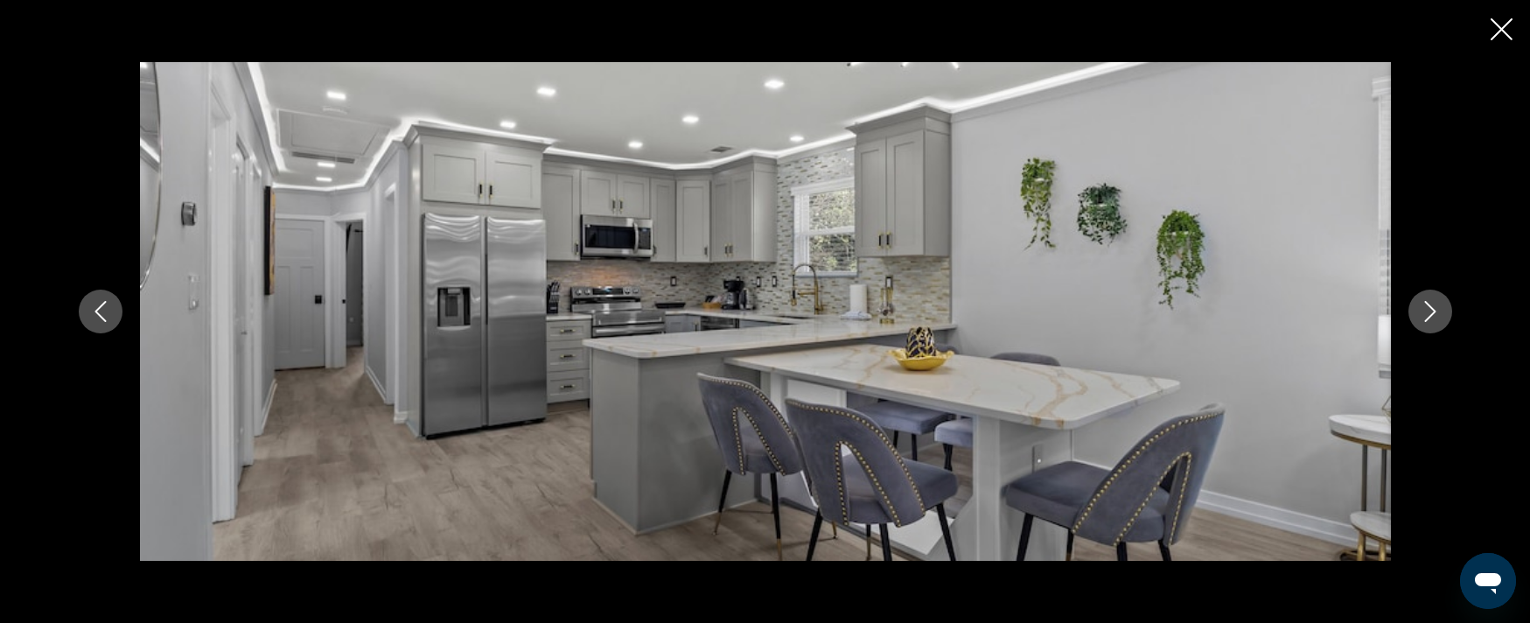
click at [1443, 311] on button "Next image" at bounding box center [1431, 312] width 44 height 44
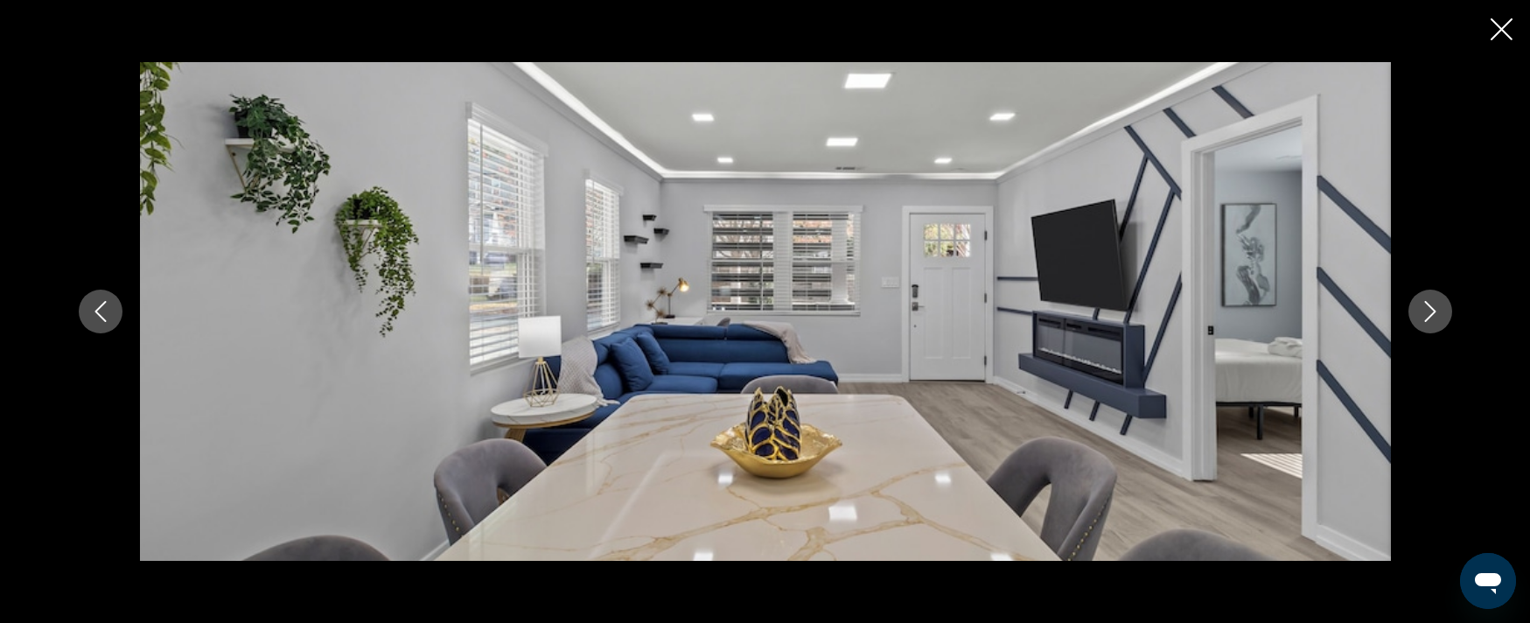
click at [1443, 313] on button "Next image" at bounding box center [1431, 312] width 44 height 44
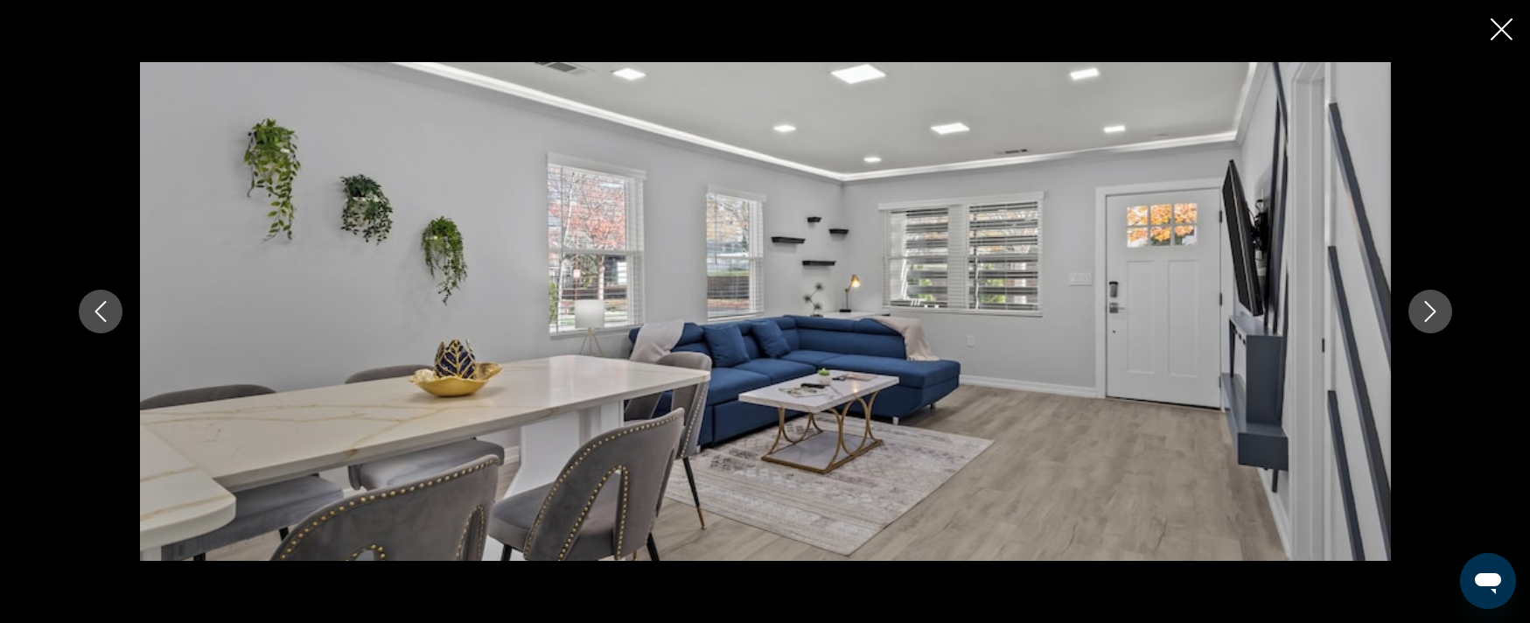
click at [1443, 313] on button "Next image" at bounding box center [1431, 312] width 44 height 44
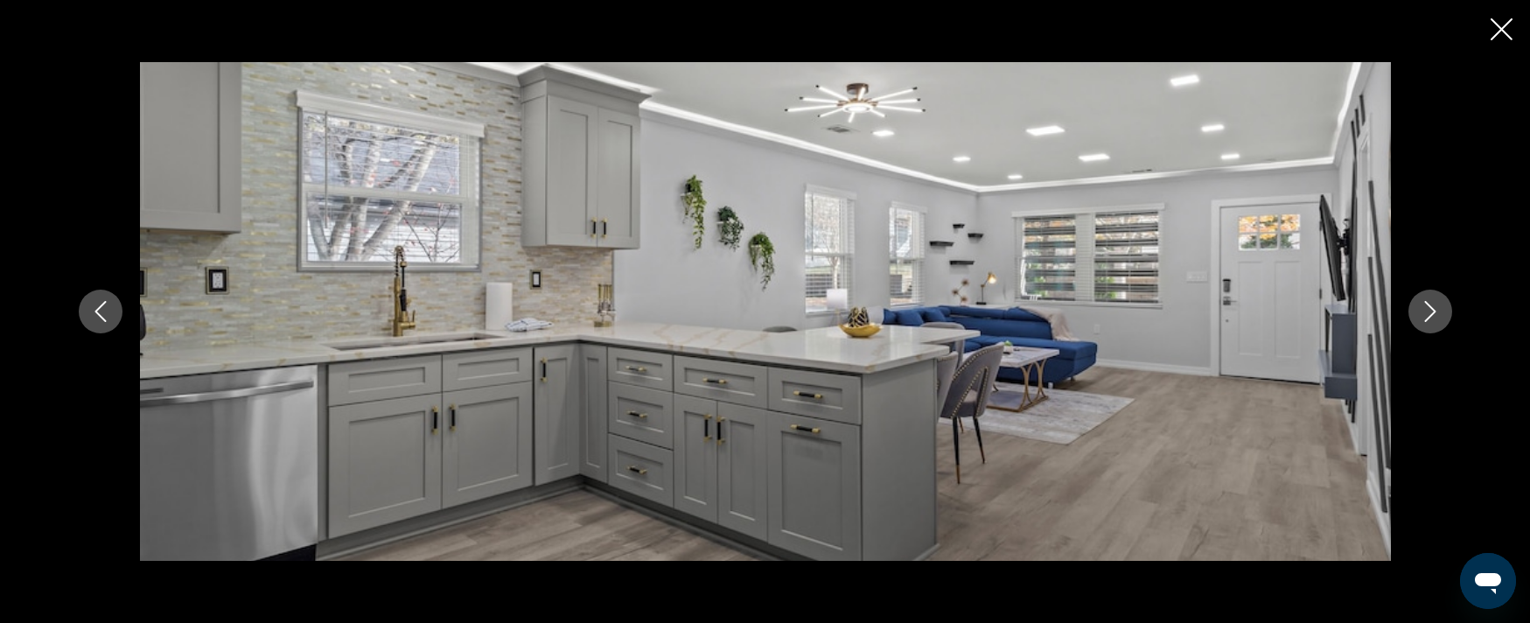
click at [1443, 313] on button "Next image" at bounding box center [1431, 312] width 44 height 44
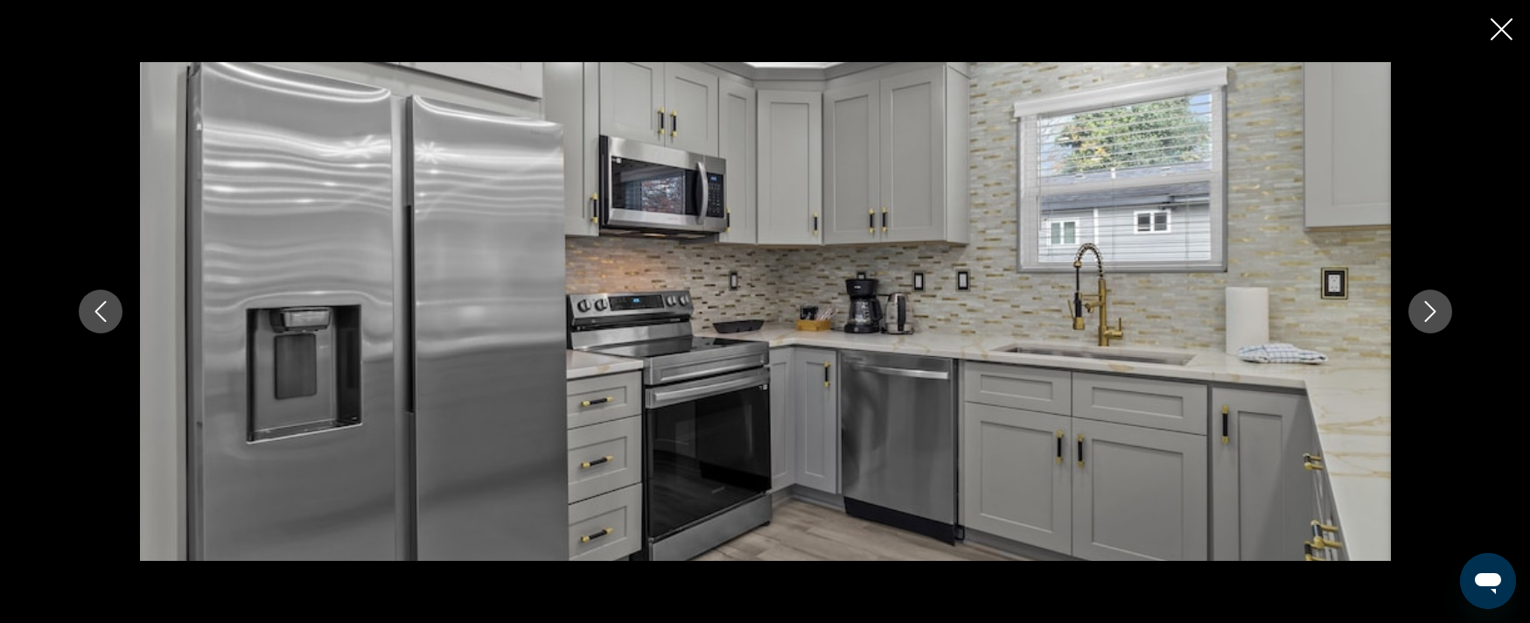
click at [1443, 313] on button "Next image" at bounding box center [1431, 312] width 44 height 44
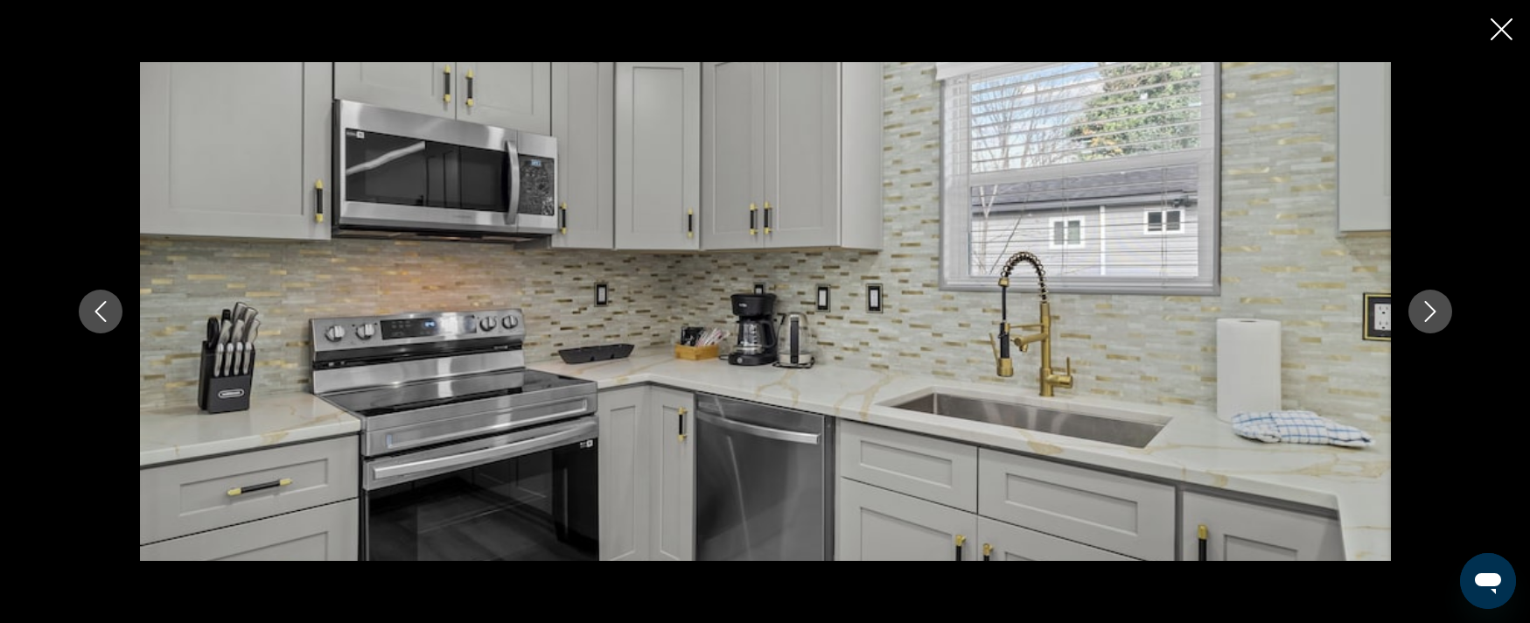
click at [1444, 314] on button "Next image" at bounding box center [1431, 312] width 44 height 44
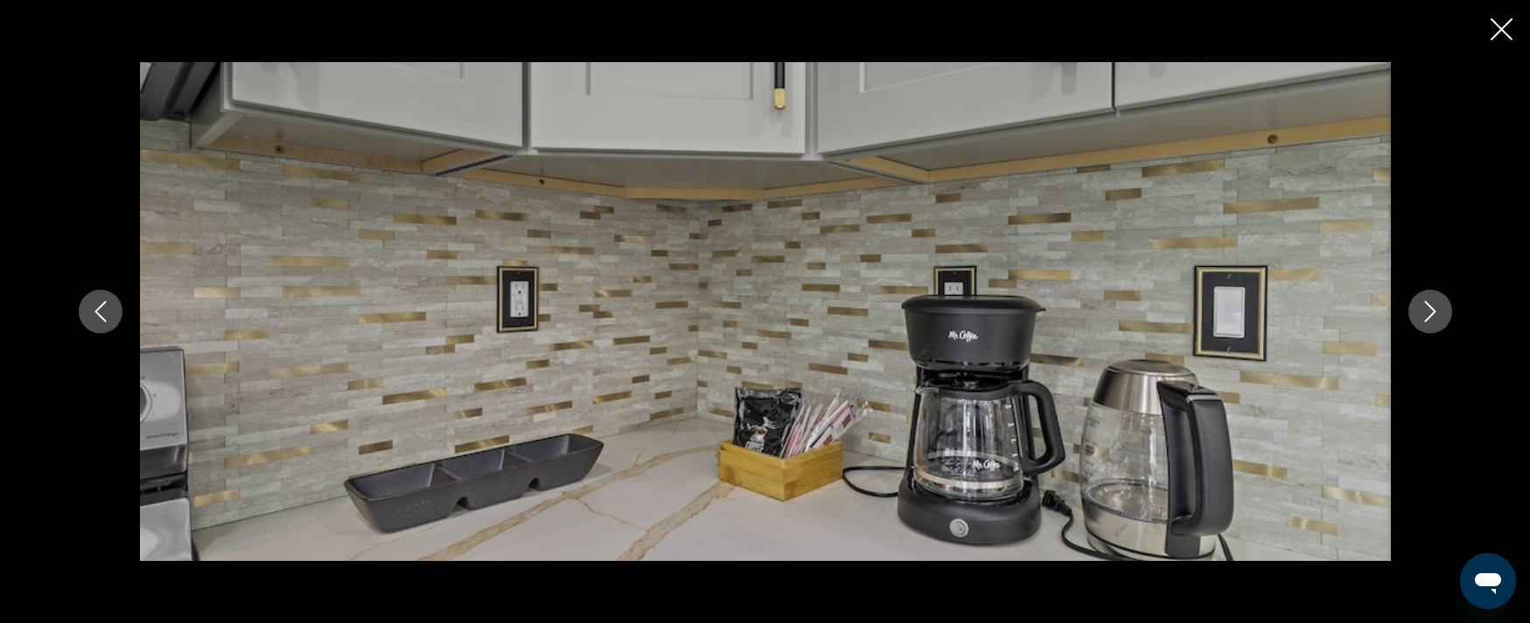
click at [1444, 314] on button "Next image" at bounding box center [1431, 312] width 44 height 44
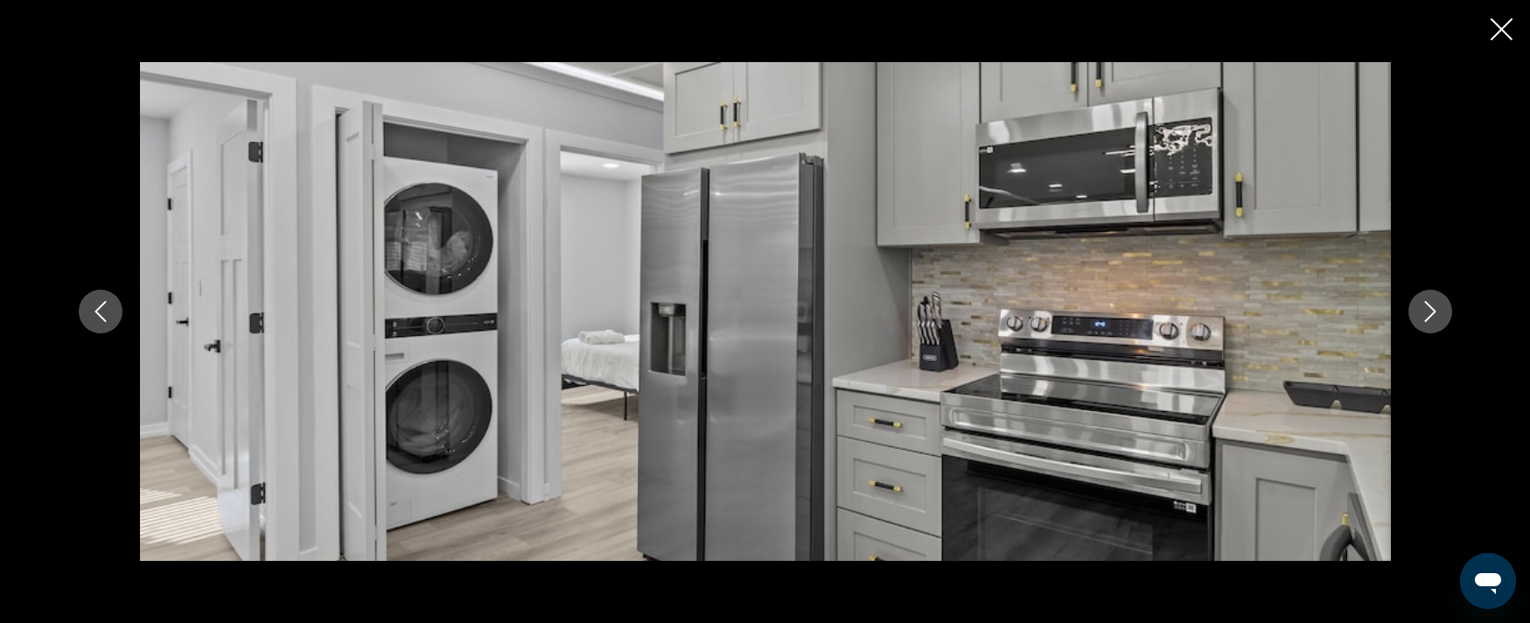
click at [1501, 40] on button "Close slideshow" at bounding box center [1502, 30] width 22 height 27
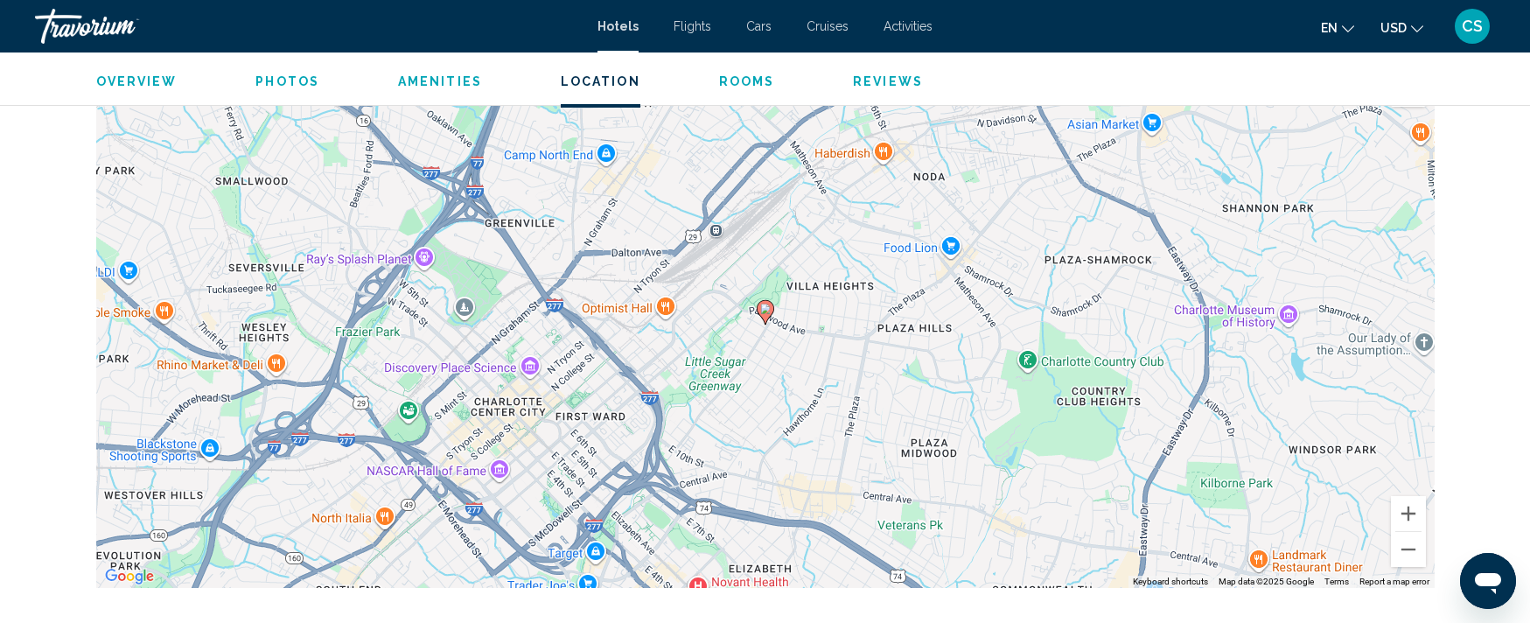
click at [762, 310] on image "Main content" at bounding box center [765, 309] width 10 height 10
click at [1403, 516] on button "Zoom in" at bounding box center [1408, 513] width 35 height 35
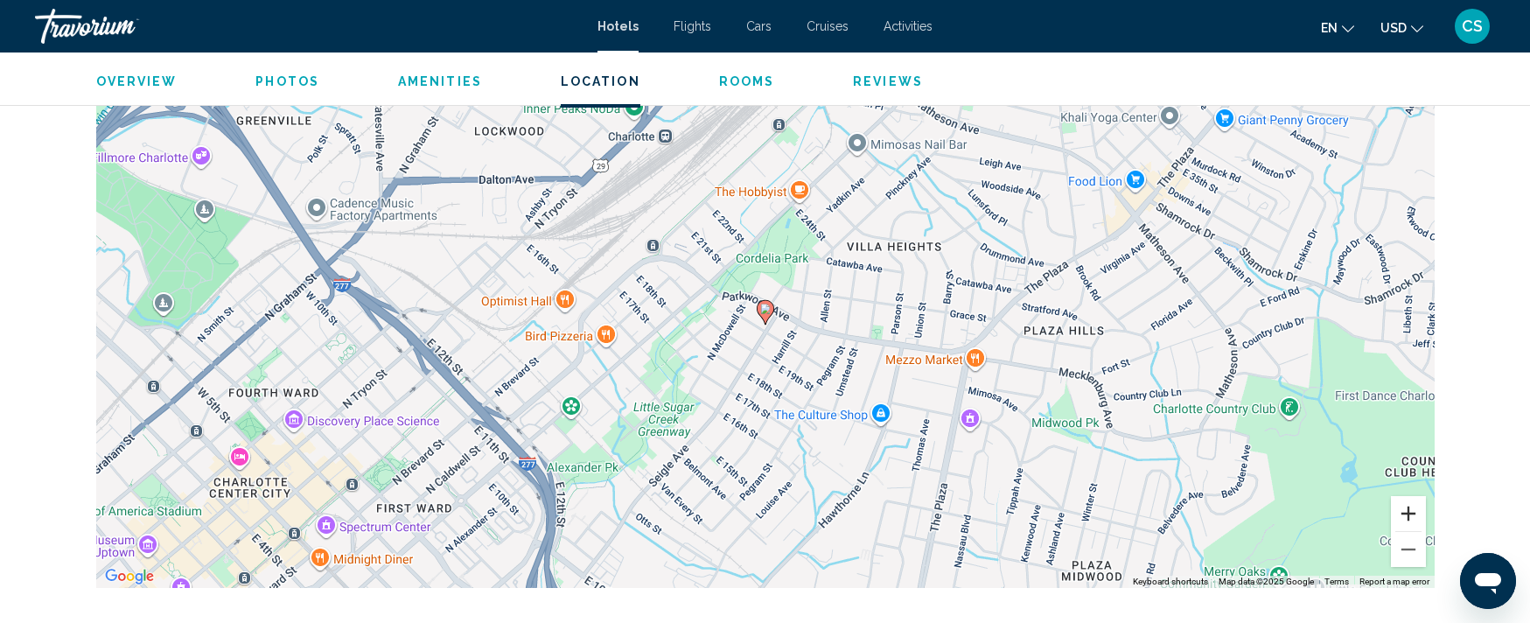
click at [1411, 509] on button "Zoom in" at bounding box center [1408, 513] width 35 height 35
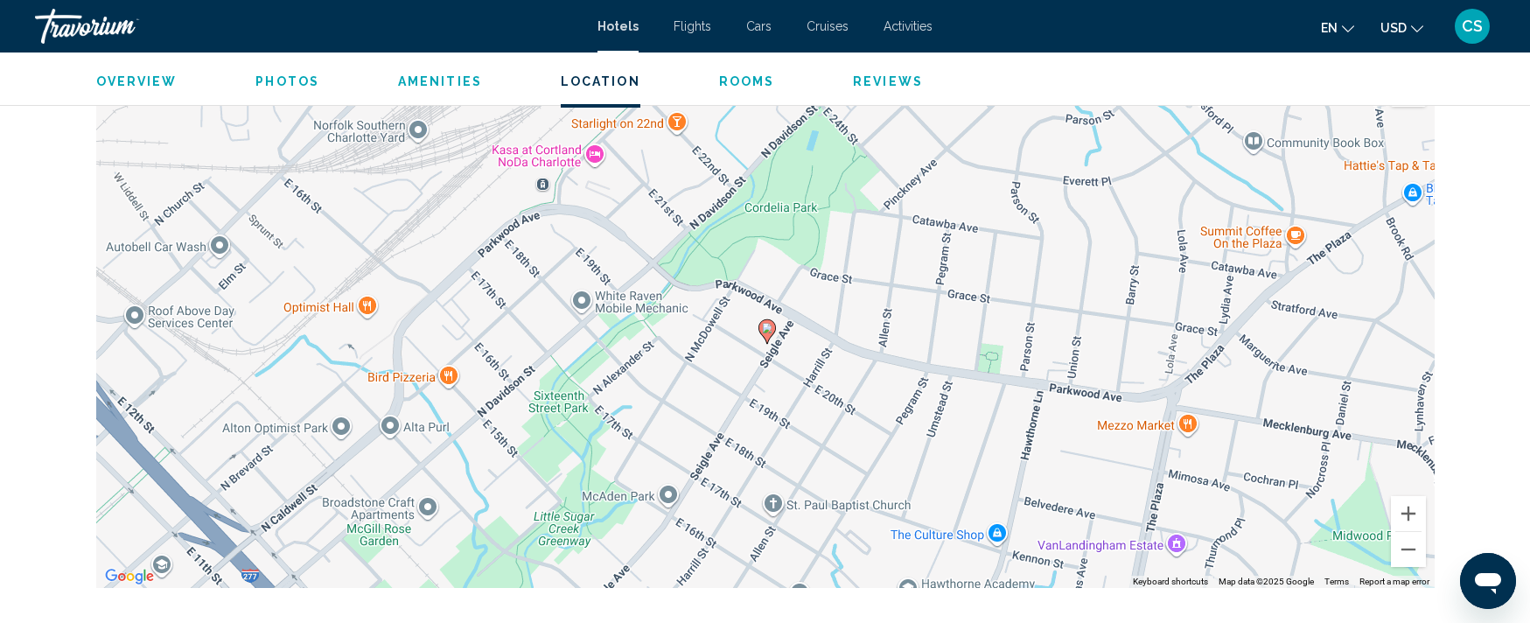
drag, startPoint x: 806, startPoint y: 429, endPoint x: 814, endPoint y: 442, distance: 15.3
click at [814, 442] on div "To activate drag with keyboard, press Alt + Enter. Once in keyboard drag state,…" at bounding box center [765, 325] width 1339 height 525
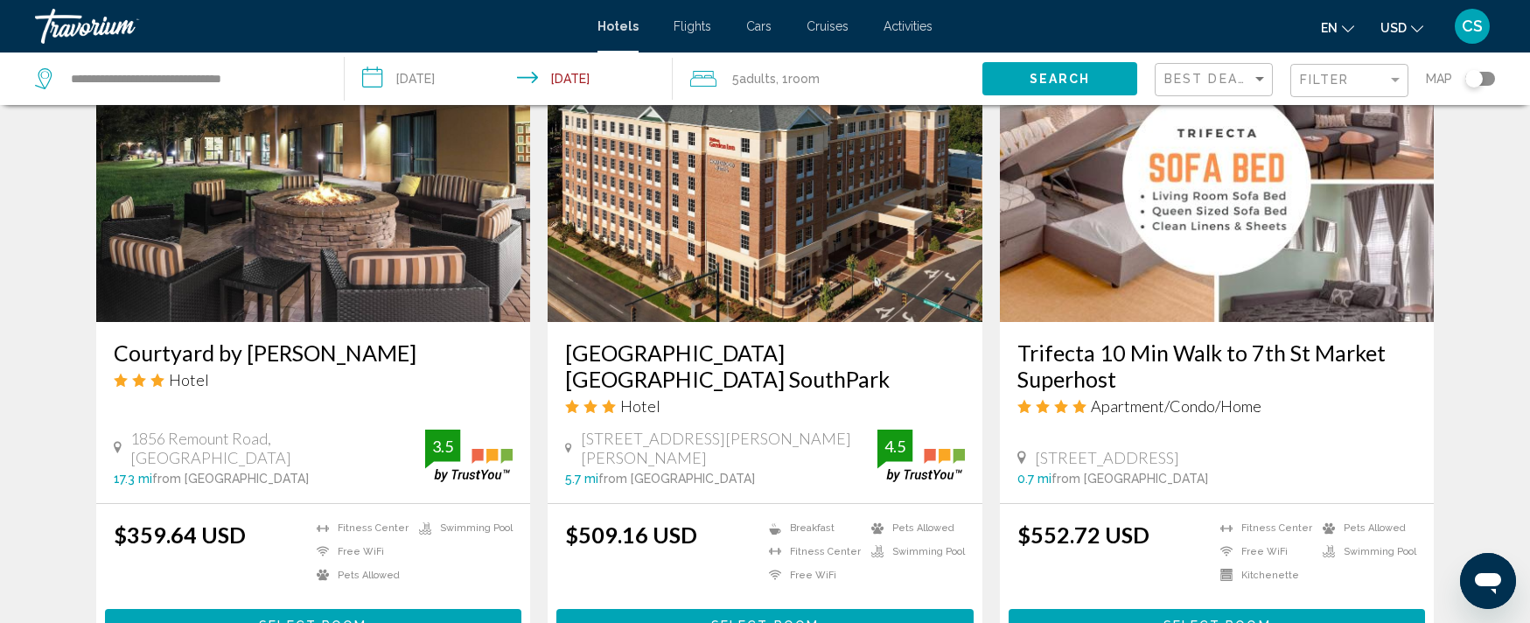
scroll to position [2124, 0]
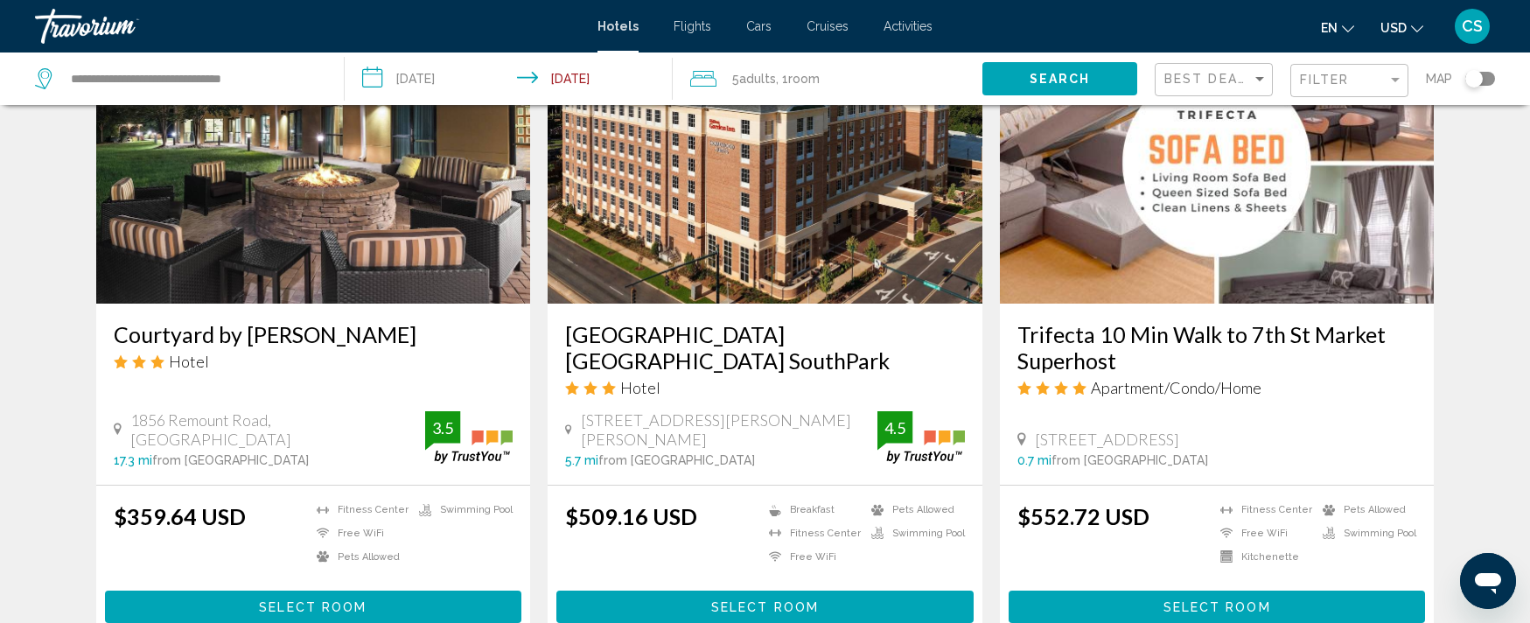
click at [318, 321] on h3 "Courtyard by [PERSON_NAME]" at bounding box center [314, 334] width 400 height 26
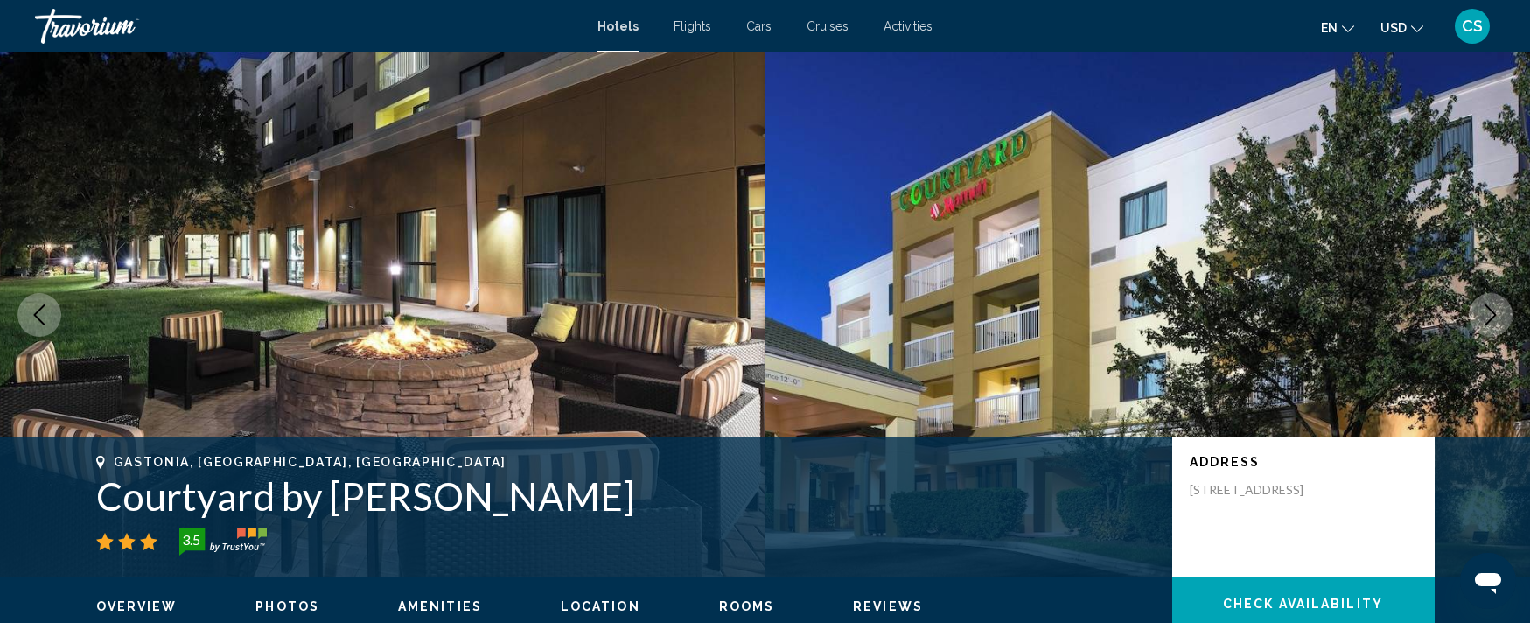
click at [1472, 31] on span "CS" at bounding box center [1472, 25] width 21 height 17
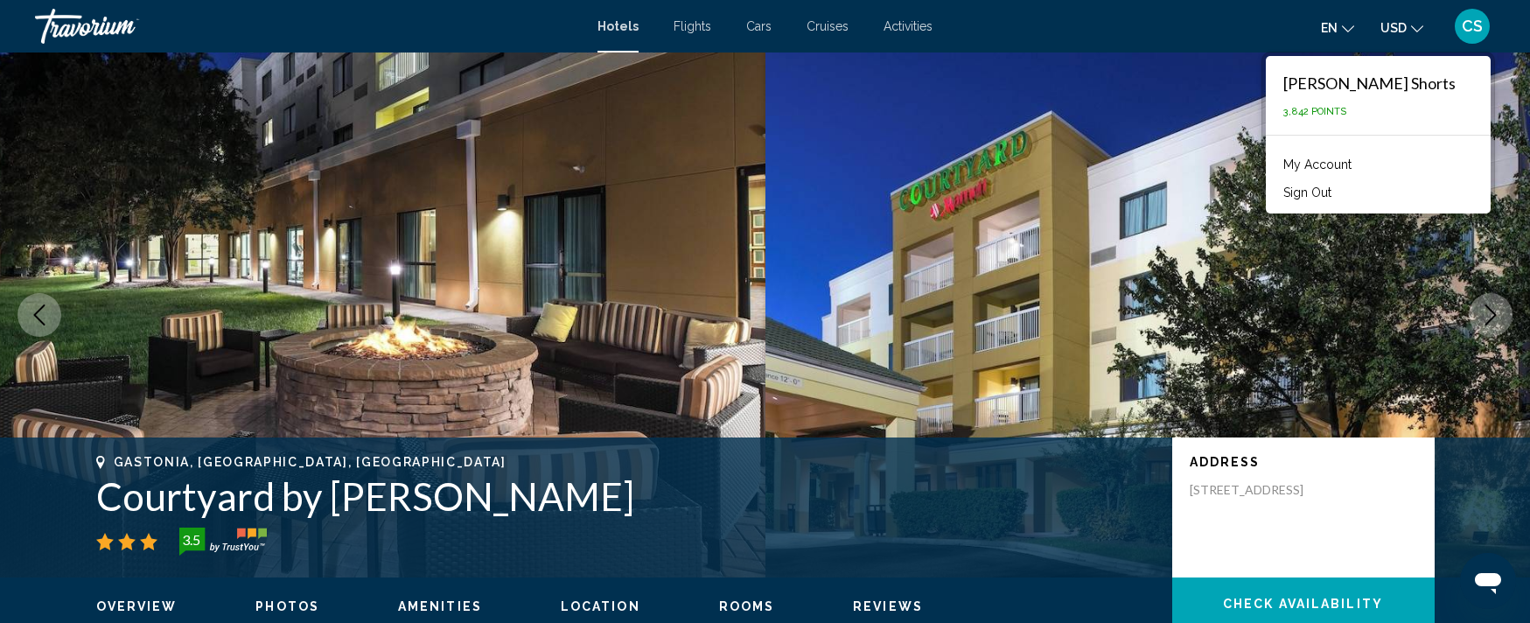
click at [1340, 185] on button "Sign Out" at bounding box center [1308, 192] width 66 height 23
